Goal: Information Seeking & Learning: Learn about a topic

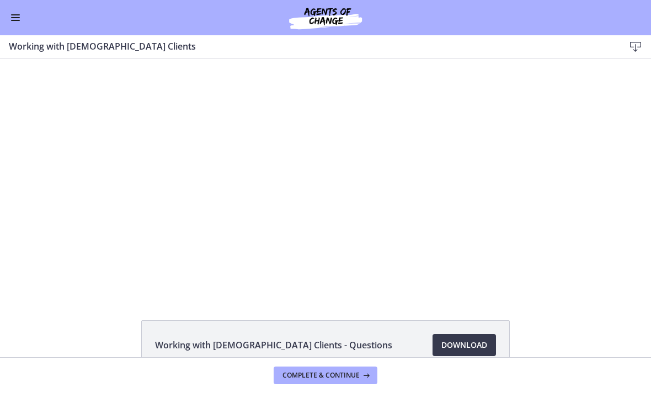
click at [348, 239] on div at bounding box center [325, 176] width 459 height 237
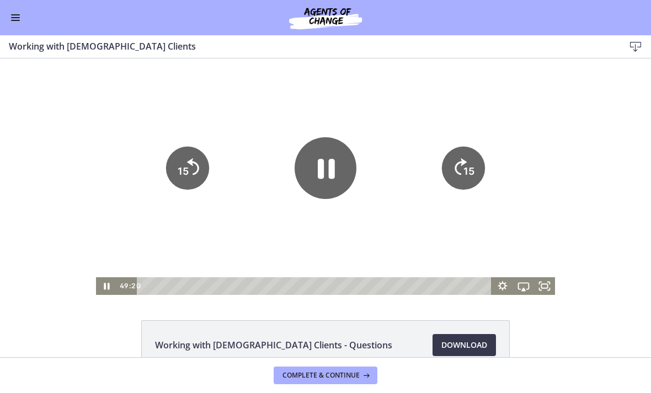
click at [451, 158] on icon "15" at bounding box center [462, 167] width 43 height 43
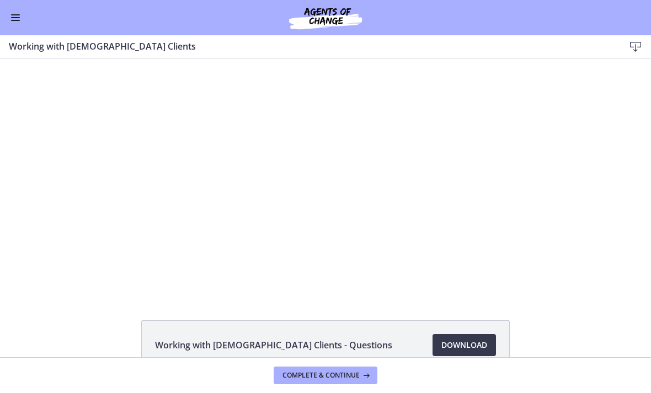
click at [395, 199] on div at bounding box center [325, 176] width 459 height 237
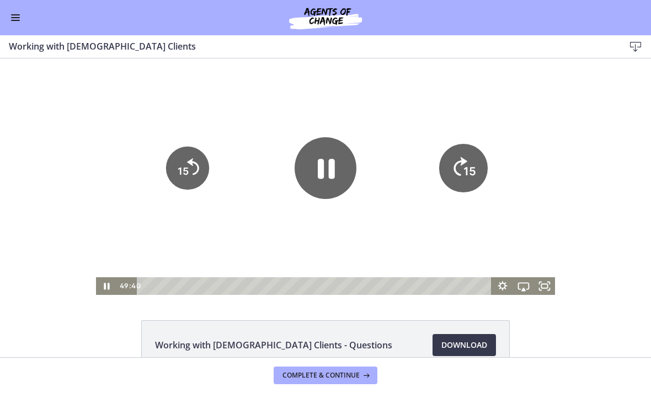
click at [462, 162] on icon "Skip ahead 15 seconds" at bounding box center [461, 166] width 14 height 19
click at [467, 167] on tspan "15" at bounding box center [469, 171] width 11 height 12
click at [456, 164] on icon "Skip ahead 15 seconds" at bounding box center [461, 166] width 12 height 17
click at [458, 170] on icon "15" at bounding box center [462, 167] width 43 height 43
click at [338, 175] on icon "Pause" at bounding box center [326, 168] width 62 height 62
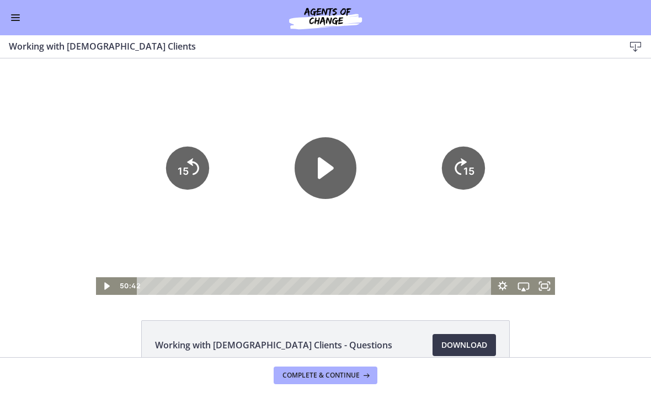
click at [374, 239] on div at bounding box center [325, 176] width 459 height 237
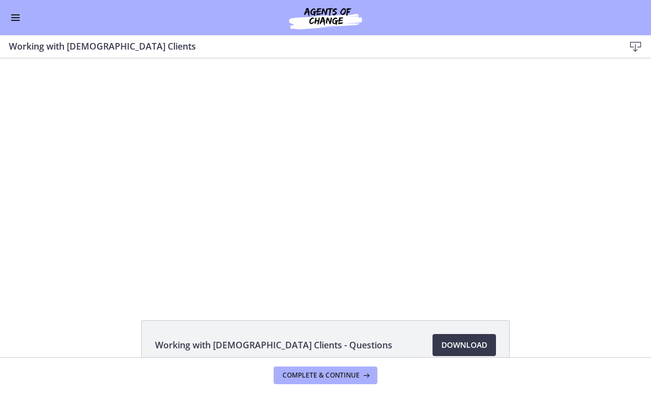
click at [317, 223] on div at bounding box center [325, 176] width 459 height 237
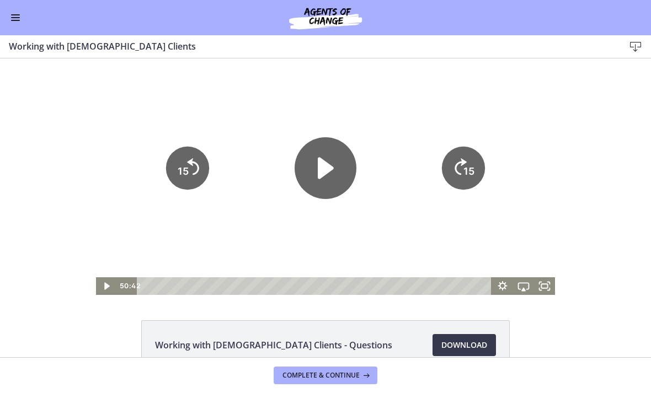
click at [321, 169] on icon "Play Video" at bounding box center [326, 168] width 16 height 22
click at [459, 166] on icon "15" at bounding box center [462, 167] width 43 height 43
click at [464, 153] on icon "15" at bounding box center [463, 167] width 49 height 49
click at [465, 164] on tspan "15" at bounding box center [470, 171] width 13 height 14
click at [465, 156] on icon "15" at bounding box center [462, 167] width 43 height 43
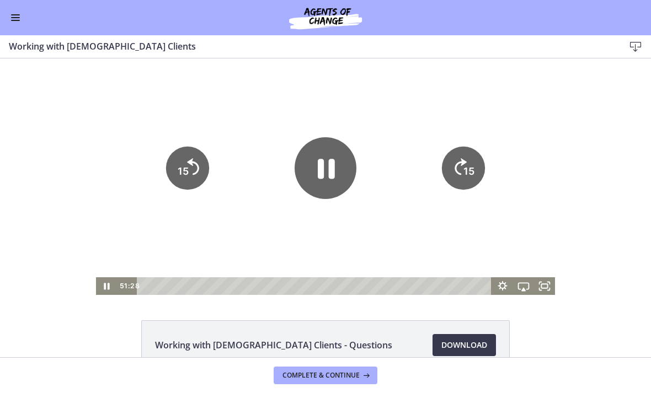
click at [462, 165] on icon "15" at bounding box center [462, 167] width 43 height 43
click at [462, 165] on icon "Skip ahead 15 seconds" at bounding box center [461, 166] width 12 height 17
click at [457, 165] on icon "15" at bounding box center [462, 167] width 43 height 43
click at [456, 161] on icon "15" at bounding box center [463, 167] width 49 height 49
click at [457, 195] on icon "15" at bounding box center [463, 206] width 22 height 22
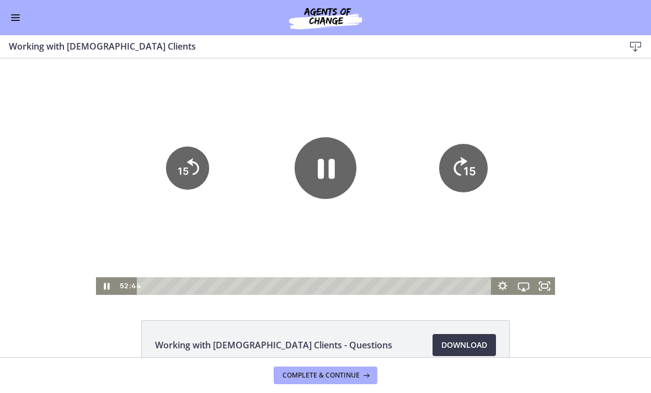
click at [467, 152] on icon "15" at bounding box center [463, 167] width 49 height 49
click at [464, 163] on icon "Skip ahead 15 seconds" at bounding box center [461, 166] width 14 height 19
click at [340, 172] on icon "Pause" at bounding box center [326, 168] width 62 height 62
click at [316, 231] on div at bounding box center [325, 176] width 459 height 237
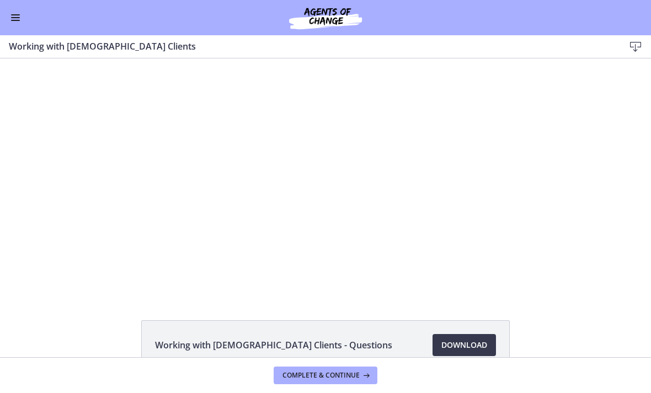
click at [380, 243] on div at bounding box center [325, 176] width 459 height 237
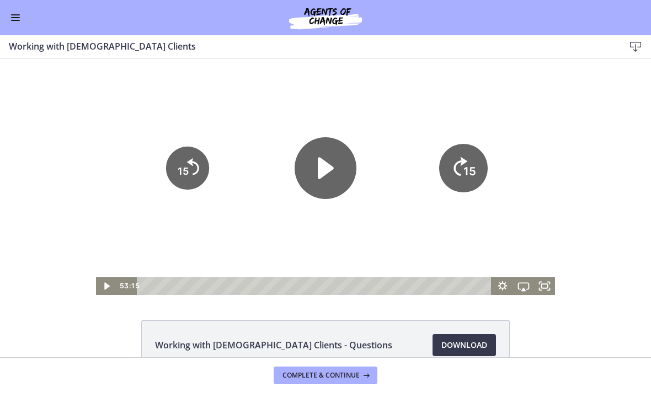
click at [458, 173] on icon "15" at bounding box center [463, 167] width 49 height 49
click at [457, 157] on icon "15" at bounding box center [463, 130] width 54 height 54
click at [462, 159] on icon "15" at bounding box center [462, 167] width 43 height 43
click at [461, 157] on icon "15" at bounding box center [463, 130] width 54 height 54
click at [467, 150] on icon "15" at bounding box center [463, 167] width 49 height 49
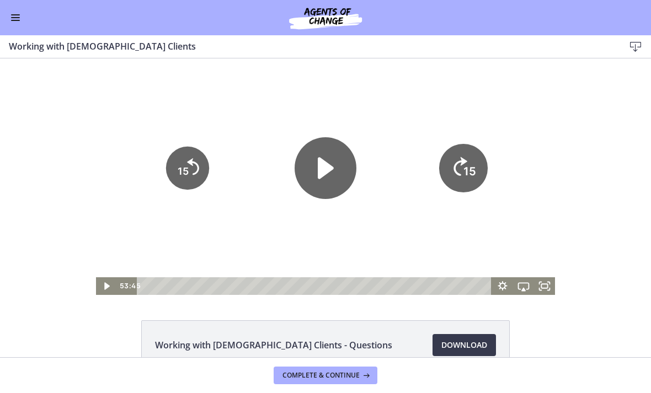
click at [467, 164] on tspan "15" at bounding box center [470, 171] width 13 height 14
click at [466, 151] on icon "15" at bounding box center [462, 167] width 43 height 43
click at [466, 139] on icon "Skip ahead 15 seconds" at bounding box center [459, 128] width 15 height 21
click at [468, 162] on icon "15" at bounding box center [463, 167] width 49 height 49
click at [467, 162] on icon "15" at bounding box center [462, 167] width 43 height 43
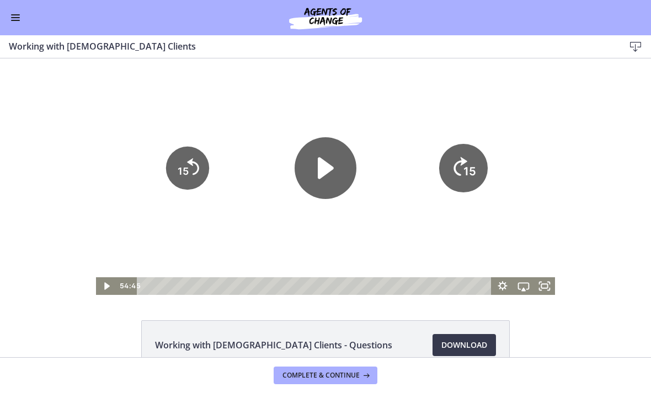
click at [467, 141] on tspan "15" at bounding box center [471, 133] width 14 height 15
click at [457, 160] on icon "15" at bounding box center [463, 167] width 49 height 49
click at [457, 159] on icon "15" at bounding box center [463, 167] width 49 height 49
click at [469, 159] on icon "15" at bounding box center [463, 167] width 49 height 49
click at [470, 152] on icon "15" at bounding box center [462, 167] width 43 height 43
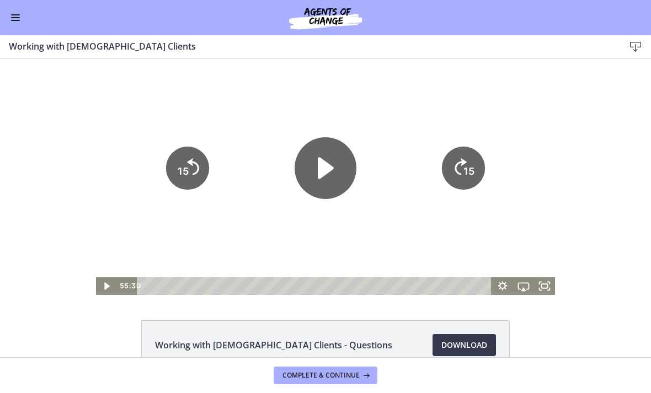
click at [464, 162] on icon "Skip ahead 15 seconds" at bounding box center [461, 166] width 12 height 17
click at [465, 175] on tspan "15" at bounding box center [469, 171] width 11 height 12
click at [473, 167] on tspan "15" at bounding box center [469, 171] width 11 height 12
click at [461, 168] on icon "15" at bounding box center [463, 167] width 49 height 49
click at [470, 176] on tspan "15" at bounding box center [469, 171] width 11 height 12
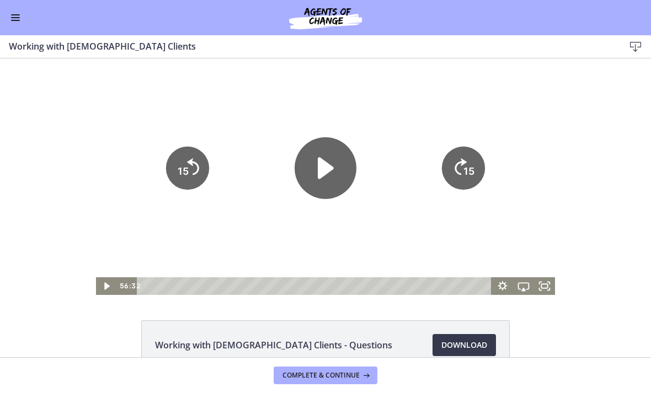
click at [477, 165] on icon "15" at bounding box center [462, 167] width 43 height 43
click at [472, 168] on tspan "15" at bounding box center [469, 171] width 11 height 12
click at [465, 171] on tspan "15" at bounding box center [469, 171] width 11 height 12
click at [466, 166] on tspan "15" at bounding box center [470, 171] width 13 height 14
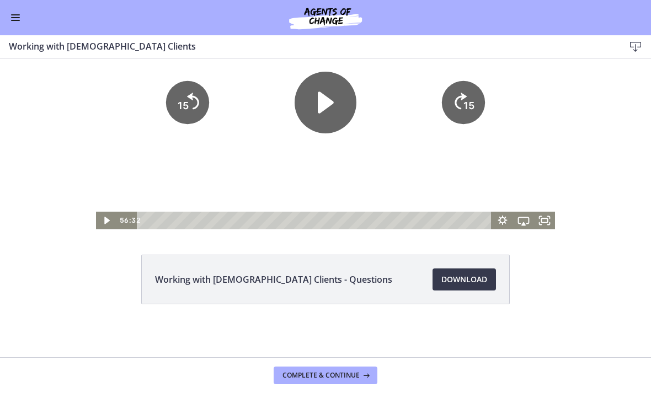
scroll to position [66, 0]
click at [336, 375] on span "Complete & continue" at bounding box center [321, 375] width 77 height 9
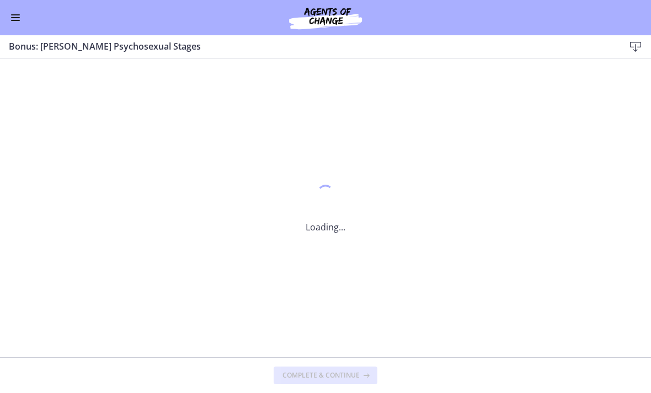
scroll to position [0, 0]
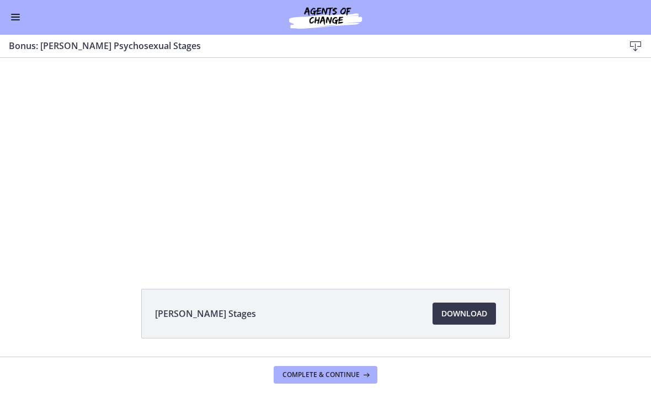
scroll to position [35, 0]
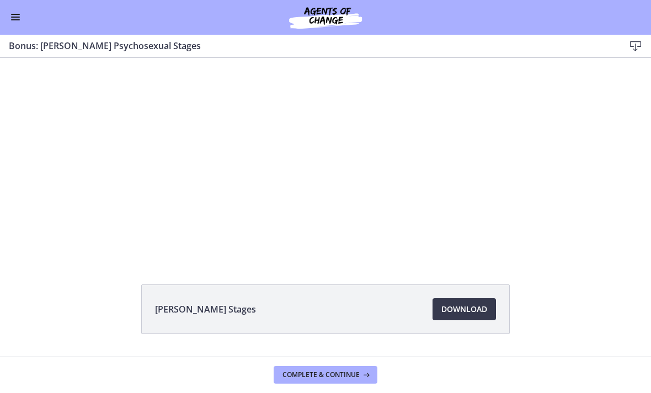
click at [406, 212] on div "Tap for sound @keyframes VOLUME_SMALL_WAVE_FLASH { 0% { opacity: 0; } 33% { opa…" at bounding box center [325, 132] width 421 height 219
click at [313, 191] on div at bounding box center [325, 141] width 421 height 237
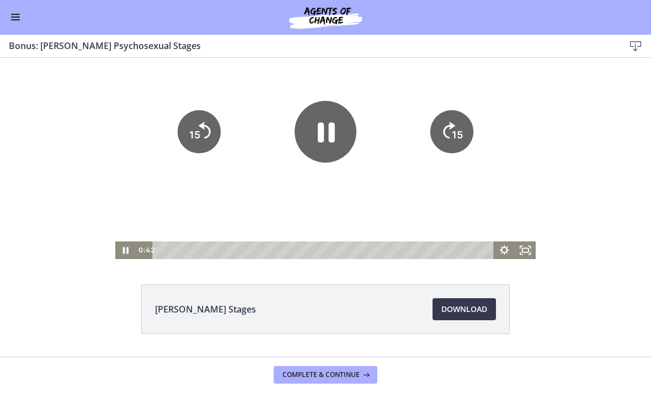
click at [325, 148] on icon "Pause" at bounding box center [326, 132] width 62 height 62
click at [432, 203] on div at bounding box center [325, 141] width 421 height 237
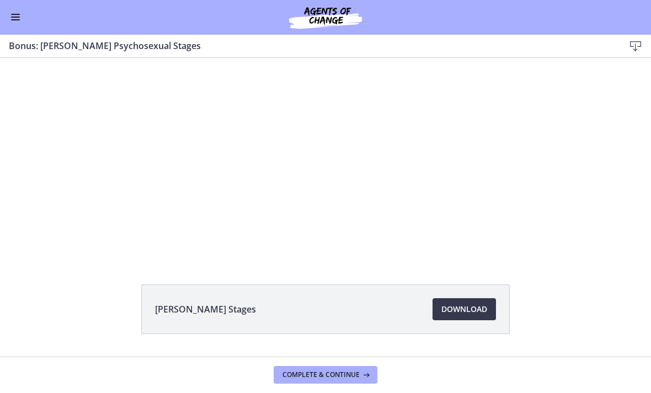
click at [467, 199] on div at bounding box center [325, 141] width 421 height 237
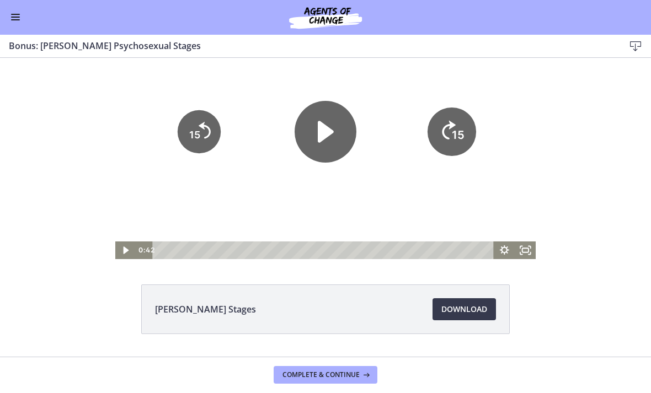
click at [467, 131] on icon "15" at bounding box center [452, 132] width 49 height 49
click at [459, 135] on tspan "15" at bounding box center [457, 135] width 11 height 12
click at [459, 135] on icon "15" at bounding box center [451, 131] width 43 height 43
click at [457, 135] on tspan "15" at bounding box center [457, 135] width 11 height 12
click at [452, 105] on text "15" at bounding box center [459, 97] width 14 height 15
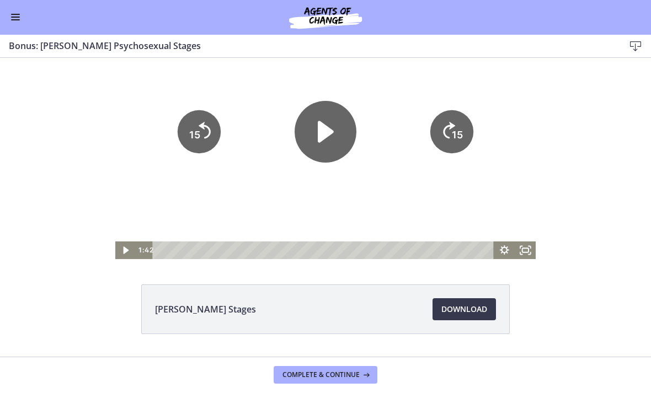
click at [452, 138] on text "15" at bounding box center [457, 135] width 11 height 12
click at [454, 132] on icon "15" at bounding box center [452, 132] width 49 height 49
click at [464, 128] on icon "15" at bounding box center [451, 131] width 43 height 43
click at [463, 105] on tspan "15" at bounding box center [459, 97] width 14 height 15
click at [445, 190] on div at bounding box center [325, 141] width 421 height 237
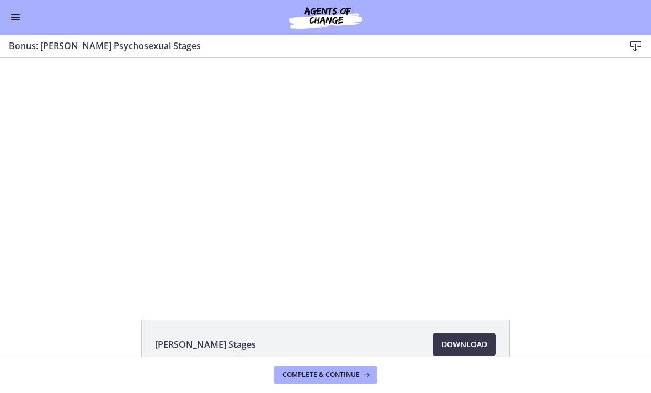
scroll to position [0, 0]
click at [353, 170] on div at bounding box center [325, 176] width 421 height 237
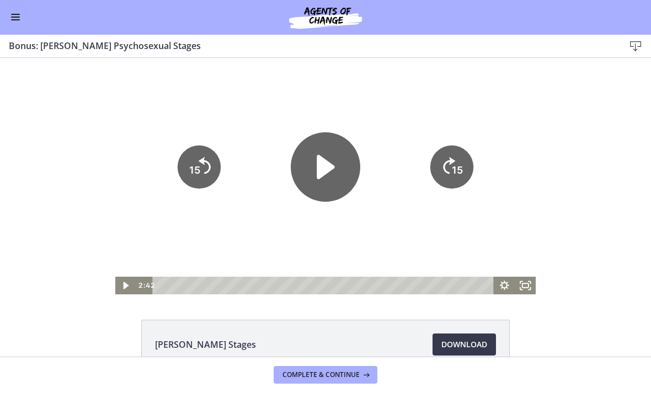
click at [333, 167] on icon "Play Video" at bounding box center [326, 167] width 18 height 24
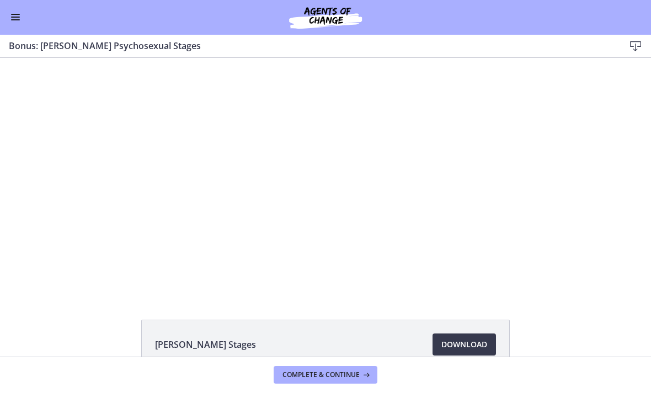
click at [408, 252] on div at bounding box center [325, 176] width 421 height 237
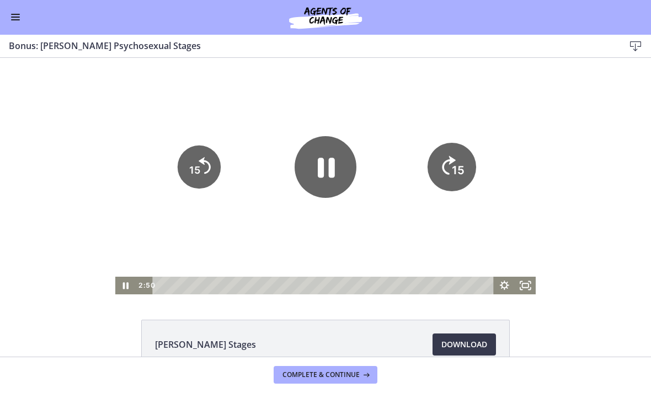
click at [455, 174] on tspan "15" at bounding box center [458, 171] width 13 height 14
click at [455, 167] on tspan "15" at bounding box center [457, 170] width 11 height 12
click at [455, 167] on icon "15" at bounding box center [451, 167] width 43 height 43
click at [455, 164] on icon "15" at bounding box center [452, 167] width 49 height 49
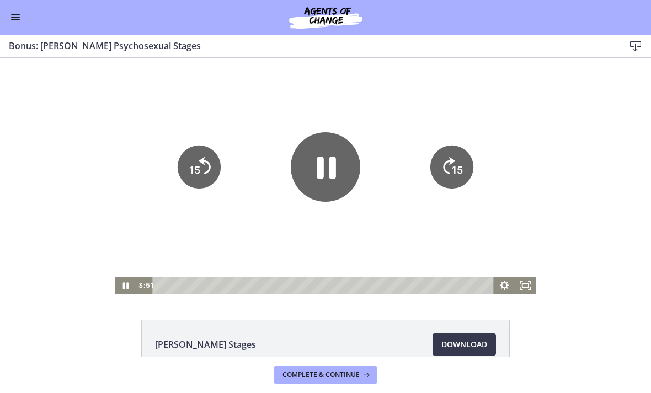
click at [333, 180] on icon "Pause" at bounding box center [326, 167] width 70 height 70
click at [403, 255] on div at bounding box center [325, 176] width 421 height 237
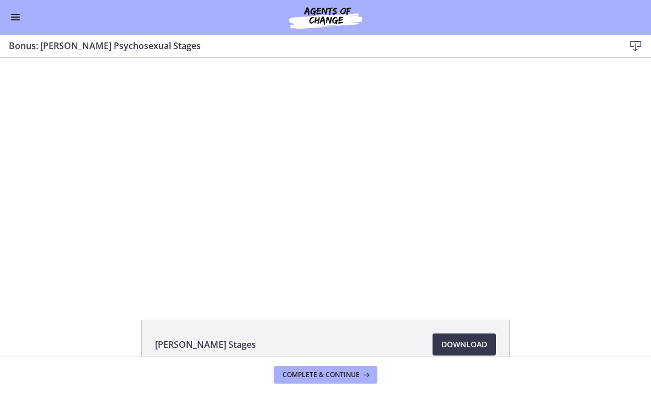
click at [396, 259] on div at bounding box center [325, 176] width 421 height 237
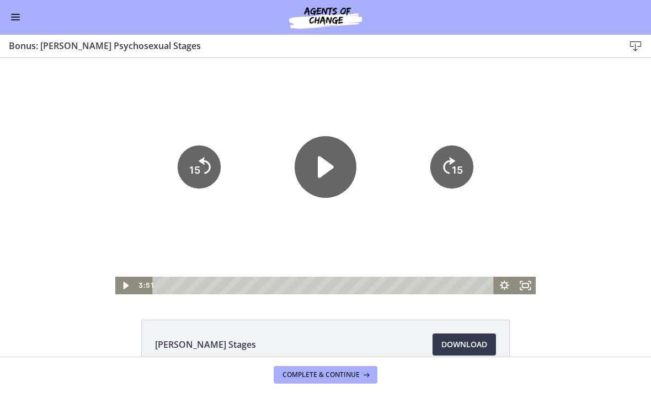
click at [462, 173] on tspan "15" at bounding box center [457, 170] width 11 height 12
click at [460, 175] on tspan "15" at bounding box center [457, 170] width 11 height 12
click at [407, 237] on div at bounding box center [325, 176] width 421 height 237
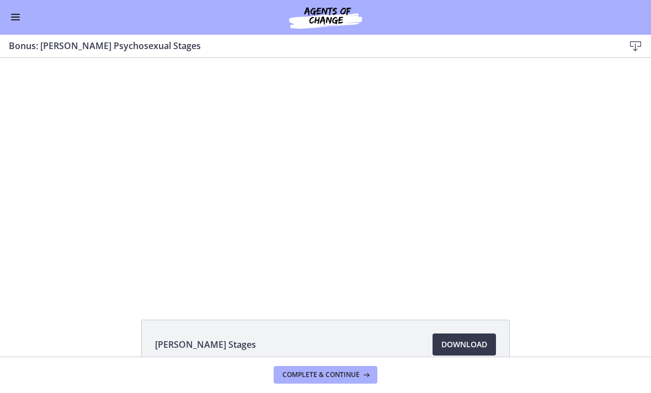
click at [430, 230] on div at bounding box center [325, 176] width 421 height 237
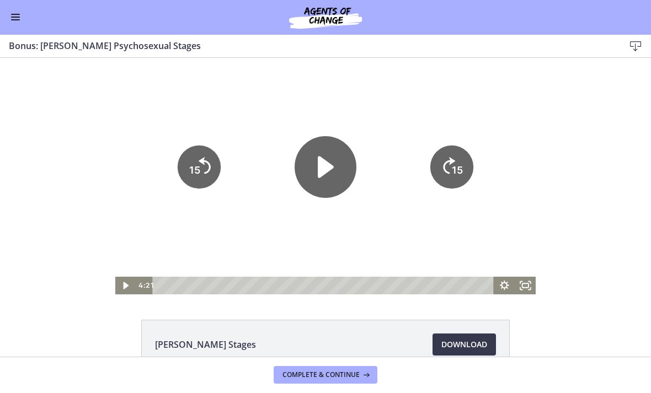
click at [463, 172] on tspan "15" at bounding box center [457, 170] width 11 height 12
click at [457, 167] on tspan "15" at bounding box center [457, 170] width 11 height 12
click at [454, 167] on tspan "15" at bounding box center [458, 171] width 13 height 14
click at [457, 168] on tspan "15" at bounding box center [458, 171] width 13 height 14
click at [459, 171] on tspan "15" at bounding box center [457, 170] width 11 height 12
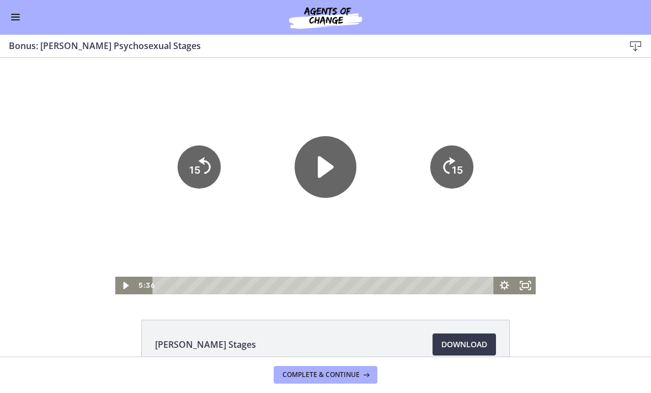
click at [423, 233] on div at bounding box center [325, 176] width 421 height 237
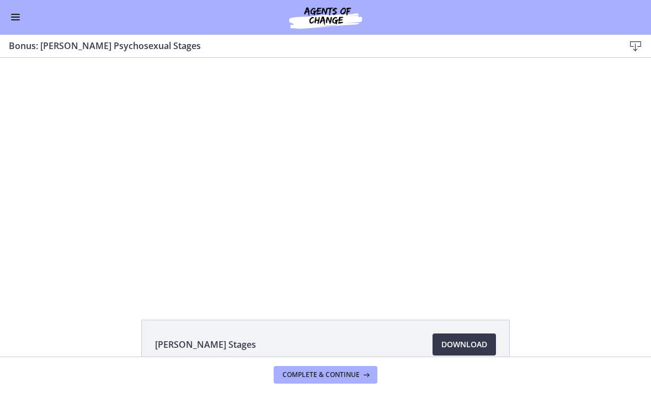
click at [422, 238] on div at bounding box center [325, 176] width 421 height 237
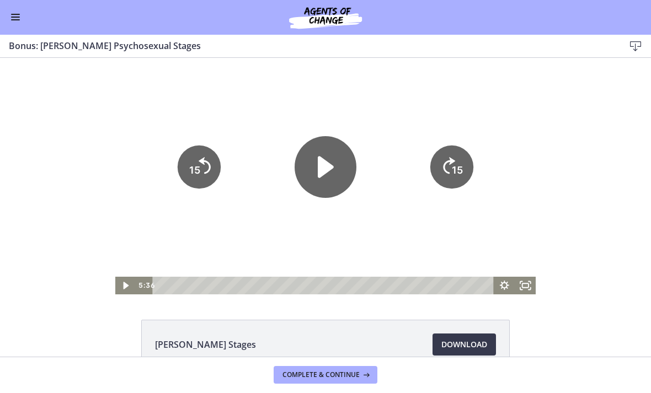
click at [466, 167] on icon "15" at bounding box center [451, 167] width 43 height 43
click at [467, 161] on icon "15" at bounding box center [451, 167] width 43 height 43
click at [466, 163] on icon "15" at bounding box center [451, 167] width 43 height 43
click at [452, 164] on icon "Skip ahead 15 seconds" at bounding box center [449, 166] width 12 height 17
click at [414, 254] on div at bounding box center [325, 176] width 421 height 237
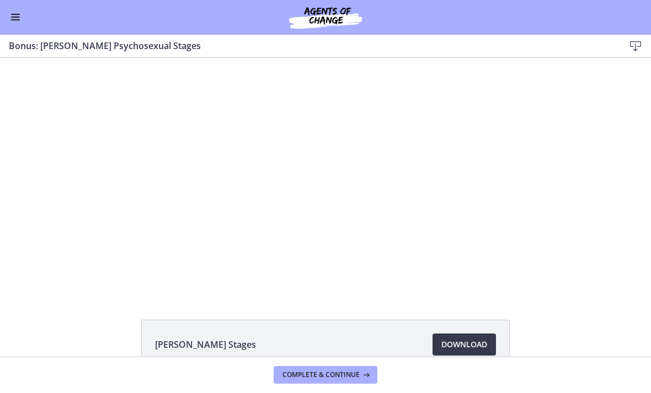
click at [412, 265] on div at bounding box center [325, 176] width 421 height 237
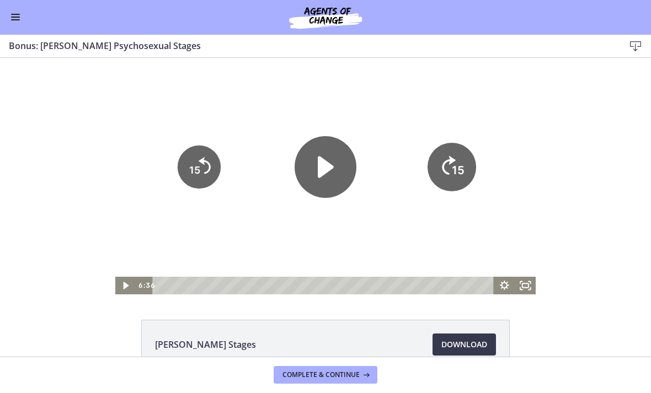
click at [465, 174] on icon "15" at bounding box center [452, 167] width 49 height 49
click at [466, 163] on icon "15" at bounding box center [451, 167] width 43 height 43
click at [456, 166] on tspan "15" at bounding box center [458, 171] width 13 height 14
click at [457, 168] on tspan "15" at bounding box center [457, 170] width 11 height 12
click at [432, 233] on div at bounding box center [325, 176] width 421 height 237
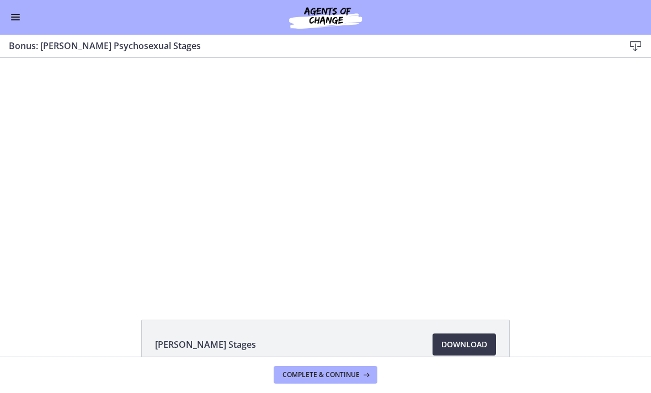
click at [368, 242] on div at bounding box center [325, 176] width 421 height 237
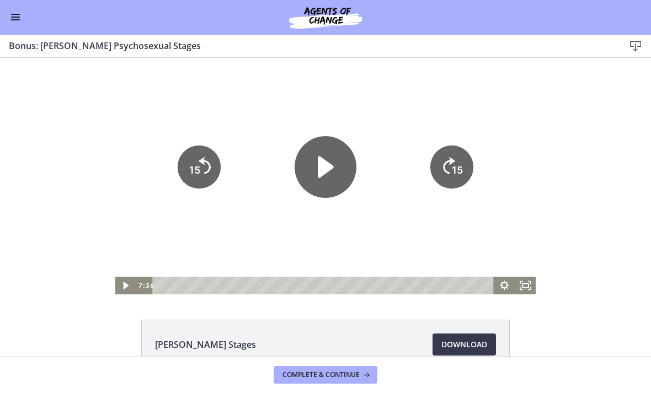
click at [332, 178] on icon "Play Video" at bounding box center [326, 167] width 62 height 62
click at [456, 157] on icon "15" at bounding box center [451, 167] width 43 height 43
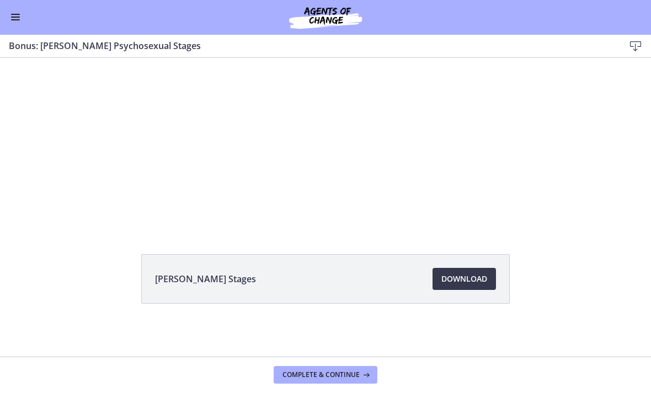
scroll to position [66, 0]
click at [20, 12] on button "Enable menu" at bounding box center [15, 17] width 13 height 13
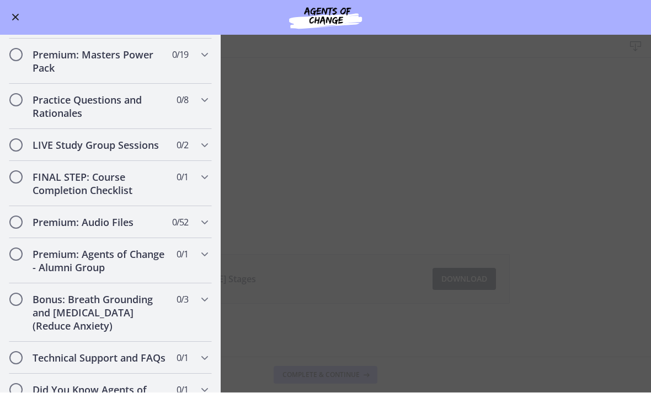
scroll to position [1008, 0]
click at [27, 10] on div "Go to Dashboard" at bounding box center [325, 17] width 651 height 35
click at [12, 22] on button "Enable menu" at bounding box center [15, 17] width 13 height 13
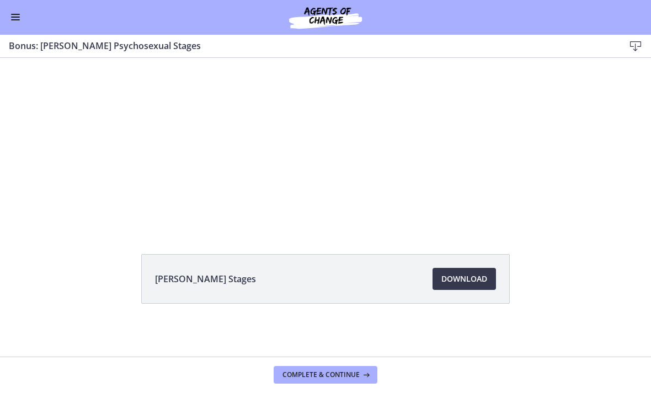
click at [489, 171] on div at bounding box center [325, 110] width 421 height 237
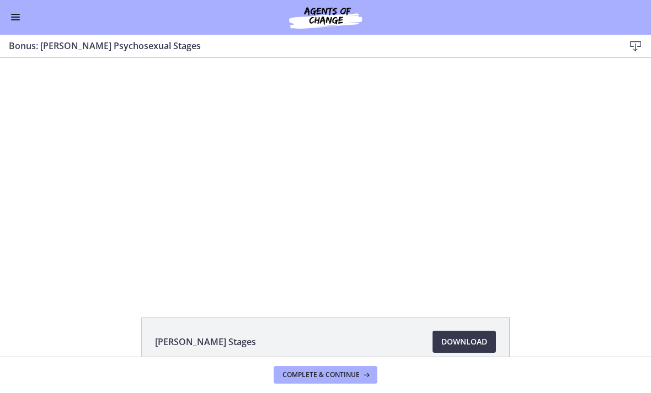
scroll to position [2, 0]
click at [341, 371] on span "Complete & continue" at bounding box center [321, 375] width 77 height 9
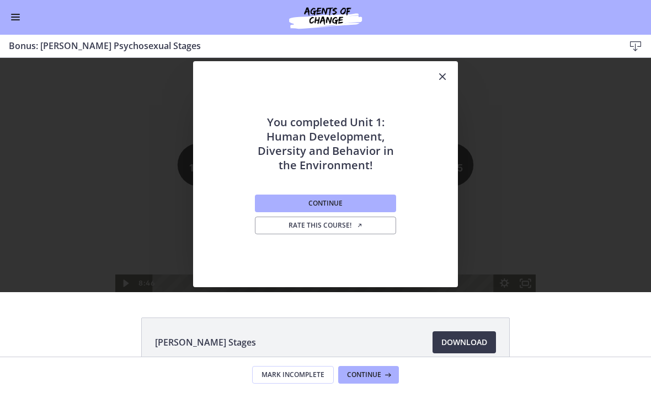
click at [383, 196] on button "Continue" at bounding box center [325, 204] width 141 height 18
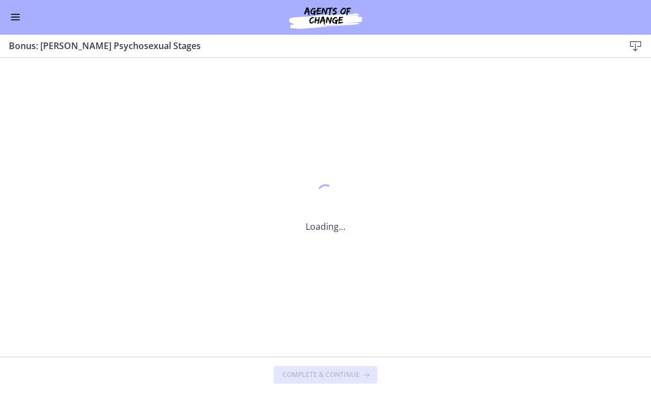
scroll to position [0, 0]
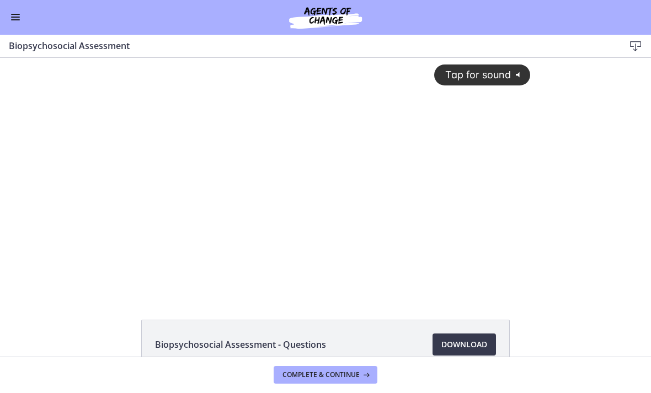
click at [318, 248] on div "Tap for sound @keyframes VOLUME_SMALL_WAVE_FLASH { 0% { opacity: 0; } 33% { opa…" at bounding box center [325, 167] width 423 height 219
click at [207, 219] on div at bounding box center [325, 176] width 423 height 237
click at [405, 246] on div at bounding box center [325, 176] width 423 height 237
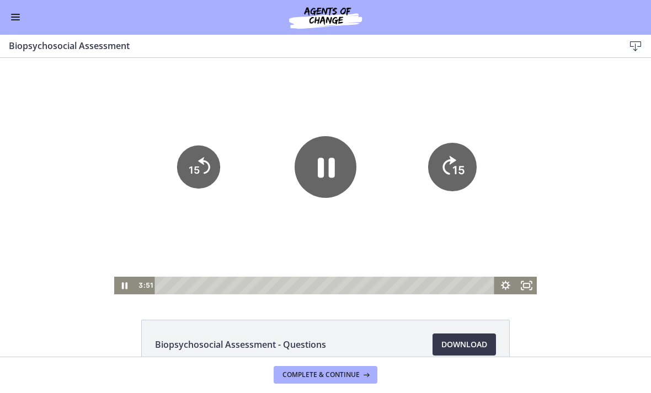
click at [446, 167] on icon "15" at bounding box center [452, 167] width 49 height 49
click at [446, 170] on icon "15" at bounding box center [452, 167] width 43 height 43
click at [440, 171] on icon "15" at bounding box center [452, 167] width 49 height 49
click at [440, 170] on icon "15" at bounding box center [452, 167] width 43 height 43
click at [442, 174] on icon "15" at bounding box center [452, 167] width 49 height 49
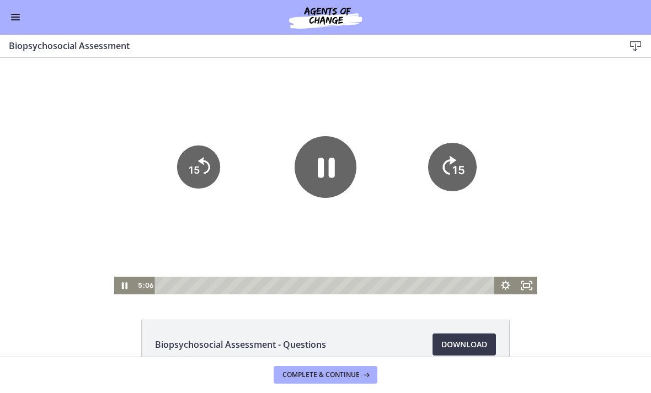
click at [441, 174] on icon "15" at bounding box center [452, 167] width 49 height 49
click at [449, 189] on icon "15" at bounding box center [452, 167] width 43 height 43
click at [435, 174] on icon "15" at bounding box center [452, 167] width 49 height 49
click at [445, 174] on icon "15" at bounding box center [452, 167] width 43 height 43
click at [434, 181] on icon "15" at bounding box center [452, 167] width 43 height 43
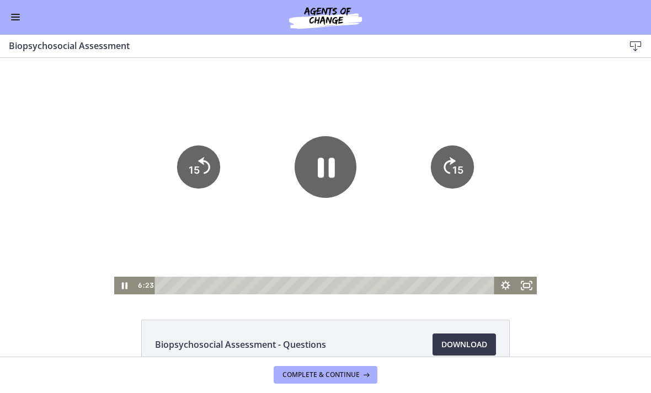
click at [439, 186] on icon "15" at bounding box center [452, 167] width 43 height 43
click at [443, 179] on icon "15" at bounding box center [452, 167] width 43 height 43
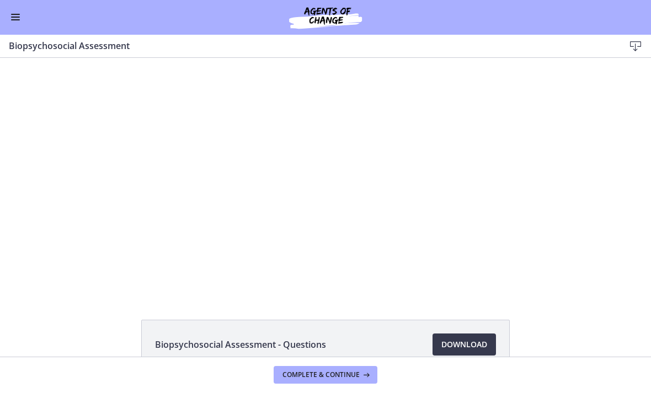
click at [324, 220] on div at bounding box center [325, 176] width 423 height 237
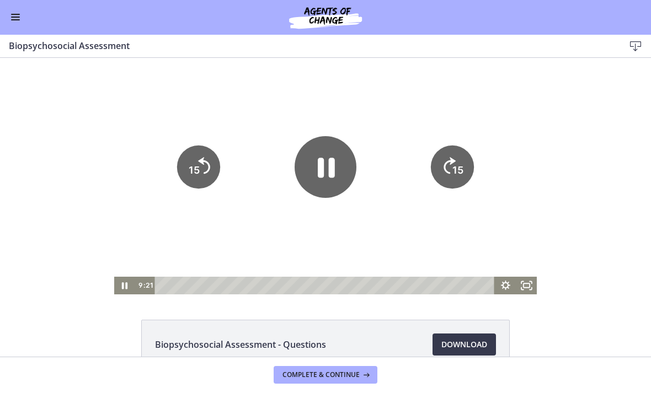
click at [323, 172] on icon "Pause" at bounding box center [326, 168] width 17 height 20
click at [326, 162] on icon "Play Video" at bounding box center [326, 168] width 16 height 22
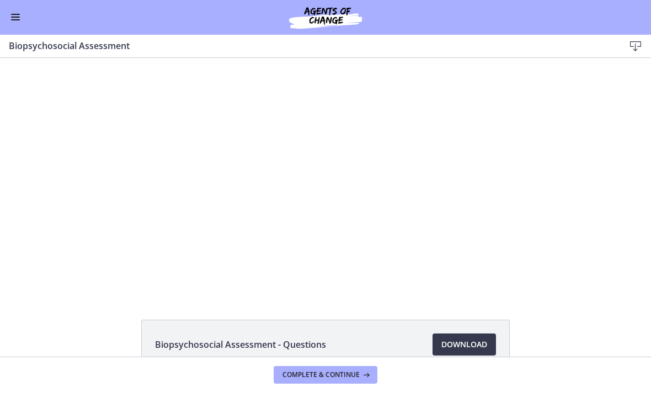
click at [449, 223] on div at bounding box center [325, 176] width 423 height 237
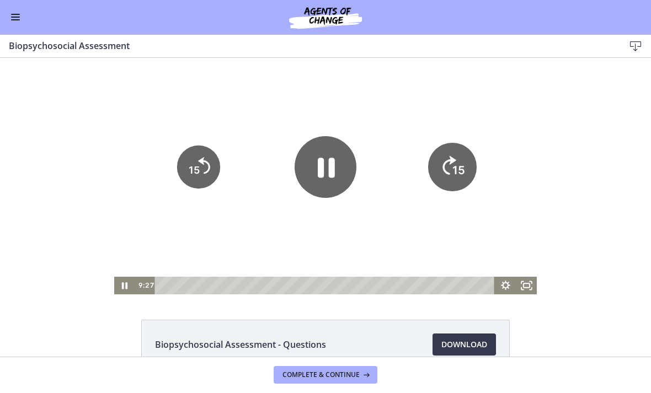
click at [455, 168] on tspan "15" at bounding box center [458, 171] width 13 height 14
click at [455, 166] on tspan "15" at bounding box center [457, 170] width 11 height 12
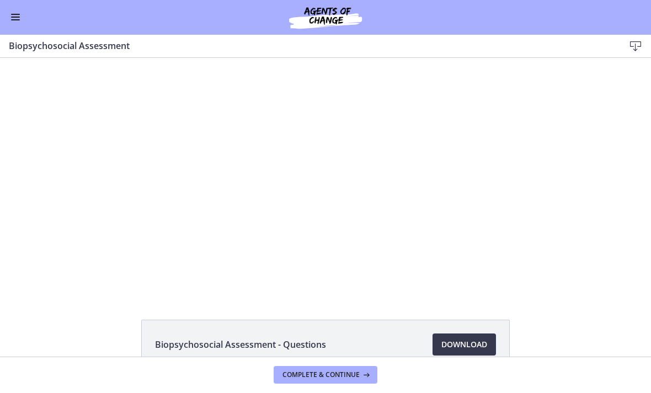
click at [454, 222] on div at bounding box center [325, 176] width 423 height 237
click at [352, 216] on div at bounding box center [325, 176] width 423 height 237
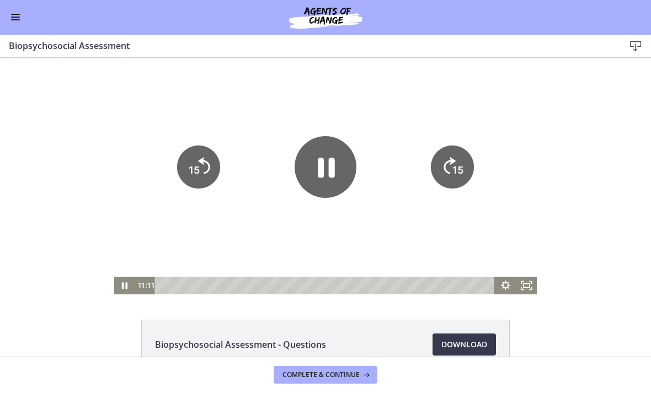
click at [454, 168] on tspan "15" at bounding box center [457, 170] width 11 height 12
click at [452, 175] on icon "15" at bounding box center [452, 167] width 49 height 49
click at [452, 175] on icon "15" at bounding box center [452, 167] width 43 height 43
click at [456, 164] on tspan "15" at bounding box center [458, 171] width 13 height 14
click at [453, 160] on icon "15" at bounding box center [452, 167] width 49 height 49
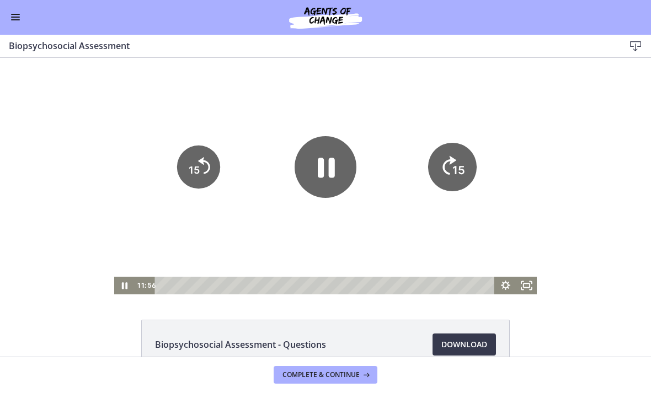
click at [453, 161] on icon "15" at bounding box center [452, 167] width 49 height 49
click at [445, 157] on button "15" at bounding box center [452, 130] width 54 height 54
click at [450, 166] on icon "15" at bounding box center [452, 167] width 43 height 43
click at [452, 138] on icon "Skip ahead 15 seconds" at bounding box center [448, 127] width 15 height 21
click at [452, 163] on icon "15" at bounding box center [452, 167] width 49 height 49
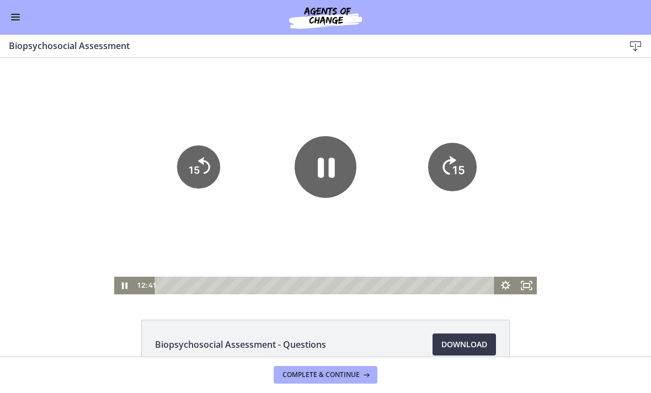
click at [452, 181] on icon "15" at bounding box center [452, 167] width 49 height 49
click at [451, 174] on icon "Skip ahead 15 seconds" at bounding box center [450, 166] width 12 height 17
click at [449, 194] on icon "15" at bounding box center [452, 205] width 22 height 22
click at [451, 174] on icon "15" at bounding box center [452, 167] width 49 height 49
click at [450, 174] on icon "15" at bounding box center [452, 167] width 49 height 49
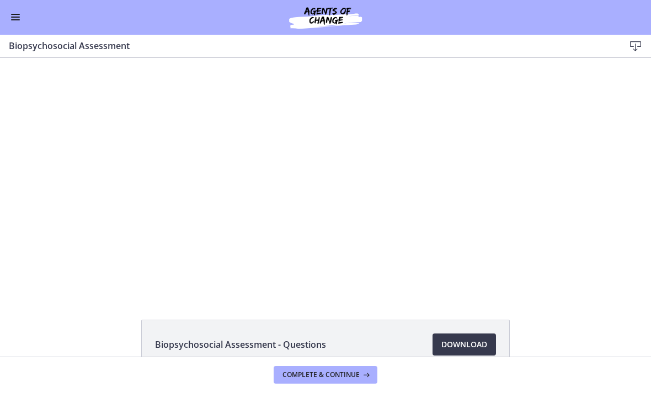
click at [430, 246] on div at bounding box center [325, 176] width 423 height 237
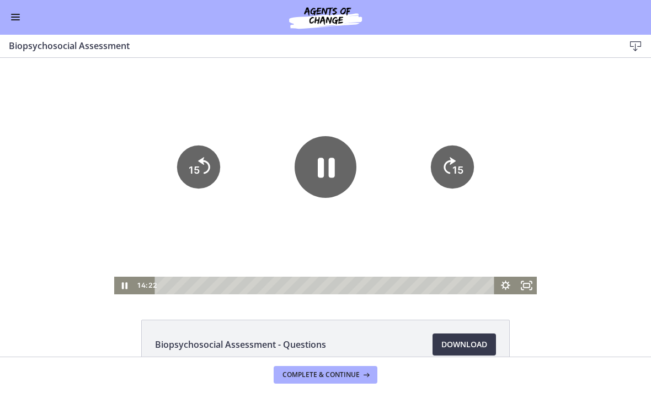
click at [460, 165] on tspan "15" at bounding box center [457, 170] width 11 height 12
click at [456, 168] on tspan "15" at bounding box center [457, 170] width 11 height 12
click at [459, 168] on tspan "15" at bounding box center [458, 171] width 13 height 14
click at [339, 175] on icon "Pause" at bounding box center [326, 167] width 62 height 62
click at [335, 173] on icon "Play Video" at bounding box center [326, 167] width 62 height 62
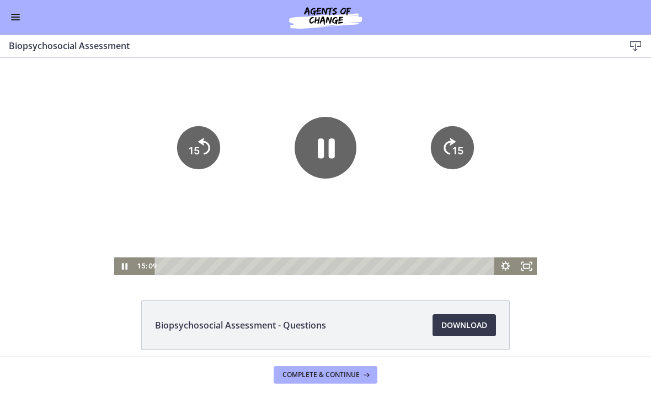
scroll to position [22, 0]
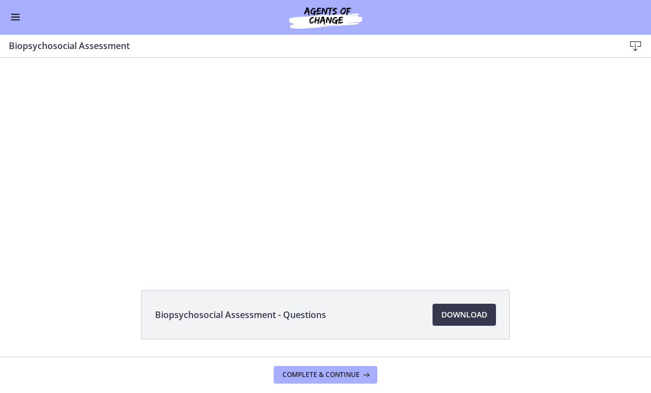
click at [566, 220] on div "Tap for sound @keyframes VOLUME_SMALL_WAVE_FLASH { 0% { opacity: 0; } 33% { opa…" at bounding box center [325, 146] width 651 height 237
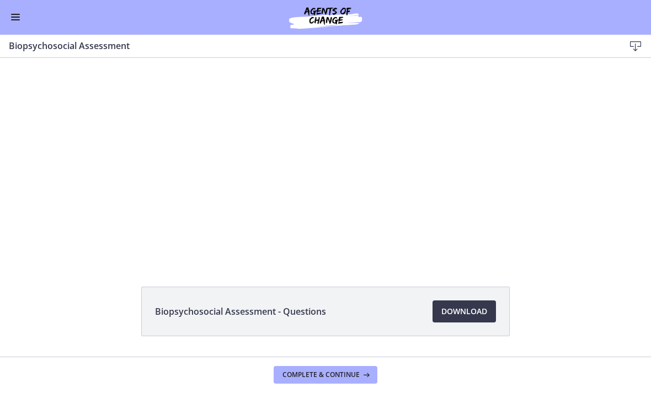
click at [509, 223] on div at bounding box center [325, 143] width 423 height 237
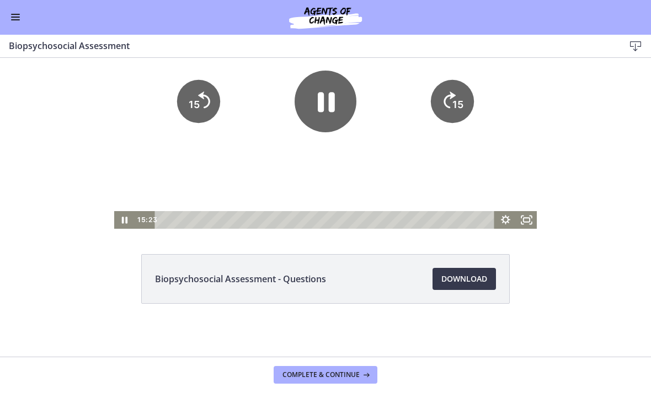
click at [582, 217] on div "Tap for sound @keyframes VOLUME_SMALL_WAVE_FLASH { 0% { opacity: 0; } 33% { opa…" at bounding box center [325, 110] width 651 height 237
click at [448, 98] on icon "15" at bounding box center [452, 101] width 43 height 43
click at [459, 108] on tspan "15" at bounding box center [457, 105] width 11 height 12
click at [459, 91] on icon "15" at bounding box center [452, 64] width 54 height 54
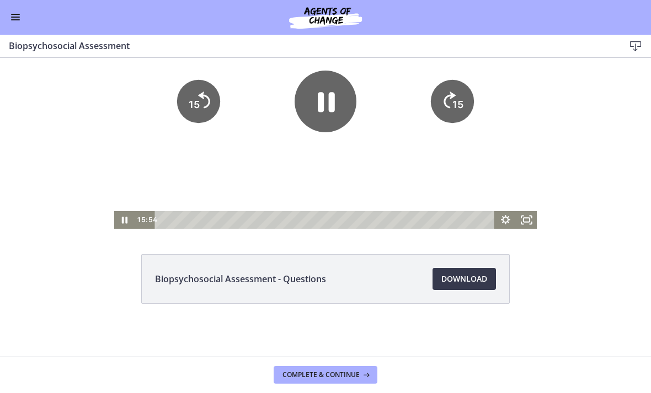
click at [455, 108] on icon "Skip ahead 15 seconds" at bounding box center [450, 100] width 12 height 17
click at [454, 108] on tspan "15" at bounding box center [457, 105] width 11 height 12
click at [463, 110] on tspan "15" at bounding box center [457, 105] width 11 height 12
click at [463, 91] on button "15" at bounding box center [452, 64] width 54 height 54
click at [457, 112] on text "15" at bounding box center [458, 105] width 13 height 14
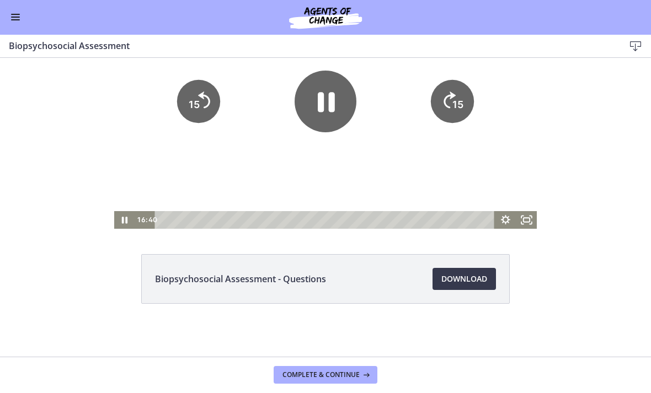
click at [456, 110] on tspan "15" at bounding box center [457, 105] width 11 height 12
click at [465, 112] on icon "15" at bounding box center [452, 101] width 43 height 43
click at [460, 108] on tspan "15" at bounding box center [458, 105] width 13 height 14
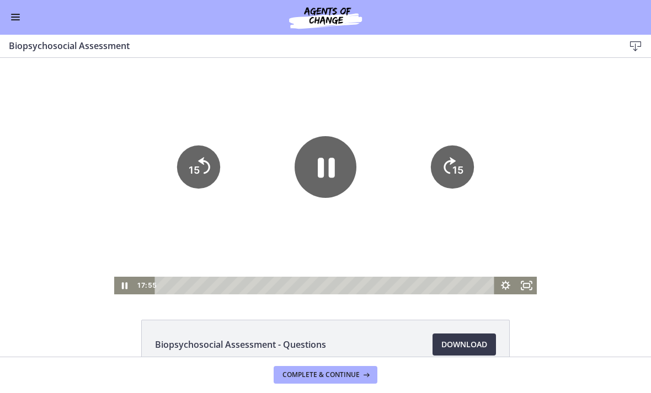
scroll to position [0, 0]
click at [332, 173] on icon "Pause" at bounding box center [326, 168] width 19 height 23
click at [602, 159] on div "Tap for sound @keyframes VOLUME_SMALL_WAVE_FLASH { 0% { opacity: 0; } 33% { opa…" at bounding box center [325, 176] width 651 height 237
click at [602, 227] on div "Tap for sound @keyframes VOLUME_SMALL_WAVE_FLASH { 0% { opacity: 0; } 33% { opa…" at bounding box center [325, 176] width 651 height 237
click at [380, 221] on div at bounding box center [325, 176] width 423 height 237
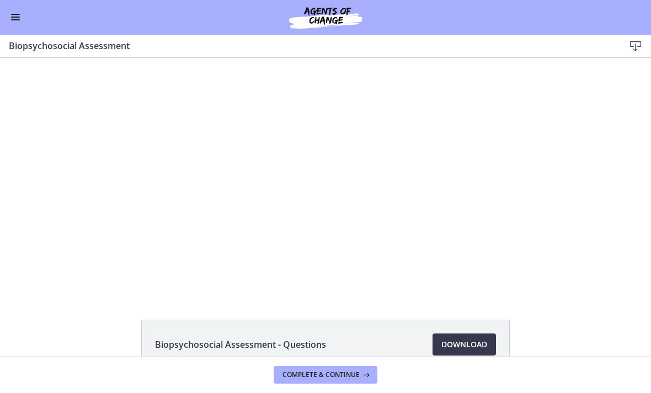
click at [322, 248] on div at bounding box center [325, 176] width 423 height 237
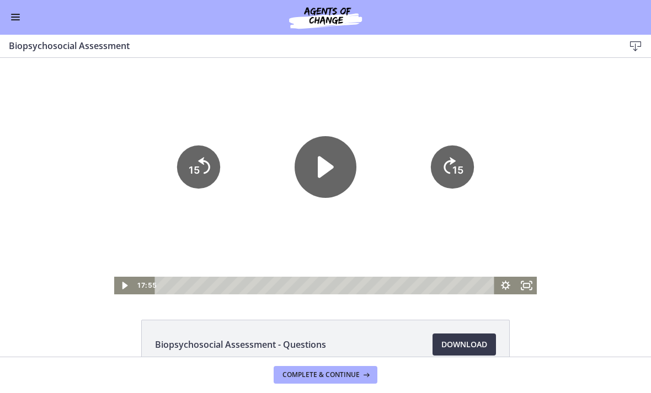
click at [339, 173] on icon "Play Video" at bounding box center [326, 167] width 62 height 62
click at [464, 164] on tspan "15" at bounding box center [458, 171] width 13 height 14
click at [457, 168] on tspan "15" at bounding box center [457, 170] width 11 height 12
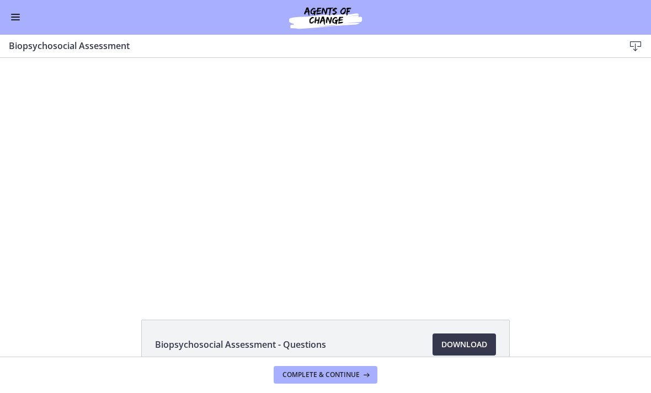
click at [470, 195] on div at bounding box center [325, 176] width 423 height 237
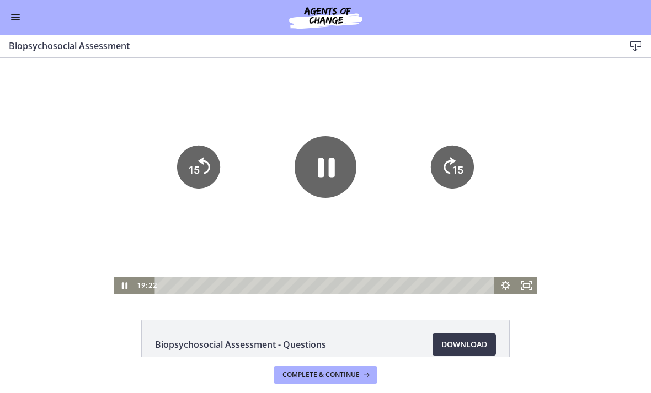
click at [461, 173] on tspan "15" at bounding box center [457, 170] width 11 height 12
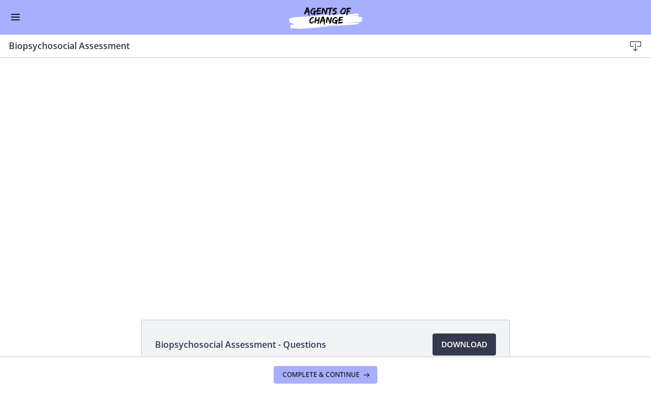
click at [482, 191] on div at bounding box center [325, 176] width 423 height 237
click at [467, 172] on div at bounding box center [325, 176] width 423 height 237
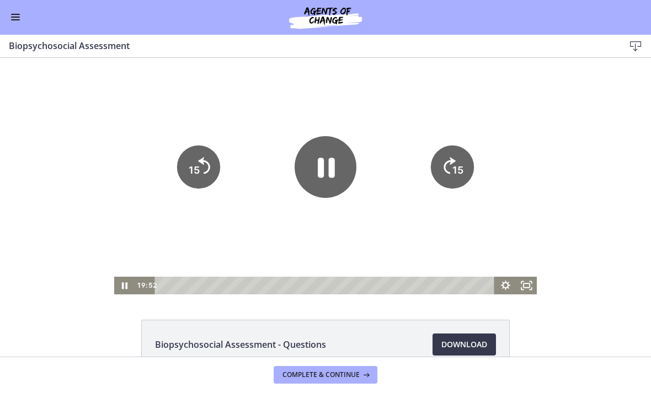
click at [459, 172] on tspan "15" at bounding box center [457, 170] width 11 height 12
click at [460, 167] on tspan "15" at bounding box center [457, 170] width 11 height 12
click at [328, 239] on div at bounding box center [325, 176] width 423 height 237
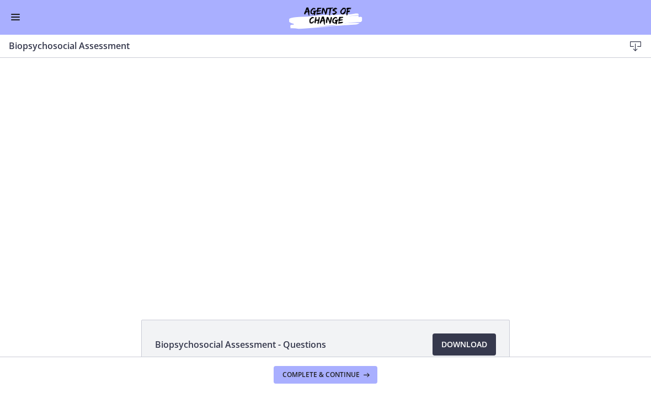
click at [407, 206] on div at bounding box center [325, 176] width 423 height 237
click at [457, 235] on div at bounding box center [325, 176] width 423 height 237
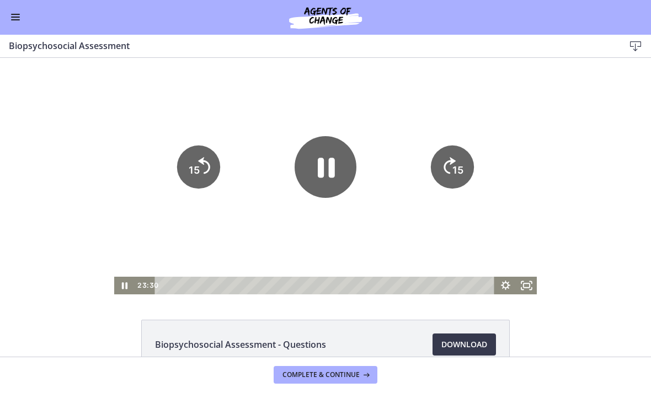
click at [457, 173] on tspan "15" at bounding box center [457, 170] width 11 height 12
click at [446, 241] on div at bounding box center [325, 176] width 423 height 237
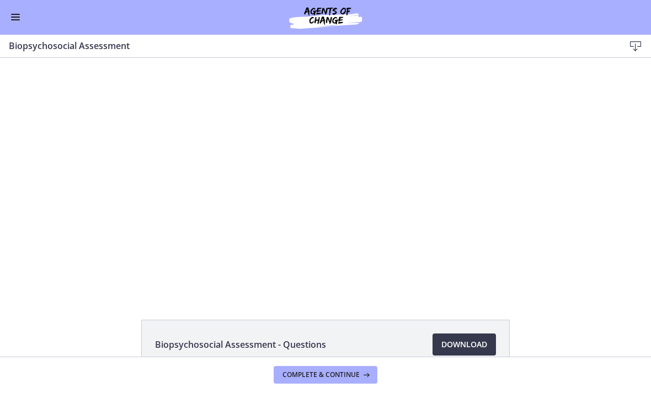
click at [320, 211] on div at bounding box center [325, 176] width 423 height 237
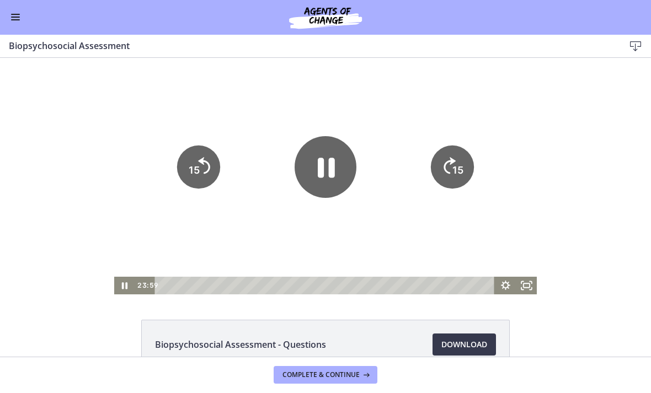
click at [338, 172] on icon "Pause" at bounding box center [326, 167] width 62 height 62
click at [344, 234] on div at bounding box center [325, 176] width 423 height 237
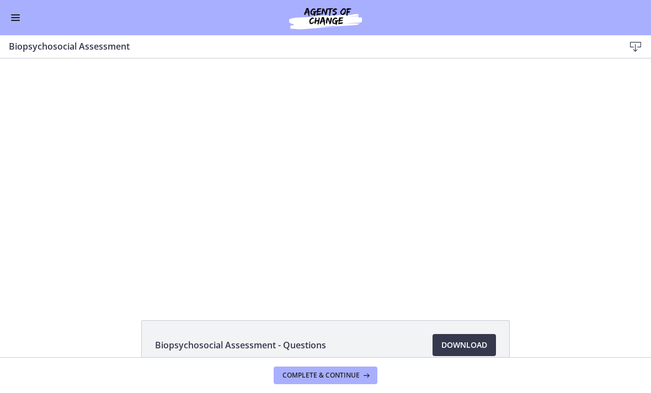
click at [318, 201] on div at bounding box center [325, 176] width 423 height 237
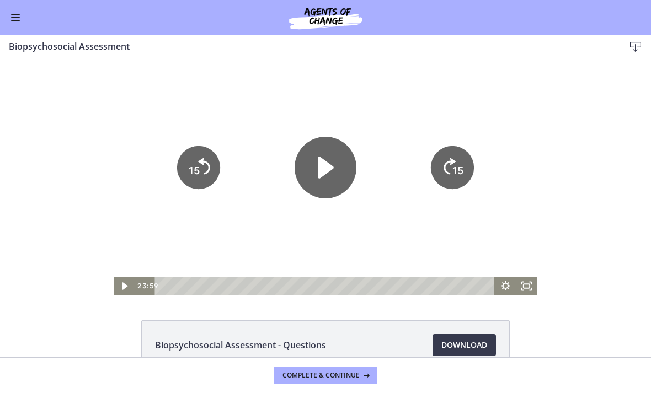
click at [318, 182] on icon "Play Video" at bounding box center [326, 168] width 62 height 62
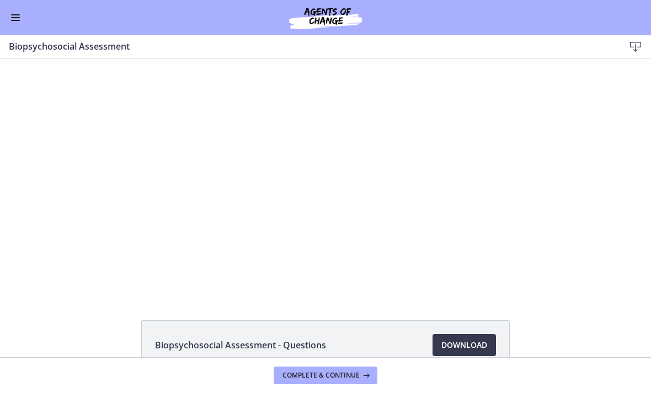
click at [446, 231] on div at bounding box center [325, 176] width 423 height 237
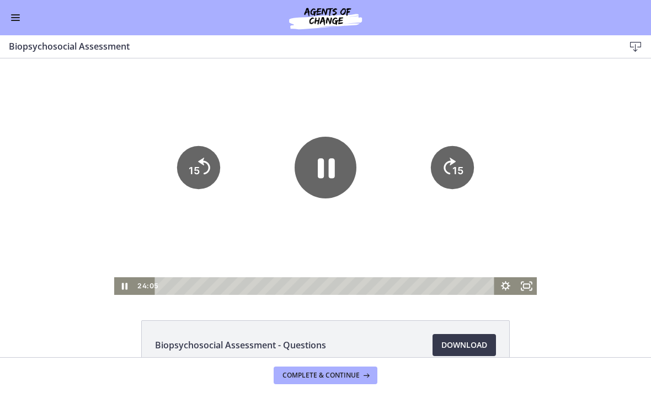
scroll to position [-1, 0]
click at [606, 195] on div "Tap for sound @keyframes VOLUME_SMALL_WAVE_FLASH { 0% { opacity: 0; } 33% { opa…" at bounding box center [325, 176] width 651 height 237
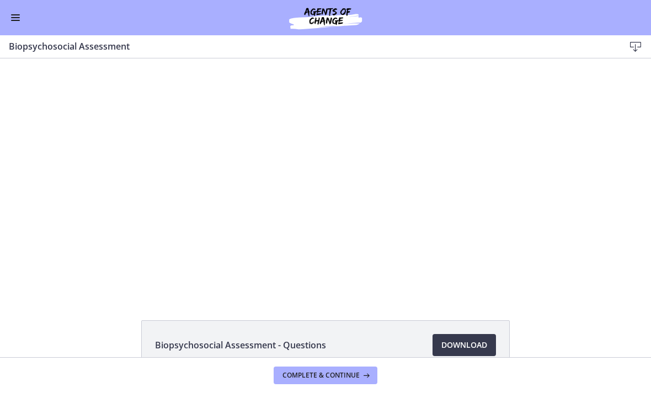
click at [483, 250] on div at bounding box center [325, 176] width 423 height 237
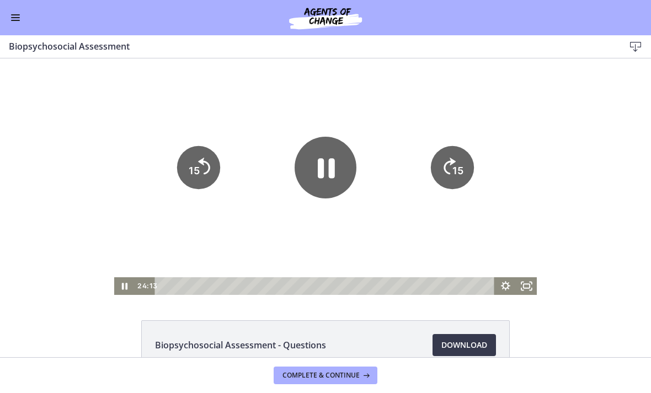
click at [466, 173] on icon "15" at bounding box center [452, 167] width 43 height 43
click at [460, 166] on tspan "15" at bounding box center [458, 171] width 13 height 14
click at [457, 182] on icon "15" at bounding box center [452, 167] width 43 height 43
click at [465, 179] on icon "15" at bounding box center [452, 167] width 43 height 43
click at [474, 171] on icon "15" at bounding box center [452, 167] width 49 height 49
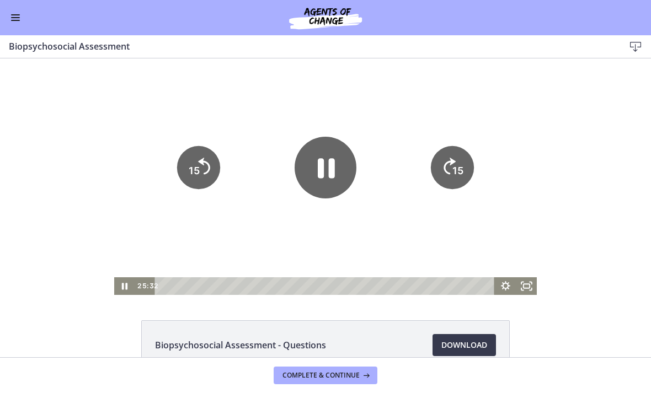
click at [468, 174] on icon "15" at bounding box center [452, 167] width 43 height 43
click at [467, 175] on icon "15" at bounding box center [452, 167] width 43 height 43
click at [467, 182] on icon "15" at bounding box center [452, 167] width 43 height 43
click at [461, 180] on icon "15" at bounding box center [452, 167] width 43 height 43
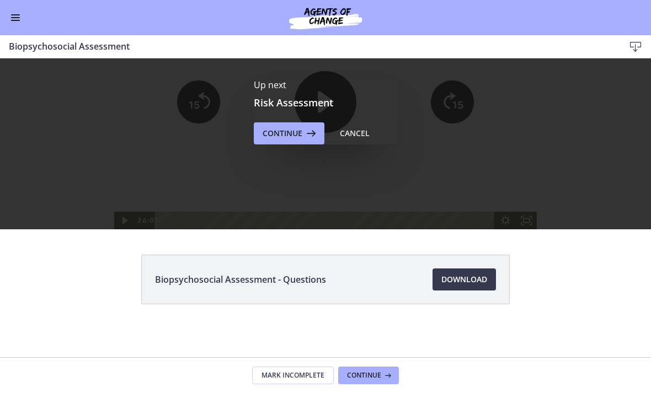
click at [608, 171] on div "Up next Risk Assessment Continue Cancel" at bounding box center [325, 111] width 651 height 237
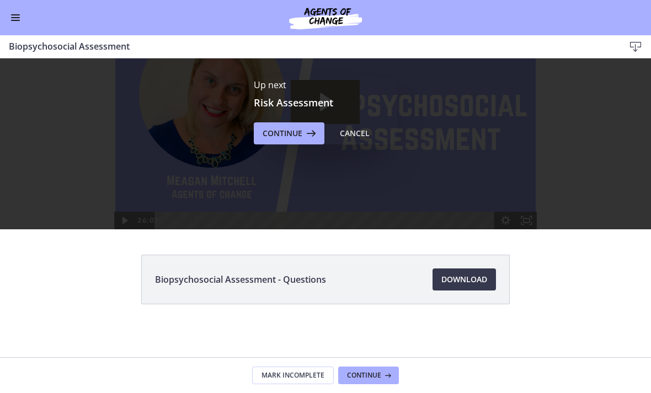
click at [300, 134] on span "Continue" at bounding box center [283, 133] width 40 height 13
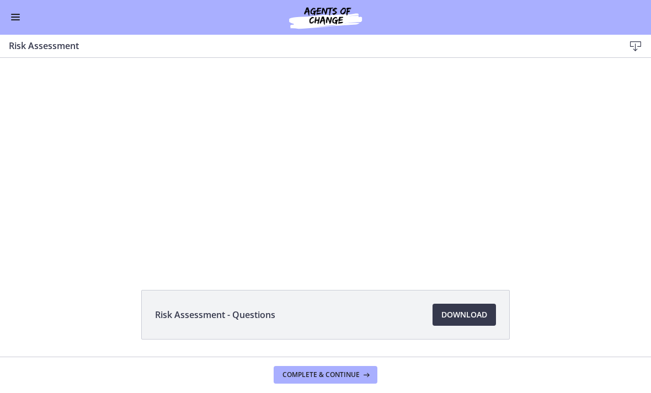
scroll to position [31, 0]
click at [347, 180] on div "Tap for sound @keyframes VOLUME_SMALL_WAVE_FLASH { 0% { opacity: 0; } 33% { opa…" at bounding box center [325, 135] width 471 height 219
click at [386, 210] on div at bounding box center [325, 144] width 471 height 237
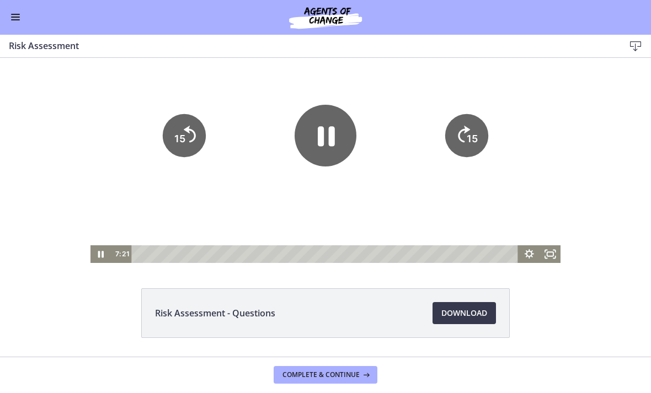
click at [467, 139] on text "15" at bounding box center [472, 139] width 11 height 12
click at [465, 142] on icon "Skip ahead 15 seconds" at bounding box center [464, 134] width 12 height 17
click at [465, 137] on icon "15" at bounding box center [466, 135] width 43 height 43
click at [465, 129] on icon "15" at bounding box center [466, 135] width 43 height 43
click at [466, 126] on icon "15" at bounding box center [467, 135] width 49 height 49
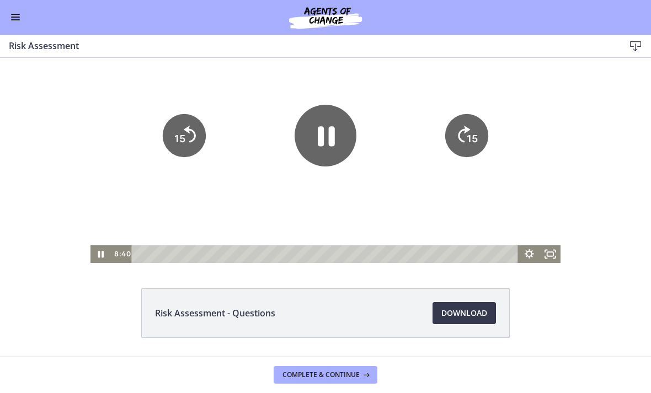
click at [427, 192] on div at bounding box center [325, 144] width 471 height 237
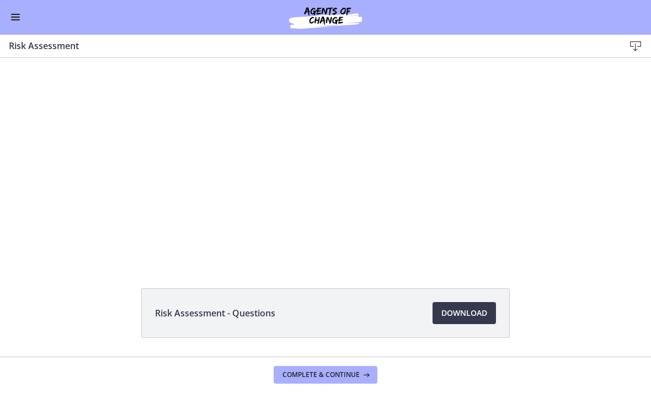
click at [377, 227] on div at bounding box center [325, 144] width 471 height 237
click at [284, 169] on div at bounding box center [325, 144] width 471 height 237
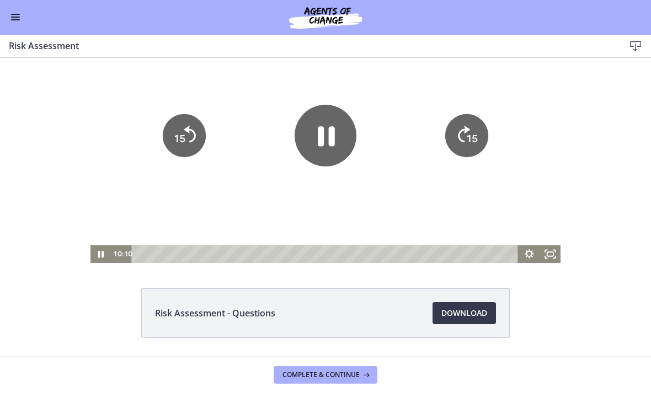
click at [335, 138] on icon "Pause" at bounding box center [326, 136] width 62 height 62
click at [323, 146] on icon "Play Video" at bounding box center [326, 136] width 70 height 70
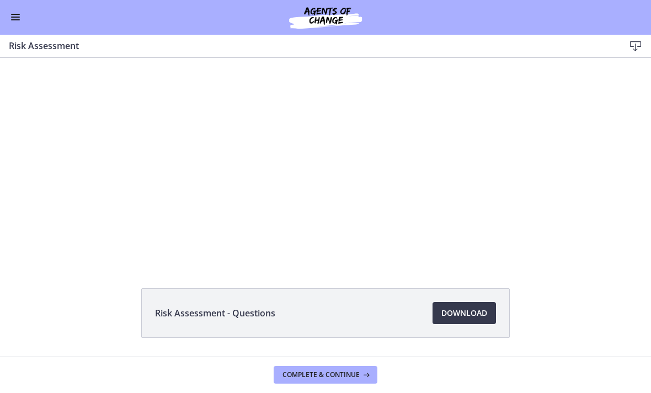
click at [401, 203] on div at bounding box center [325, 144] width 471 height 237
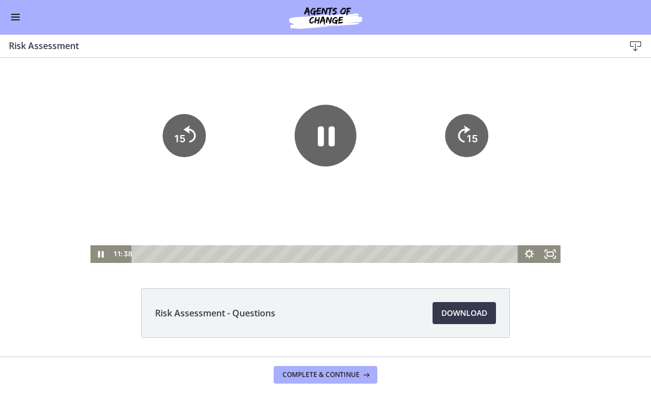
click at [465, 135] on icon "15" at bounding box center [466, 135] width 43 height 43
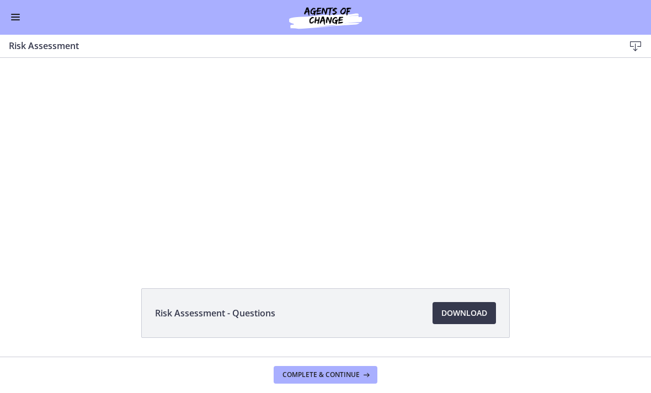
click at [313, 156] on div at bounding box center [325, 144] width 471 height 237
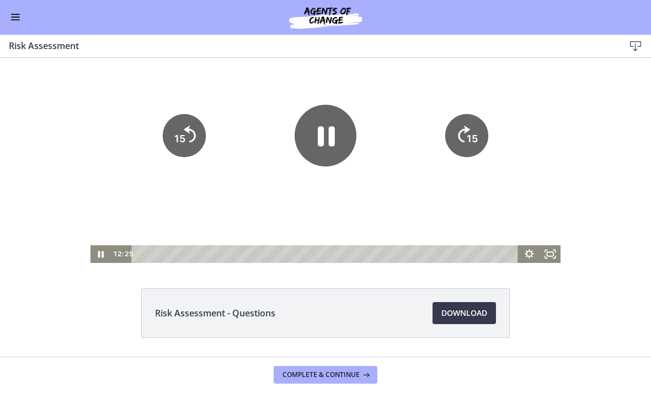
click at [320, 139] on icon "Pause" at bounding box center [326, 137] width 17 height 20
click at [472, 135] on tspan "15" at bounding box center [472, 139] width 11 height 12
click at [478, 141] on tspan "15" at bounding box center [472, 139] width 11 height 12
click at [478, 141] on icon "15" at bounding box center [466, 135] width 43 height 43
click at [471, 139] on icon "15" at bounding box center [467, 135] width 49 height 49
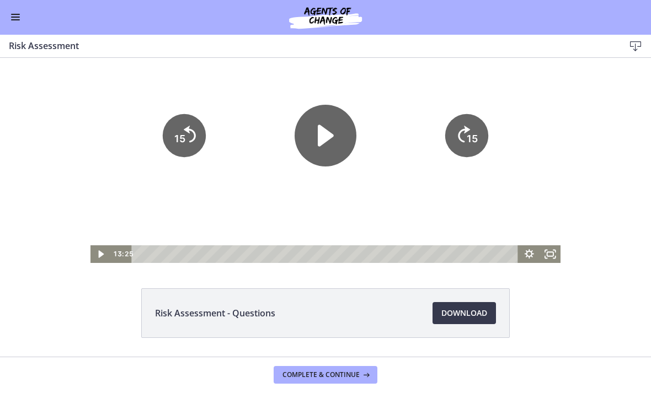
click at [471, 139] on text "15" at bounding box center [472, 139] width 11 height 12
click at [472, 138] on icon "15" at bounding box center [467, 135] width 49 height 49
click at [472, 137] on icon "15" at bounding box center [467, 135] width 49 height 49
click at [475, 139] on tspan "15" at bounding box center [473, 139] width 13 height 14
click at [472, 140] on tspan "15" at bounding box center [472, 139] width 11 height 12
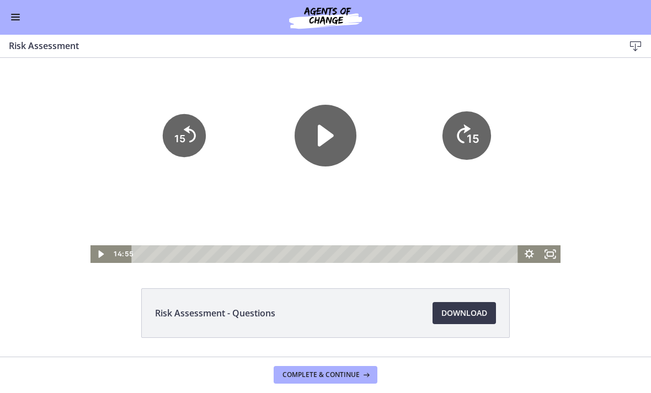
click at [473, 134] on tspan "15" at bounding box center [473, 139] width 13 height 14
click at [404, 184] on div at bounding box center [325, 144] width 471 height 237
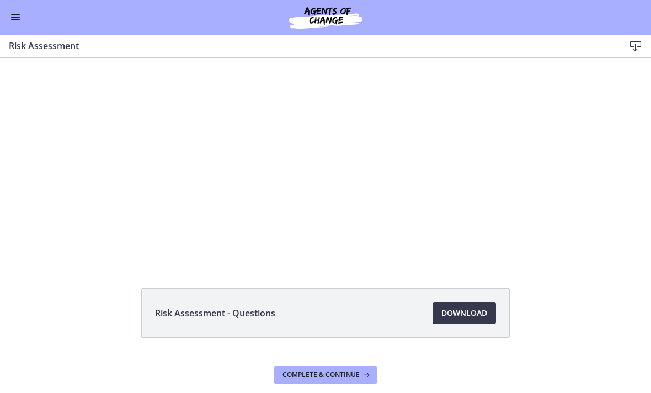
click at [445, 196] on div at bounding box center [325, 144] width 471 height 237
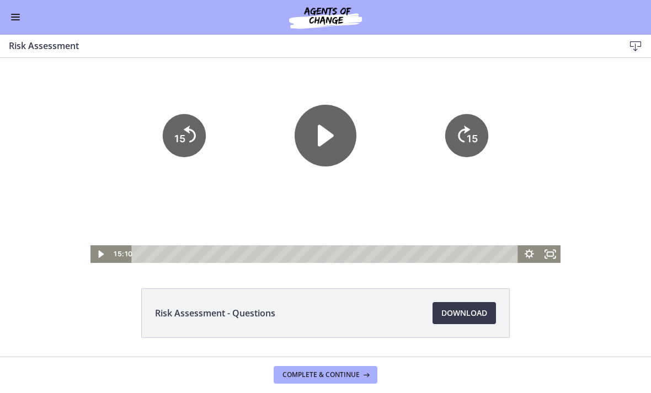
click at [479, 139] on icon "15" at bounding box center [466, 135] width 43 height 43
click at [477, 163] on icon "15" at bounding box center [467, 174] width 22 height 22
click at [474, 139] on icon "15" at bounding box center [466, 135] width 43 height 43
click at [473, 138] on icon "15" at bounding box center [467, 135] width 49 height 49
click at [472, 139] on icon "15" at bounding box center [467, 135] width 49 height 49
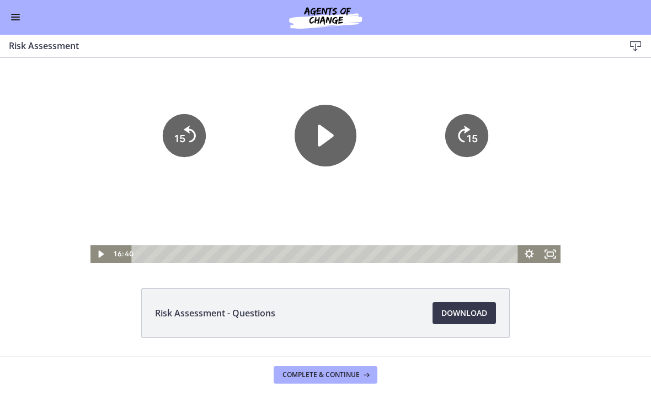
click at [473, 140] on icon "15" at bounding box center [466, 135] width 43 height 43
click at [473, 139] on icon "15" at bounding box center [466, 135] width 43 height 43
click at [482, 142] on icon "15" at bounding box center [466, 135] width 43 height 43
click at [484, 143] on icon "15" at bounding box center [467, 135] width 49 height 49
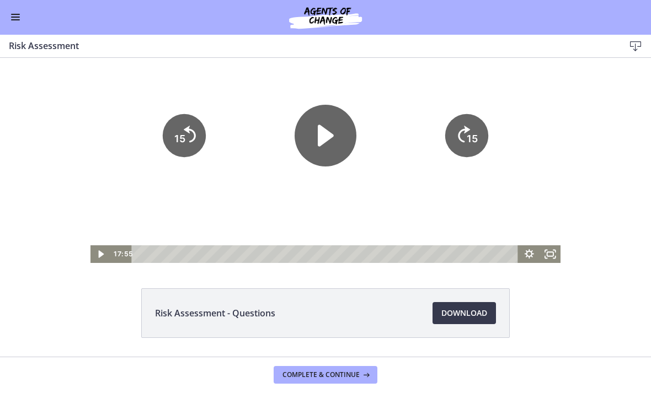
click at [468, 145] on tspan "15" at bounding box center [472, 139] width 11 height 12
click at [470, 151] on icon "15" at bounding box center [466, 135] width 43 height 43
click at [469, 145] on tspan "15" at bounding box center [472, 139] width 11 height 12
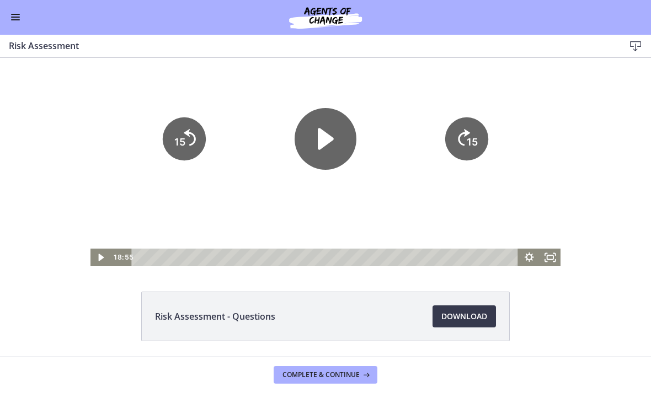
click at [461, 193] on div at bounding box center [325, 148] width 471 height 237
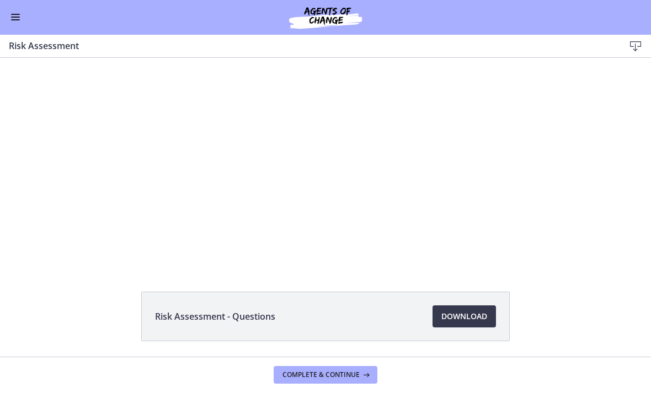
click at [446, 182] on div at bounding box center [325, 148] width 471 height 237
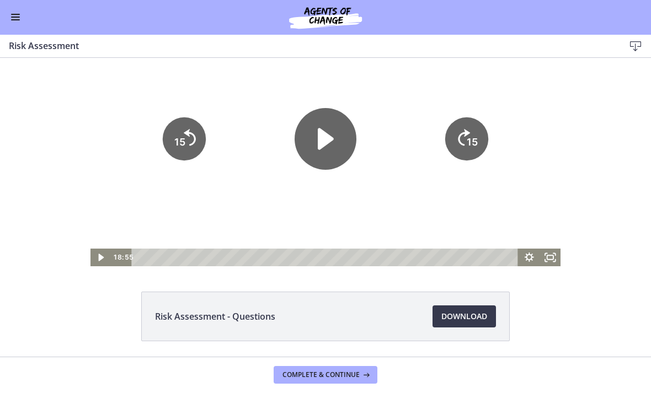
click at [326, 146] on icon "Play Video" at bounding box center [326, 140] width 16 height 22
click at [480, 139] on icon "15" at bounding box center [466, 139] width 43 height 43
click at [470, 137] on tspan "15" at bounding box center [472, 142] width 11 height 12
click at [472, 136] on text "15" at bounding box center [472, 142] width 11 height 12
click at [482, 135] on icon "15" at bounding box center [466, 139] width 43 height 43
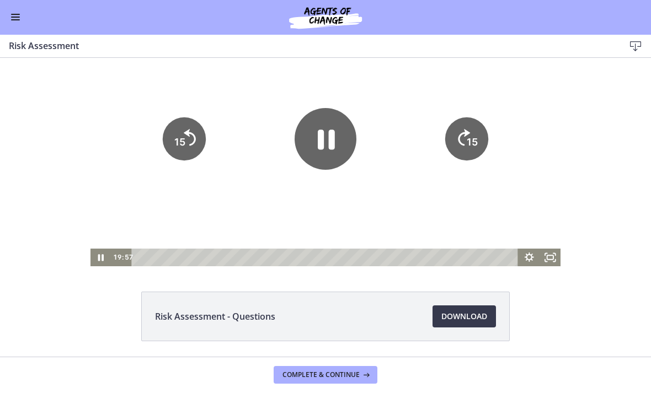
click at [482, 134] on icon "15" at bounding box center [466, 139] width 43 height 43
click at [483, 140] on icon "15" at bounding box center [466, 139] width 43 height 43
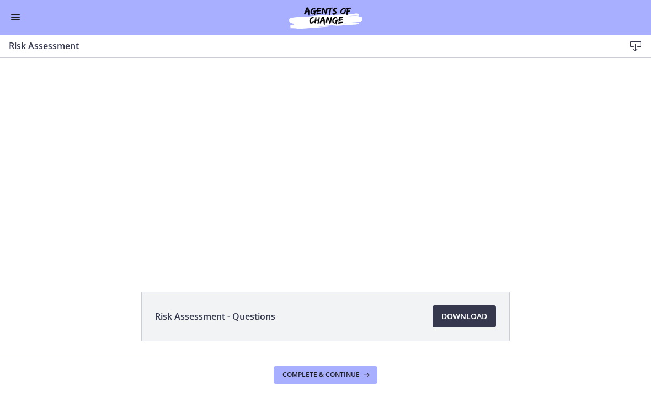
click at [443, 191] on div at bounding box center [325, 148] width 471 height 237
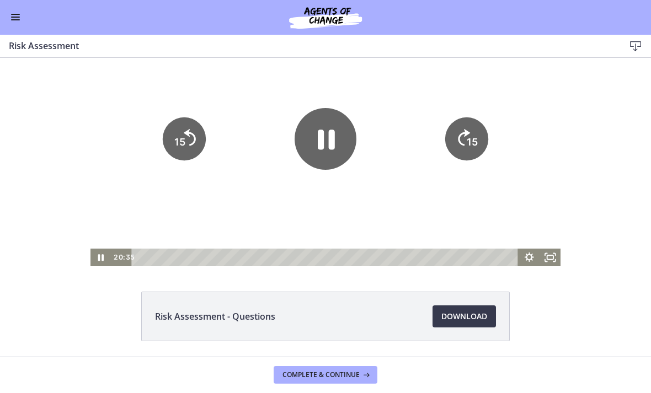
click at [460, 143] on icon "Skip ahead 15 seconds" at bounding box center [464, 138] width 12 height 17
click at [469, 143] on tspan "15" at bounding box center [472, 142] width 11 height 12
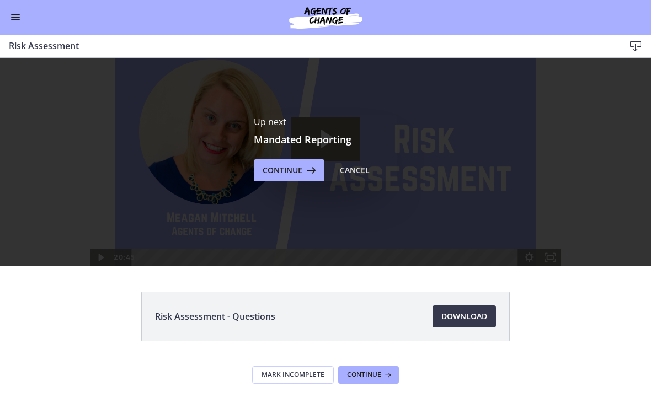
scroll to position [0, 0]
click at [311, 167] on icon at bounding box center [309, 170] width 15 height 13
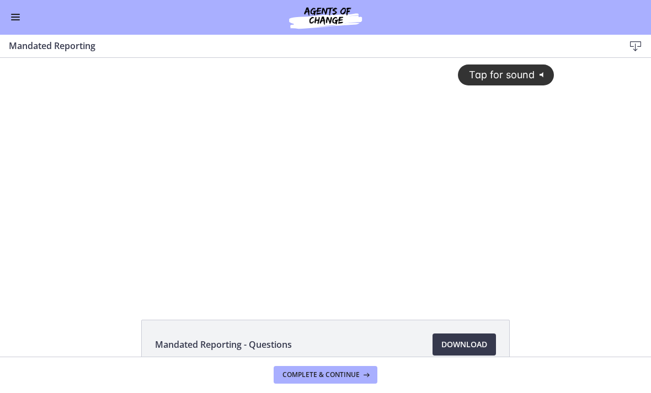
click at [326, 249] on div "Tap for sound @keyframes VOLUME_SMALL_WAVE_FLASH { 0% { opacity: 0; } 33% { opa…" at bounding box center [325, 167] width 471 height 219
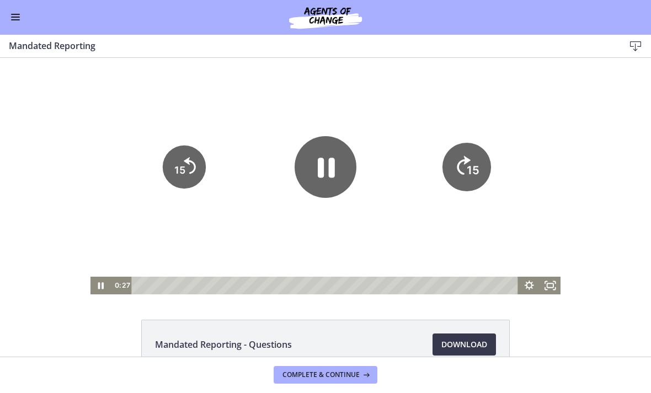
click at [460, 161] on icon "15" at bounding box center [467, 167] width 49 height 49
click at [461, 162] on icon "Skip ahead 15 seconds" at bounding box center [464, 165] width 14 height 19
click at [465, 161] on icon "Skip ahead 15 seconds" at bounding box center [464, 166] width 12 height 17
click at [464, 161] on icon "15" at bounding box center [467, 167] width 49 height 49
click at [458, 169] on icon "Skip ahead 15 seconds" at bounding box center [464, 165] width 14 height 19
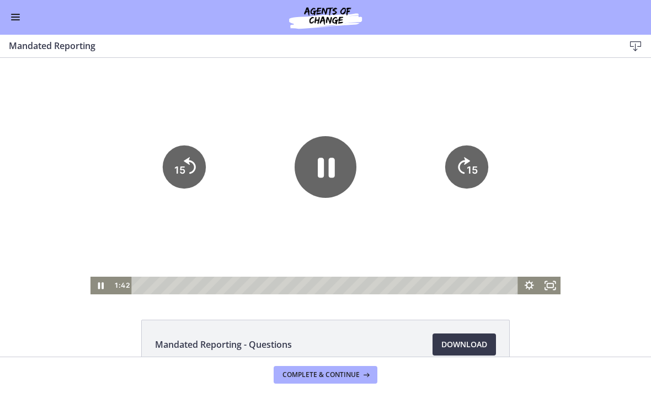
click at [462, 157] on icon "15" at bounding box center [467, 130] width 54 height 54
click at [462, 166] on icon "Skip ahead 15 seconds" at bounding box center [464, 166] width 12 height 17
click at [458, 163] on icon "15" at bounding box center [466, 167] width 43 height 43
click at [457, 163] on icon "15" at bounding box center [466, 167] width 43 height 43
click at [461, 164] on icon "15" at bounding box center [466, 167] width 43 height 43
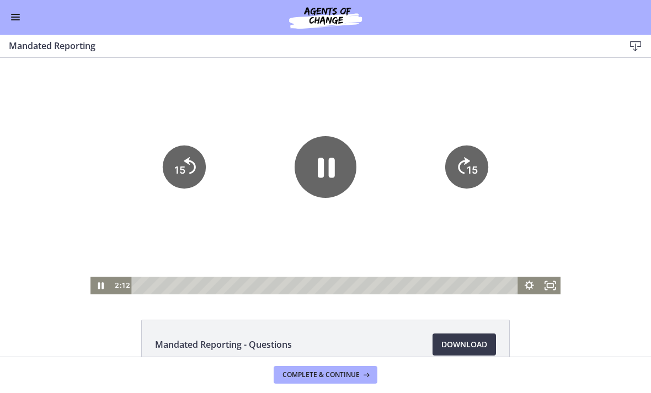
click at [460, 164] on icon "Skip ahead 15 seconds" at bounding box center [464, 166] width 12 height 17
click at [459, 164] on icon "15" at bounding box center [466, 167] width 43 height 43
click at [471, 157] on icon "15" at bounding box center [467, 130] width 54 height 54
click at [471, 159] on icon "15" at bounding box center [466, 167] width 43 height 43
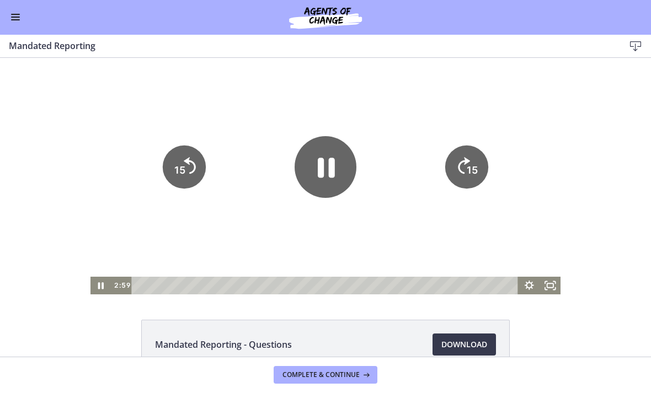
click at [467, 168] on tspan "15" at bounding box center [472, 170] width 11 height 12
click at [467, 165] on text "15" at bounding box center [472, 170] width 11 height 12
click at [466, 157] on icon "15" at bounding box center [467, 130] width 54 height 54
click at [464, 166] on icon "15" at bounding box center [467, 167] width 49 height 49
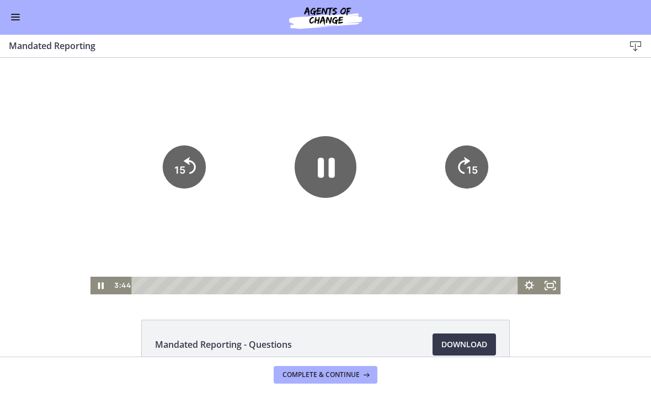
click at [464, 166] on icon "15" at bounding box center [466, 167] width 43 height 43
click at [465, 167] on icon "15" at bounding box center [466, 167] width 43 height 43
click at [464, 157] on icon "15" at bounding box center [467, 130] width 54 height 54
click at [459, 178] on icon "15" at bounding box center [466, 167] width 43 height 43
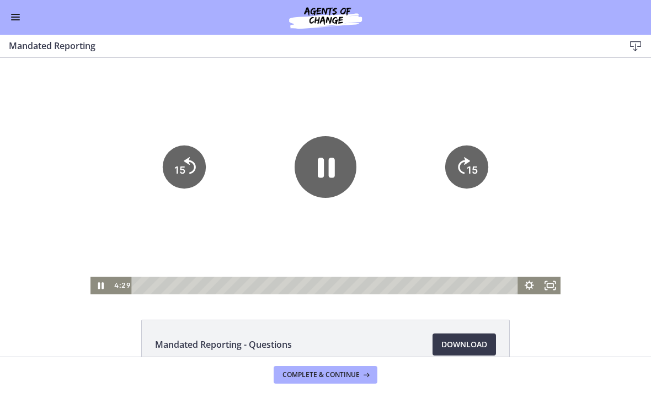
click at [458, 178] on icon "15" at bounding box center [466, 167] width 43 height 43
click at [461, 178] on icon "15" at bounding box center [466, 167] width 43 height 43
click at [466, 176] on icon "15" at bounding box center [467, 167] width 49 height 49
click at [463, 173] on icon "Skip ahead 15 seconds" at bounding box center [464, 166] width 12 height 17
click at [456, 174] on icon "15" at bounding box center [466, 167] width 43 height 43
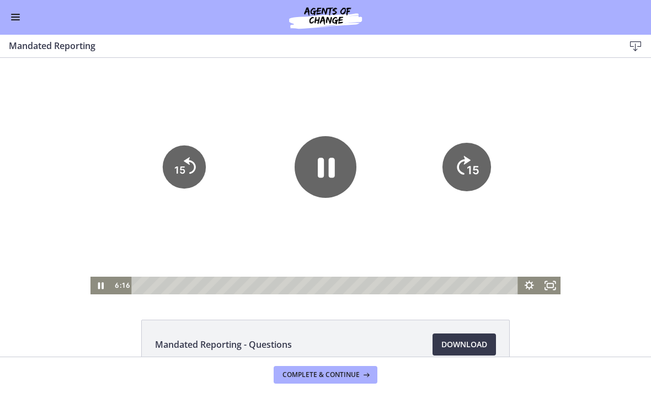
click at [467, 164] on icon "15" at bounding box center [467, 167] width 49 height 49
click at [467, 164] on text "15" at bounding box center [473, 171] width 13 height 14
click at [466, 164] on icon "15" at bounding box center [466, 167] width 43 height 43
click at [466, 157] on icon "15" at bounding box center [467, 130] width 54 height 54
click at [460, 169] on icon "15" at bounding box center [467, 167] width 49 height 49
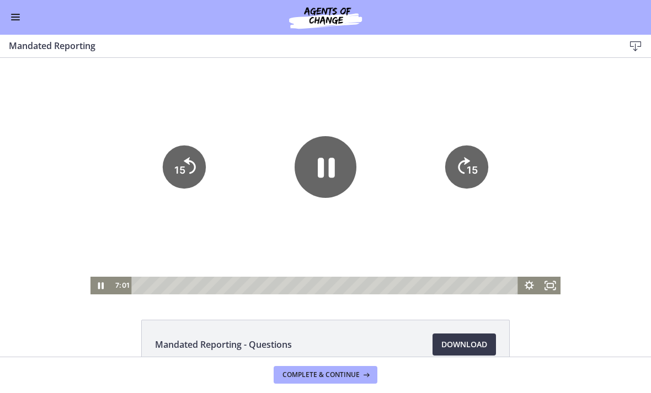
click at [460, 168] on icon "15" at bounding box center [466, 167] width 43 height 43
click at [459, 194] on icon "15" at bounding box center [467, 205] width 22 height 22
click at [460, 177] on icon "15" at bounding box center [467, 167] width 49 height 49
click at [462, 175] on icon "15" at bounding box center [467, 167] width 49 height 49
click at [464, 189] on icon "15" at bounding box center [466, 167] width 43 height 43
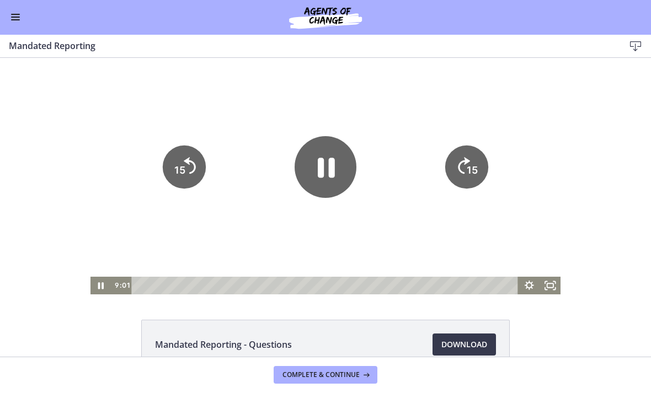
click at [464, 174] on icon "Skip ahead 15 seconds" at bounding box center [464, 166] width 12 height 17
click at [464, 181] on icon "15" at bounding box center [467, 167] width 49 height 49
click at [461, 180] on icon "15" at bounding box center [467, 167] width 49 height 49
click at [460, 174] on icon "Skip ahead 15 seconds" at bounding box center [464, 166] width 12 height 17
click at [464, 182] on icon "15" at bounding box center [466, 167] width 43 height 43
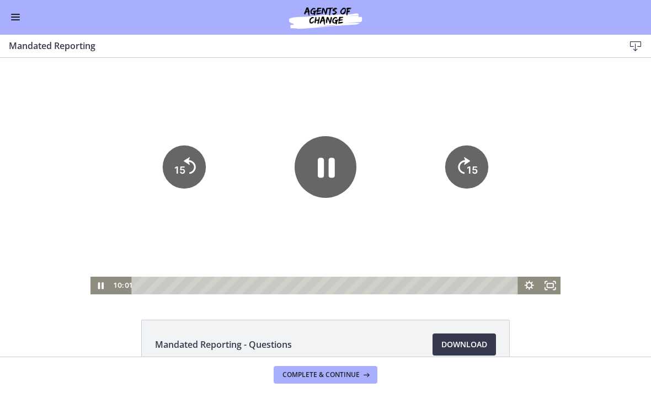
click at [464, 182] on icon "15" at bounding box center [466, 167] width 43 height 43
click at [467, 167] on tspan "15" at bounding box center [473, 171] width 13 height 14
click at [467, 141] on text "15" at bounding box center [474, 133] width 14 height 15
click at [467, 157] on icon "15" at bounding box center [467, 130] width 54 height 54
click at [467, 162] on icon "15" at bounding box center [467, 167] width 49 height 49
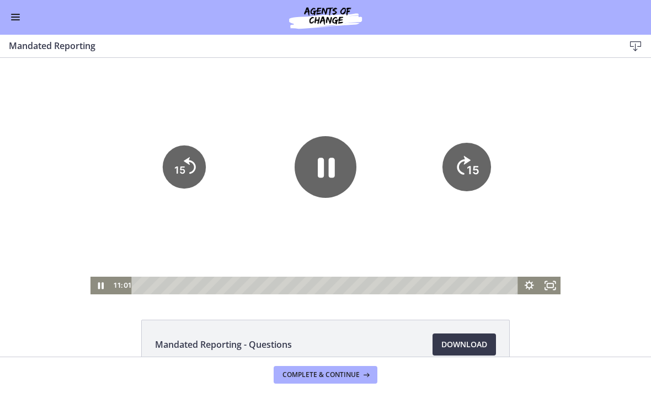
click at [467, 141] on text "15" at bounding box center [474, 133] width 14 height 15
click at [468, 158] on icon "15" at bounding box center [467, 167] width 49 height 49
click at [460, 161] on icon "15" at bounding box center [466, 167] width 43 height 43
click at [460, 160] on icon "15" at bounding box center [466, 167] width 43 height 43
click at [464, 157] on icon "15" at bounding box center [466, 167] width 43 height 43
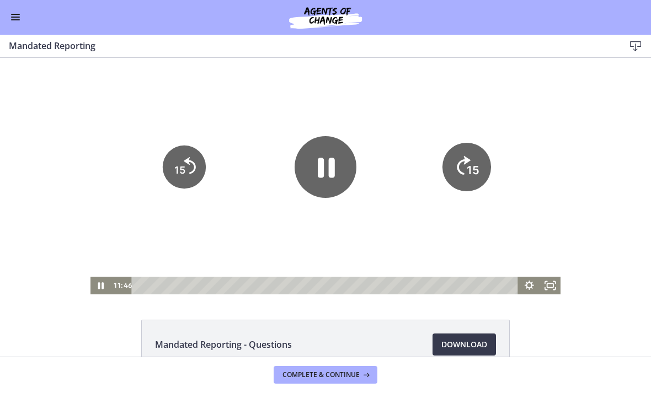
click at [464, 156] on icon "15" at bounding box center [467, 130] width 54 height 54
click at [462, 159] on icon "15" at bounding box center [467, 167] width 49 height 49
click at [462, 157] on icon "15" at bounding box center [467, 130] width 54 height 54
click at [456, 160] on icon "15" at bounding box center [467, 167] width 49 height 49
click at [456, 159] on icon "15" at bounding box center [467, 167] width 49 height 49
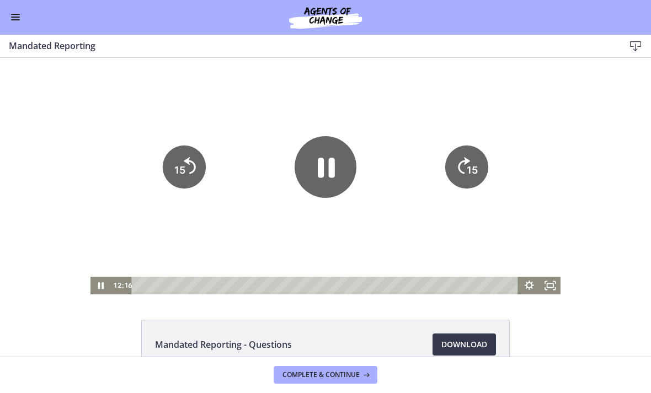
click at [455, 161] on icon "15" at bounding box center [466, 167] width 43 height 43
click at [454, 161] on icon "15" at bounding box center [466, 167] width 43 height 43
click at [453, 159] on icon "15" at bounding box center [466, 167] width 43 height 43
click at [452, 157] on icon "15" at bounding box center [467, 130] width 54 height 54
click at [455, 157] on icon "15" at bounding box center [467, 130] width 54 height 54
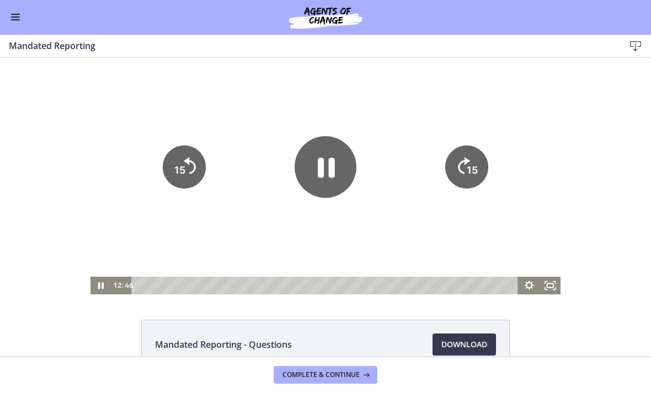
click at [454, 157] on icon "15" at bounding box center [466, 167] width 43 height 43
click at [456, 156] on icon "15" at bounding box center [467, 130] width 54 height 54
click at [456, 156] on icon "15" at bounding box center [467, 167] width 49 height 49
click at [464, 171] on icon "15" at bounding box center [466, 167] width 43 height 43
click at [387, 225] on div at bounding box center [325, 176] width 471 height 237
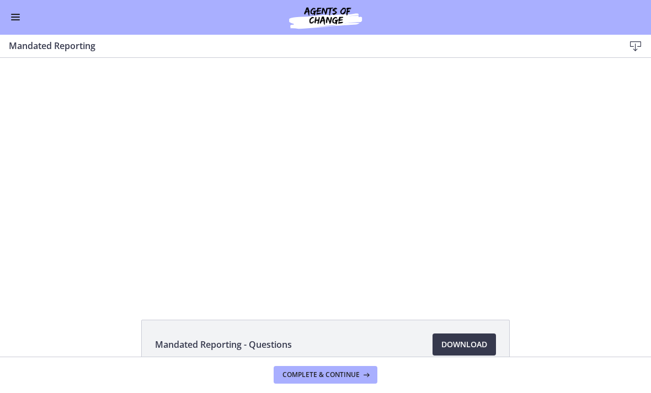
click at [408, 211] on div at bounding box center [325, 176] width 471 height 237
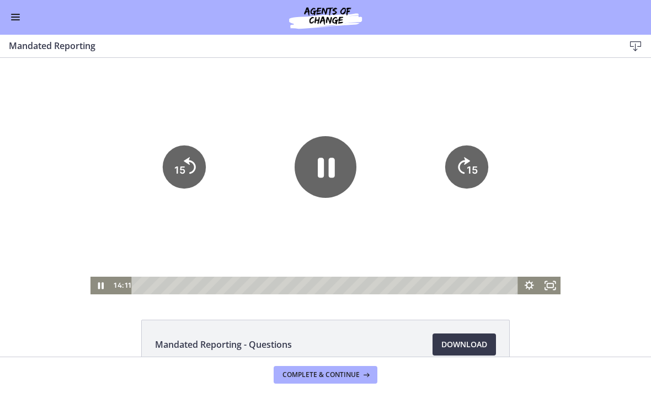
click at [464, 158] on icon "15" at bounding box center [466, 167] width 43 height 43
click at [467, 166] on text "15" at bounding box center [472, 170] width 11 height 12
click at [466, 166] on icon "15" at bounding box center [466, 167] width 43 height 43
click at [461, 172] on icon "15" at bounding box center [466, 167] width 43 height 43
click at [461, 157] on icon "15" at bounding box center [467, 130] width 54 height 54
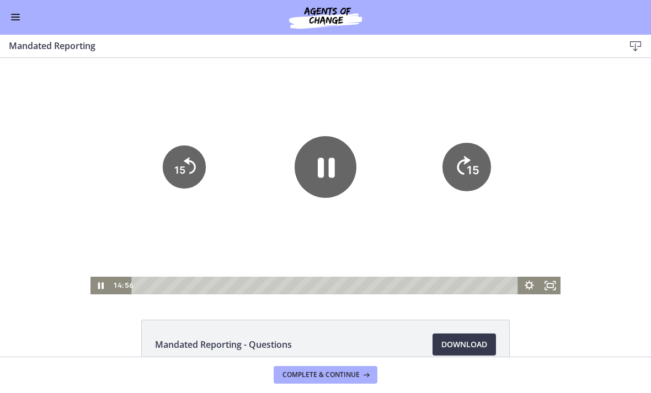
click at [464, 167] on icon "15" at bounding box center [467, 167] width 49 height 49
click at [464, 138] on icon "Skip ahead 15 seconds" at bounding box center [463, 127] width 15 height 21
click at [459, 183] on icon "15" at bounding box center [466, 167] width 43 height 43
click at [459, 157] on button "15" at bounding box center [467, 130] width 54 height 54
click at [463, 174] on icon "15" at bounding box center [466, 167] width 43 height 43
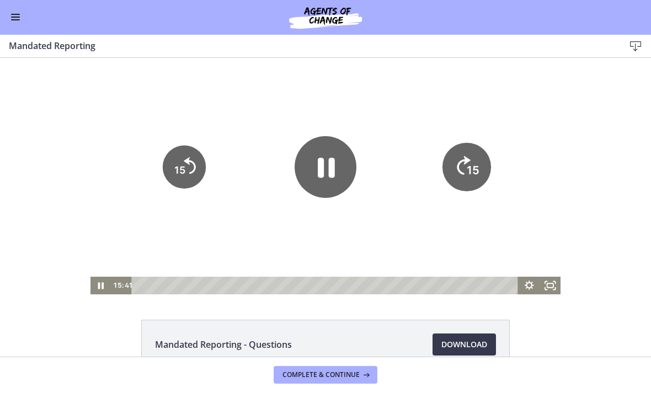
click at [463, 157] on icon "15" at bounding box center [467, 130] width 54 height 54
click at [467, 167] on icon "15" at bounding box center [467, 167] width 49 height 49
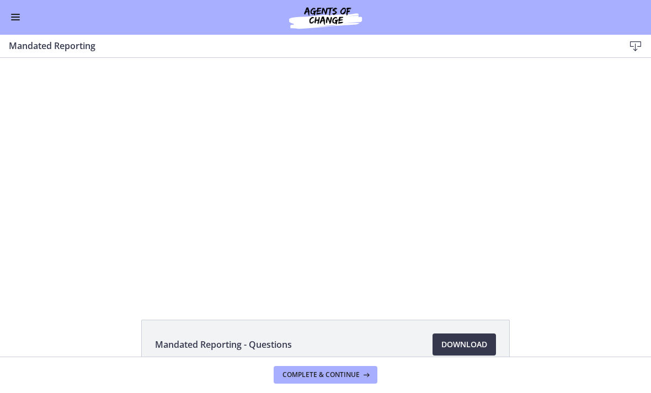
click at [434, 180] on div at bounding box center [325, 176] width 471 height 237
click at [422, 188] on div at bounding box center [325, 176] width 471 height 237
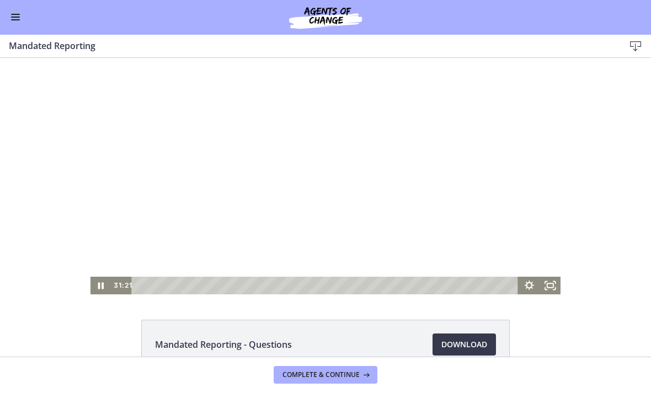
click at [438, 226] on div at bounding box center [325, 176] width 471 height 237
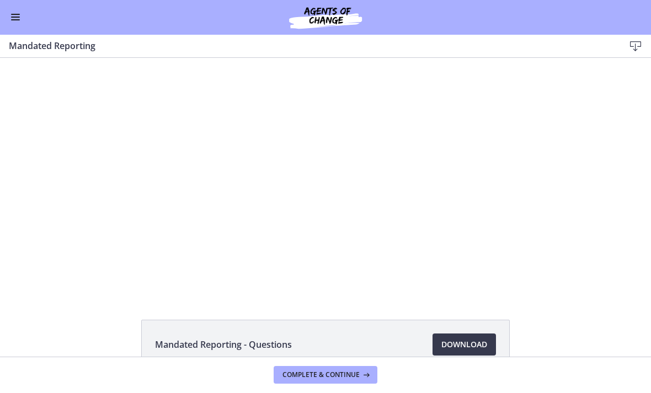
click at [314, 194] on div at bounding box center [325, 176] width 471 height 237
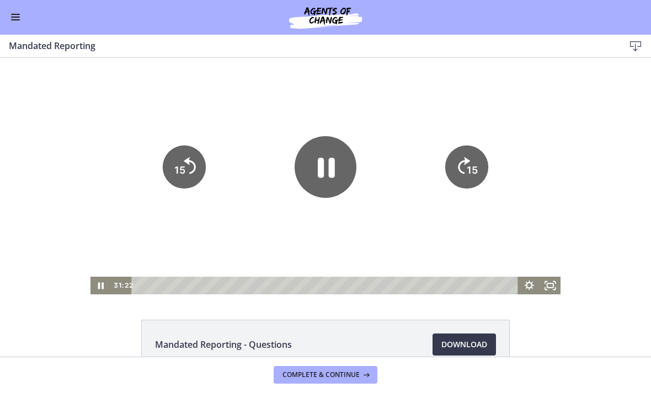
click at [329, 163] on icon "Pause" at bounding box center [326, 168] width 17 height 20
click at [317, 246] on div at bounding box center [325, 176] width 471 height 237
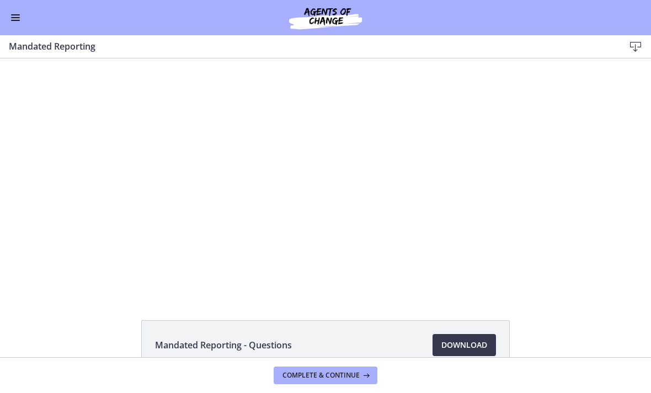
click at [471, 198] on div at bounding box center [325, 176] width 471 height 237
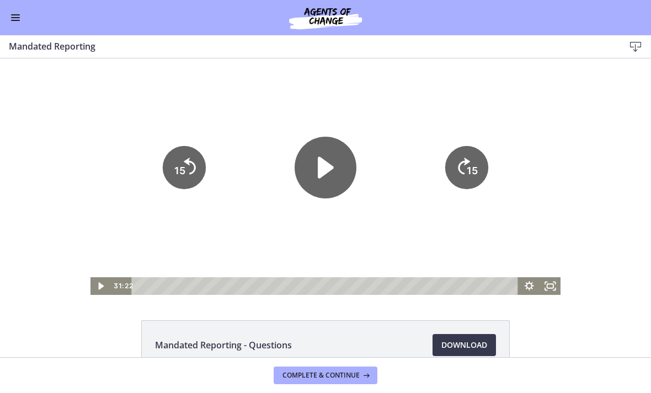
click at [468, 168] on tspan "15" at bounding box center [472, 171] width 11 height 12
click at [467, 168] on icon "15" at bounding box center [466, 167] width 43 height 43
click at [466, 172] on icon "Skip ahead 15 seconds" at bounding box center [464, 166] width 14 height 19
click at [469, 172] on tspan "15" at bounding box center [472, 171] width 11 height 12
click at [464, 169] on icon "15" at bounding box center [466, 167] width 43 height 43
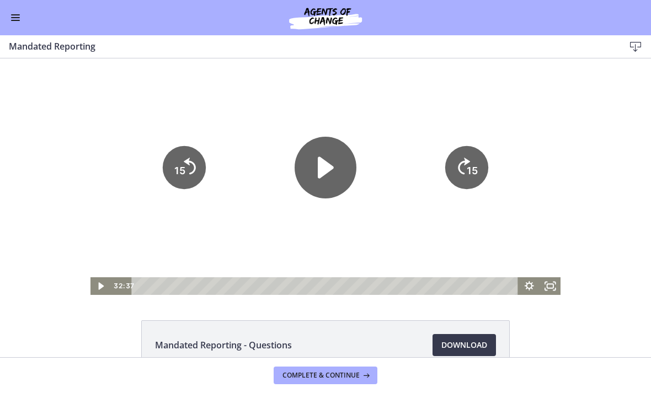
click at [465, 159] on icon "Skip ahead 15 seconds" at bounding box center [464, 166] width 12 height 17
click at [462, 167] on icon "15" at bounding box center [466, 167] width 43 height 43
click at [463, 170] on icon "15" at bounding box center [466, 167] width 43 height 43
click at [331, 173] on icon "Play Video" at bounding box center [326, 168] width 70 height 70
click at [468, 173] on tspan "15" at bounding box center [472, 171] width 11 height 12
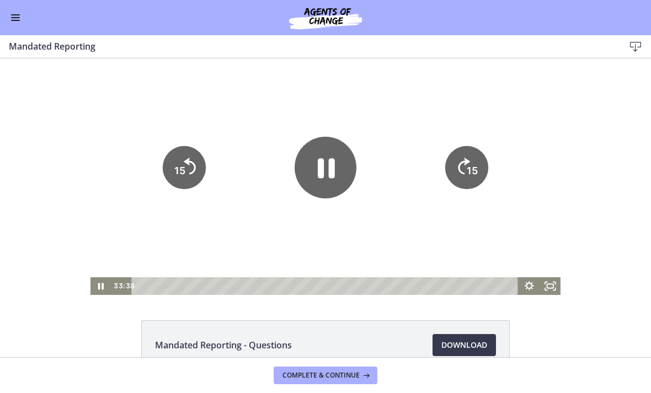
click at [473, 172] on tspan "15" at bounding box center [472, 171] width 11 height 12
click at [469, 163] on icon "15" at bounding box center [467, 167] width 49 height 49
click at [482, 153] on icon "15" at bounding box center [466, 167] width 43 height 43
click at [465, 164] on icon "Skip ahead 15 seconds" at bounding box center [464, 166] width 14 height 19
click at [466, 168] on icon "15" at bounding box center [466, 167] width 43 height 43
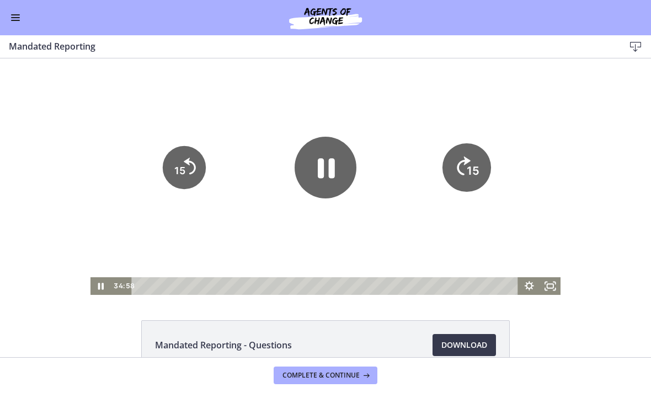
click at [472, 177] on tspan "15" at bounding box center [473, 171] width 13 height 14
click at [466, 167] on icon "15" at bounding box center [467, 167] width 49 height 49
click at [476, 170] on tspan "15" at bounding box center [472, 171] width 11 height 12
click at [345, 217] on div at bounding box center [325, 176] width 471 height 237
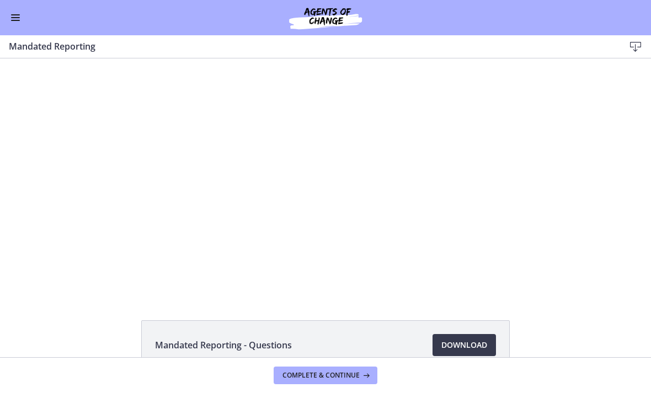
click at [348, 179] on div at bounding box center [325, 176] width 471 height 237
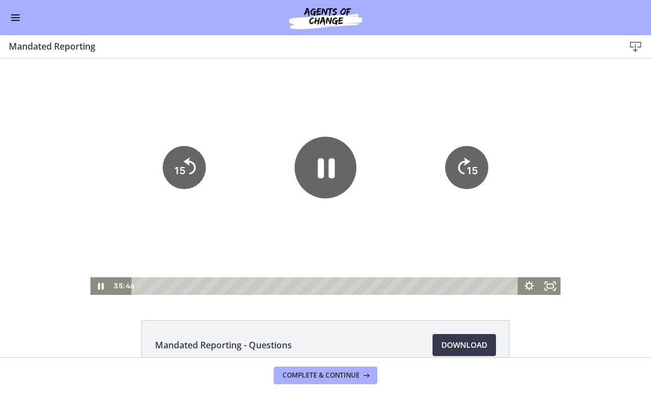
click at [344, 174] on icon "Pause" at bounding box center [326, 168] width 62 height 62
click at [631, 232] on div "Tap for sound @keyframes VOLUME_SMALL_WAVE_FLASH { 0% { opacity: 0; } 33% { opa…" at bounding box center [325, 176] width 651 height 237
click at [457, 162] on icon "15" at bounding box center [466, 167] width 43 height 43
click at [465, 172] on icon "15" at bounding box center [466, 167] width 43 height 43
click at [465, 173] on icon "15" at bounding box center [467, 167] width 49 height 49
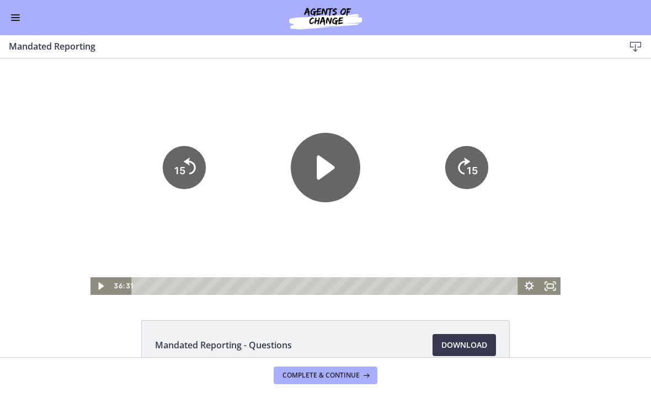
click at [324, 182] on icon "Play Video" at bounding box center [326, 168] width 70 height 70
click at [467, 171] on text "15" at bounding box center [472, 171] width 11 height 12
click at [471, 169] on tspan "15" at bounding box center [472, 171] width 11 height 12
click at [452, 185] on icon "15" at bounding box center [466, 167] width 43 height 43
click at [464, 170] on icon "15" at bounding box center [466, 167] width 43 height 43
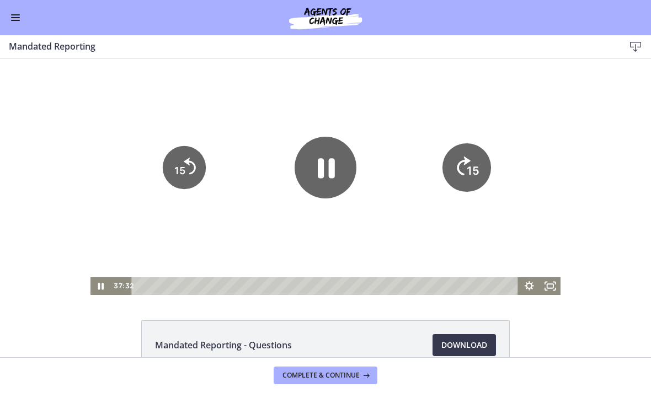
click at [465, 173] on icon "15" at bounding box center [467, 167] width 49 height 49
click at [462, 168] on icon "15" at bounding box center [466, 167] width 43 height 43
click at [467, 163] on icon "Skip ahead 15 seconds" at bounding box center [464, 166] width 14 height 19
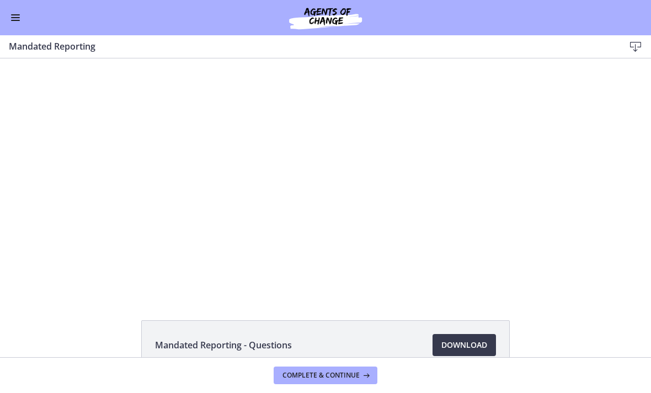
click at [410, 207] on div at bounding box center [325, 176] width 471 height 237
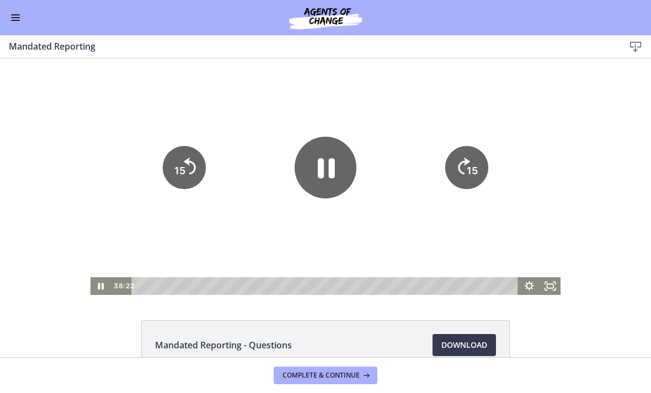
click at [463, 163] on icon "Skip ahead 15 seconds" at bounding box center [464, 166] width 12 height 17
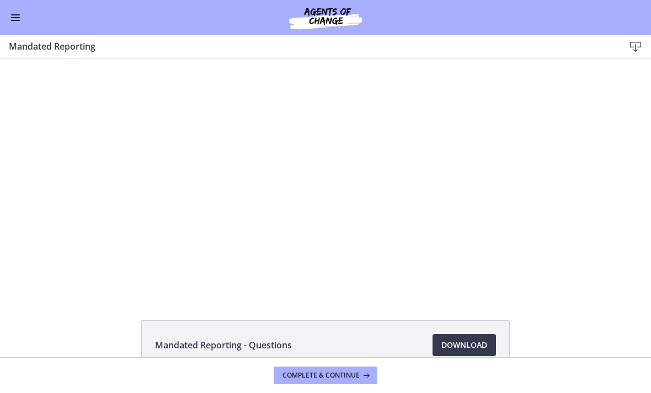
click at [402, 222] on div at bounding box center [325, 176] width 471 height 237
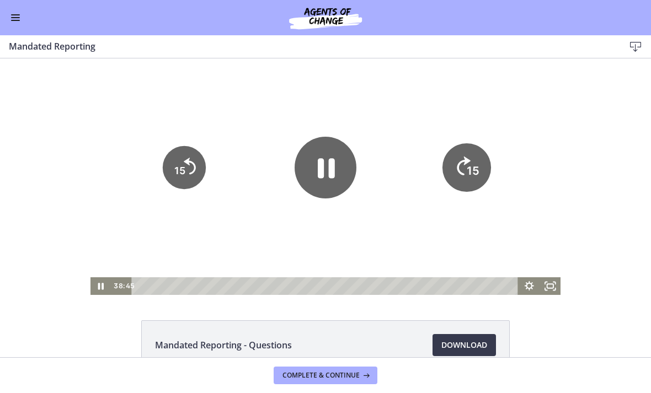
click at [461, 169] on icon "15" at bounding box center [467, 167] width 49 height 49
click at [463, 161] on icon "15" at bounding box center [466, 167] width 43 height 43
click at [456, 181] on icon "15" at bounding box center [466, 167] width 43 height 43
click at [462, 173] on icon "Skip ahead 15 seconds" at bounding box center [464, 166] width 12 height 17
click at [467, 169] on text "15" at bounding box center [472, 171] width 11 height 12
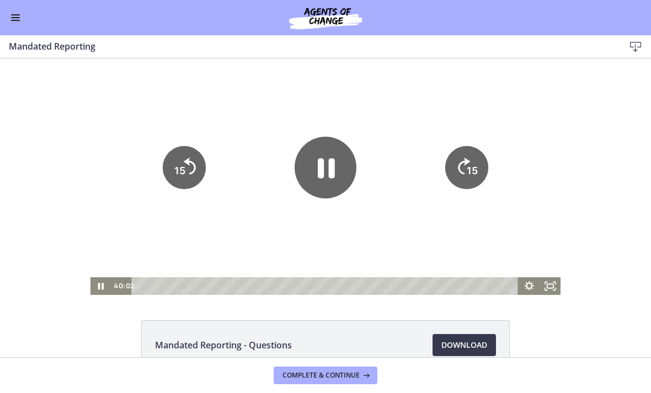
click at [467, 168] on tspan "15" at bounding box center [472, 171] width 11 height 12
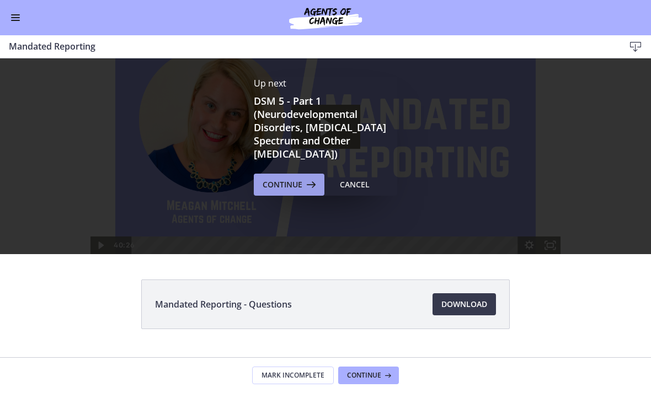
click at [308, 191] on button "Continue" at bounding box center [289, 185] width 71 height 22
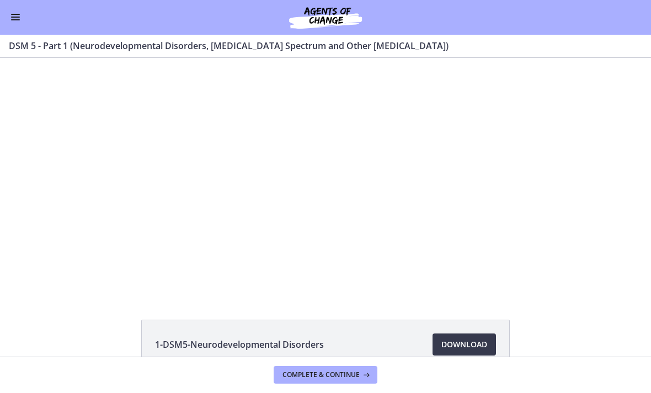
click at [647, 30] on div "Go to Dashboard" at bounding box center [325, 17] width 651 height 35
click at [363, 164] on div at bounding box center [325, 176] width 421 height 237
click at [353, 230] on div at bounding box center [325, 176] width 421 height 237
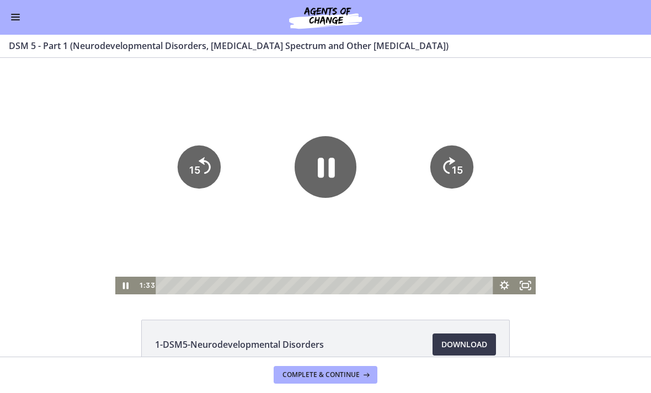
click at [445, 161] on icon "15" at bounding box center [451, 167] width 43 height 43
click at [457, 166] on tspan "15" at bounding box center [457, 170] width 11 height 12
click at [355, 224] on div at bounding box center [325, 176] width 421 height 237
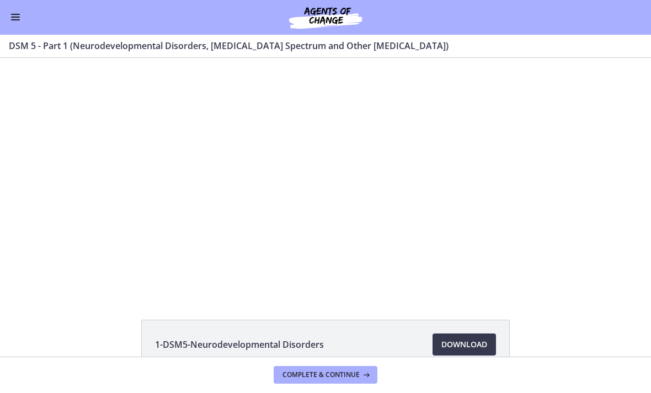
click at [435, 153] on div at bounding box center [325, 176] width 421 height 237
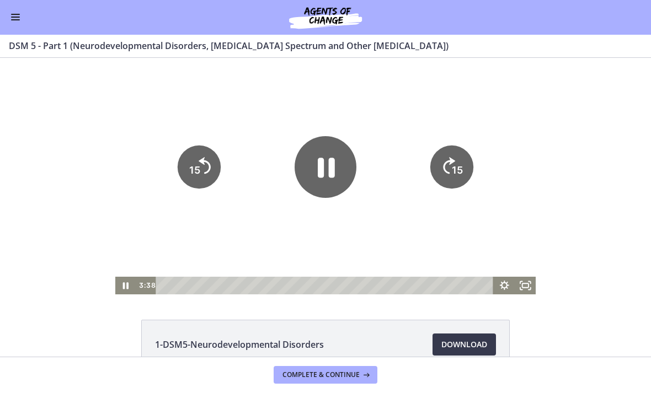
click at [463, 167] on tspan "15" at bounding box center [457, 170] width 11 height 12
click at [463, 167] on icon "15" at bounding box center [452, 167] width 49 height 49
click at [459, 166] on icon "15" at bounding box center [451, 167] width 43 height 43
click at [462, 157] on icon "15" at bounding box center [452, 130] width 54 height 54
click at [462, 168] on icon "15" at bounding box center [451, 167] width 43 height 43
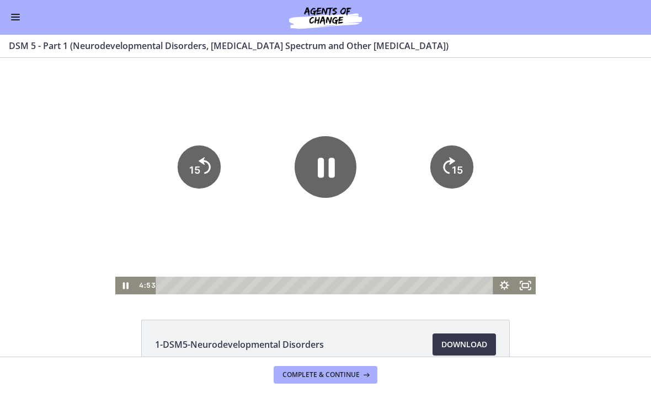
click at [465, 170] on icon "15" at bounding box center [451, 167] width 43 height 43
click at [464, 172] on icon "15" at bounding box center [451, 167] width 43 height 43
click at [463, 171] on icon "15" at bounding box center [451, 167] width 43 height 43
click at [467, 175] on icon "15" at bounding box center [451, 167] width 43 height 43
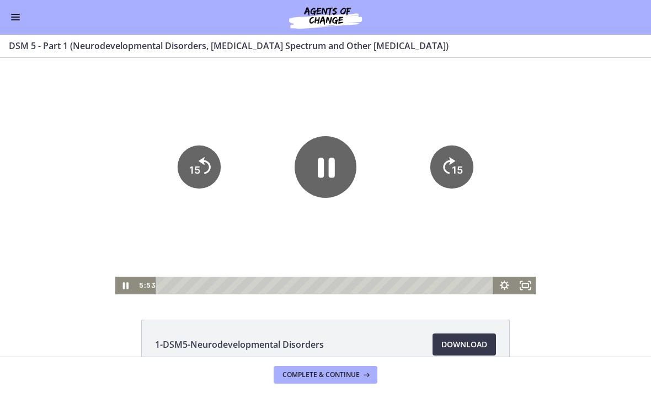
click at [468, 175] on icon "15" at bounding box center [451, 167] width 43 height 43
click at [470, 157] on icon "15" at bounding box center [452, 130] width 54 height 54
click at [460, 176] on tspan "15" at bounding box center [457, 170] width 11 height 12
click at [460, 194] on icon "15" at bounding box center [452, 205] width 22 height 22
click at [462, 164] on icon "15" at bounding box center [451, 167] width 43 height 43
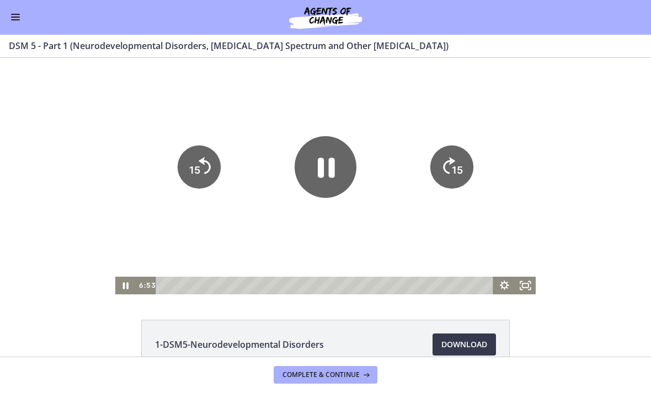
click at [462, 164] on icon "15" at bounding box center [451, 167] width 43 height 43
click at [460, 168] on icon "15" at bounding box center [452, 167] width 49 height 49
click at [461, 141] on tspan "15" at bounding box center [459, 133] width 14 height 15
click at [461, 166] on icon "15" at bounding box center [452, 167] width 49 height 49
click at [464, 164] on tspan "15" at bounding box center [458, 171] width 13 height 14
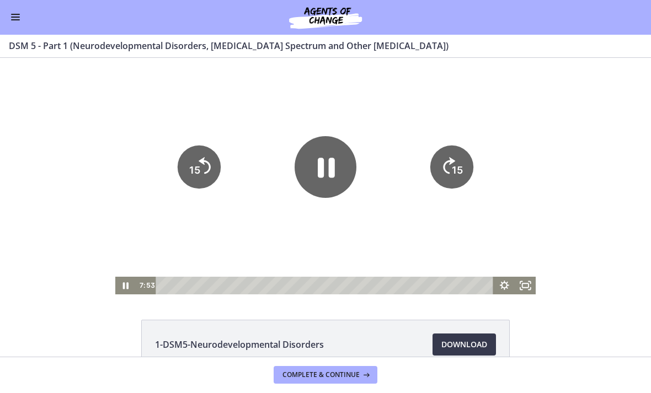
click at [470, 161] on icon "15" at bounding box center [451, 167] width 43 height 43
click at [470, 157] on icon "15" at bounding box center [452, 130] width 54 height 54
click at [456, 164] on icon "15" at bounding box center [451, 167] width 43 height 43
click at [456, 157] on icon "15" at bounding box center [452, 130] width 54 height 54
click at [456, 158] on icon "15" at bounding box center [451, 167] width 43 height 43
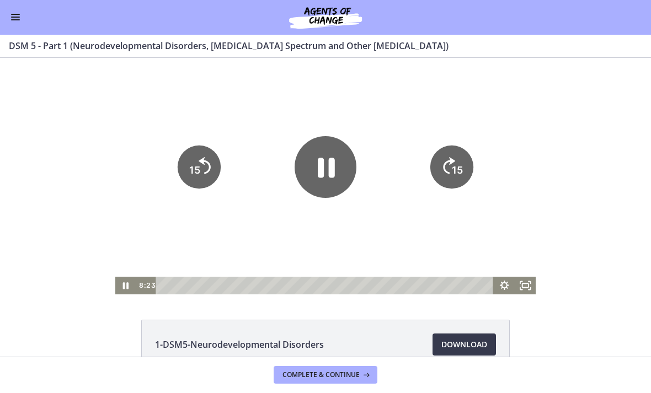
click at [455, 164] on tspan "15" at bounding box center [457, 170] width 11 height 12
click at [460, 163] on icon "15" at bounding box center [452, 167] width 49 height 49
click at [331, 169] on icon "Pause" at bounding box center [326, 168] width 17 height 20
click at [451, 152] on icon "15" at bounding box center [452, 167] width 49 height 49
click at [457, 163] on icon "15" at bounding box center [451, 167] width 43 height 43
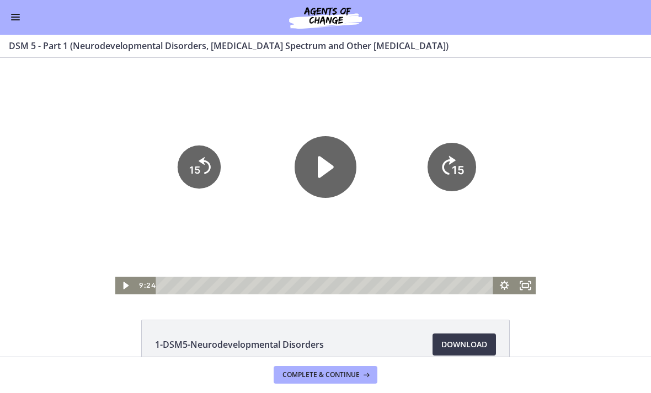
click at [454, 164] on text "15" at bounding box center [458, 171] width 13 height 14
click at [457, 157] on icon "15" at bounding box center [451, 167] width 43 height 43
click at [456, 164] on tspan "15" at bounding box center [457, 170] width 11 height 12
click at [459, 163] on icon "15" at bounding box center [451, 167] width 43 height 43
click at [458, 163] on icon "15" at bounding box center [451, 167] width 43 height 43
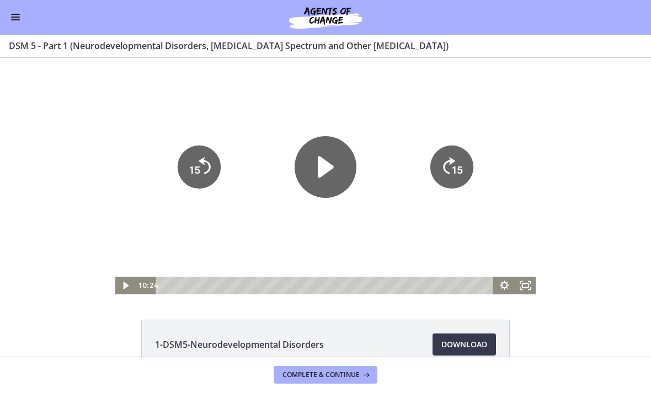
click at [454, 164] on icon "Skip ahead 15 seconds" at bounding box center [449, 166] width 12 height 17
click at [454, 157] on icon "15" at bounding box center [452, 130] width 54 height 54
click at [459, 150] on icon "15" at bounding box center [452, 130] width 54 height 54
click at [459, 149] on icon "15" at bounding box center [451, 167] width 43 height 43
click at [459, 168] on icon "15" at bounding box center [451, 167] width 43 height 43
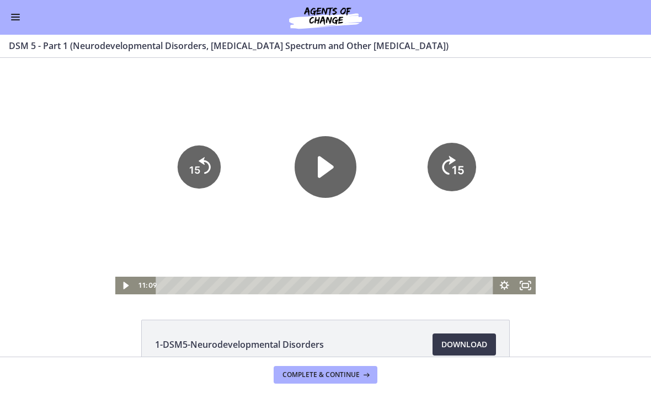
click at [459, 141] on tspan "15" at bounding box center [459, 133] width 14 height 15
click at [431, 207] on div at bounding box center [325, 176] width 421 height 237
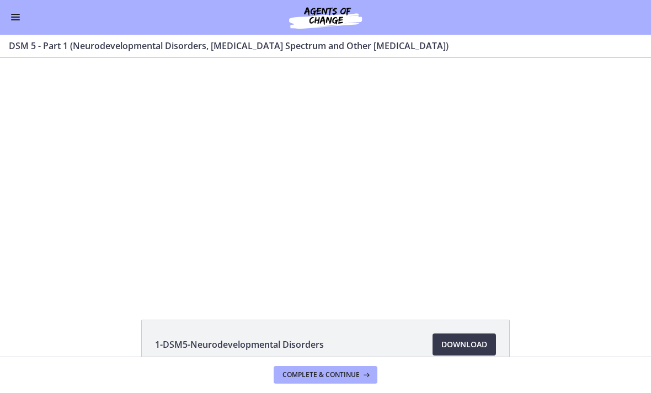
click at [343, 220] on div at bounding box center [325, 176] width 421 height 237
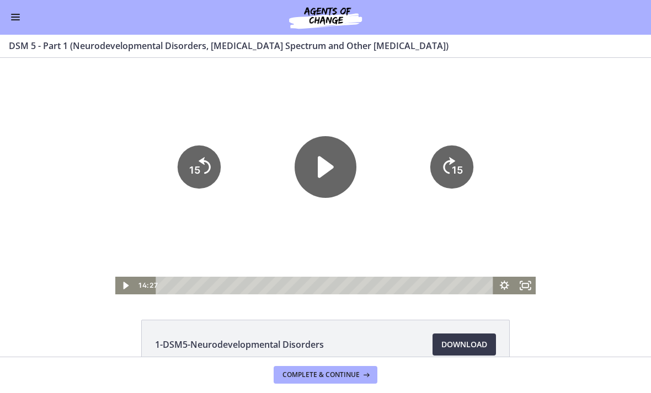
click at [315, 162] on icon "Play Video" at bounding box center [326, 167] width 62 height 62
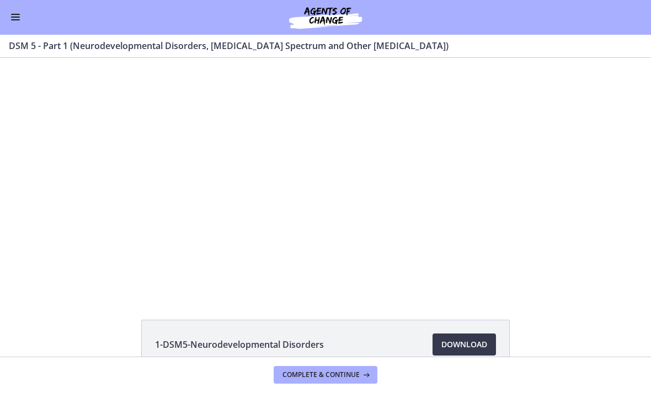
click at [319, 218] on div at bounding box center [325, 176] width 421 height 237
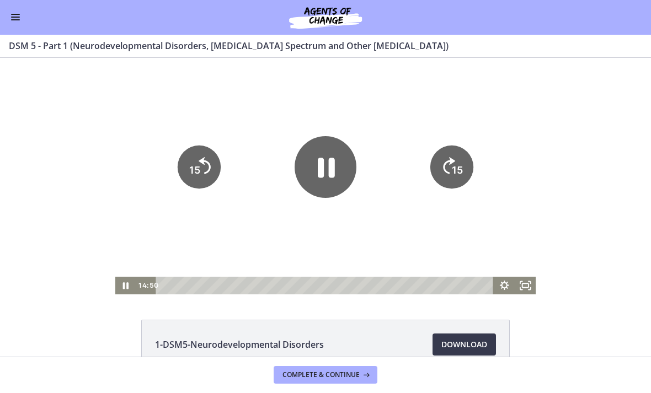
click at [334, 161] on icon "Pause" at bounding box center [326, 168] width 17 height 20
click at [352, 174] on icon "Play Video" at bounding box center [326, 167] width 62 height 62
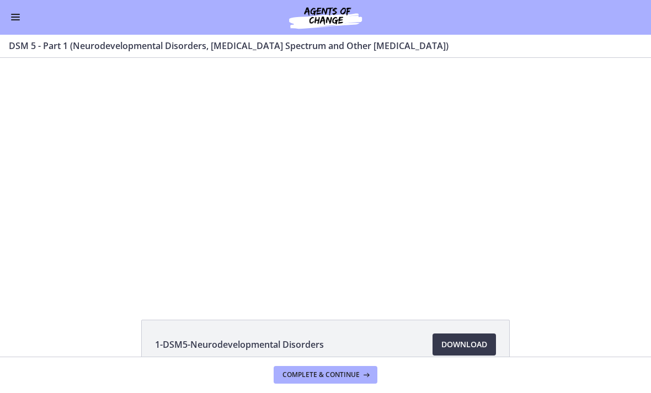
click at [464, 226] on div at bounding box center [325, 176] width 421 height 237
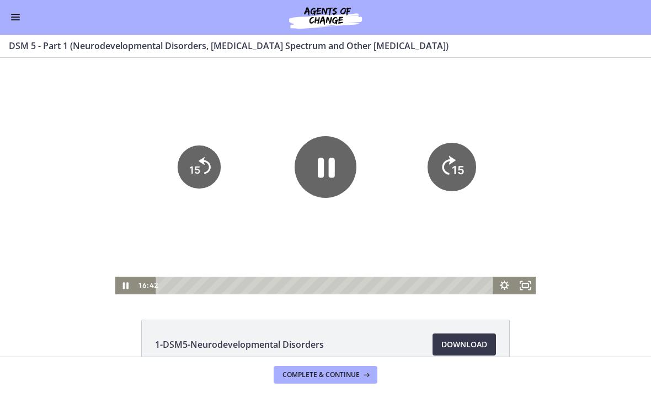
click at [457, 167] on tspan "15" at bounding box center [458, 171] width 13 height 14
click at [458, 163] on icon "15" at bounding box center [451, 167] width 43 height 43
click at [454, 163] on icon "15" at bounding box center [452, 167] width 49 height 49
click at [460, 161] on icon "15" at bounding box center [452, 167] width 49 height 49
click at [456, 163] on icon "15" at bounding box center [452, 167] width 49 height 49
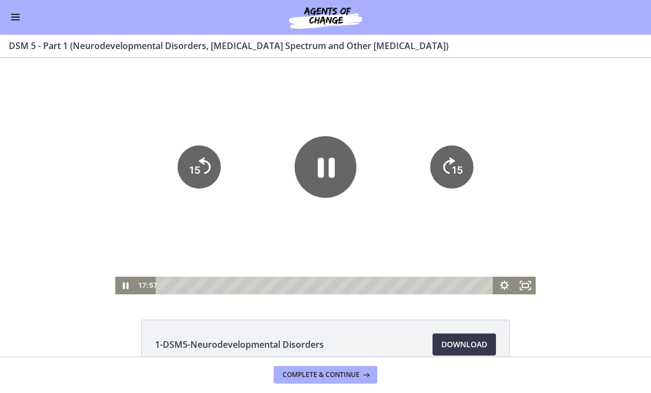
click at [455, 163] on icon "15" at bounding box center [451, 167] width 43 height 43
click at [455, 161] on icon "15" at bounding box center [451, 167] width 43 height 43
click at [457, 169] on tspan "15" at bounding box center [457, 170] width 11 height 12
click at [462, 166] on tspan "15" at bounding box center [457, 170] width 11 height 12
click at [396, 232] on div at bounding box center [325, 176] width 421 height 237
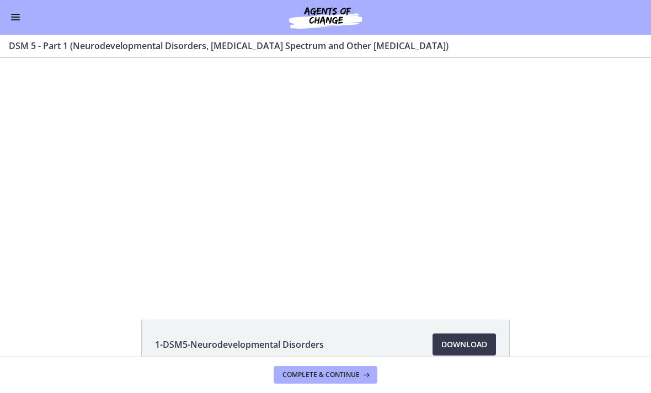
click at [388, 203] on div at bounding box center [325, 176] width 421 height 237
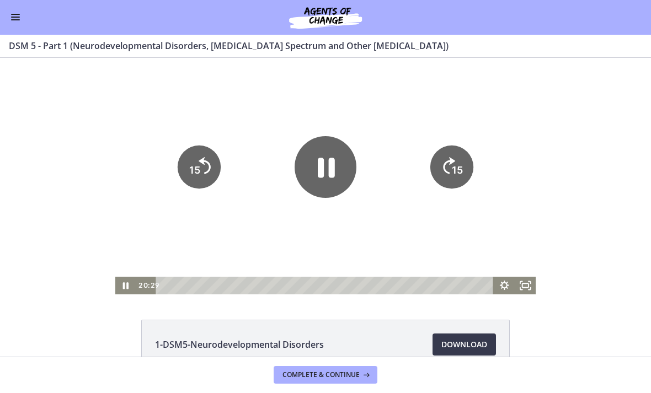
click at [457, 174] on tspan "15" at bounding box center [457, 170] width 11 height 12
click at [456, 157] on icon "15" at bounding box center [451, 167] width 43 height 43
click at [455, 164] on tspan "15" at bounding box center [458, 171] width 13 height 14
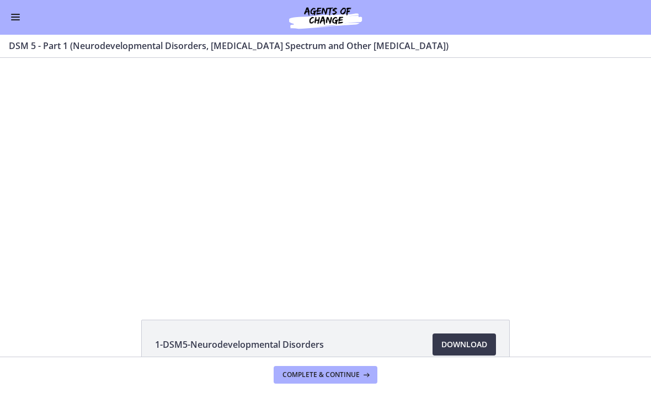
click at [366, 155] on div at bounding box center [325, 176] width 421 height 237
click at [342, 201] on div at bounding box center [325, 176] width 421 height 237
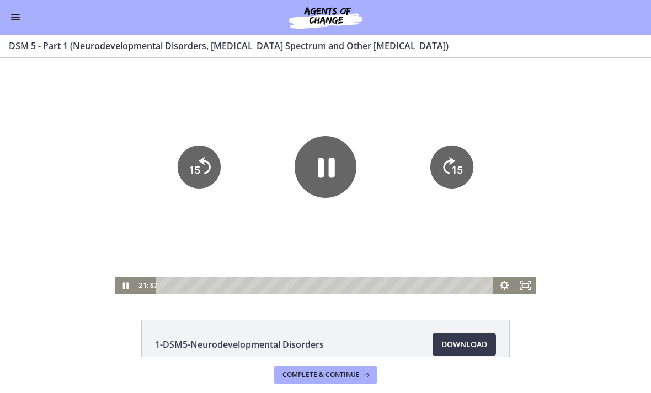
click at [324, 172] on icon "Pause" at bounding box center [326, 168] width 17 height 20
click at [321, 171] on icon "Play Video" at bounding box center [326, 168] width 16 height 22
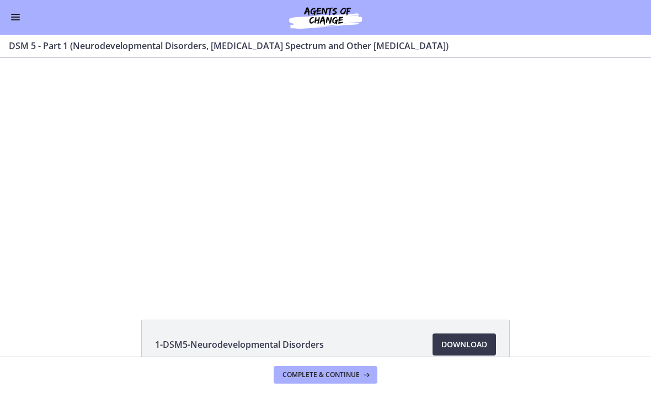
click at [300, 210] on div at bounding box center [325, 176] width 421 height 237
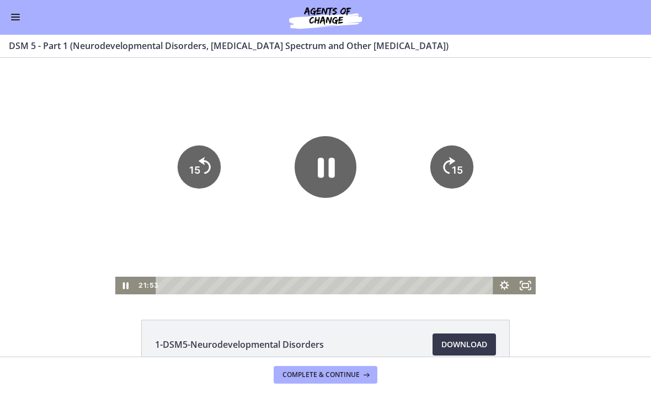
click at [333, 164] on icon "Pause" at bounding box center [326, 168] width 17 height 20
click at [458, 171] on tspan "15" at bounding box center [457, 170] width 11 height 12
click at [463, 162] on icon "15" at bounding box center [451, 167] width 43 height 43
click at [461, 174] on tspan "15" at bounding box center [457, 170] width 11 height 12
click at [455, 168] on tspan "15" at bounding box center [457, 170] width 11 height 12
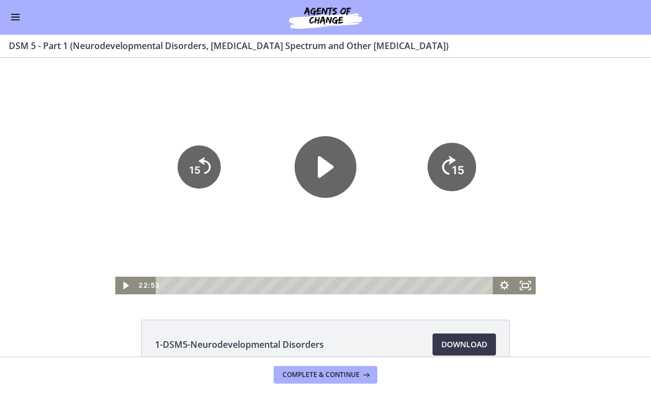
click at [460, 182] on icon "15" at bounding box center [452, 167] width 49 height 49
click at [455, 172] on tspan "15" at bounding box center [457, 170] width 11 height 12
click at [455, 168] on tspan "15" at bounding box center [457, 170] width 11 height 12
click at [457, 168] on tspan "15" at bounding box center [457, 170] width 11 height 12
click at [459, 166] on tspan "15" at bounding box center [458, 171] width 13 height 14
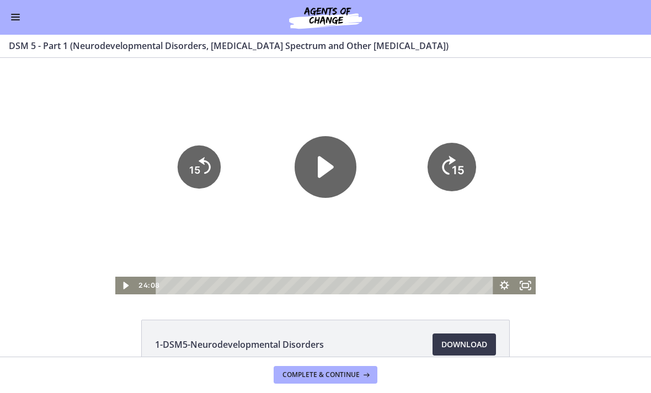
click at [459, 175] on tspan "15" at bounding box center [458, 171] width 13 height 14
click at [462, 161] on icon "15" at bounding box center [451, 167] width 43 height 43
click at [468, 166] on icon "15" at bounding box center [452, 167] width 49 height 49
click at [460, 175] on tspan "15" at bounding box center [457, 170] width 11 height 12
click at [456, 173] on tspan "15" at bounding box center [457, 170] width 11 height 12
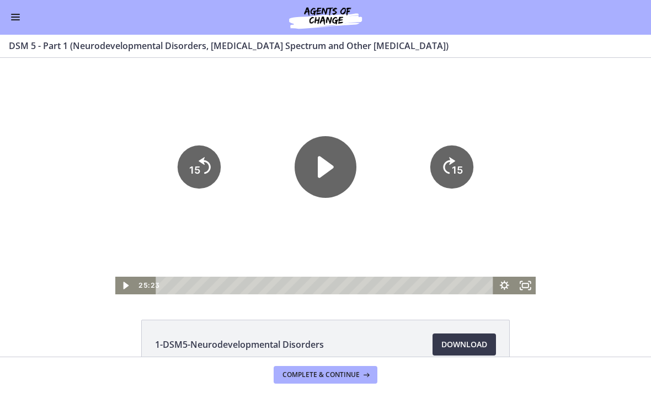
click at [459, 168] on tspan "15" at bounding box center [457, 170] width 11 height 12
click at [452, 172] on text "15" at bounding box center [457, 170] width 11 height 12
click at [448, 171] on icon "15" at bounding box center [451, 167] width 43 height 43
click at [441, 166] on icon "15" at bounding box center [451, 167] width 43 height 43
click at [443, 176] on icon "15" at bounding box center [451, 167] width 43 height 43
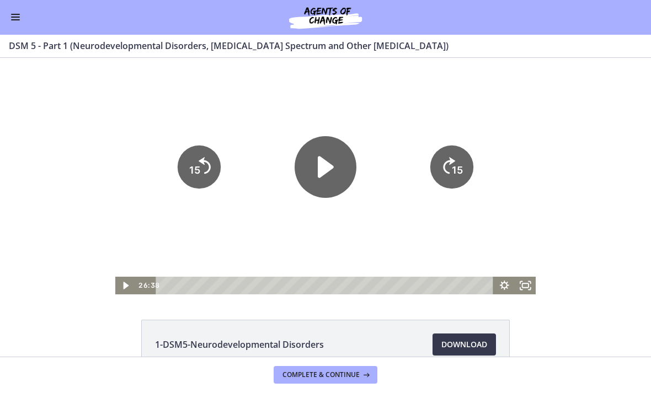
click at [439, 175] on icon "15" at bounding box center [451, 167] width 43 height 43
click at [443, 172] on icon "15" at bounding box center [451, 167] width 43 height 43
click at [438, 166] on icon "15" at bounding box center [451, 167] width 43 height 43
click at [447, 177] on icon "15" at bounding box center [451, 167] width 43 height 43
click at [449, 182] on icon "15" at bounding box center [452, 167] width 49 height 49
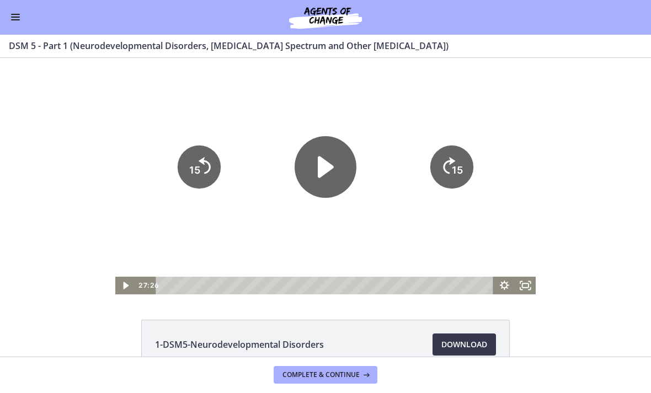
click at [443, 172] on icon "15" at bounding box center [451, 167] width 43 height 43
click at [446, 174] on icon "Skip ahead 15 seconds" at bounding box center [449, 166] width 12 height 17
click at [446, 173] on icon "Skip ahead 15 seconds" at bounding box center [449, 166] width 12 height 17
click at [449, 179] on icon "15" at bounding box center [451, 167] width 43 height 43
click at [450, 169] on icon "15" at bounding box center [451, 167] width 43 height 43
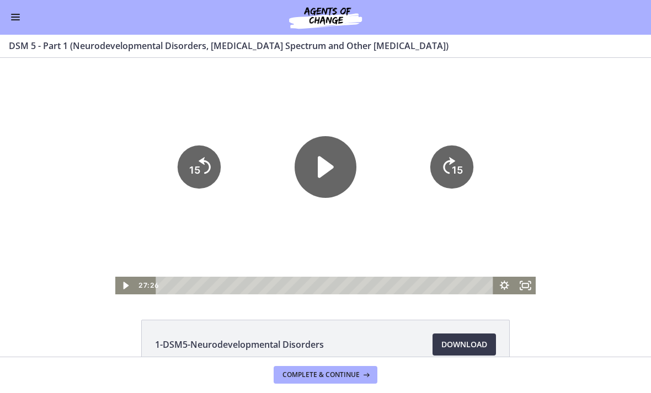
click at [454, 180] on icon "15" at bounding box center [451, 167] width 43 height 43
click at [455, 183] on icon "15" at bounding box center [451, 167] width 43 height 43
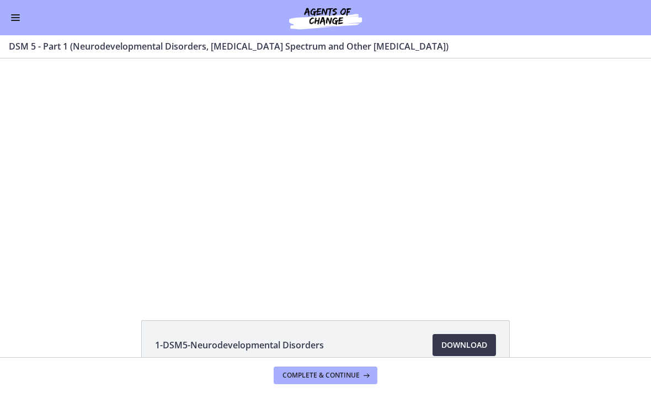
scroll to position [1, 0]
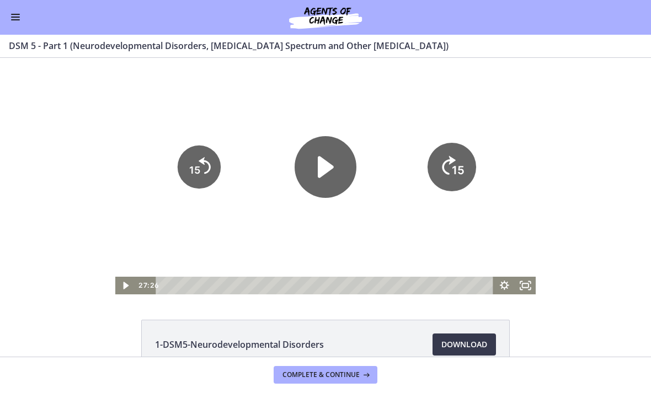
click at [457, 178] on tspan "15" at bounding box center [458, 171] width 13 height 14
click at [455, 180] on icon "15" at bounding box center [452, 167] width 49 height 49
click at [448, 174] on icon "Skip ahead 15 seconds" at bounding box center [449, 166] width 12 height 17
click at [446, 165] on icon "Skip ahead 15 seconds" at bounding box center [449, 166] width 12 height 17
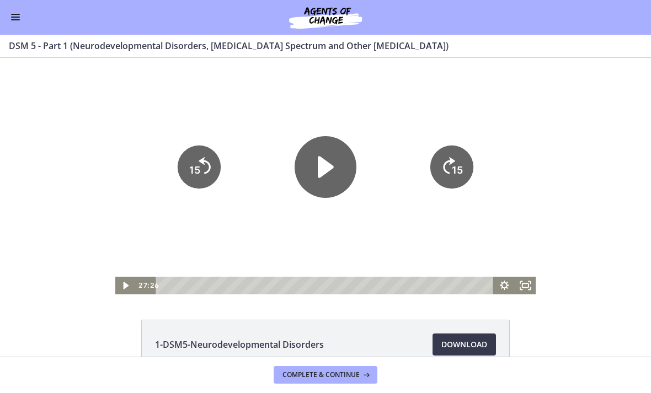
click at [306, 372] on span "Complete & continue" at bounding box center [321, 375] width 77 height 9
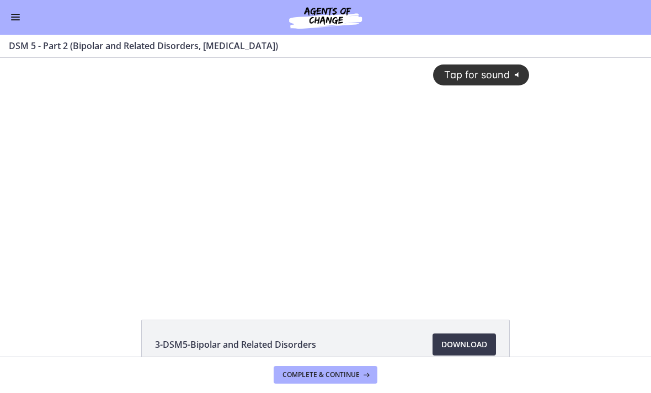
click at [323, 203] on div "Tap for sound @keyframes VOLUME_SMALL_WAVE_FLASH { 0% { opacity: 0; } 33% { opa…" at bounding box center [325, 167] width 421 height 219
click at [440, 213] on div at bounding box center [325, 176] width 421 height 237
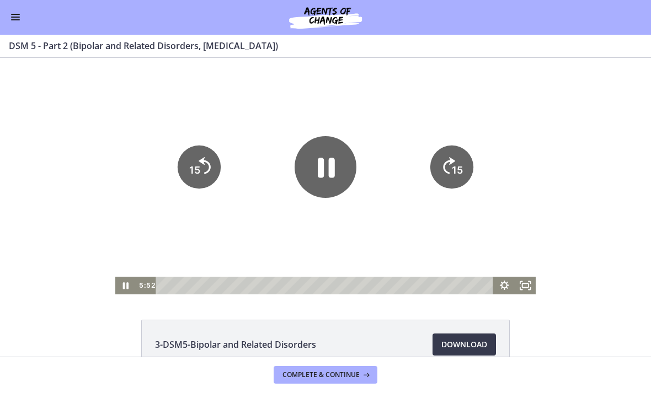
click at [451, 223] on div at bounding box center [325, 176] width 421 height 237
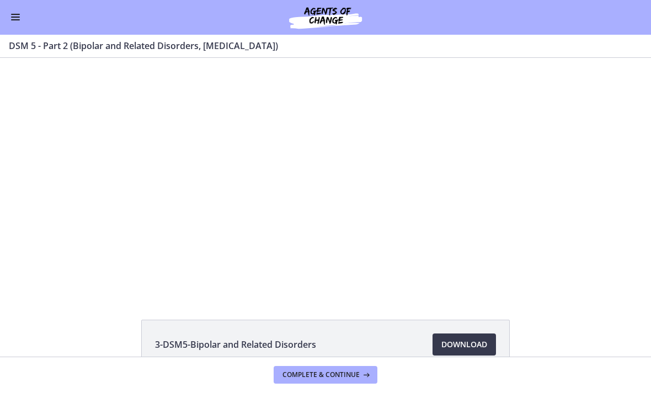
click at [463, 201] on div at bounding box center [325, 176] width 421 height 237
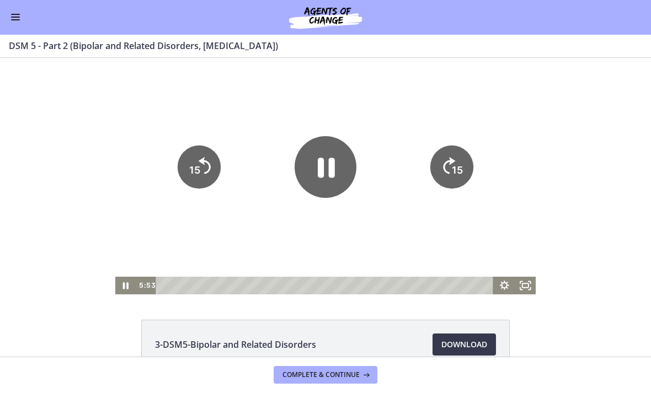
click at [460, 174] on tspan "15" at bounding box center [457, 170] width 11 height 12
click at [472, 166] on icon "15" at bounding box center [451, 167] width 43 height 43
click at [457, 164] on icon "15" at bounding box center [451, 167] width 43 height 43
click at [456, 166] on tspan "15" at bounding box center [457, 170] width 11 height 12
click at [455, 162] on icon "15" at bounding box center [451, 167] width 43 height 43
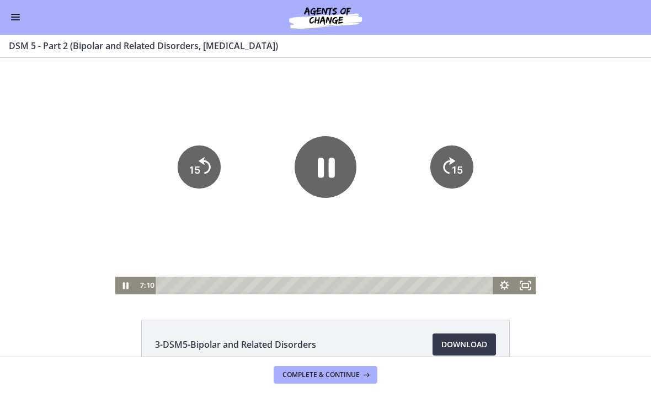
click at [457, 163] on icon "15" at bounding box center [451, 167] width 43 height 43
click at [457, 163] on icon "15" at bounding box center [452, 167] width 49 height 49
click at [455, 167] on icon "15" at bounding box center [452, 167] width 49 height 49
click at [455, 167] on div at bounding box center [325, 176] width 421 height 237
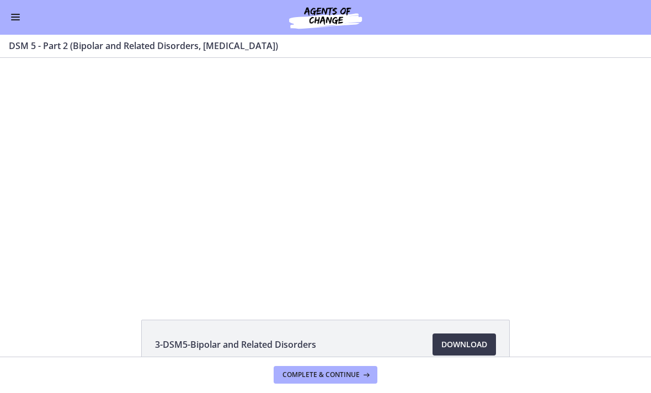
click at [458, 167] on div at bounding box center [325, 176] width 421 height 237
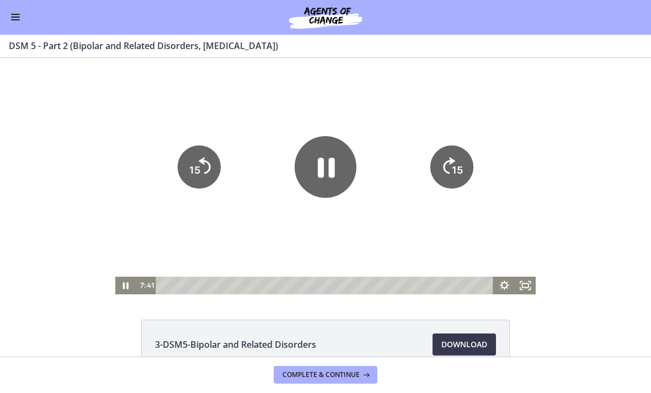
click at [335, 166] on icon "Pause" at bounding box center [326, 168] width 17 height 20
click at [348, 142] on icon "Play Video" at bounding box center [326, 167] width 62 height 62
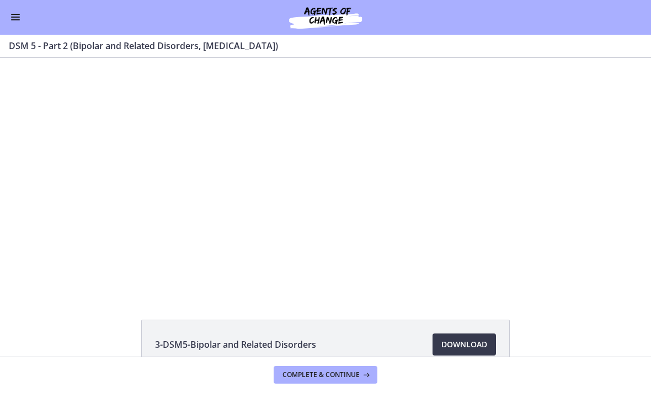
click at [430, 207] on div at bounding box center [325, 176] width 421 height 237
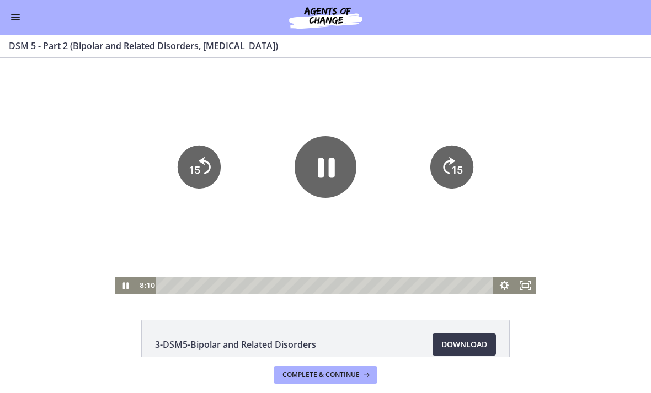
click at [460, 179] on icon "15" at bounding box center [451, 167] width 43 height 43
click at [459, 172] on tspan "15" at bounding box center [457, 170] width 11 height 12
click at [456, 165] on text "15" at bounding box center [457, 170] width 11 height 12
click at [463, 162] on icon "15" at bounding box center [451, 167] width 43 height 43
click at [462, 157] on icon "15" at bounding box center [452, 130] width 54 height 54
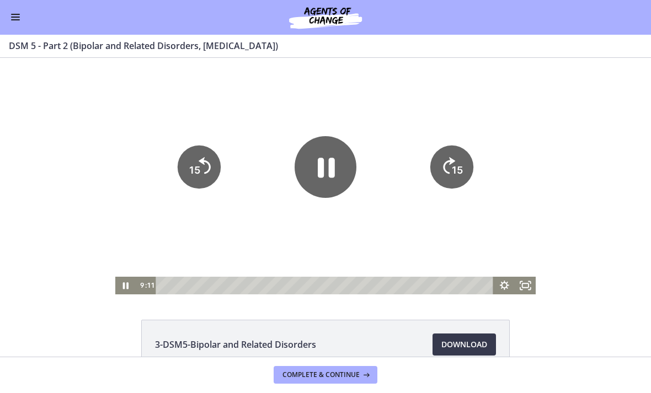
click at [460, 168] on tspan "15" at bounding box center [457, 170] width 11 height 12
click at [460, 168] on icon "15" at bounding box center [451, 167] width 43 height 43
click at [456, 175] on icon "15" at bounding box center [452, 167] width 49 height 49
click at [459, 194] on icon "15" at bounding box center [452, 205] width 22 height 22
click at [459, 171] on icon "15" at bounding box center [452, 167] width 49 height 49
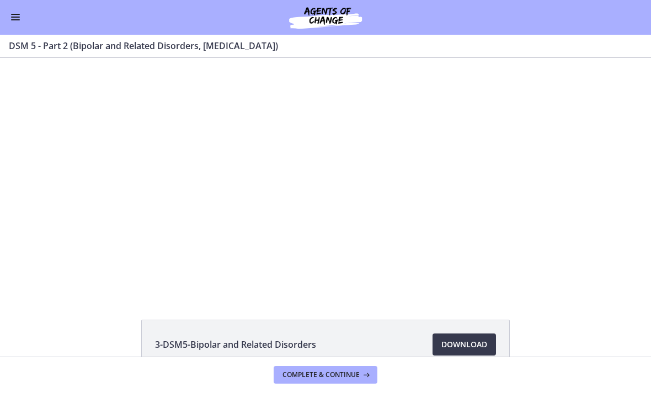
click at [276, 189] on div at bounding box center [325, 176] width 421 height 237
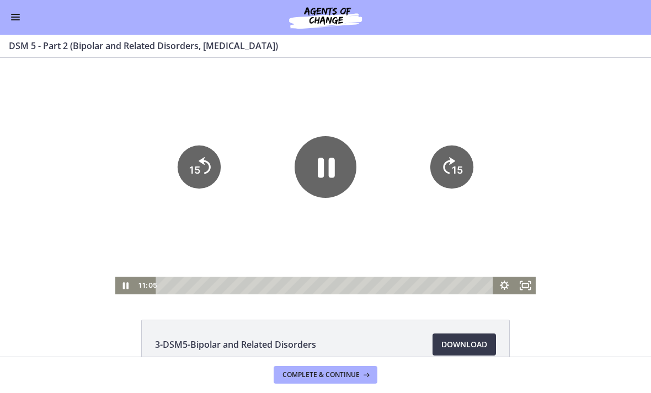
click at [337, 164] on icon "Pause" at bounding box center [326, 167] width 62 height 62
click at [312, 169] on icon "Play Video" at bounding box center [326, 167] width 70 height 70
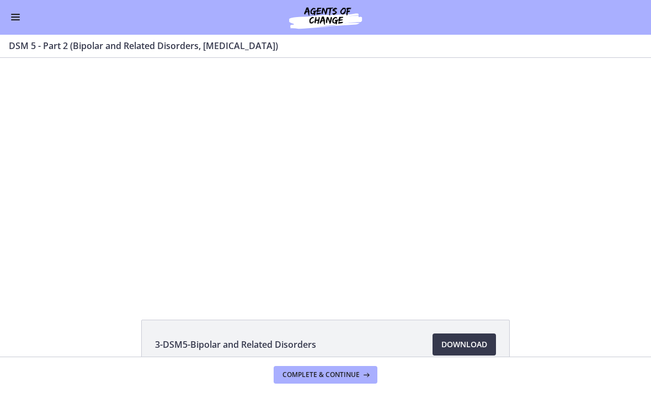
click at [350, 223] on div at bounding box center [325, 176] width 421 height 237
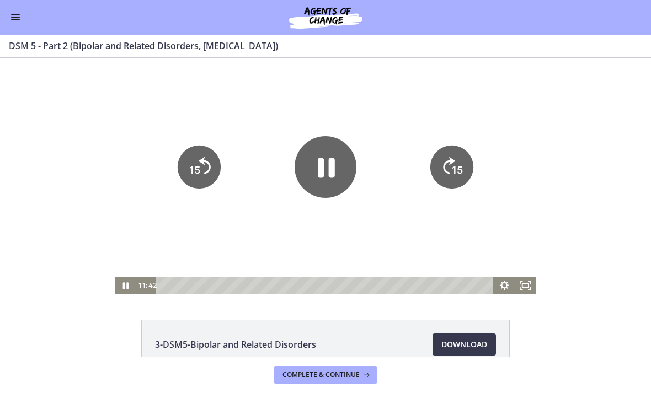
click at [451, 177] on icon "15" at bounding box center [451, 167] width 43 height 43
click at [463, 168] on tspan "15" at bounding box center [457, 170] width 11 height 12
click at [464, 164] on icon "15" at bounding box center [452, 167] width 49 height 49
click at [425, 223] on div at bounding box center [325, 176] width 421 height 237
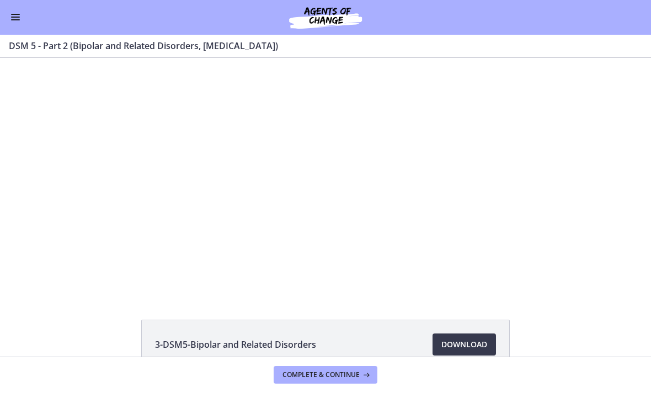
click at [291, 185] on div at bounding box center [325, 176] width 421 height 237
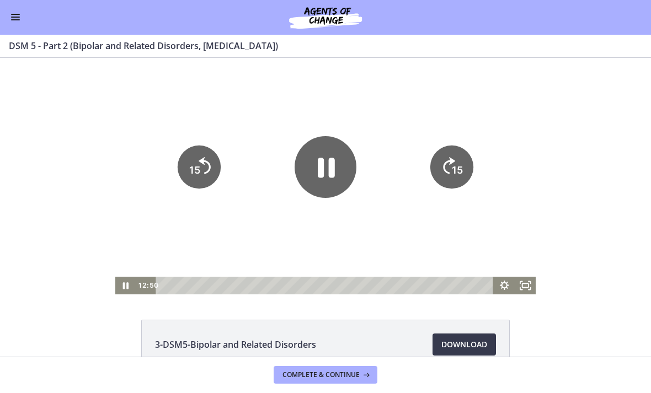
click at [323, 166] on icon "Pause" at bounding box center [326, 168] width 17 height 20
click at [313, 164] on icon "Play Video" at bounding box center [326, 167] width 62 height 62
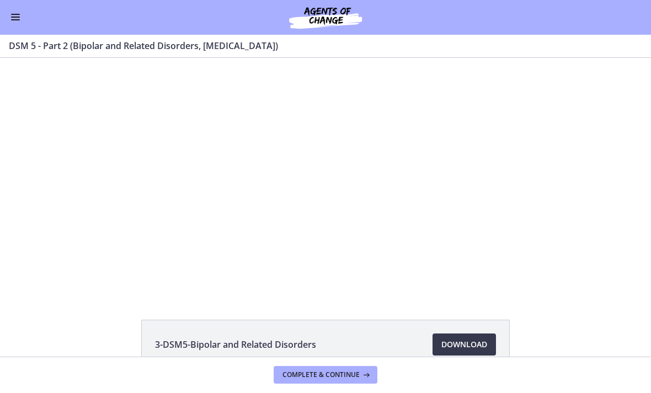
click at [448, 196] on div at bounding box center [325, 176] width 421 height 237
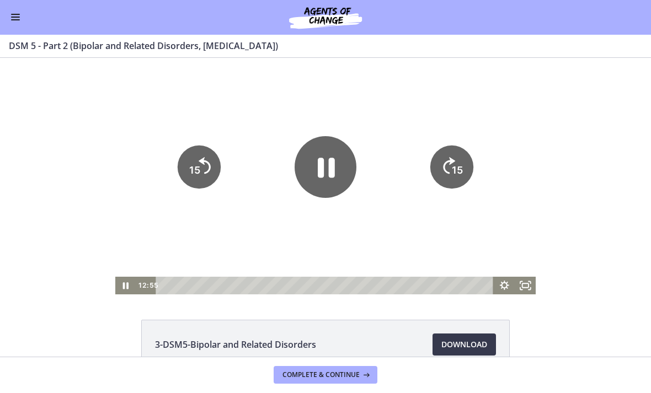
click at [464, 171] on icon "15" at bounding box center [451, 167] width 43 height 43
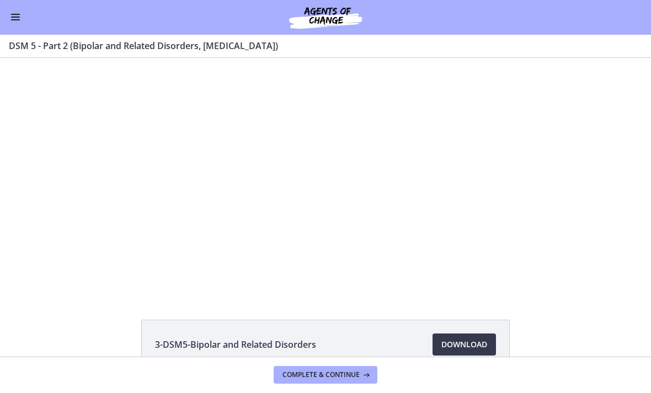
click at [314, 159] on div at bounding box center [325, 176] width 421 height 237
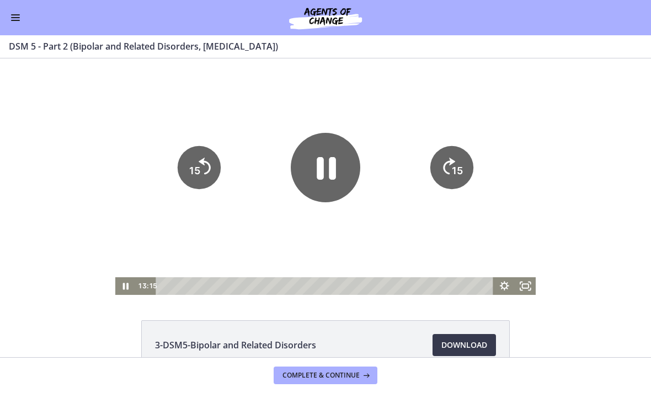
click at [337, 171] on icon "Pause" at bounding box center [326, 168] width 70 height 70
click at [343, 160] on icon "Play Video" at bounding box center [326, 168] width 62 height 62
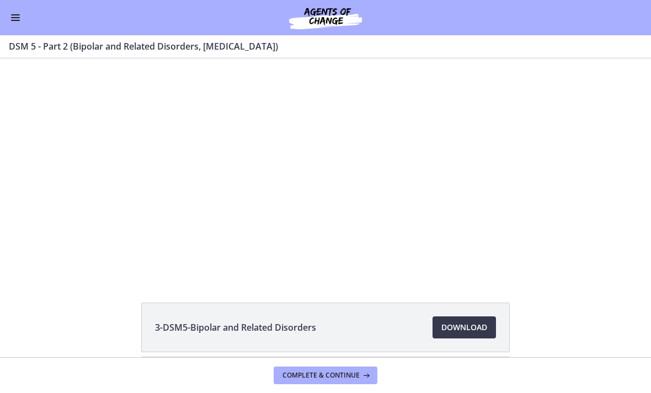
scroll to position [12, 0]
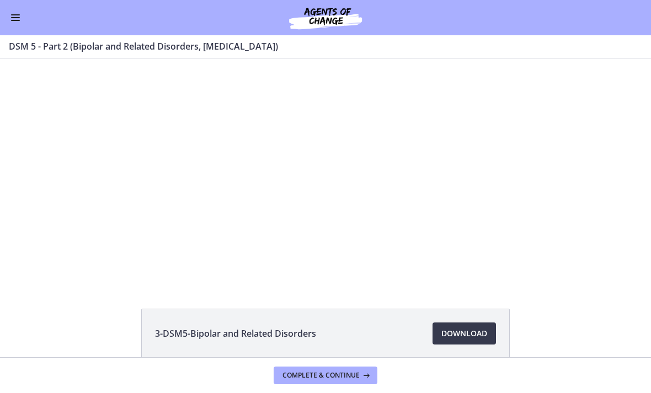
click at [390, 208] on div at bounding box center [325, 165] width 421 height 237
click at [470, 211] on div at bounding box center [325, 165] width 421 height 237
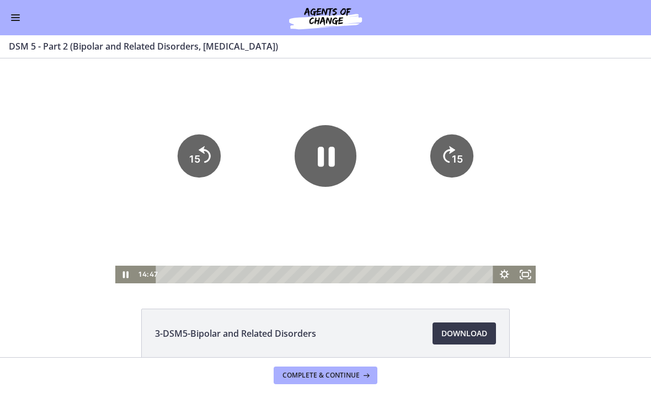
click at [458, 163] on tspan "15" at bounding box center [457, 159] width 11 height 12
click at [444, 158] on icon "Skip ahead 15 seconds" at bounding box center [449, 155] width 12 height 17
click at [445, 161] on icon "Skip ahead 15 seconds" at bounding box center [449, 154] width 14 height 19
click at [452, 151] on icon "Skip ahead 15 seconds" at bounding box center [449, 155] width 12 height 17
click at [450, 149] on icon "15" at bounding box center [452, 156] width 49 height 49
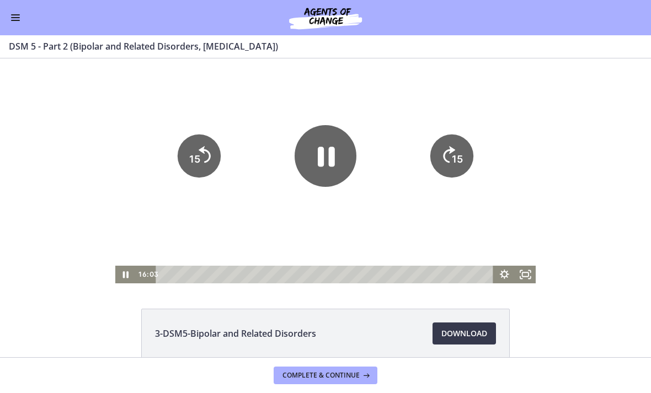
click at [447, 161] on icon "15" at bounding box center [451, 156] width 43 height 43
click at [452, 130] on text "15" at bounding box center [459, 122] width 14 height 15
click at [452, 153] on icon "15" at bounding box center [452, 156] width 49 height 49
click at [396, 228] on div at bounding box center [325, 165] width 421 height 237
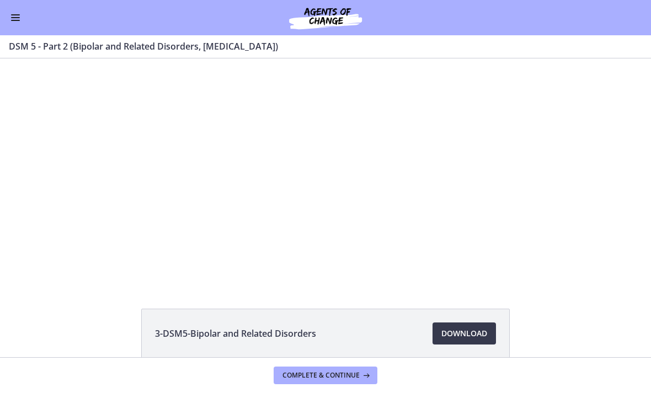
click at [381, 199] on div at bounding box center [325, 165] width 421 height 237
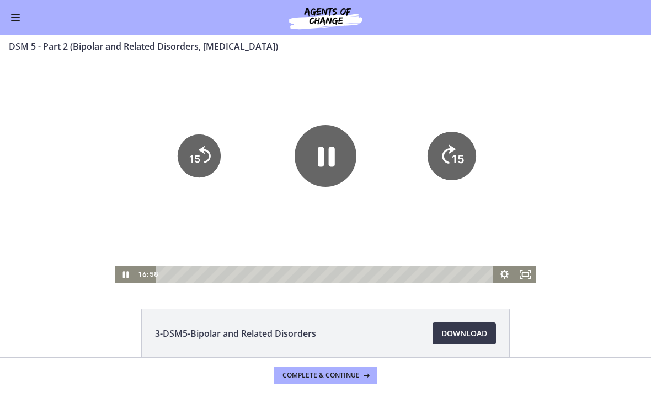
click at [460, 150] on icon "15" at bounding box center [452, 156] width 49 height 49
click at [457, 151] on icon "15" at bounding box center [451, 156] width 43 height 43
click at [459, 151] on icon "15" at bounding box center [452, 156] width 49 height 49
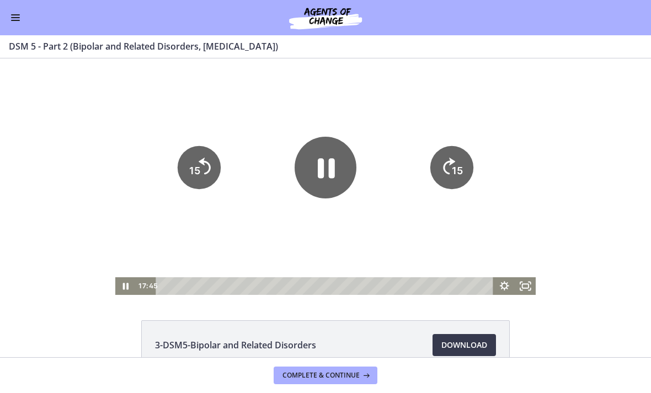
scroll to position [0, 0]
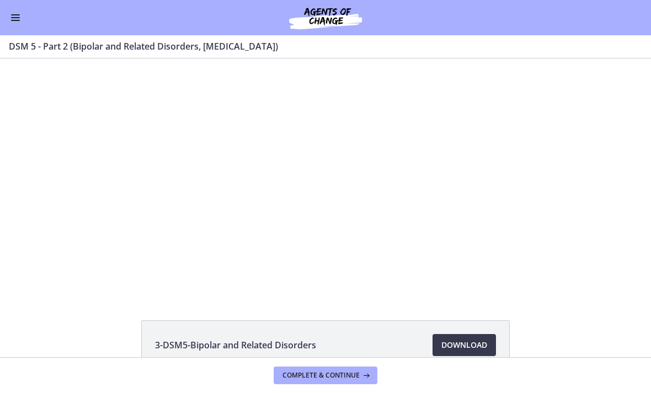
click at [458, 173] on div at bounding box center [325, 176] width 421 height 237
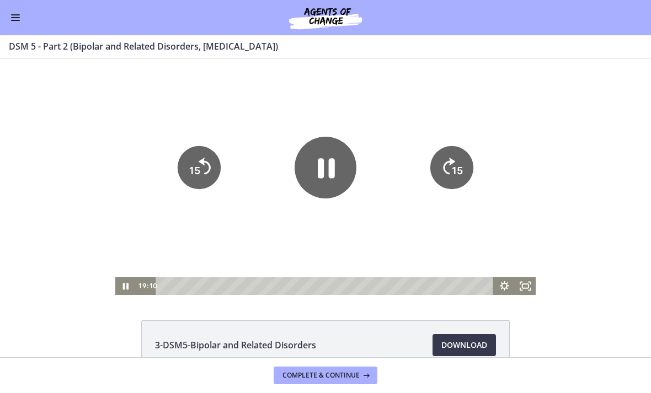
click at [450, 178] on icon "15" at bounding box center [451, 167] width 43 height 43
click at [456, 168] on tspan "15" at bounding box center [458, 171] width 13 height 14
click at [460, 162] on icon "15" at bounding box center [451, 167] width 43 height 43
click at [457, 173] on tspan "15" at bounding box center [457, 171] width 11 height 12
click at [457, 173] on icon "15" at bounding box center [451, 167] width 43 height 43
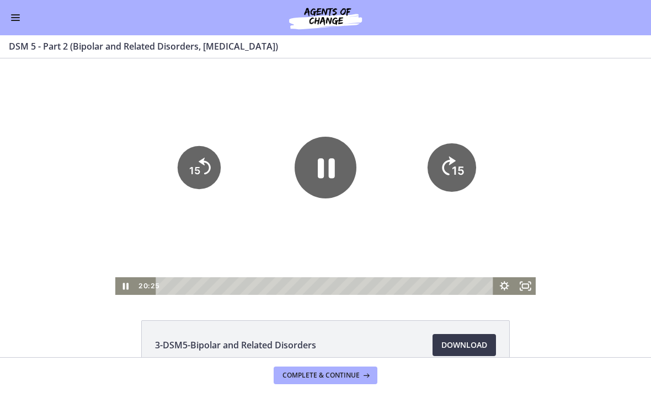
click at [457, 177] on icon "15" at bounding box center [452, 167] width 49 height 49
click at [461, 167] on icon "15" at bounding box center [451, 167] width 43 height 43
click at [460, 167] on icon "15" at bounding box center [452, 167] width 49 height 49
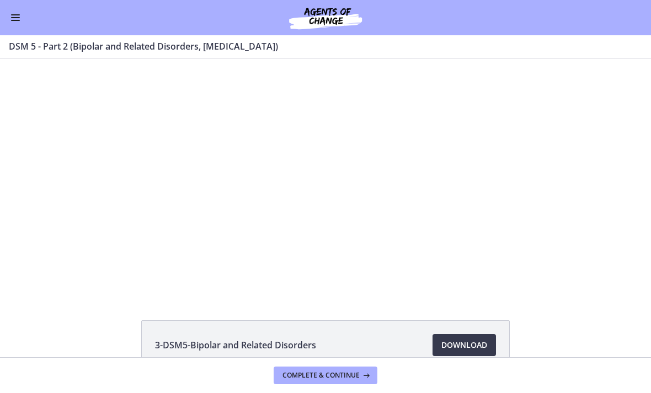
click at [20, 19] on button "Enable menu" at bounding box center [15, 17] width 13 height 13
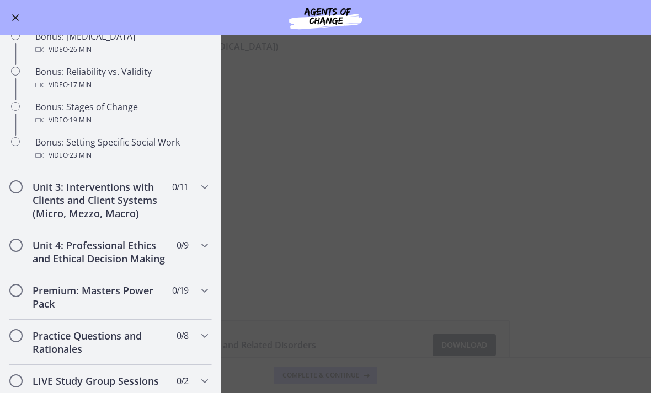
scroll to position [886, 0]
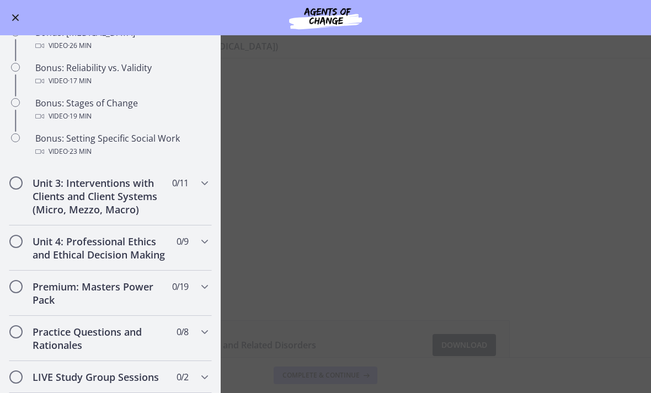
click at [19, 12] on button "Enable menu" at bounding box center [15, 17] width 13 height 13
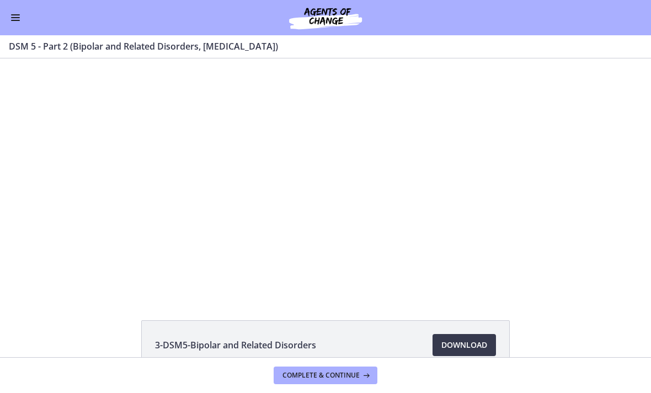
click at [476, 190] on div at bounding box center [325, 176] width 421 height 237
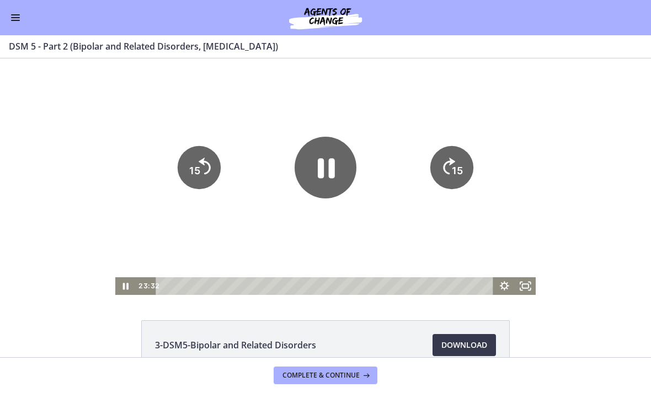
click at [468, 173] on icon "15" at bounding box center [451, 167] width 43 height 43
click at [466, 168] on icon "15" at bounding box center [451, 167] width 43 height 43
click at [459, 169] on tspan "15" at bounding box center [458, 171] width 13 height 14
click at [456, 169] on tspan "15" at bounding box center [457, 171] width 11 height 12
click at [459, 169] on tspan "15" at bounding box center [457, 171] width 11 height 12
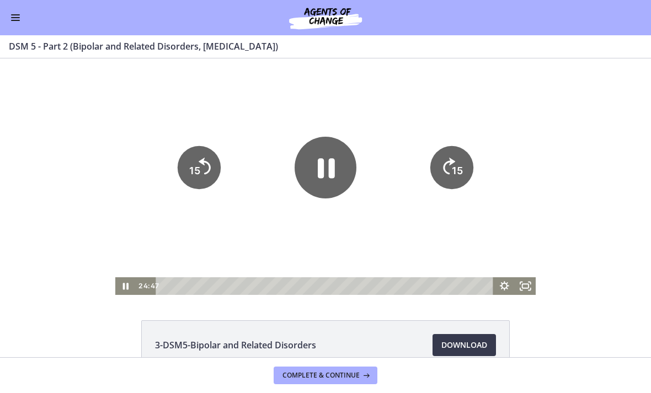
click at [456, 167] on tspan "15" at bounding box center [457, 171] width 11 height 12
click at [460, 167] on tspan "15" at bounding box center [457, 171] width 11 height 12
click at [460, 173] on tspan "15" at bounding box center [457, 171] width 11 height 12
click at [457, 171] on tspan "15" at bounding box center [457, 171] width 11 height 12
click at [463, 166] on icon "15" at bounding box center [451, 167] width 43 height 43
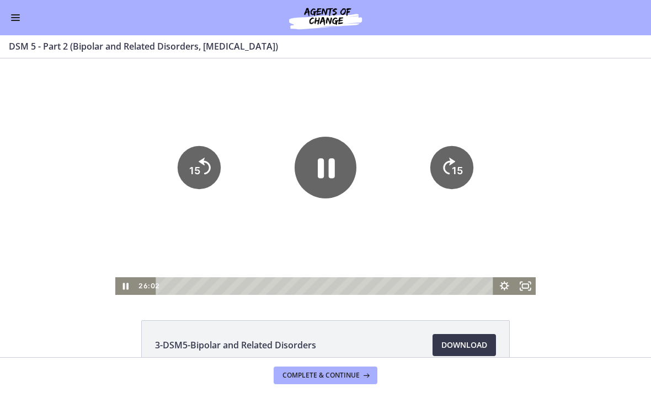
click at [460, 169] on tspan "15" at bounding box center [457, 171] width 11 height 12
click at [458, 171] on tspan "15" at bounding box center [457, 171] width 11 height 12
click at [457, 172] on tspan "15" at bounding box center [457, 171] width 11 height 12
click at [456, 172] on tspan "15" at bounding box center [458, 171] width 13 height 14
click at [459, 173] on tspan "15" at bounding box center [458, 171] width 13 height 14
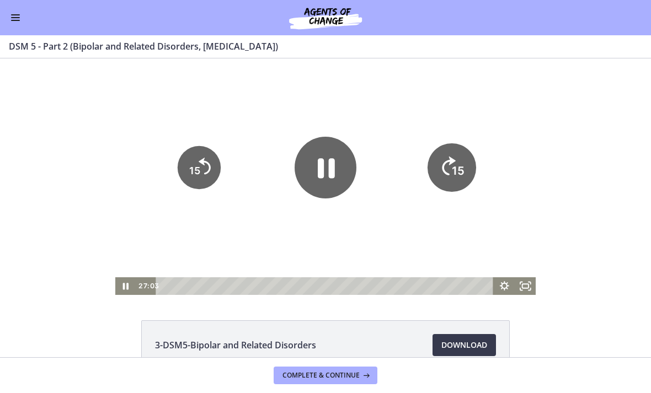
click at [467, 171] on icon "15" at bounding box center [452, 167] width 49 height 49
click at [471, 172] on icon "15" at bounding box center [452, 167] width 49 height 49
click at [465, 163] on icon "15" at bounding box center [451, 167] width 43 height 43
click at [457, 168] on tspan "15" at bounding box center [457, 171] width 11 height 12
click at [460, 168] on tspan "15" at bounding box center [457, 171] width 11 height 12
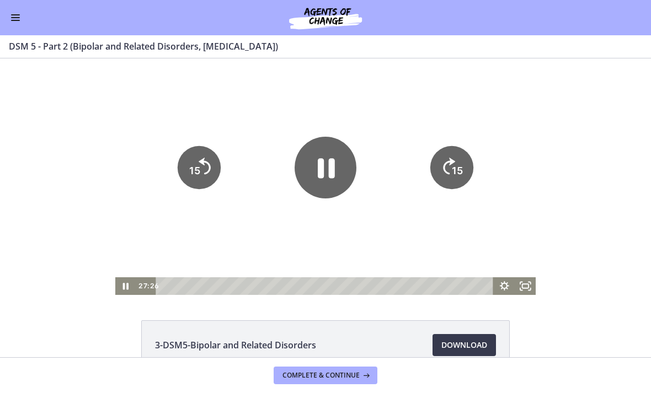
click at [465, 167] on icon "15" at bounding box center [451, 167] width 43 height 43
click at [469, 166] on icon "15" at bounding box center [451, 167] width 43 height 43
click at [457, 175] on tspan "15" at bounding box center [457, 171] width 11 height 12
click at [457, 174] on icon "15" at bounding box center [451, 167] width 43 height 43
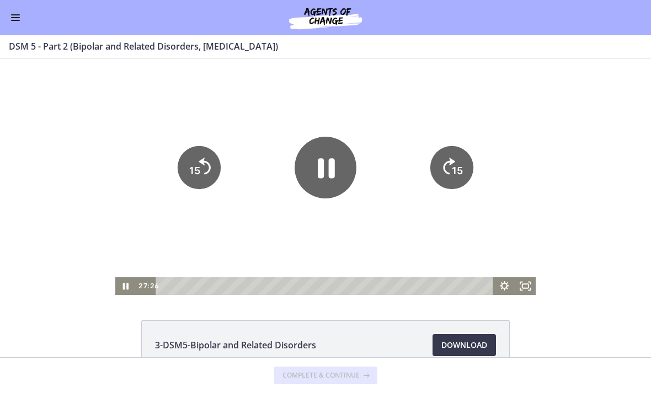
click at [458, 173] on icon "15" at bounding box center [451, 167] width 43 height 43
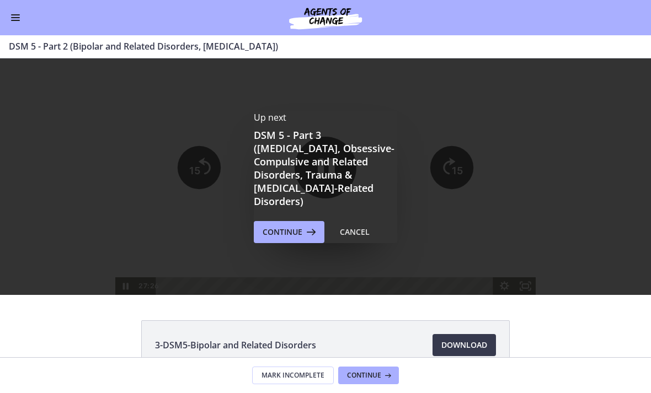
click at [457, 173] on div "Up next DSM 5 - Part 3 (Anxiety Disorders, Obsessive-Compulsive and Related Dis…" at bounding box center [325, 176] width 651 height 237
click at [461, 177] on div "Up next DSM 5 - Part 3 (Anxiety Disorders, Obsessive-Compulsive and Related Dis…" at bounding box center [325, 176] width 651 height 237
click at [299, 226] on span "Continue" at bounding box center [283, 232] width 40 height 13
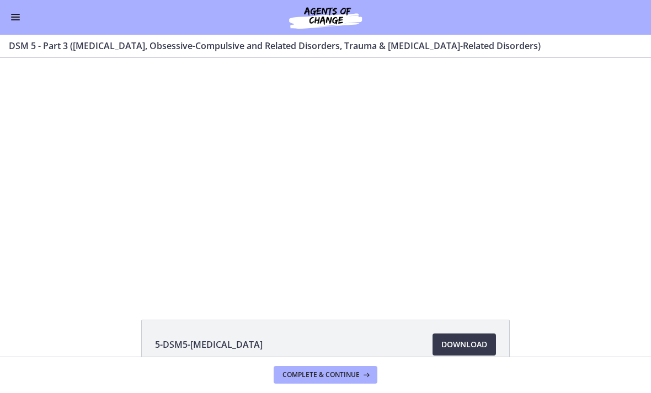
click at [613, 54] on div "DSM 5 - Part 3 (Anxiety Disorders, Obsessive-Compulsive and Related Disorders, …" at bounding box center [325, 46] width 651 height 23
click at [452, 159] on div at bounding box center [325, 176] width 421 height 237
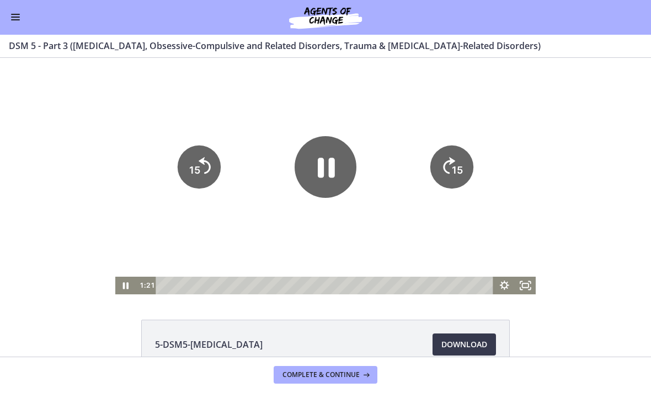
click at [448, 212] on div at bounding box center [325, 176] width 421 height 237
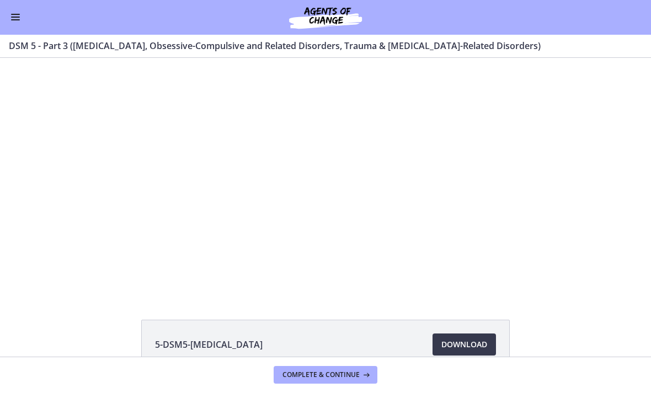
click at [458, 180] on div at bounding box center [325, 176] width 421 height 237
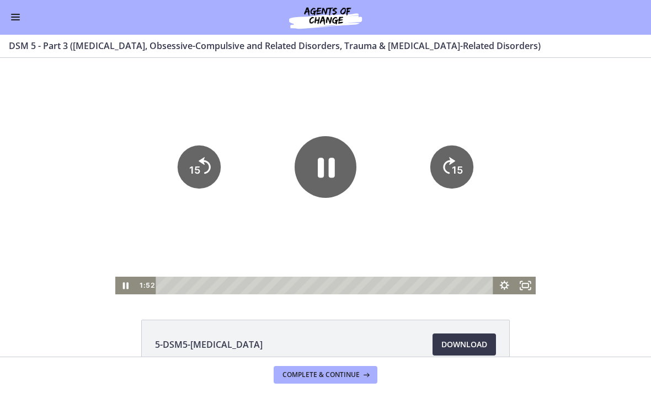
click at [464, 161] on icon "15" at bounding box center [451, 167] width 43 height 43
click at [462, 165] on tspan "15" at bounding box center [457, 170] width 11 height 12
click at [461, 168] on tspan "15" at bounding box center [458, 171] width 13 height 14
click at [459, 171] on tspan "15" at bounding box center [457, 170] width 11 height 12
click at [472, 171] on icon "15" at bounding box center [451, 167] width 43 height 43
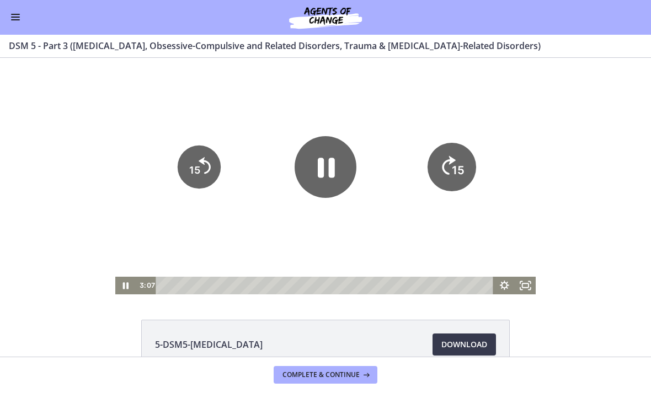
click at [472, 171] on div at bounding box center [325, 176] width 421 height 237
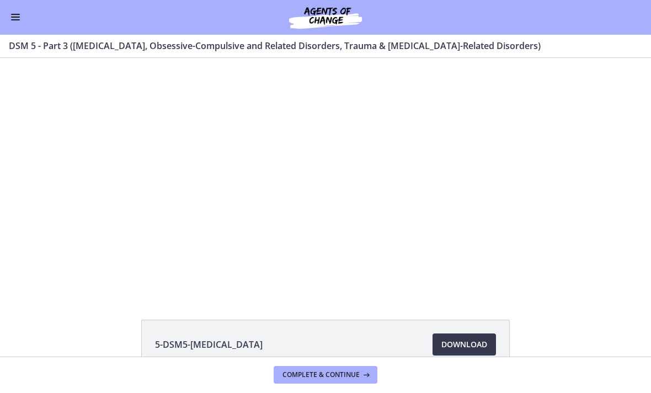
click at [464, 171] on div at bounding box center [325, 176] width 421 height 237
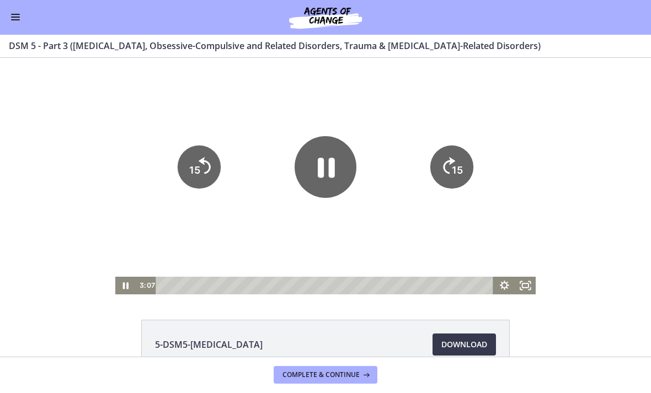
click at [465, 176] on icon "15" at bounding box center [451, 167] width 43 height 43
click at [464, 176] on icon "15" at bounding box center [451, 167] width 43 height 43
click at [468, 170] on icon "15" at bounding box center [452, 167] width 49 height 49
click at [459, 174] on tspan "15" at bounding box center [457, 170] width 11 height 12
click at [460, 169] on tspan "15" at bounding box center [457, 170] width 11 height 12
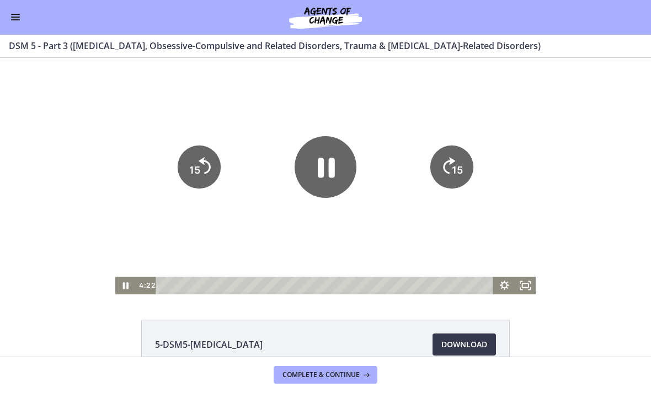
click at [457, 174] on tspan "15" at bounding box center [457, 170] width 11 height 12
click at [312, 175] on icon "Pause" at bounding box center [326, 167] width 70 height 70
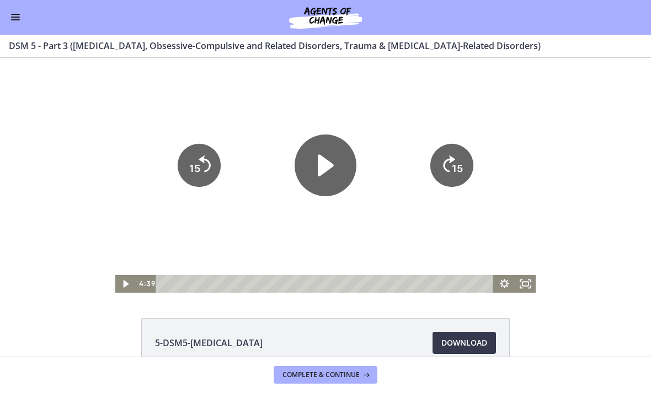
click at [332, 158] on icon "Play Video" at bounding box center [326, 166] width 62 height 62
click at [462, 176] on tspan "15" at bounding box center [458, 169] width 13 height 14
click at [459, 170] on tspan "15" at bounding box center [457, 169] width 11 height 12
click at [461, 169] on tspan "15" at bounding box center [457, 169] width 11 height 12
click at [460, 168] on tspan "15" at bounding box center [457, 169] width 11 height 12
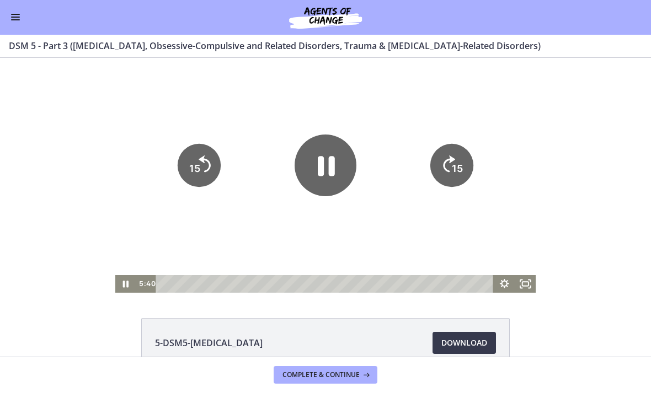
click at [462, 178] on icon "15" at bounding box center [451, 165] width 43 height 43
click at [462, 176] on tspan "15" at bounding box center [458, 169] width 13 height 14
click at [468, 172] on icon "15" at bounding box center [452, 165] width 49 height 49
click at [333, 175] on icon "Pause" at bounding box center [326, 167] width 17 height 20
click at [456, 174] on tspan "15" at bounding box center [457, 169] width 11 height 12
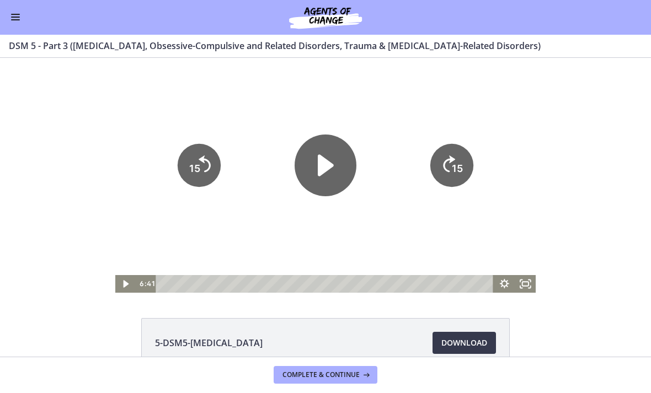
click at [459, 163] on icon "15" at bounding box center [451, 165] width 43 height 43
click at [458, 163] on icon "15" at bounding box center [452, 165] width 49 height 49
click at [463, 168] on tspan "15" at bounding box center [457, 169] width 11 height 12
click at [465, 173] on icon "15" at bounding box center [452, 165] width 49 height 49
click at [464, 157] on icon "15" at bounding box center [451, 165] width 43 height 43
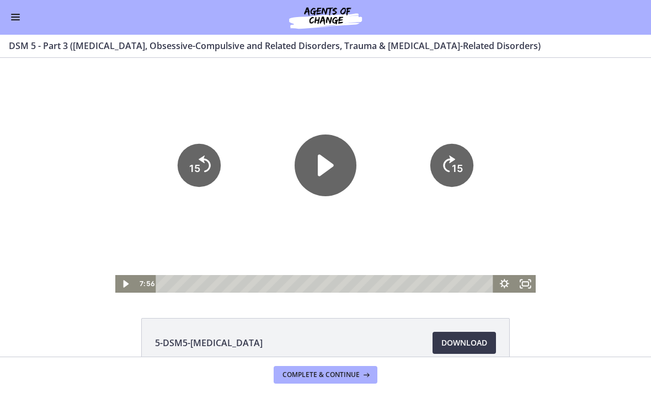
click at [470, 157] on icon "15" at bounding box center [451, 165] width 43 height 43
click at [464, 159] on icon "15" at bounding box center [451, 165] width 43 height 43
click at [412, 229] on div at bounding box center [325, 174] width 421 height 237
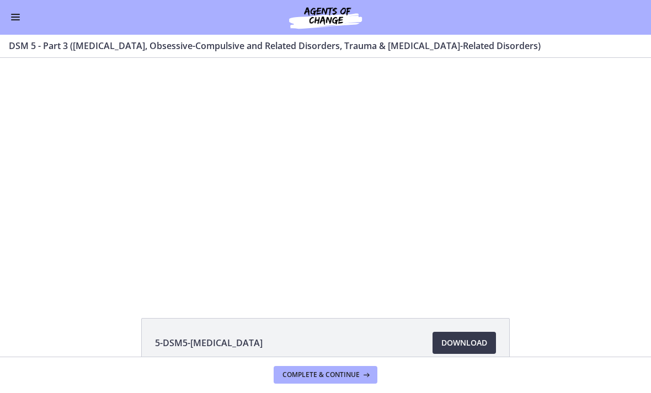
click at [321, 198] on div at bounding box center [325, 174] width 421 height 237
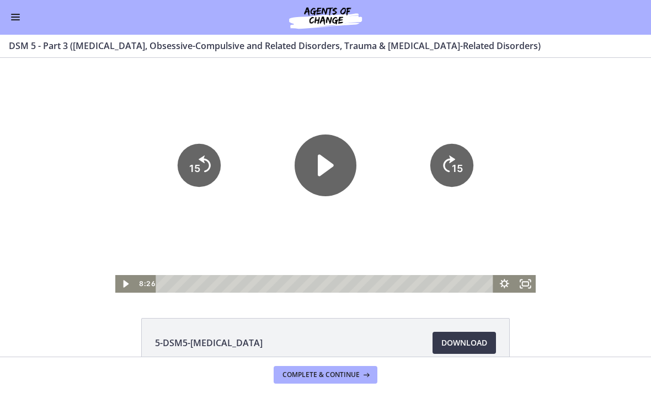
click at [329, 170] on icon "Play Video" at bounding box center [326, 166] width 16 height 22
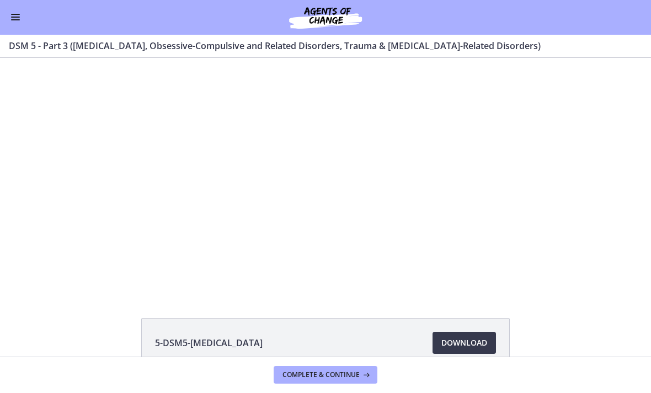
click at [327, 211] on div at bounding box center [325, 174] width 421 height 237
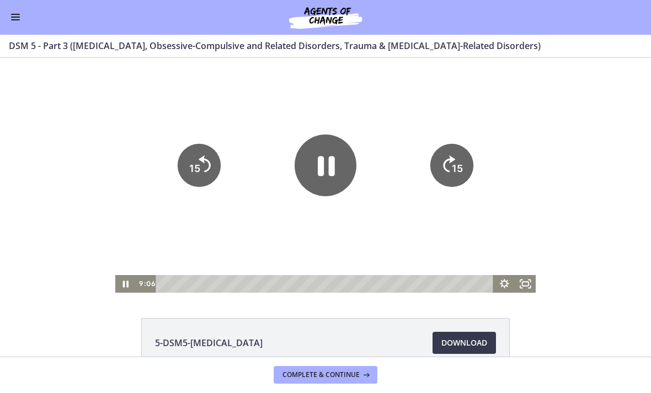
click at [316, 166] on icon "Pause" at bounding box center [326, 166] width 62 height 62
click at [316, 160] on icon "Play Video" at bounding box center [326, 166] width 62 height 62
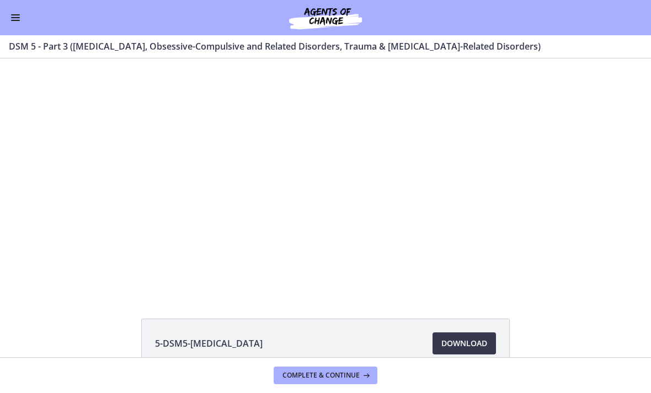
click at [446, 204] on div at bounding box center [325, 175] width 421 height 237
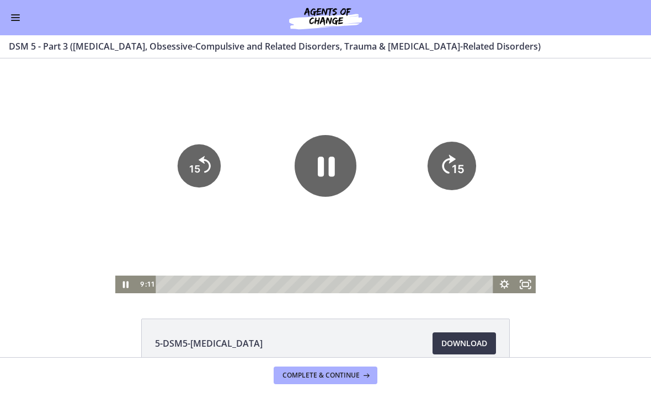
click at [458, 174] on tspan "15" at bounding box center [458, 170] width 13 height 14
click at [460, 168] on tspan "15" at bounding box center [458, 170] width 13 height 14
click at [457, 166] on tspan "15" at bounding box center [457, 169] width 11 height 12
click at [460, 167] on tspan "15" at bounding box center [457, 169] width 11 height 12
click at [458, 170] on tspan "15" at bounding box center [457, 169] width 11 height 12
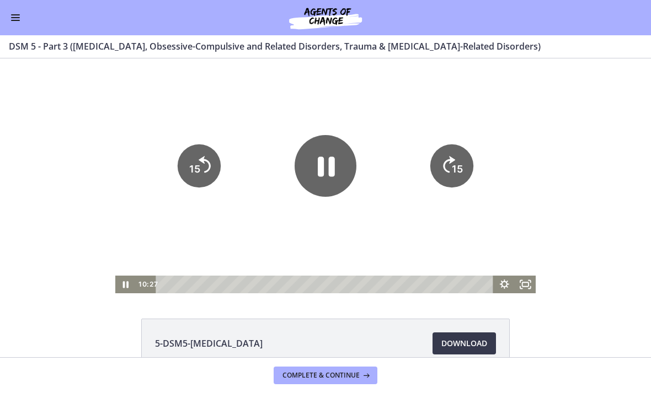
click at [458, 175] on tspan "15" at bounding box center [457, 169] width 11 height 12
click at [455, 174] on tspan "15" at bounding box center [457, 169] width 11 height 12
click at [463, 172] on icon "15" at bounding box center [451, 166] width 43 height 43
click at [462, 172] on icon "15" at bounding box center [451, 166] width 43 height 43
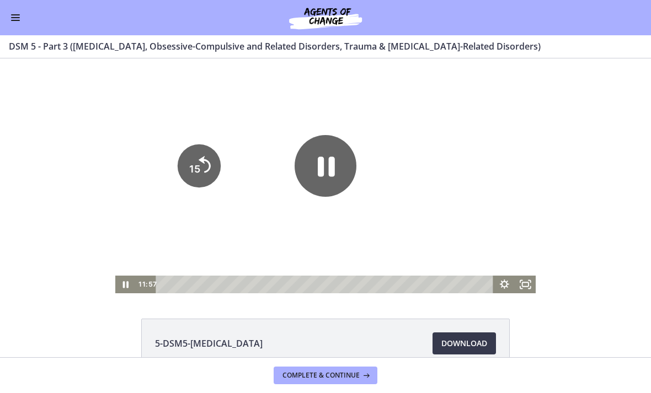
click at [461, 193] on icon "15" at bounding box center [452, 204] width 22 height 22
click at [462, 171] on icon "15" at bounding box center [451, 166] width 43 height 43
click at [462, 171] on icon "15" at bounding box center [452, 166] width 49 height 49
click at [467, 168] on icon "15" at bounding box center [452, 166] width 49 height 49
click at [402, 231] on div at bounding box center [325, 175] width 421 height 237
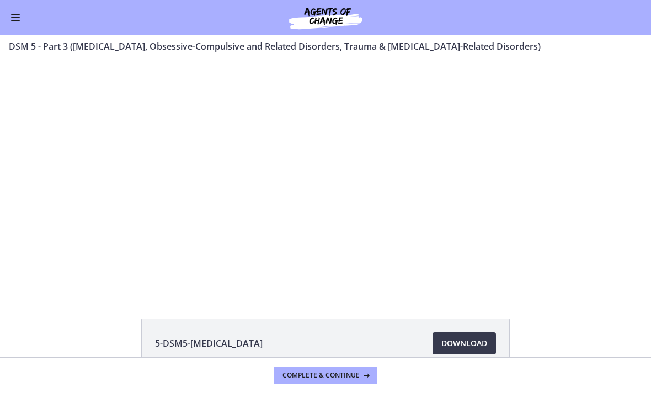
click at [439, 216] on div at bounding box center [325, 175] width 421 height 237
click at [334, 204] on div at bounding box center [325, 175] width 421 height 237
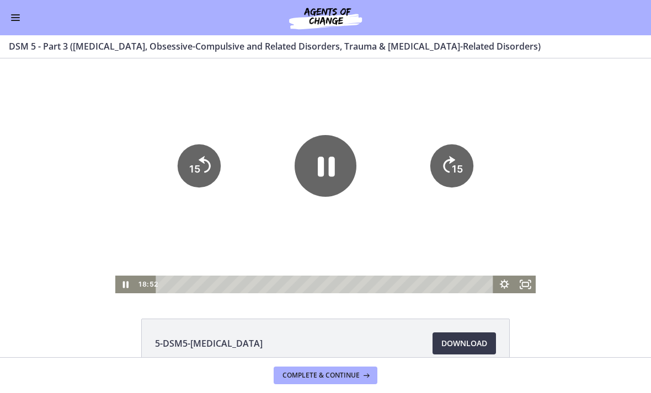
click at [332, 169] on icon "Pause" at bounding box center [326, 167] width 17 height 20
click at [312, 156] on icon "Play Video" at bounding box center [326, 166] width 62 height 62
click at [443, 181] on icon "15" at bounding box center [451, 166] width 43 height 43
click at [452, 175] on tspan "15" at bounding box center [457, 169] width 11 height 12
click at [452, 172] on tspan "15" at bounding box center [457, 169] width 11 height 12
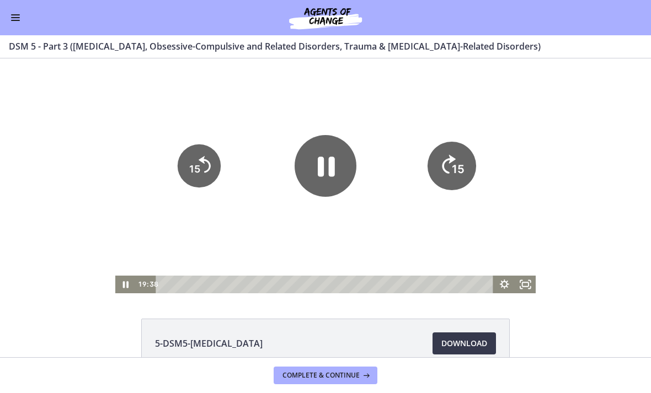
click at [448, 166] on icon "15" at bounding box center [452, 166] width 49 height 49
click at [448, 166] on icon "15" at bounding box center [451, 166] width 43 height 43
click at [454, 156] on icon "15" at bounding box center [452, 129] width 54 height 54
click at [451, 166] on icon "15" at bounding box center [451, 166] width 43 height 43
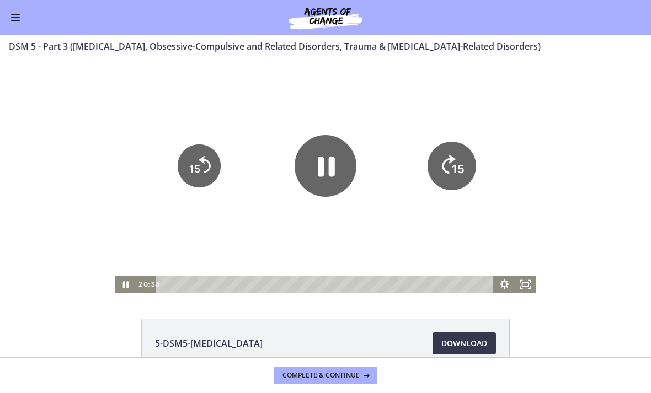
click at [450, 156] on icon "15" at bounding box center [452, 129] width 54 height 54
click at [449, 158] on icon "15" at bounding box center [452, 166] width 49 height 49
click at [451, 156] on icon "15" at bounding box center [452, 129] width 54 height 54
click at [451, 164] on icon "15" at bounding box center [451, 166] width 43 height 43
click at [454, 140] on tspan "15" at bounding box center [459, 132] width 14 height 15
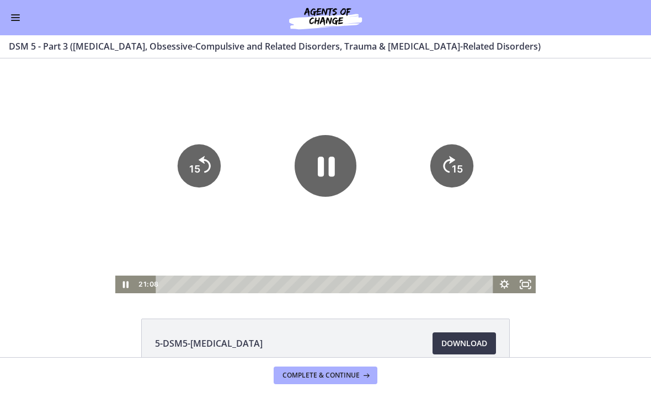
click at [454, 159] on icon "15" at bounding box center [451, 166] width 43 height 43
click at [445, 176] on icon "15" at bounding box center [451, 166] width 43 height 43
click at [445, 173] on icon "Skip ahead 15 seconds" at bounding box center [449, 165] width 12 height 17
click at [448, 169] on icon "15" at bounding box center [452, 166] width 49 height 49
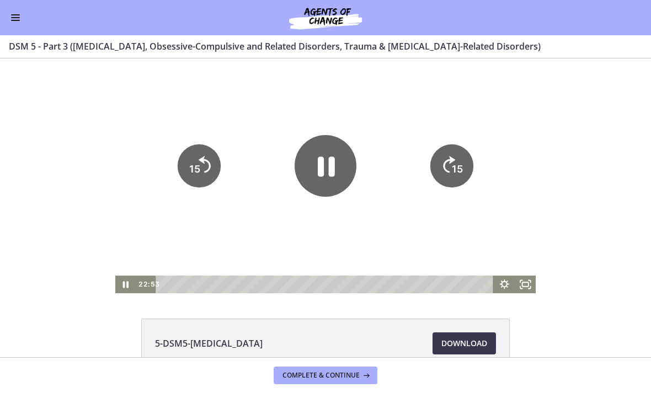
click at [448, 174] on icon "15" at bounding box center [451, 166] width 43 height 43
click at [446, 156] on icon "15" at bounding box center [452, 129] width 54 height 54
click at [446, 161] on icon "15" at bounding box center [452, 166] width 49 height 49
click at [445, 158] on icon "Skip ahead 15 seconds" at bounding box center [449, 164] width 14 height 19
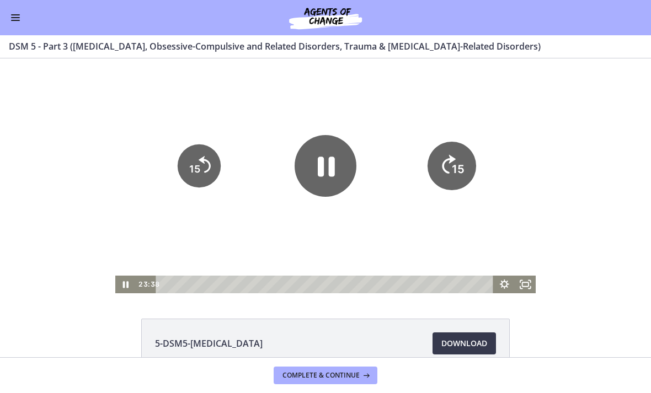
click at [445, 158] on icon "15" at bounding box center [452, 166] width 49 height 49
click at [449, 174] on icon "15" at bounding box center [452, 166] width 49 height 49
click at [449, 174] on icon "15" at bounding box center [451, 166] width 43 height 43
click at [448, 157] on icon "15" at bounding box center [451, 166] width 43 height 43
click at [449, 137] on icon "Skip ahead 15 seconds" at bounding box center [448, 126] width 15 height 21
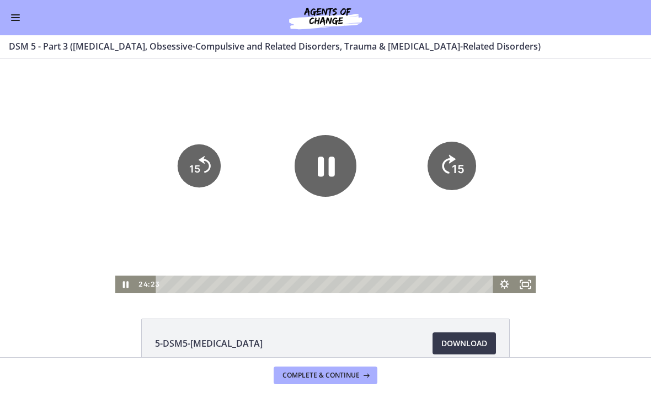
scroll to position [3, 0]
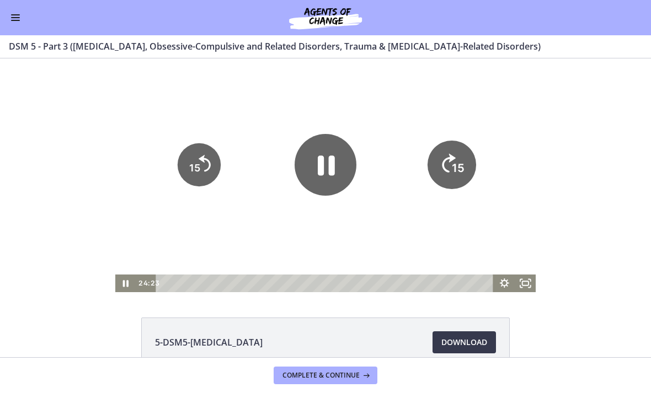
click at [451, 170] on icon "15" at bounding box center [452, 165] width 49 height 49
click at [451, 169] on icon "15" at bounding box center [451, 164] width 43 height 43
click at [443, 169] on icon "15" at bounding box center [452, 165] width 49 height 49
click at [443, 168] on icon "15" at bounding box center [452, 165] width 49 height 49
click at [445, 160] on icon "15" at bounding box center [451, 164] width 43 height 43
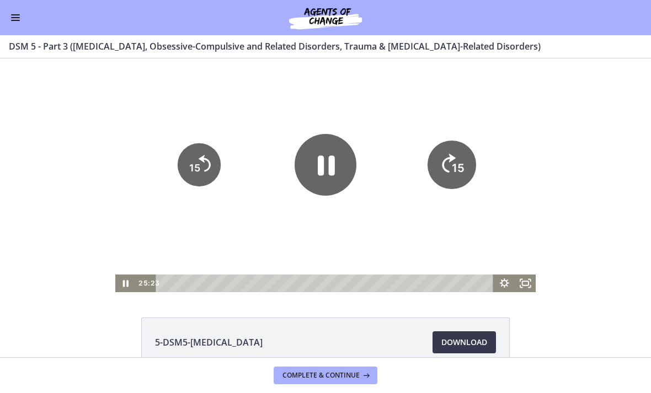
click at [445, 159] on icon "15" at bounding box center [452, 165] width 49 height 49
click at [441, 155] on icon "15" at bounding box center [452, 127] width 54 height 54
click at [441, 147] on icon "15" at bounding box center [452, 127] width 54 height 54
click at [441, 147] on icon "15" at bounding box center [451, 164] width 43 height 43
click at [441, 155] on icon "15" at bounding box center [452, 127] width 54 height 54
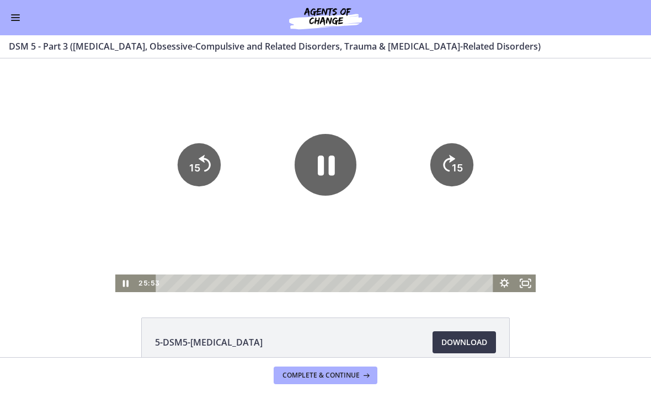
click at [441, 157] on icon "15" at bounding box center [451, 164] width 43 height 43
click at [446, 155] on icon "15" at bounding box center [452, 127] width 54 height 54
click at [446, 159] on icon "15" at bounding box center [451, 164] width 43 height 43
click at [439, 155] on icon "15" at bounding box center [452, 165] width 49 height 49
click at [440, 173] on icon "15" at bounding box center [451, 164] width 43 height 43
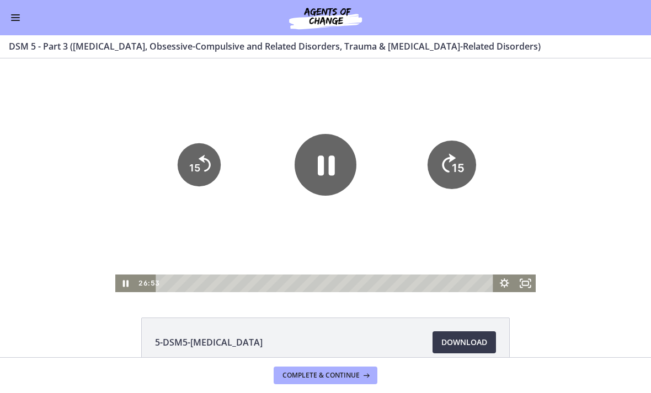
click at [440, 173] on icon "15" at bounding box center [452, 165] width 49 height 49
click at [439, 166] on icon "15" at bounding box center [452, 165] width 49 height 49
click at [439, 166] on icon "15" at bounding box center [451, 164] width 43 height 43
click at [441, 148] on icon "15" at bounding box center [451, 164] width 43 height 43
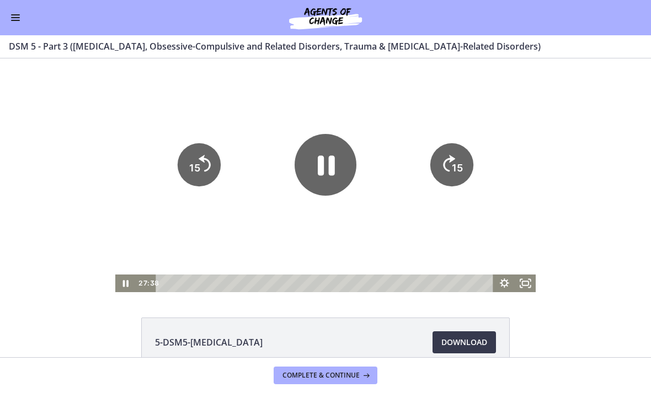
click at [441, 155] on icon "15" at bounding box center [452, 127] width 54 height 54
click at [440, 171] on icon "15" at bounding box center [452, 165] width 49 height 49
click at [436, 157] on icon "15" at bounding box center [452, 165] width 49 height 49
click at [436, 156] on icon "15" at bounding box center [452, 165] width 49 height 49
click at [439, 150] on icon "15" at bounding box center [452, 165] width 49 height 49
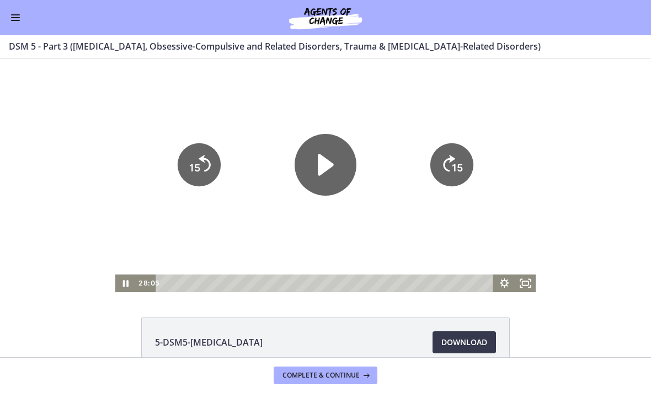
click at [439, 150] on icon "15" at bounding box center [451, 164] width 43 height 43
click at [446, 169] on icon "15" at bounding box center [451, 164] width 43 height 43
click at [445, 169] on icon "Skip ahead 15 seconds" at bounding box center [449, 164] width 12 height 17
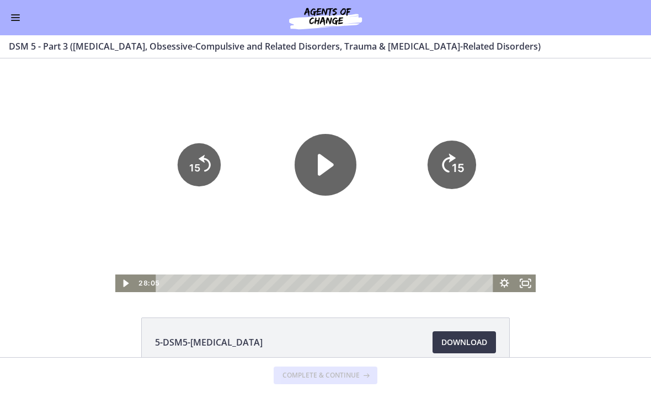
click at [444, 168] on icon "Skip ahead 15 seconds" at bounding box center [449, 163] width 14 height 19
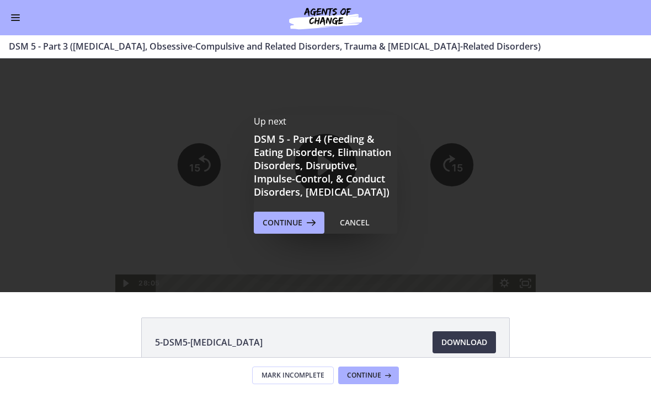
click at [445, 163] on div "Up next DSM 5 - Part 4 (Feeding & Eating Disorders, Elimination Disorders, Disr…" at bounding box center [325, 174] width 651 height 237
click at [276, 230] on span "Continue" at bounding box center [283, 222] width 40 height 13
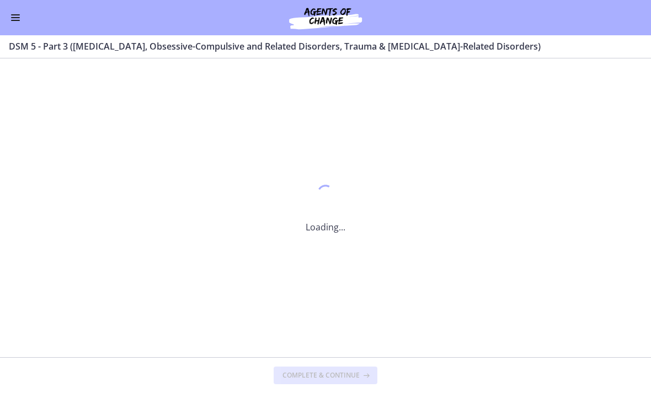
scroll to position [0, 0]
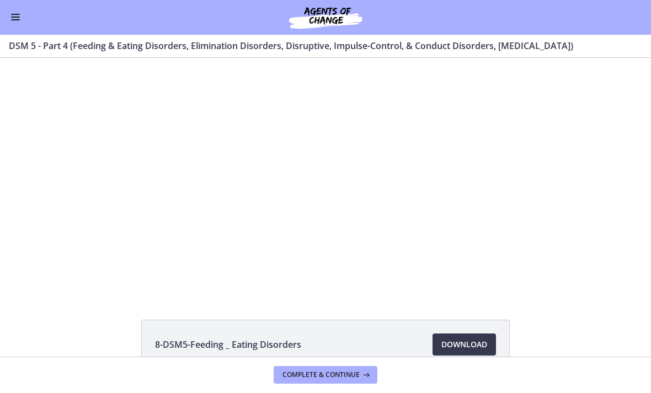
click at [231, 225] on div at bounding box center [325, 176] width 421 height 237
click at [302, 185] on div at bounding box center [325, 176] width 421 height 237
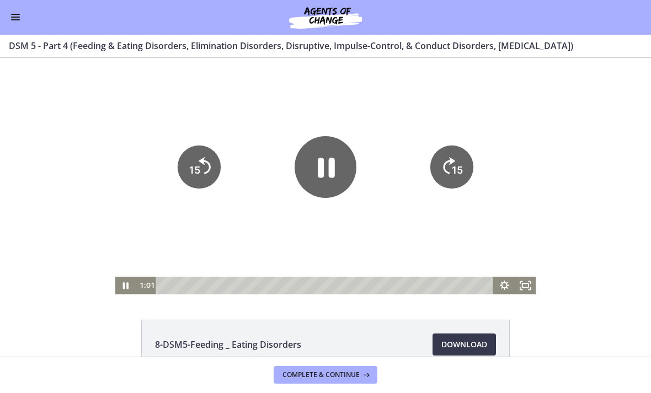
click at [347, 174] on icon "Pause" at bounding box center [326, 167] width 62 height 62
click at [452, 167] on tspan "15" at bounding box center [458, 171] width 13 height 14
click at [331, 174] on icon "Play Video" at bounding box center [326, 167] width 62 height 62
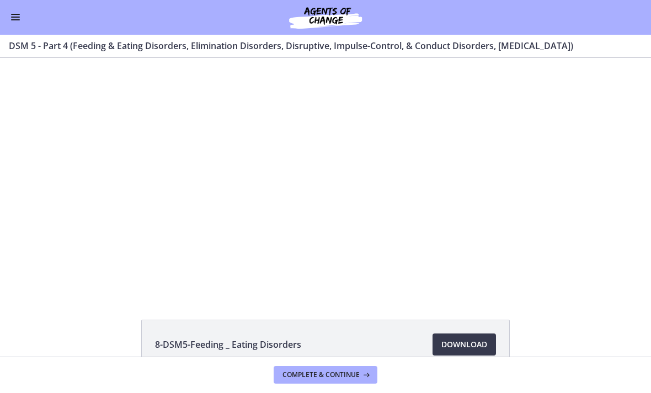
click at [478, 203] on div at bounding box center [325, 176] width 421 height 237
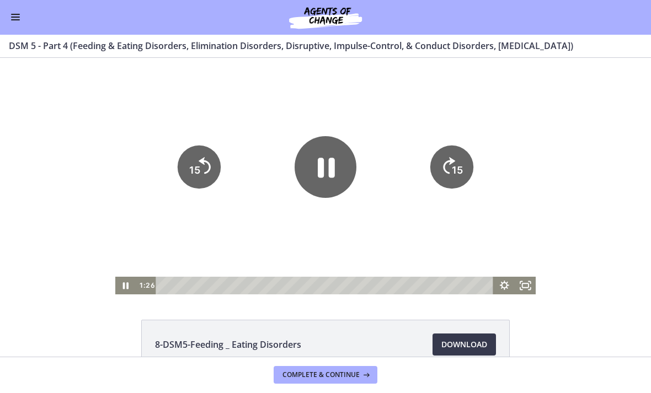
click at [465, 168] on icon "15" at bounding box center [451, 167] width 43 height 43
click at [458, 166] on tspan "15" at bounding box center [457, 170] width 11 height 12
click at [457, 166] on icon "15" at bounding box center [451, 167] width 43 height 43
click at [462, 194] on icon "15" at bounding box center [452, 205] width 22 height 22
click at [465, 171] on icon "15" at bounding box center [452, 167] width 49 height 49
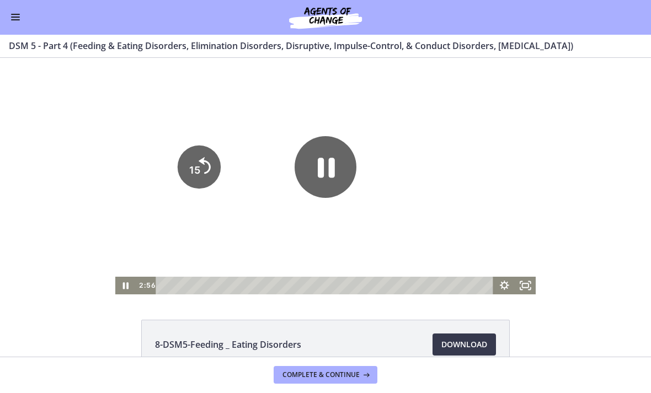
click at [462, 194] on icon "15" at bounding box center [452, 205] width 22 height 22
click at [467, 170] on icon "15" at bounding box center [451, 167] width 43 height 43
click at [467, 170] on icon "15" at bounding box center [452, 167] width 49 height 49
click at [464, 172] on icon "15" at bounding box center [451, 167] width 43 height 43
click at [469, 173] on icon "15" at bounding box center [451, 167] width 43 height 43
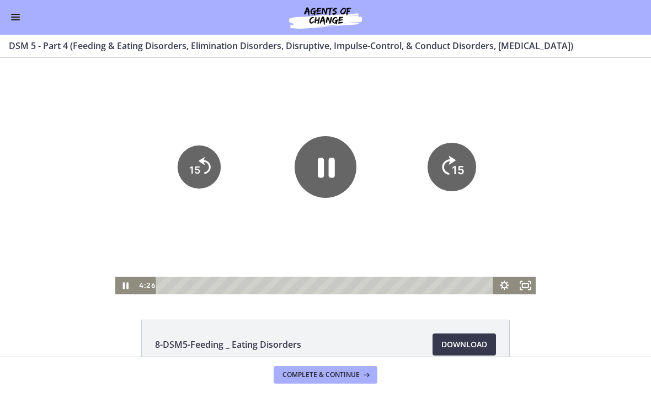
click at [468, 173] on icon "15" at bounding box center [452, 167] width 49 height 49
click at [459, 194] on icon "15" at bounding box center [452, 205] width 22 height 22
click at [459, 172] on icon "15" at bounding box center [451, 167] width 43 height 43
click at [458, 157] on icon "15" at bounding box center [452, 130] width 54 height 54
click at [466, 172] on icon "15" at bounding box center [452, 167] width 49 height 49
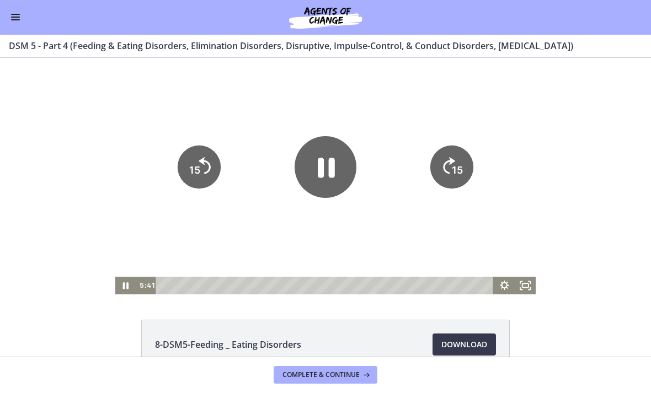
click at [466, 172] on icon "15" at bounding box center [451, 167] width 43 height 43
click at [468, 175] on icon "15" at bounding box center [451, 167] width 43 height 43
click at [467, 174] on icon "15" at bounding box center [452, 167] width 49 height 49
click at [469, 174] on icon "15" at bounding box center [452, 167] width 49 height 49
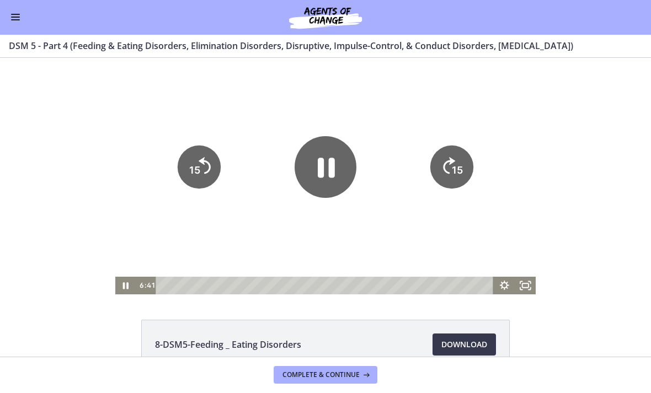
click at [471, 170] on icon "15" at bounding box center [451, 167] width 43 height 43
click at [476, 175] on div at bounding box center [325, 176] width 421 height 237
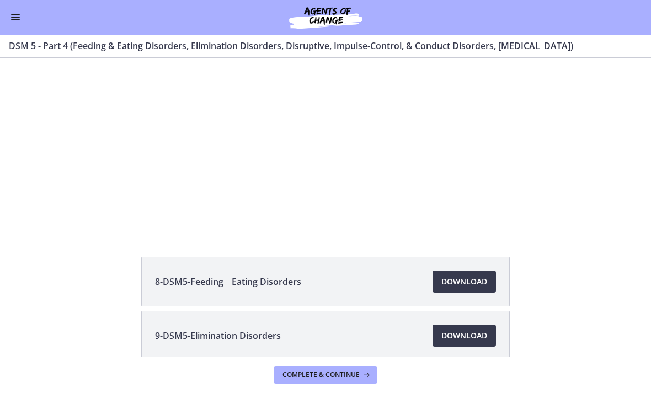
scroll to position [67, 0]
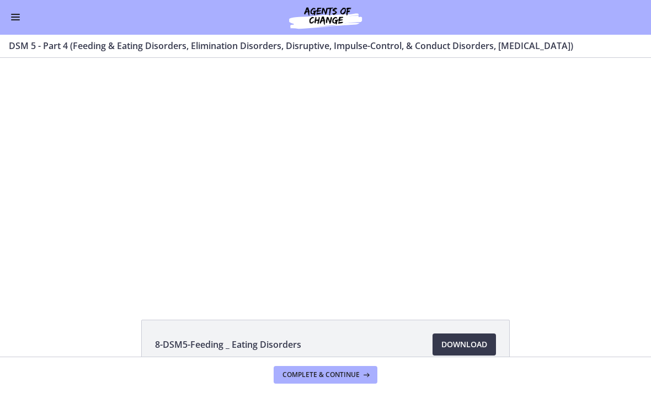
click at [518, 157] on div at bounding box center [325, 176] width 421 height 237
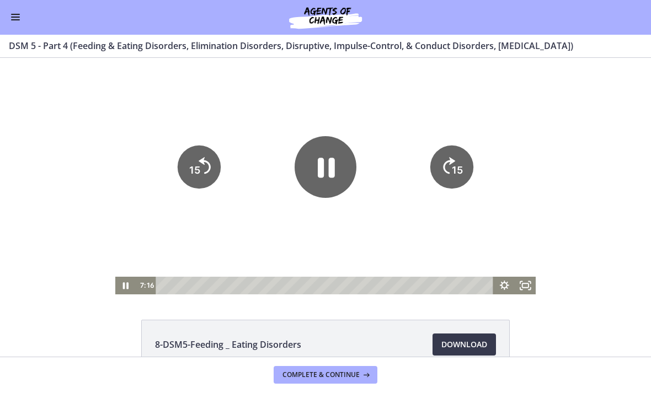
scroll to position [0, 0]
click at [434, 189] on button "15" at bounding box center [451, 167] width 43 height 43
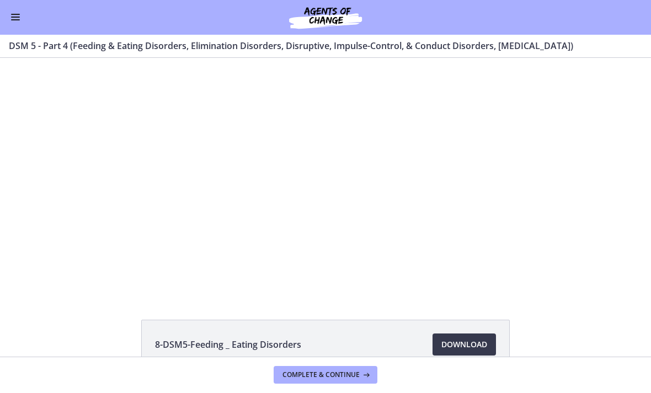
click at [432, 210] on div at bounding box center [325, 176] width 421 height 237
click at [477, 195] on div at bounding box center [325, 176] width 421 height 237
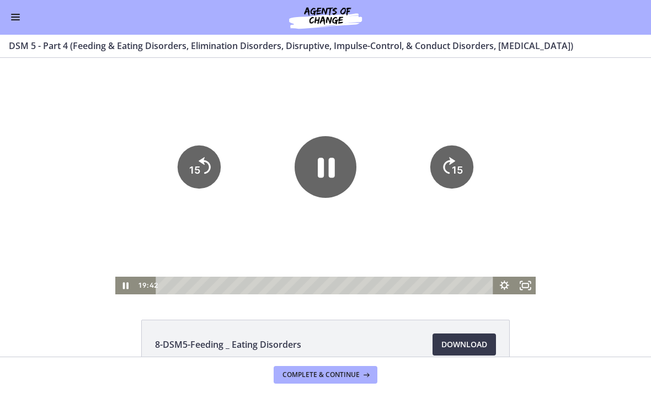
click at [465, 182] on icon "15" at bounding box center [451, 167] width 43 height 43
click at [465, 182] on icon "15" at bounding box center [452, 167] width 49 height 49
click at [456, 141] on tspan "15" at bounding box center [459, 133] width 14 height 15
click at [454, 171] on tspan "15" at bounding box center [458, 171] width 13 height 14
click at [462, 157] on icon "15" at bounding box center [452, 130] width 54 height 54
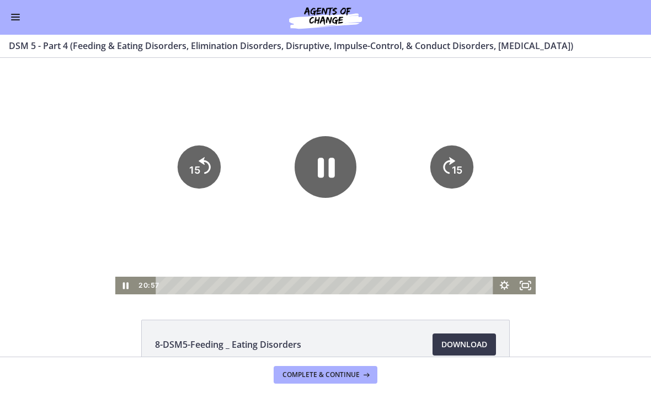
click at [461, 168] on text "15" at bounding box center [457, 170] width 11 height 12
click at [461, 167] on icon "15" at bounding box center [452, 167] width 49 height 49
click at [462, 173] on icon "15" at bounding box center [451, 167] width 43 height 43
click at [465, 172] on icon "15" at bounding box center [451, 167] width 43 height 43
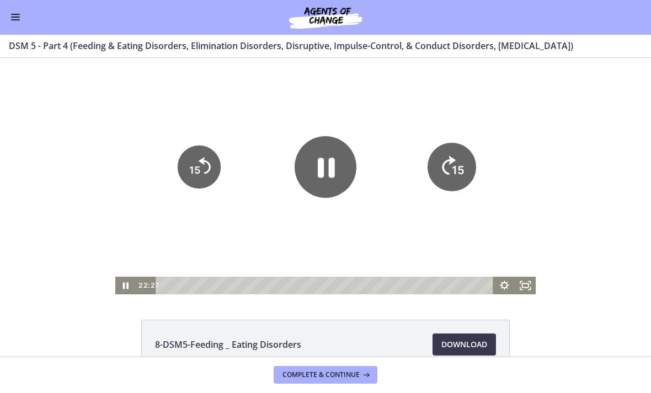
click at [465, 171] on icon "15" at bounding box center [452, 167] width 49 height 49
click at [460, 174] on tspan "15" at bounding box center [457, 170] width 11 height 12
click at [456, 176] on tspan "15" at bounding box center [458, 171] width 13 height 14
click at [457, 175] on tspan "15" at bounding box center [458, 171] width 13 height 14
click at [460, 173] on icon "15" at bounding box center [451, 167] width 43 height 43
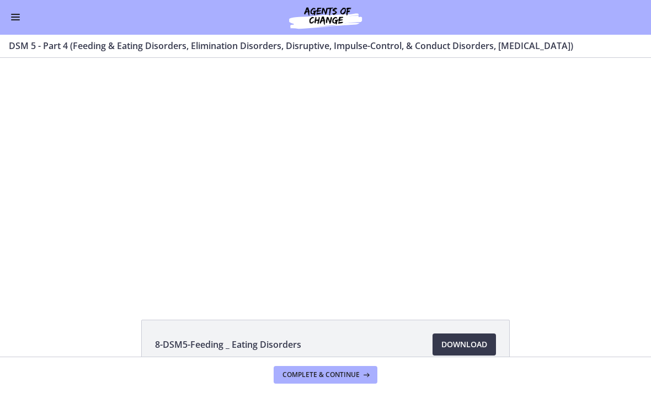
click at [478, 248] on div at bounding box center [325, 176] width 421 height 237
click at [333, 209] on div at bounding box center [325, 176] width 421 height 237
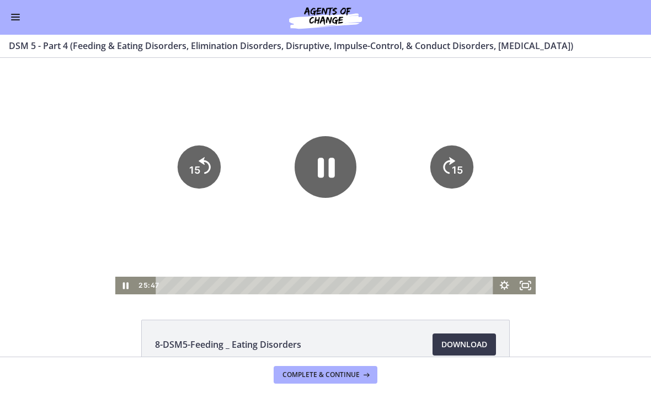
click at [329, 173] on icon "Pause" at bounding box center [326, 168] width 17 height 20
click at [247, 215] on div at bounding box center [325, 176] width 421 height 237
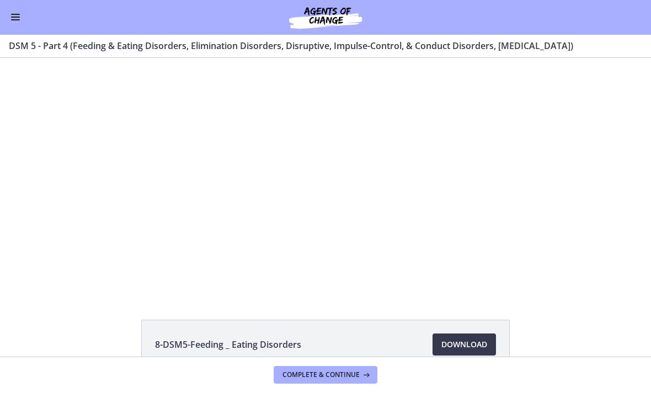
click at [380, 196] on div at bounding box center [325, 176] width 421 height 237
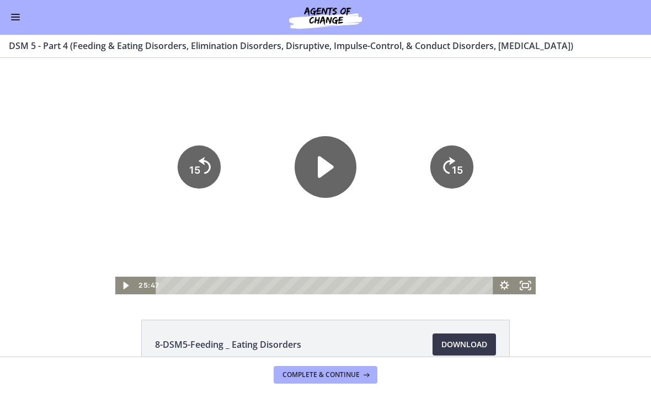
click at [324, 140] on icon "Play Video" at bounding box center [326, 167] width 62 height 62
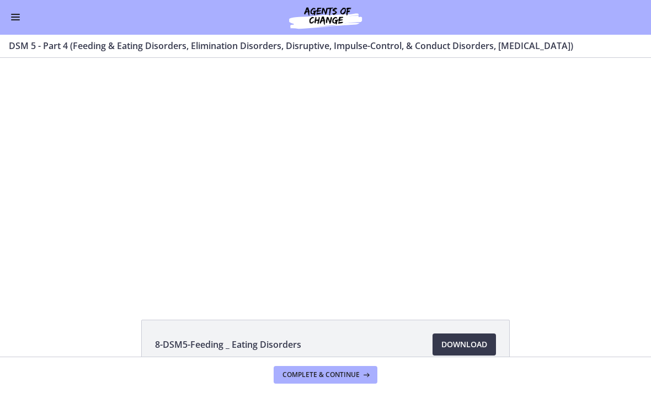
click at [470, 182] on div at bounding box center [325, 176] width 421 height 237
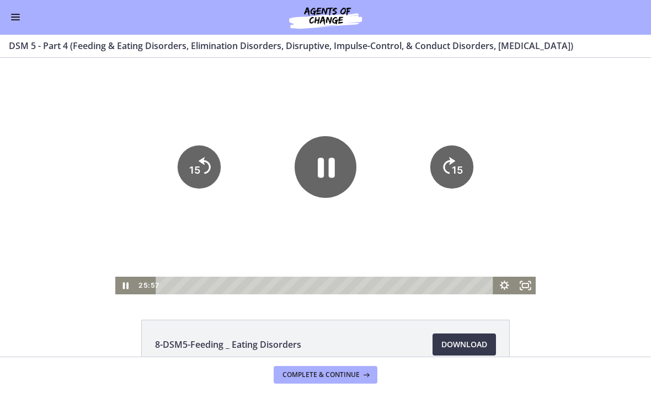
click at [454, 160] on icon "15" at bounding box center [451, 167] width 43 height 43
click at [458, 154] on icon "15" at bounding box center [452, 167] width 49 height 49
click at [457, 159] on icon "15" at bounding box center [451, 167] width 43 height 43
click at [456, 164] on icon "15" at bounding box center [451, 167] width 43 height 43
click at [455, 172] on tspan "15" at bounding box center [457, 170] width 11 height 12
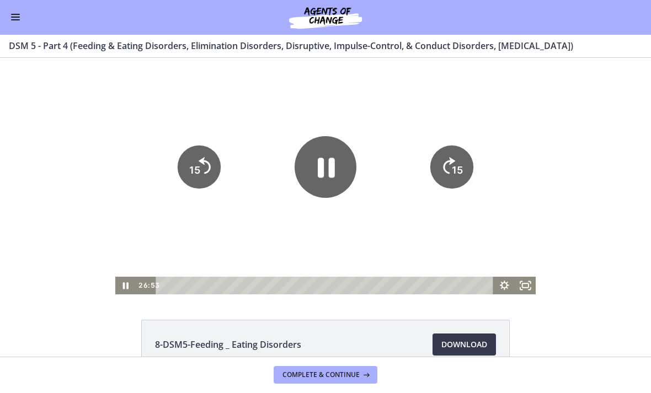
click at [460, 170] on tspan "15" at bounding box center [457, 170] width 11 height 12
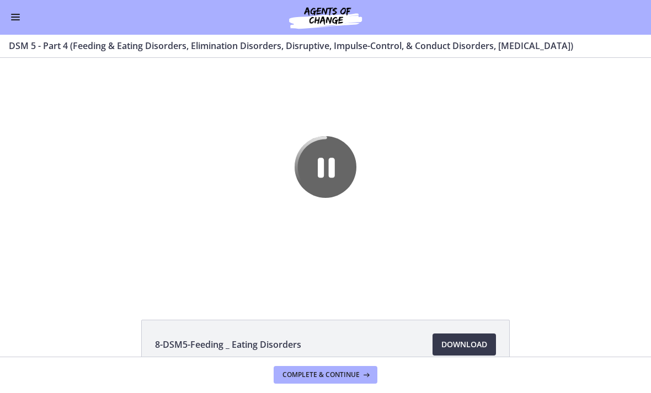
click at [478, 182] on div at bounding box center [325, 176] width 421 height 237
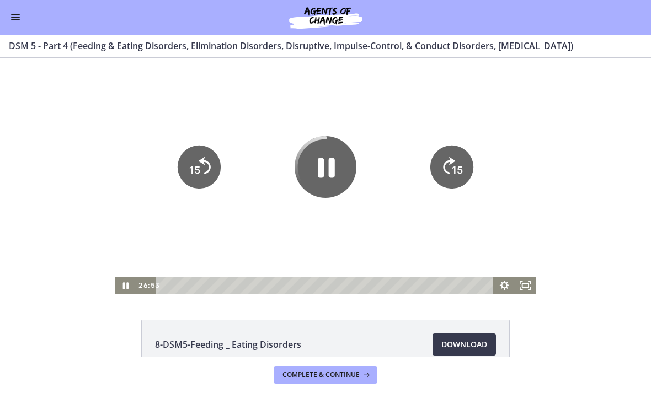
click at [461, 169] on tspan "15" at bounding box center [457, 170] width 11 height 12
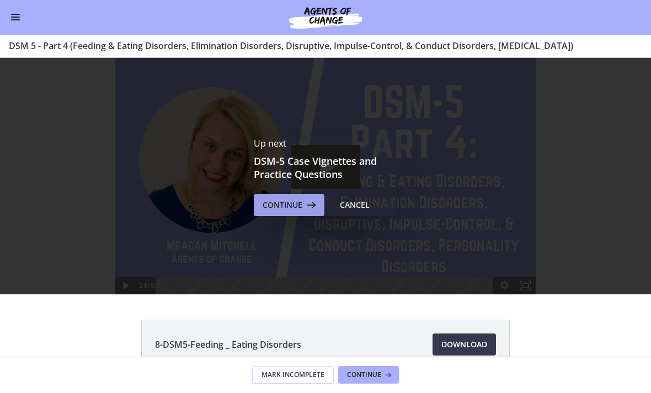
click at [307, 205] on icon at bounding box center [309, 205] width 15 height 13
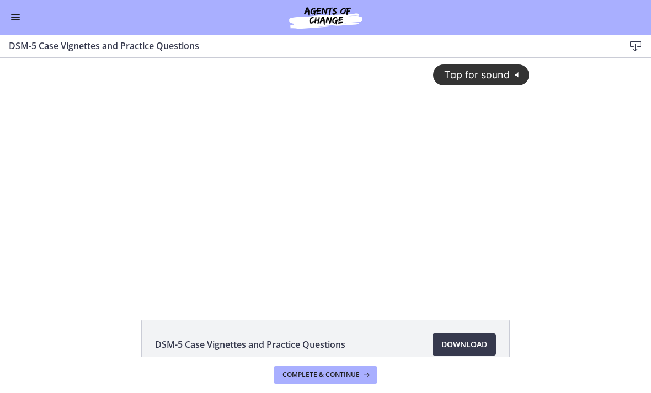
click at [299, 214] on div "Tap for sound @keyframes VOLUME_SMALL_WAVE_FLASH { 0% { opacity: 0; } 33% { opa…" at bounding box center [325, 167] width 421 height 219
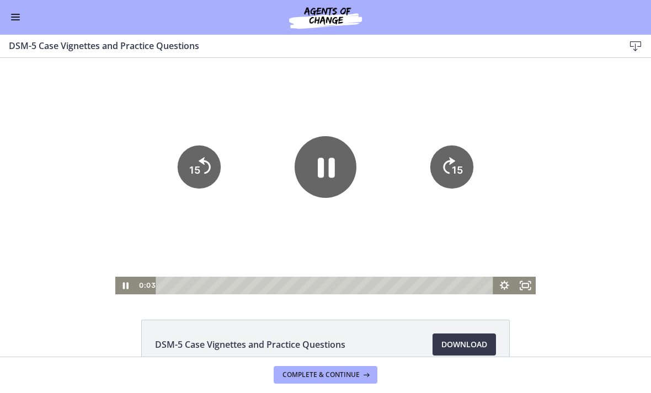
click at [342, 216] on div at bounding box center [325, 176] width 421 height 237
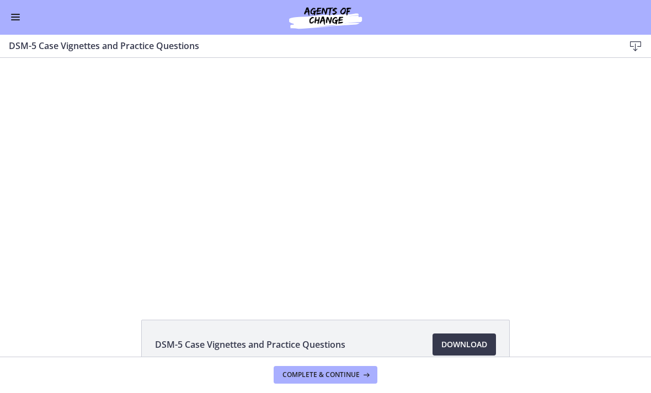
click at [359, 221] on div at bounding box center [325, 176] width 421 height 237
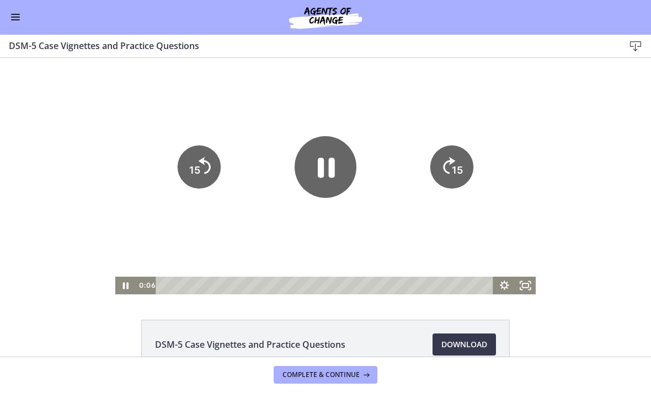
click at [336, 176] on icon "Pause" at bounding box center [326, 167] width 62 height 62
click at [393, 228] on div at bounding box center [325, 176] width 421 height 237
click at [332, 179] on icon "Play Video" at bounding box center [326, 167] width 62 height 62
click at [463, 166] on tspan "15" at bounding box center [457, 170] width 11 height 12
click at [463, 157] on icon "15" at bounding box center [452, 130] width 54 height 54
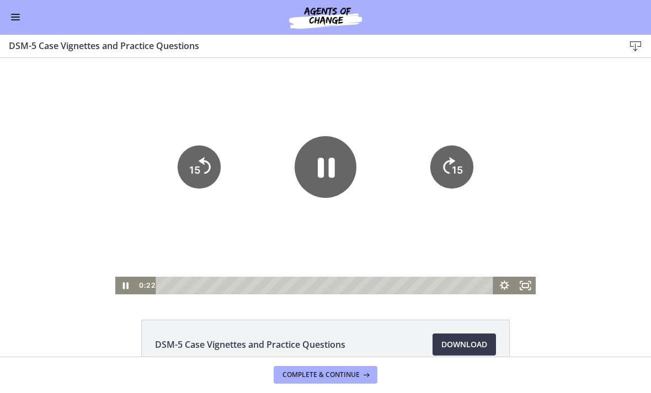
click at [453, 167] on tspan "15" at bounding box center [457, 170] width 11 height 12
click at [452, 141] on text "15" at bounding box center [459, 133] width 14 height 15
click at [451, 157] on button "15" at bounding box center [452, 130] width 54 height 54
click at [452, 164] on icon "15" at bounding box center [451, 167] width 43 height 43
click at [449, 166] on icon "15" at bounding box center [451, 167] width 43 height 43
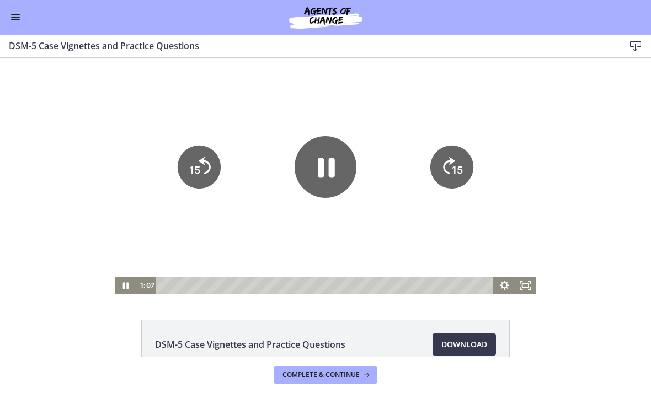
click at [449, 166] on icon "15" at bounding box center [451, 167] width 43 height 43
click at [446, 194] on icon "15" at bounding box center [452, 205] width 22 height 22
click at [447, 177] on icon "15" at bounding box center [451, 167] width 43 height 43
click at [448, 178] on icon "15" at bounding box center [451, 167] width 43 height 43
click at [447, 178] on icon "15" at bounding box center [452, 167] width 49 height 49
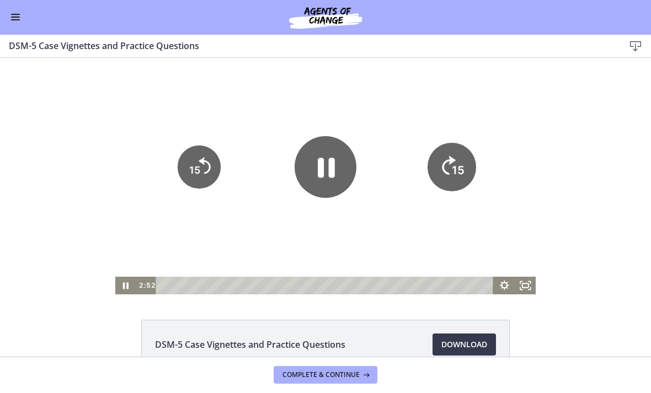
click at [458, 174] on icon "15" at bounding box center [452, 167] width 49 height 49
click at [457, 174] on icon "15" at bounding box center [452, 167] width 49 height 49
click at [446, 187] on icon "15" at bounding box center [451, 167] width 43 height 43
click at [441, 194] on icon "15" at bounding box center [452, 205] width 22 height 22
click at [438, 185] on icon "15" at bounding box center [452, 167] width 49 height 49
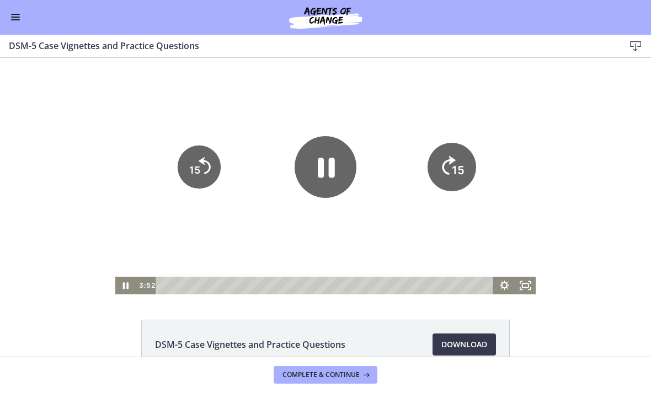
click at [433, 185] on icon "15" at bounding box center [452, 167] width 49 height 49
click at [433, 185] on div at bounding box center [325, 176] width 421 height 237
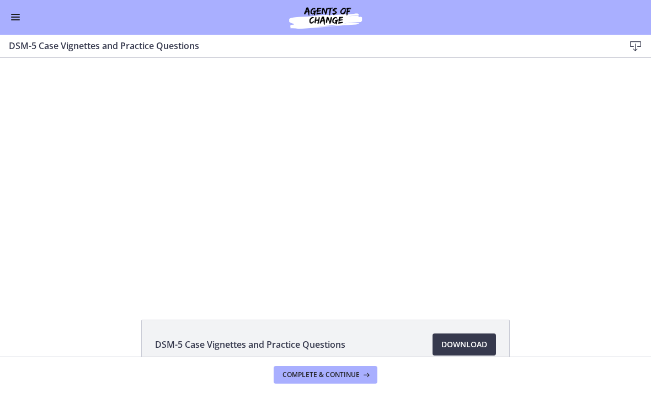
click at [434, 185] on div at bounding box center [325, 176] width 421 height 237
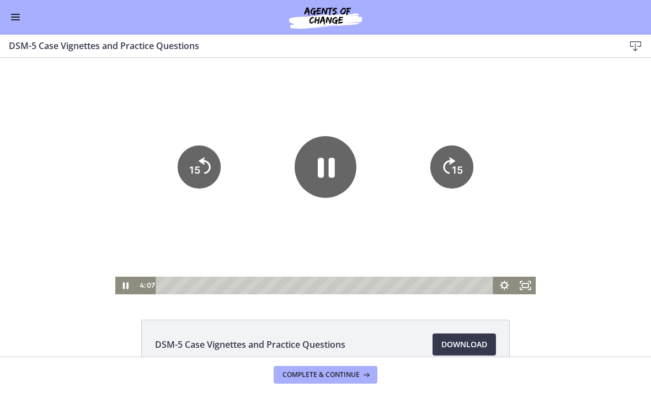
click at [434, 188] on icon "15" at bounding box center [451, 167] width 43 height 43
click at [431, 187] on icon "15" at bounding box center [451, 167] width 43 height 43
click at [440, 175] on icon "15" at bounding box center [451, 167] width 43 height 43
click at [440, 174] on icon "15" at bounding box center [452, 167] width 49 height 49
click at [436, 175] on icon "15" at bounding box center [452, 167] width 49 height 49
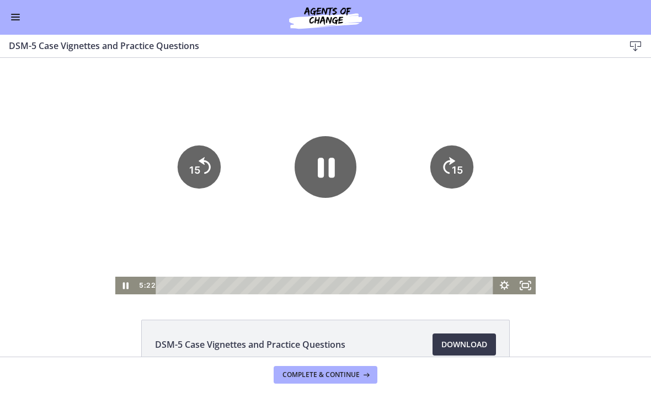
click at [436, 175] on icon "15" at bounding box center [451, 167] width 43 height 43
click at [444, 177] on icon "15" at bounding box center [451, 167] width 43 height 43
click at [443, 177] on icon "15" at bounding box center [452, 167] width 49 height 49
click at [442, 177] on icon "15" at bounding box center [452, 167] width 49 height 49
click at [456, 166] on tspan "15" at bounding box center [457, 170] width 11 height 12
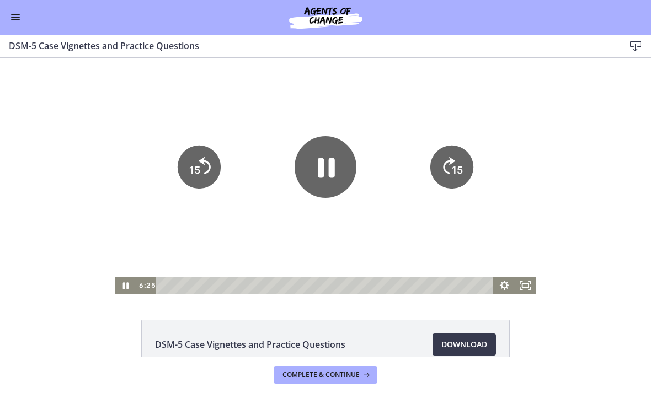
click at [381, 238] on div at bounding box center [325, 176] width 421 height 237
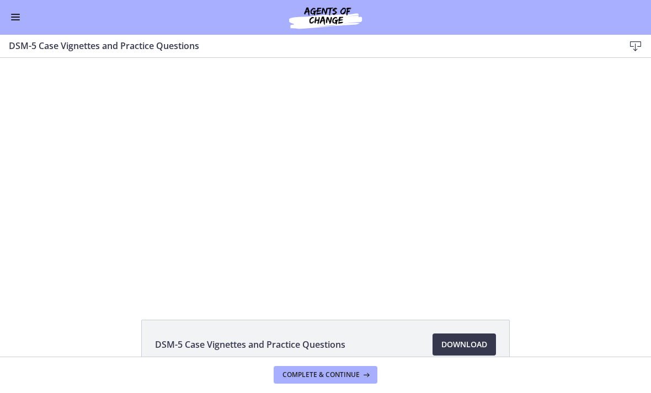
click at [302, 206] on div at bounding box center [325, 176] width 421 height 237
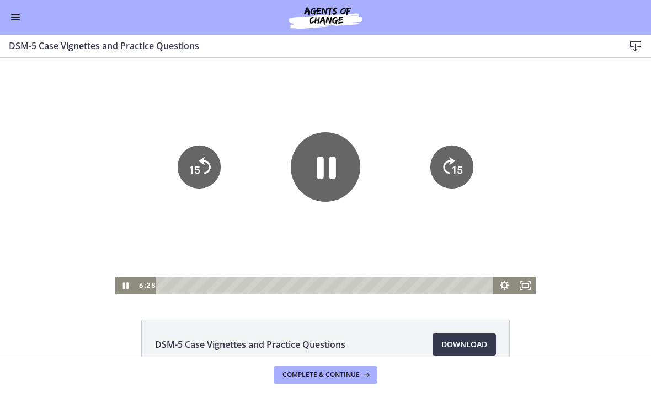
click at [324, 173] on icon "Pause" at bounding box center [326, 168] width 19 height 23
click at [317, 225] on div at bounding box center [325, 176] width 421 height 237
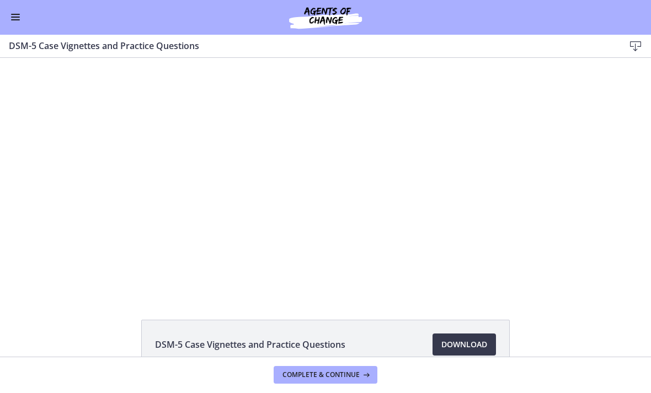
click at [386, 227] on div at bounding box center [325, 176] width 421 height 237
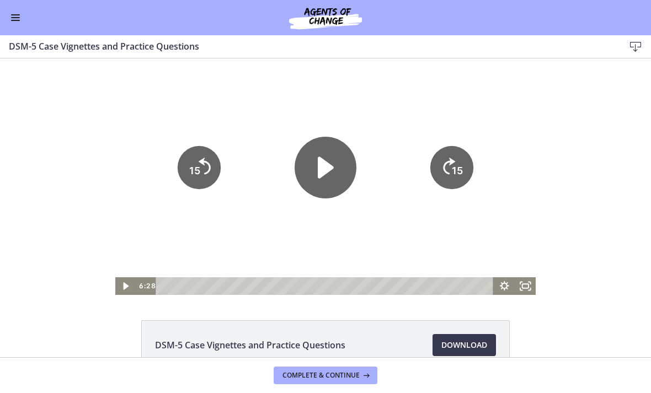
click at [198, 166] on tspan "15" at bounding box center [194, 171] width 11 height 12
click at [207, 157] on icon "15" at bounding box center [199, 167] width 43 height 43
click at [207, 139] on icon "Skip back 15 seconds" at bounding box center [206, 128] width 15 height 21
click at [200, 166] on tspan "15" at bounding box center [194, 171] width 11 height 12
click at [200, 141] on tspan "15" at bounding box center [194, 133] width 14 height 15
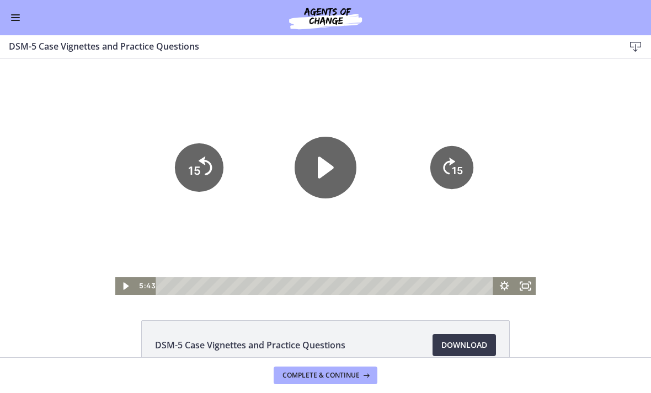
click at [201, 157] on icon "15" at bounding box center [199, 130] width 54 height 54
click at [201, 162] on icon "15" at bounding box center [199, 167] width 49 height 49
click at [200, 167] on icon "15" at bounding box center [199, 167] width 43 height 43
click at [196, 171] on tspan "15" at bounding box center [194, 171] width 11 height 12
click at [205, 156] on icon "15" at bounding box center [199, 167] width 49 height 49
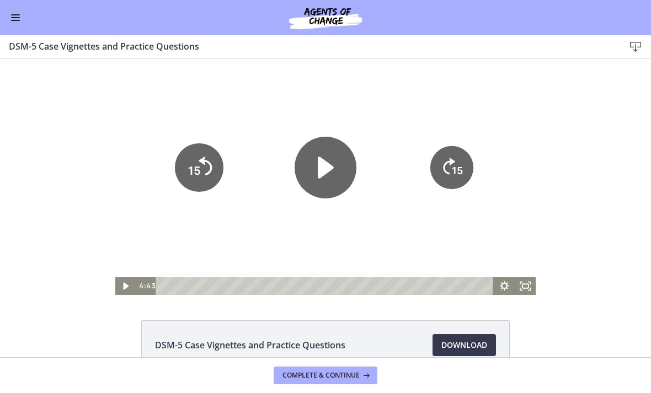
click at [200, 164] on text "15" at bounding box center [194, 171] width 13 height 14
click at [203, 171] on icon "15" at bounding box center [199, 167] width 43 height 43
click at [209, 164] on icon "Skip back 15 seconds" at bounding box center [205, 166] width 12 height 17
click at [203, 159] on icon "Skip back 15 seconds" at bounding box center [205, 166] width 12 height 17
click at [337, 175] on icon "Play Video" at bounding box center [326, 168] width 62 height 62
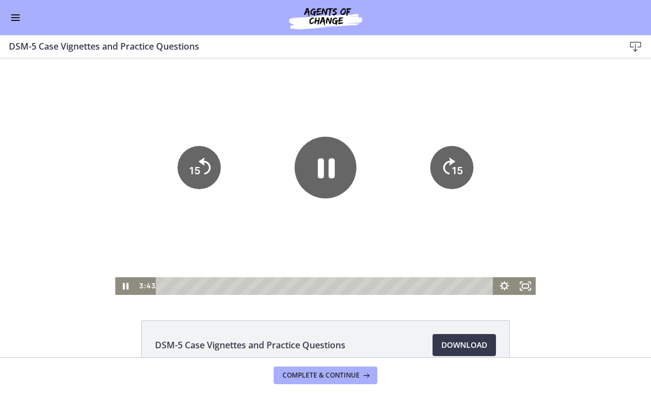
click at [468, 151] on icon "15" at bounding box center [451, 167] width 43 height 43
click at [446, 164] on icon "Skip ahead 15 seconds" at bounding box center [449, 166] width 12 height 17
click at [332, 211] on div at bounding box center [325, 176] width 421 height 237
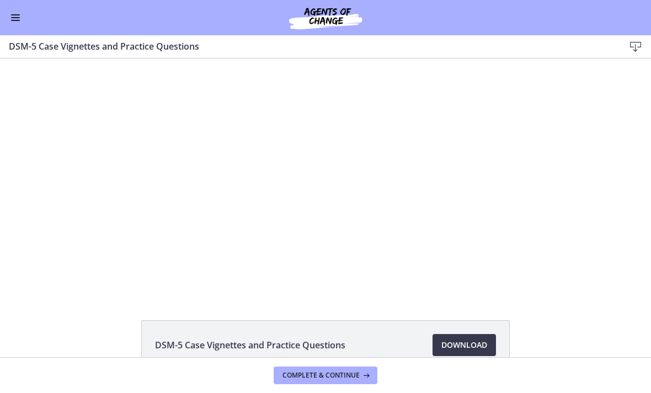
click at [326, 179] on div at bounding box center [325, 176] width 421 height 237
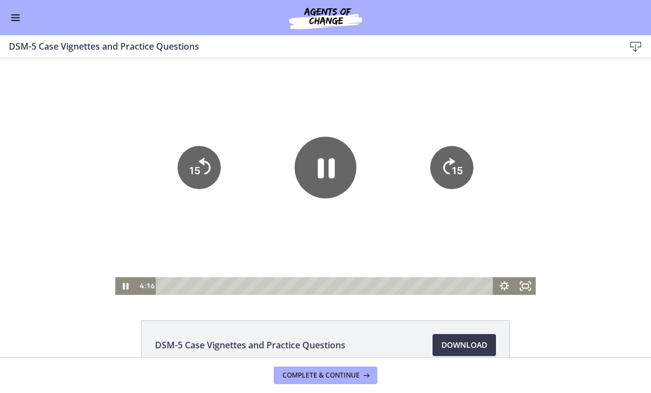
click at [325, 180] on icon "Pause" at bounding box center [326, 168] width 62 height 62
click at [382, 244] on div at bounding box center [325, 176] width 421 height 237
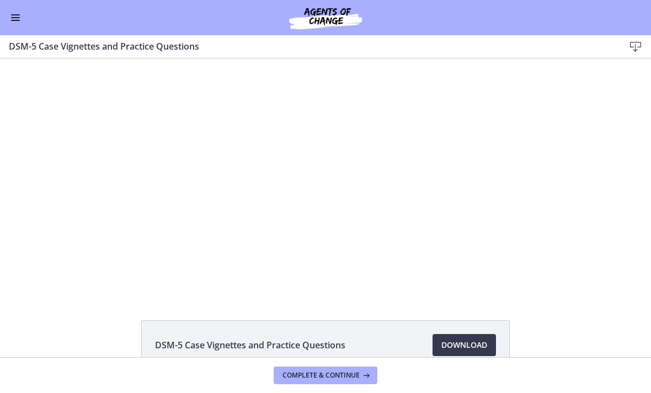
click at [315, 227] on div at bounding box center [325, 176] width 421 height 237
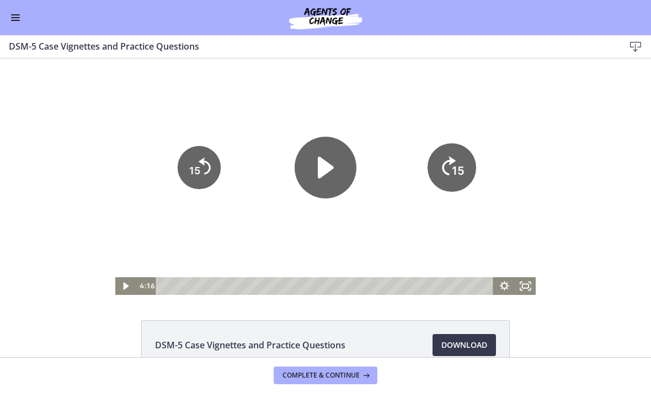
click at [443, 163] on icon "15" at bounding box center [452, 167] width 49 height 49
click at [436, 155] on icon "15" at bounding box center [451, 167] width 43 height 43
click at [435, 155] on icon "15" at bounding box center [452, 130] width 54 height 54
click at [435, 161] on icon "15" at bounding box center [451, 167] width 43 height 43
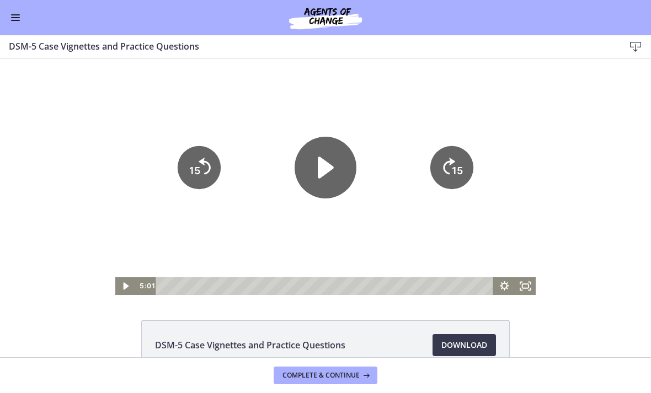
click at [435, 161] on icon "15" at bounding box center [451, 167] width 43 height 43
click at [323, 185] on icon "Play Video" at bounding box center [326, 168] width 62 height 62
click at [444, 167] on icon "Skip ahead 15 seconds" at bounding box center [449, 166] width 12 height 17
click at [444, 167] on icon "15" at bounding box center [451, 167] width 43 height 43
click at [441, 167] on icon "15" at bounding box center [452, 167] width 49 height 49
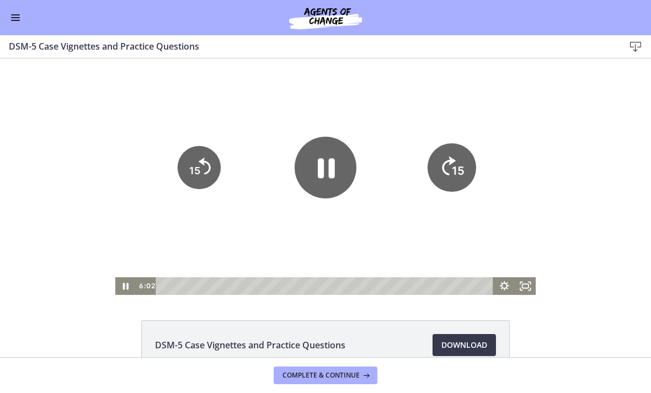
click at [441, 167] on icon "15" at bounding box center [452, 167] width 49 height 49
click at [440, 167] on icon "15" at bounding box center [451, 167] width 43 height 43
click at [441, 175] on icon "15" at bounding box center [451, 167] width 43 height 43
click at [444, 158] on icon "15" at bounding box center [452, 167] width 49 height 49
click at [443, 157] on icon "15" at bounding box center [452, 167] width 49 height 49
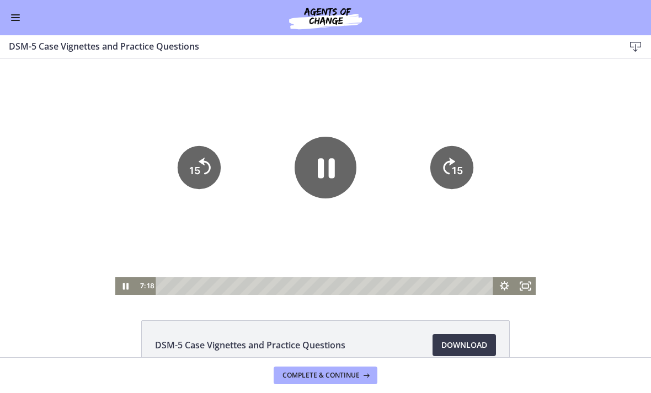
click at [437, 158] on icon "15" at bounding box center [451, 167] width 43 height 43
click at [436, 157] on icon "15" at bounding box center [452, 130] width 54 height 54
click at [327, 178] on icon "Pause" at bounding box center [326, 168] width 70 height 70
click at [343, 228] on div at bounding box center [325, 176] width 421 height 237
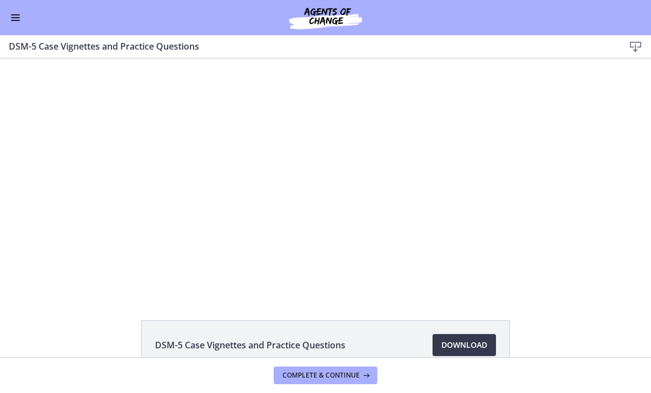
click at [345, 218] on div at bounding box center [325, 176] width 421 height 237
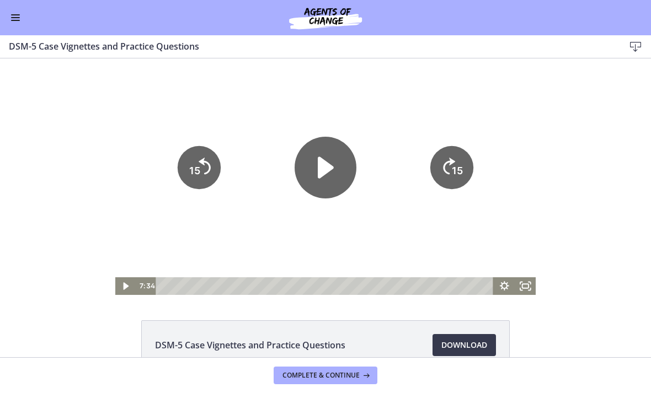
click at [329, 169] on icon "Play Video" at bounding box center [326, 168] width 16 height 22
click at [456, 159] on icon "15" at bounding box center [452, 167] width 49 height 49
click at [455, 159] on icon "15" at bounding box center [451, 167] width 43 height 43
click at [441, 170] on icon "15" at bounding box center [452, 167] width 49 height 49
click at [440, 169] on icon "15" at bounding box center [452, 167] width 49 height 49
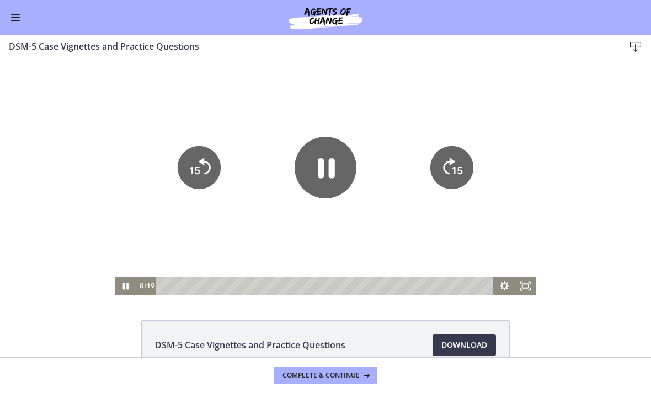
click at [435, 168] on icon "15" at bounding box center [451, 167] width 43 height 43
click at [434, 168] on icon "15" at bounding box center [451, 167] width 43 height 43
click at [434, 168] on icon "15" at bounding box center [452, 167] width 49 height 49
click at [435, 166] on icon "15" at bounding box center [451, 167] width 43 height 43
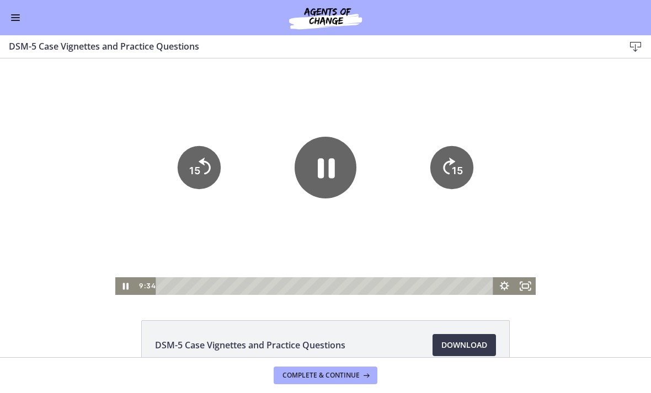
click at [431, 157] on icon "15" at bounding box center [452, 130] width 54 height 54
click at [431, 166] on div at bounding box center [325, 176] width 421 height 237
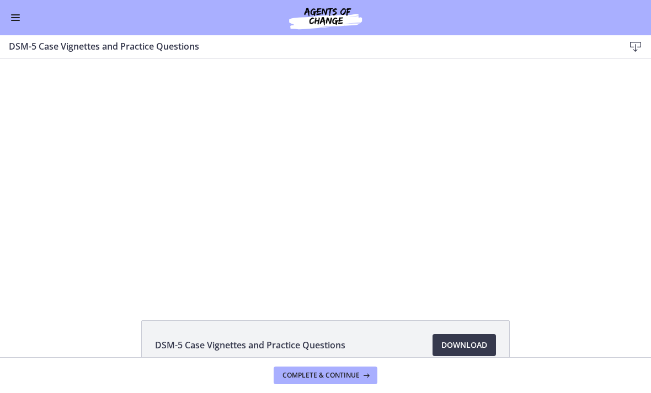
click at [413, 177] on div at bounding box center [325, 176] width 421 height 237
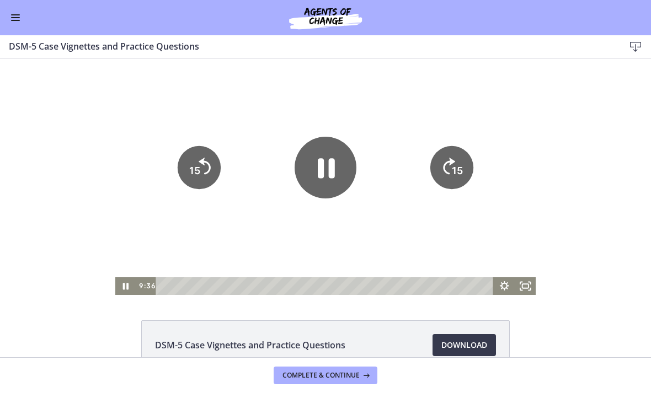
click at [410, 168] on div at bounding box center [325, 176] width 421 height 237
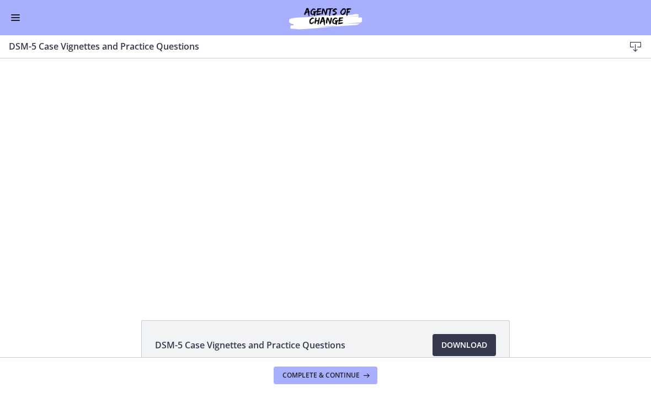
click at [402, 180] on div at bounding box center [325, 176] width 421 height 237
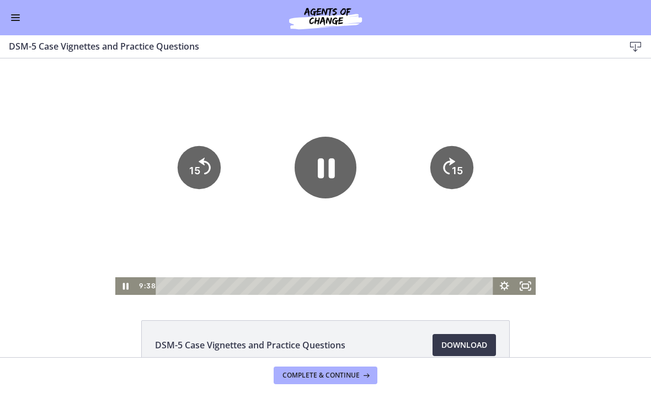
click at [449, 171] on icon "15" at bounding box center [451, 167] width 43 height 43
click at [449, 161] on icon "Skip ahead 15 seconds" at bounding box center [449, 166] width 14 height 19
click at [448, 163] on icon "Skip ahead 15 seconds" at bounding box center [449, 166] width 12 height 17
click at [447, 168] on icon "15" at bounding box center [451, 167] width 43 height 43
click at [452, 163] on icon "Skip ahead 15 seconds" at bounding box center [449, 166] width 12 height 17
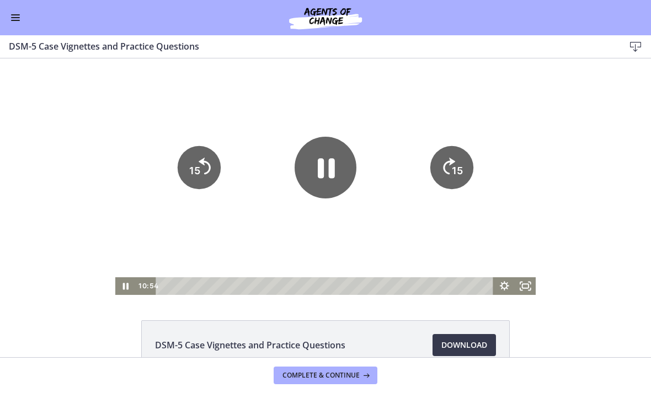
click at [450, 165] on icon "Skip ahead 15 seconds" at bounding box center [449, 166] width 12 height 17
click at [444, 168] on icon "Skip ahead 15 seconds" at bounding box center [449, 166] width 14 height 19
click at [339, 163] on icon "Pause" at bounding box center [326, 168] width 70 height 70
click at [371, 236] on div at bounding box center [325, 176] width 421 height 237
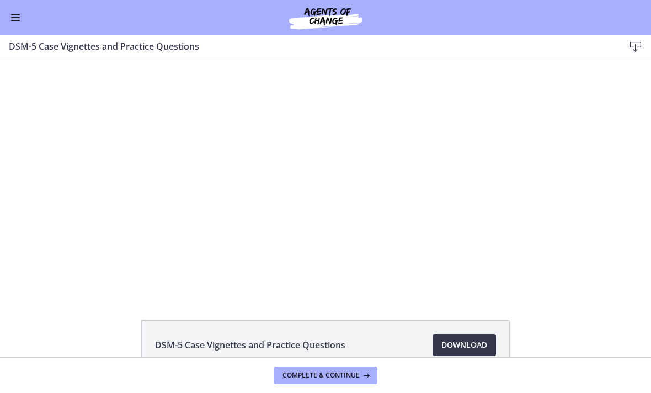
click at [350, 226] on div at bounding box center [325, 176] width 421 height 237
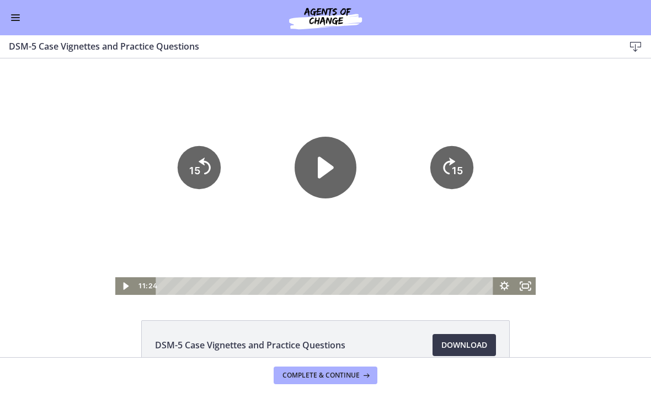
click at [331, 159] on icon "Play Video" at bounding box center [326, 168] width 62 height 62
click at [450, 164] on icon "Skip ahead 15 seconds" at bounding box center [449, 166] width 12 height 17
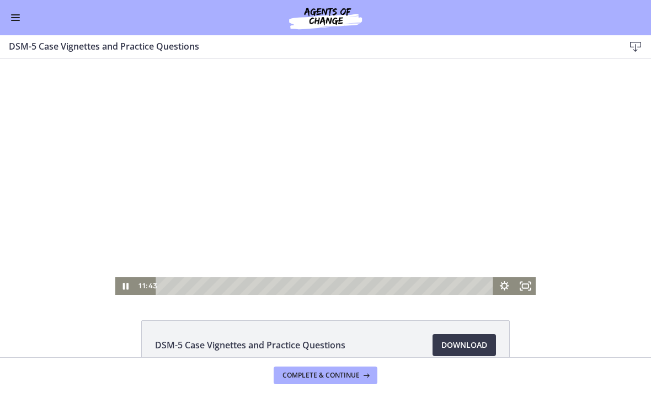
click at [462, 176] on div at bounding box center [325, 176] width 421 height 237
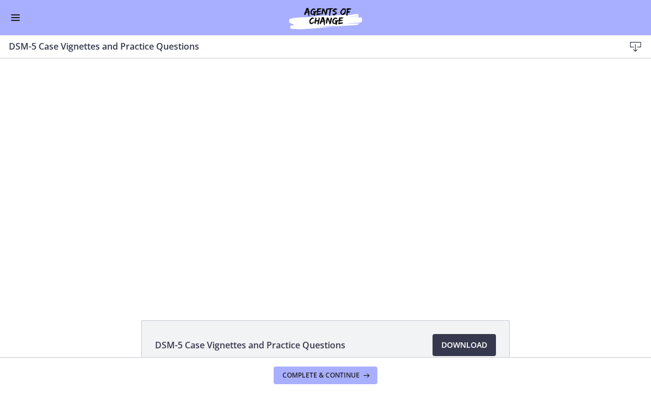
click at [430, 221] on div at bounding box center [325, 176] width 421 height 237
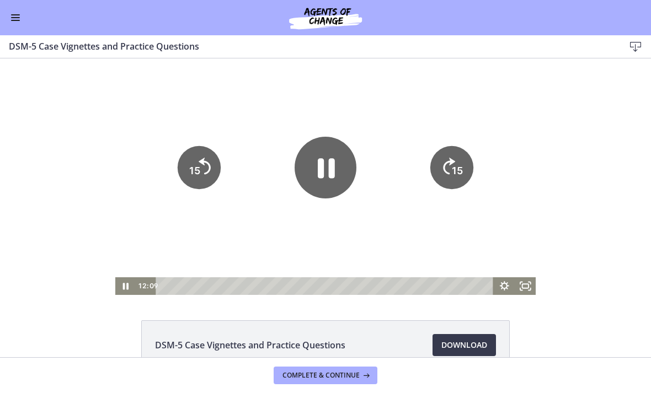
click at [456, 165] on tspan "15" at bounding box center [457, 171] width 11 height 12
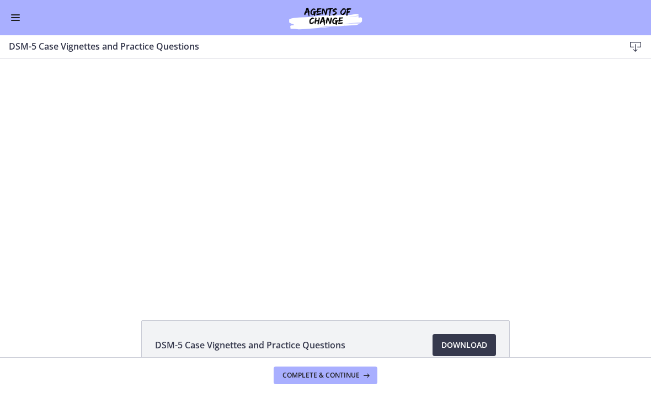
click at [396, 183] on div at bounding box center [325, 176] width 421 height 237
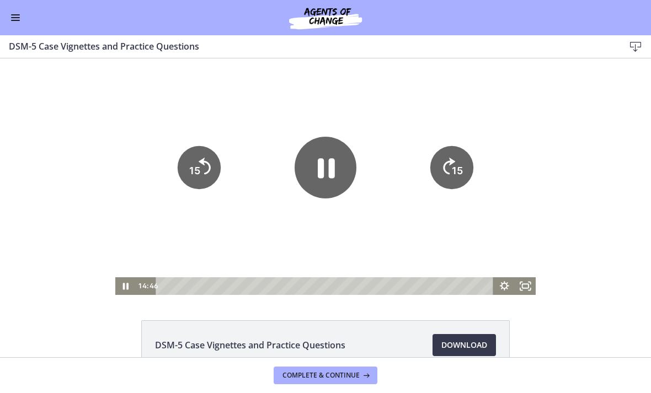
click at [456, 166] on tspan "15" at bounding box center [457, 171] width 11 height 12
click at [459, 170] on tspan "15" at bounding box center [457, 171] width 11 height 12
click at [459, 169] on tspan "15" at bounding box center [457, 171] width 11 height 12
click at [452, 167] on text "15" at bounding box center [457, 171] width 11 height 12
click at [451, 168] on icon "15" at bounding box center [451, 167] width 43 height 43
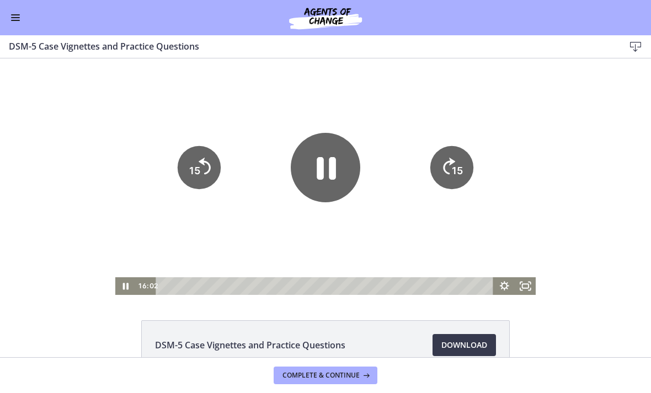
click at [316, 162] on icon "Pause" at bounding box center [326, 168] width 70 height 70
click at [312, 226] on div at bounding box center [325, 176] width 421 height 237
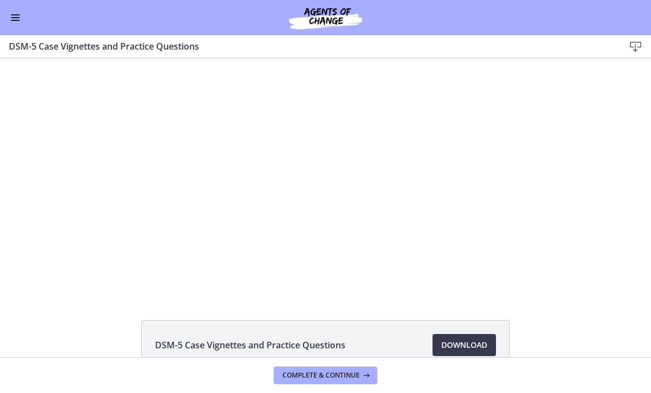
click at [274, 151] on div at bounding box center [325, 176] width 421 height 237
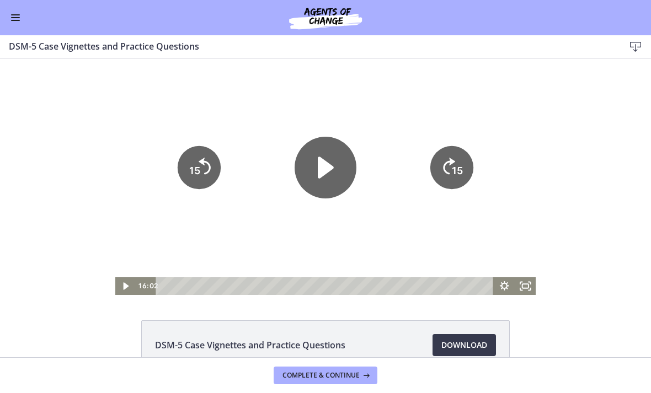
click at [321, 164] on icon "Play Video" at bounding box center [326, 168] width 16 height 22
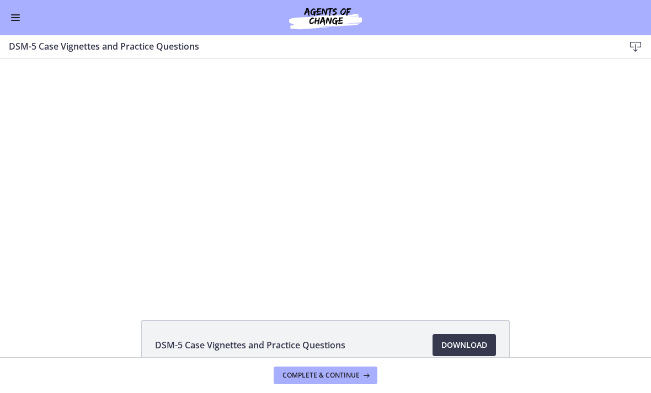
click at [449, 204] on div at bounding box center [325, 176] width 421 height 237
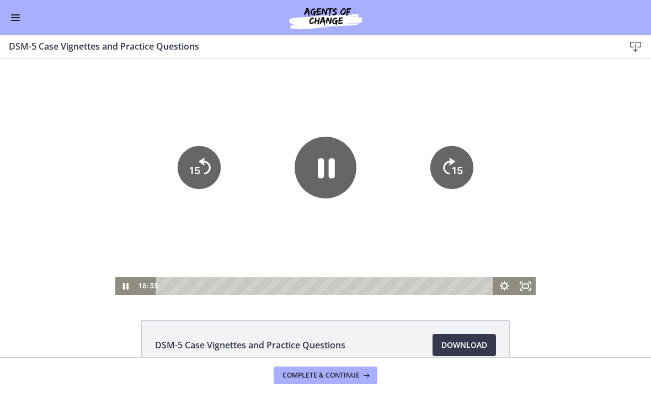
click at [457, 182] on icon "15" at bounding box center [451, 167] width 43 height 43
click at [456, 167] on tspan "15" at bounding box center [457, 171] width 11 height 12
click at [456, 167] on icon "15" at bounding box center [452, 167] width 49 height 49
click at [456, 167] on icon "15" at bounding box center [451, 167] width 43 height 43
click at [460, 164] on icon "15" at bounding box center [451, 167] width 43 height 43
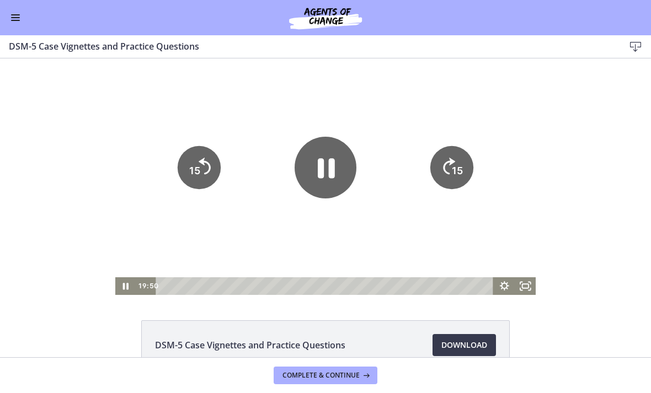
click at [466, 163] on icon "15" at bounding box center [451, 167] width 43 height 43
click at [460, 173] on tspan "15" at bounding box center [457, 171] width 11 height 12
click at [454, 177] on tspan "15" at bounding box center [457, 171] width 11 height 12
click at [458, 165] on tspan "15" at bounding box center [457, 171] width 11 height 12
click at [457, 164] on icon "15" at bounding box center [452, 167] width 49 height 49
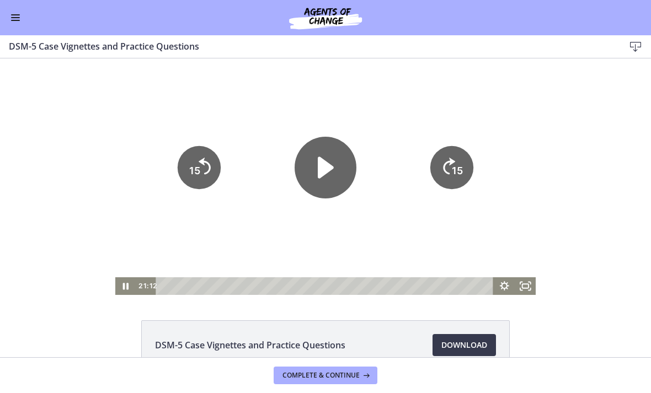
click at [458, 157] on icon "15" at bounding box center [452, 130] width 54 height 54
click at [456, 172] on tspan "15" at bounding box center [457, 171] width 11 height 12
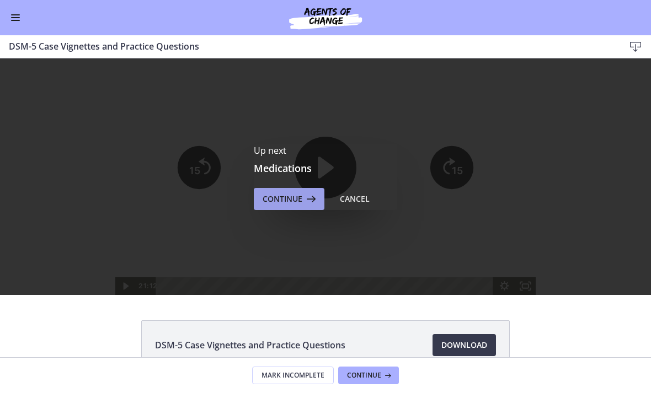
click at [308, 195] on icon at bounding box center [309, 199] width 15 height 13
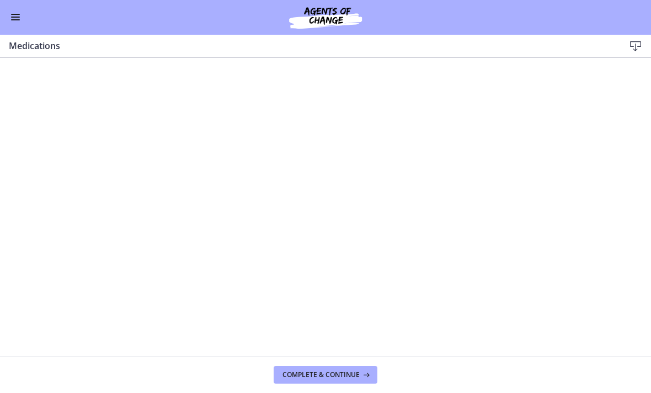
click at [22, 13] on button "Enable menu" at bounding box center [15, 17] width 13 height 13
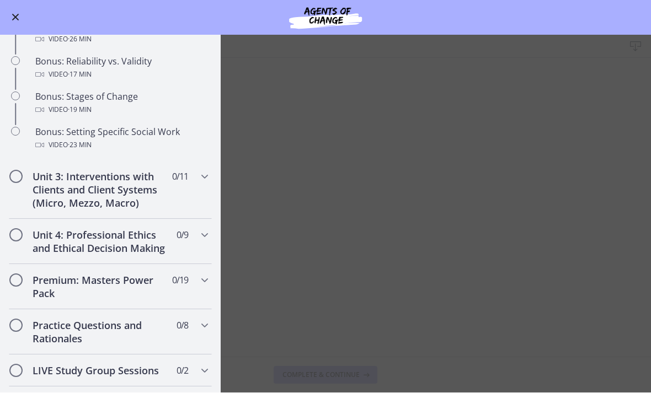
scroll to position [893, 0]
click at [365, 236] on main "Medications Download Enable fullscreen Complete & continue" at bounding box center [325, 214] width 651 height 358
click at [358, 227] on main "Medications Download Enable fullscreen Complete & continue" at bounding box center [325, 214] width 651 height 358
click at [21, 15] on button "Enable menu" at bounding box center [15, 17] width 13 height 13
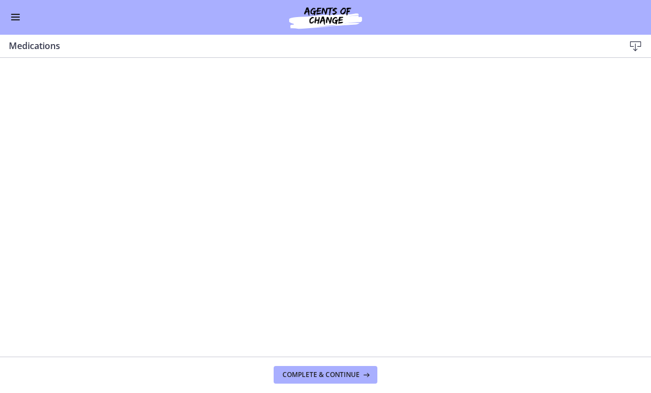
click at [354, 375] on span "Complete & continue" at bounding box center [321, 375] width 77 height 9
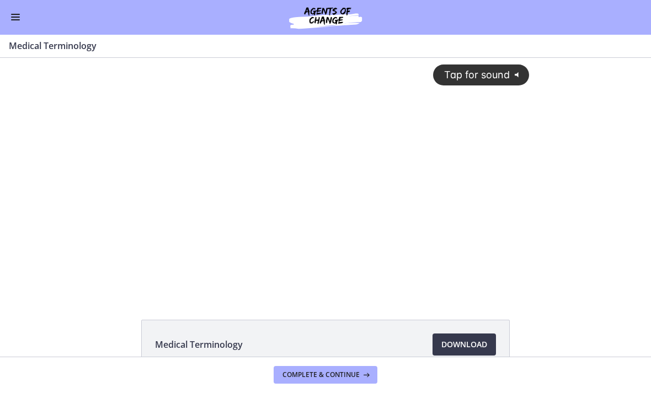
click at [515, 72] on icon "@keyframes VOLUME_SMALL_WAVE_FLASH { 0% { opacity: 0; } 33% { opacity: 1; } 66%…" at bounding box center [519, 75] width 18 height 18
click at [480, 233] on div at bounding box center [325, 176] width 421 height 237
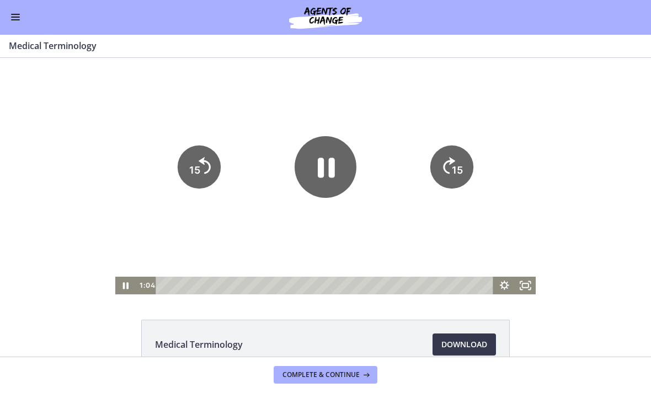
click at [457, 153] on icon "15" at bounding box center [451, 167] width 43 height 43
click at [459, 171] on tspan "15" at bounding box center [457, 170] width 11 height 12
click at [452, 167] on text "15" at bounding box center [457, 170] width 11 height 12
click at [457, 165] on text "15" at bounding box center [457, 170] width 11 height 12
click at [454, 171] on tspan "15" at bounding box center [457, 170] width 11 height 12
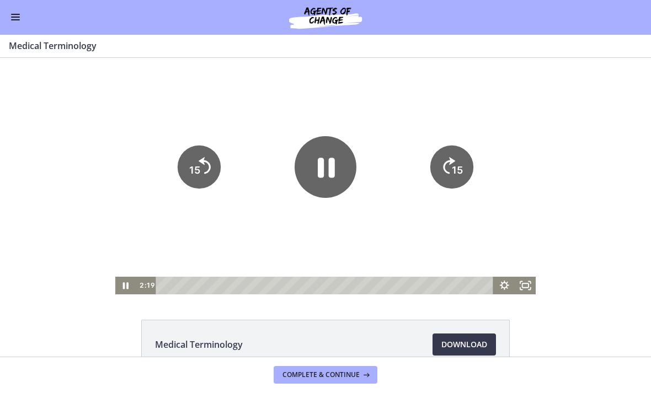
click at [454, 176] on tspan "15" at bounding box center [457, 170] width 11 height 12
click at [459, 167] on tspan "15" at bounding box center [457, 170] width 11 height 12
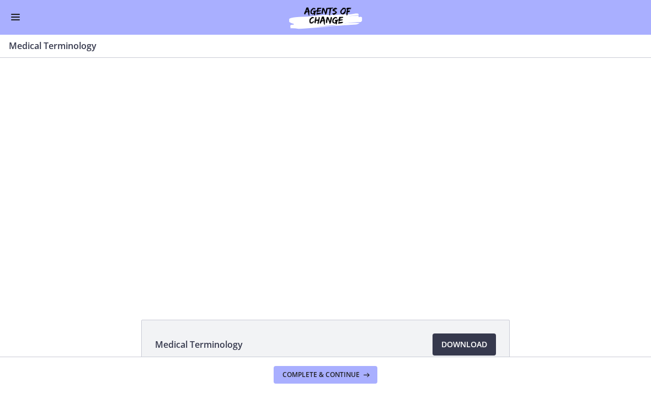
click at [494, 214] on div at bounding box center [325, 176] width 421 height 237
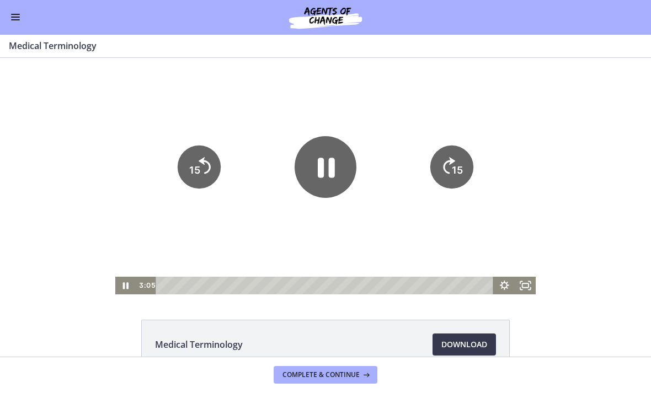
click at [450, 166] on icon "15" at bounding box center [451, 167] width 43 height 43
click at [457, 168] on tspan "15" at bounding box center [457, 170] width 11 height 12
click at [483, 163] on div at bounding box center [325, 176] width 421 height 237
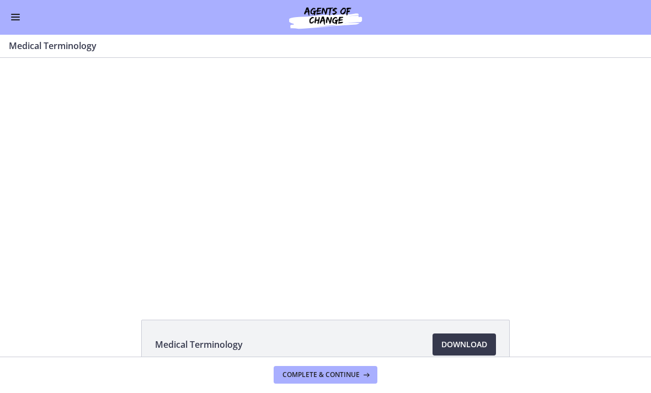
click at [461, 188] on div at bounding box center [325, 176] width 421 height 237
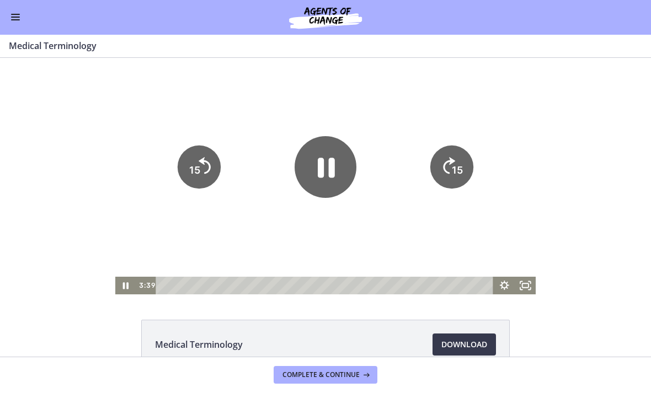
click at [468, 173] on icon "15" at bounding box center [451, 167] width 43 height 43
click at [468, 173] on icon "15" at bounding box center [452, 167] width 49 height 49
click at [456, 173] on tspan "15" at bounding box center [457, 170] width 11 height 12
click at [456, 172] on icon "15" at bounding box center [452, 167] width 49 height 49
click at [454, 204] on tspan "15" at bounding box center [455, 207] width 6 height 6
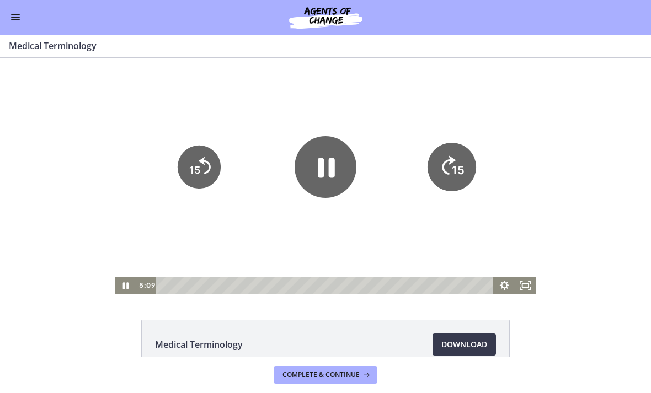
click at [453, 170] on icon "15" at bounding box center [452, 167] width 49 height 49
click at [452, 170] on icon "15" at bounding box center [452, 167] width 49 height 49
click at [465, 176] on icon "15" at bounding box center [451, 167] width 43 height 43
click at [446, 174] on icon "Skip ahead 15 seconds" at bounding box center [449, 166] width 12 height 17
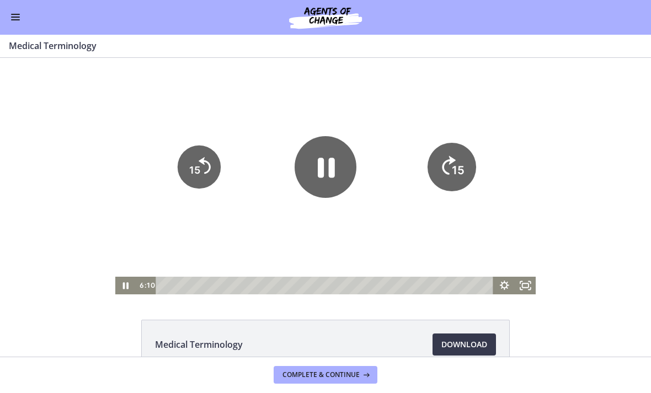
click at [445, 184] on icon "15" at bounding box center [452, 167] width 49 height 49
click at [382, 238] on div at bounding box center [325, 176] width 421 height 237
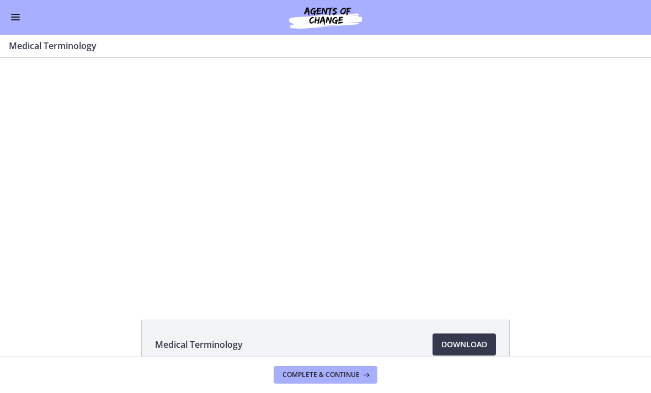
click at [341, 223] on div at bounding box center [325, 176] width 421 height 237
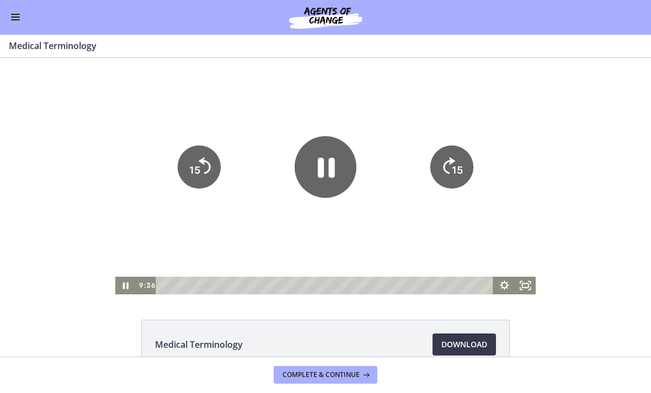
click at [332, 160] on icon "Pause" at bounding box center [326, 168] width 17 height 20
click at [449, 162] on icon "Skip ahead 15 seconds" at bounding box center [449, 166] width 12 height 17
click at [455, 175] on tspan "15" at bounding box center [457, 170] width 11 height 12
click at [454, 175] on tspan "15" at bounding box center [457, 170] width 11 height 12
click at [452, 170] on text "15" at bounding box center [458, 171] width 13 height 14
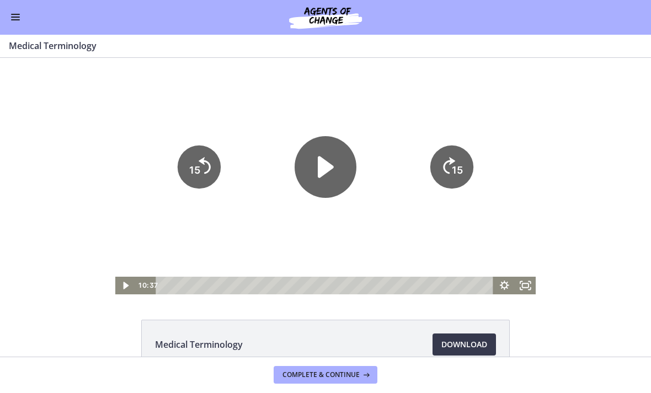
click at [457, 167] on tspan "15" at bounding box center [457, 170] width 11 height 12
click at [455, 167] on tspan "15" at bounding box center [457, 170] width 11 height 12
click at [454, 166] on tspan "15" at bounding box center [457, 170] width 11 height 12
click at [454, 157] on icon "15" at bounding box center [452, 130] width 54 height 54
click at [450, 170] on icon "15" at bounding box center [452, 167] width 49 height 49
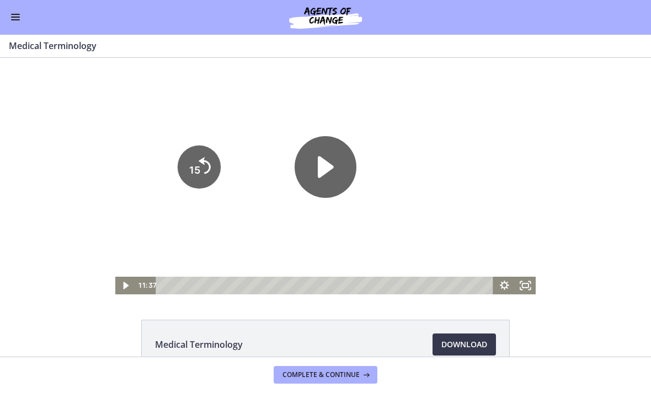
click at [449, 157] on icon "15" at bounding box center [452, 130] width 54 height 54
click at [450, 167] on icon "15" at bounding box center [451, 167] width 43 height 43
click at [453, 164] on icon "15" at bounding box center [452, 167] width 49 height 49
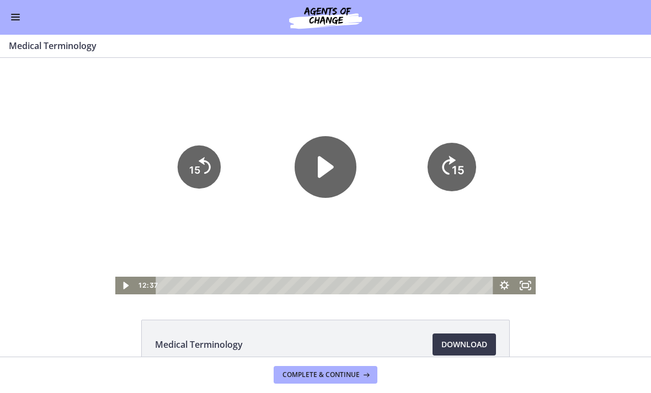
click at [456, 164] on icon "15" at bounding box center [452, 167] width 49 height 49
click at [458, 164] on icon "15" at bounding box center [452, 167] width 49 height 49
click at [459, 141] on tspan "15" at bounding box center [459, 133] width 14 height 15
click at [459, 166] on icon "15" at bounding box center [452, 167] width 49 height 49
click at [455, 194] on icon "15" at bounding box center [452, 205] width 22 height 22
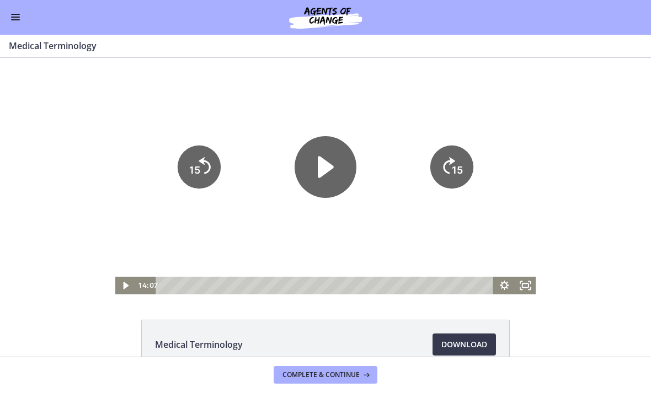
click at [452, 209] on div at bounding box center [325, 176] width 421 height 237
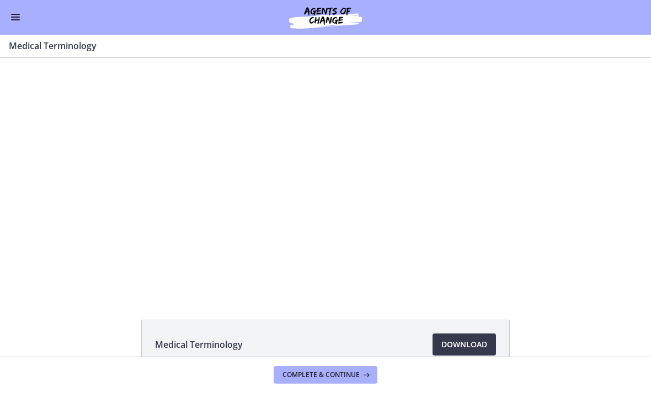
click at [401, 173] on div at bounding box center [325, 176] width 421 height 237
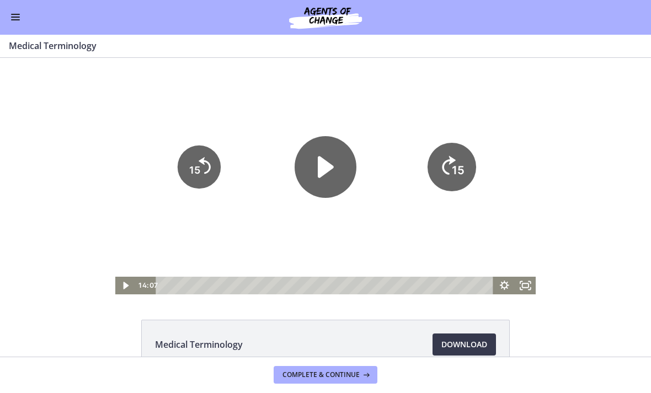
click at [452, 163] on icon "15" at bounding box center [452, 167] width 49 height 49
click at [457, 166] on tspan "15" at bounding box center [457, 170] width 11 height 12
click at [482, 236] on div at bounding box center [325, 176] width 421 height 237
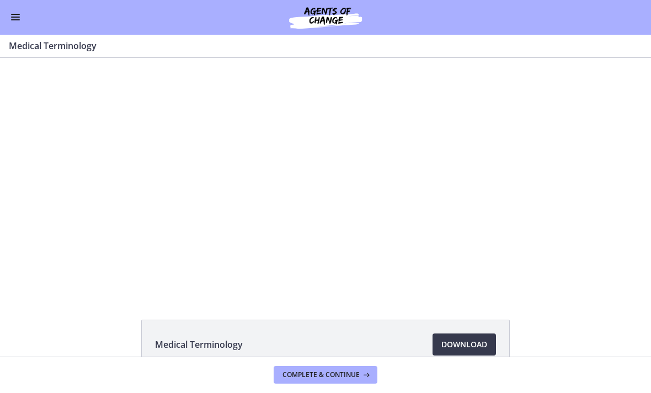
click at [518, 185] on div at bounding box center [325, 176] width 421 height 237
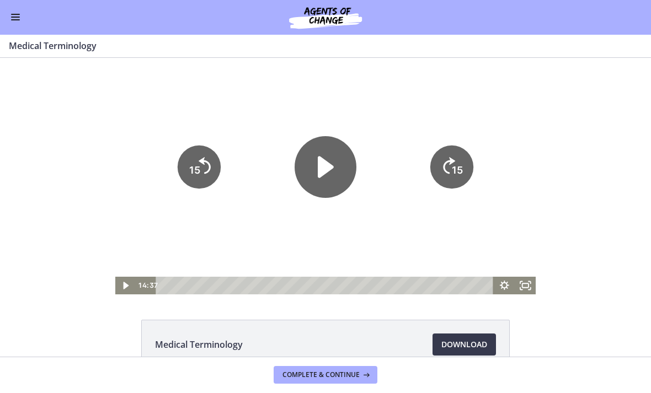
click at [442, 178] on icon "15" at bounding box center [451, 167] width 43 height 43
click at [446, 174] on icon "15" at bounding box center [451, 167] width 43 height 43
click at [446, 174] on icon "15" at bounding box center [452, 167] width 49 height 49
click at [455, 169] on icon "15" at bounding box center [451, 167] width 43 height 43
click at [456, 170] on icon "15" at bounding box center [452, 167] width 49 height 49
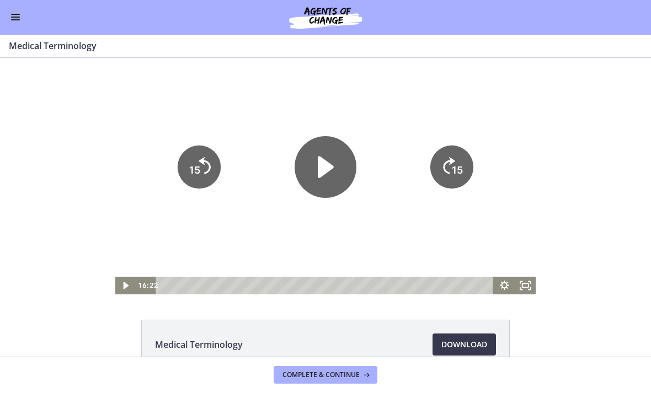
click at [455, 141] on tspan "15" at bounding box center [459, 133] width 14 height 15
click at [455, 167] on icon "15" at bounding box center [451, 167] width 43 height 43
click at [449, 157] on icon "15" at bounding box center [452, 167] width 49 height 49
click at [449, 176] on icon "15" at bounding box center [452, 167] width 49 height 49
click at [451, 171] on icon "Skip ahead 15 seconds" at bounding box center [449, 166] width 12 height 17
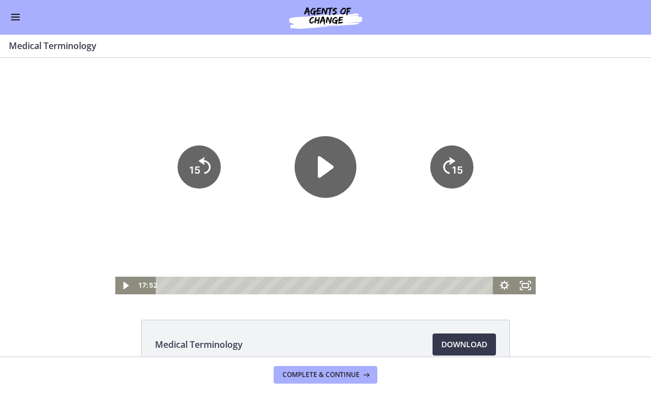
click at [450, 170] on icon "15" at bounding box center [451, 167] width 43 height 43
click at [456, 167] on tspan "15" at bounding box center [458, 171] width 13 height 14
click at [456, 167] on icon "15" at bounding box center [452, 167] width 49 height 49
click at [454, 170] on tspan "15" at bounding box center [458, 171] width 13 height 14
click at [451, 179] on icon "15" at bounding box center [451, 167] width 43 height 43
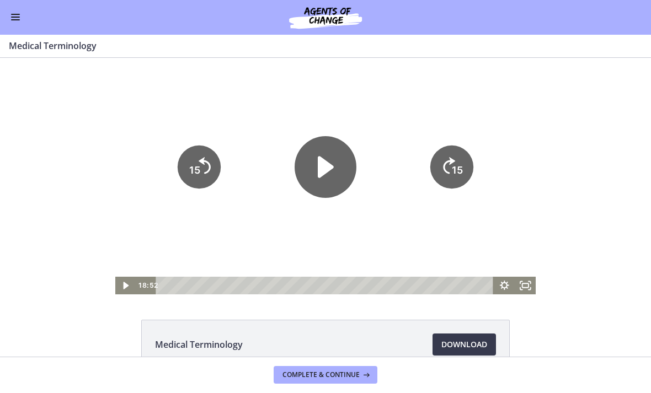
click at [456, 176] on tspan "15" at bounding box center [457, 170] width 11 height 12
click at [449, 173] on icon "15" at bounding box center [451, 167] width 43 height 43
click at [455, 169] on tspan "15" at bounding box center [457, 170] width 11 height 12
click at [455, 168] on icon "15" at bounding box center [451, 167] width 43 height 43
click at [455, 169] on tspan "15" at bounding box center [457, 170] width 11 height 12
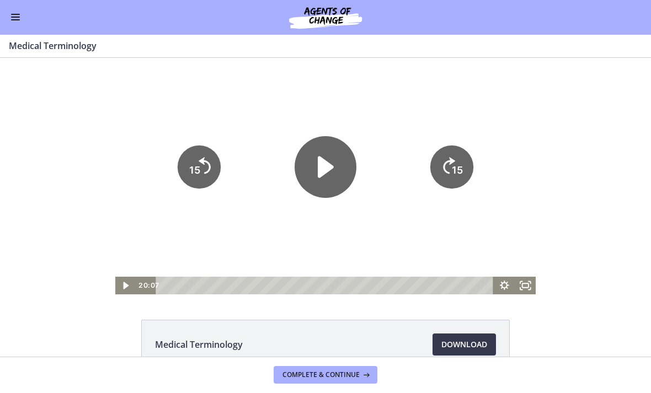
click at [455, 172] on tspan "15" at bounding box center [457, 170] width 11 height 12
click at [460, 169] on tspan "15" at bounding box center [457, 170] width 11 height 12
click at [456, 164] on text "15" at bounding box center [457, 170] width 11 height 12
click at [466, 167] on icon "15" at bounding box center [451, 167] width 43 height 43
click at [465, 157] on icon "15" at bounding box center [452, 130] width 54 height 54
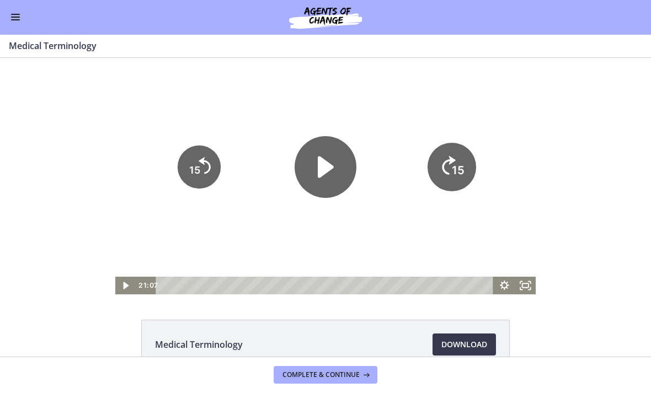
click at [464, 173] on icon "15" at bounding box center [452, 167] width 49 height 49
click at [294, 237] on div at bounding box center [325, 176] width 421 height 237
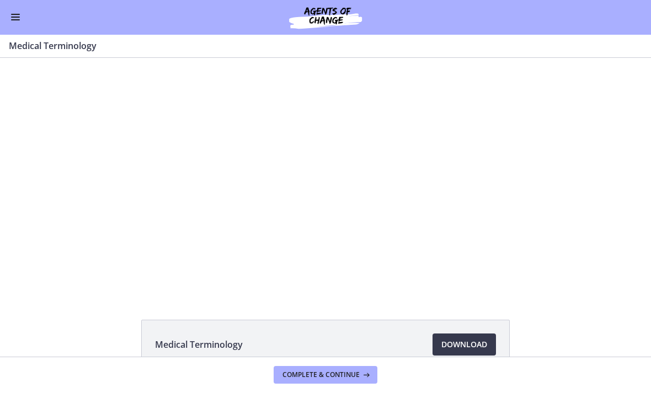
scroll to position [893, 0]
click at [282, 208] on div at bounding box center [325, 176] width 421 height 237
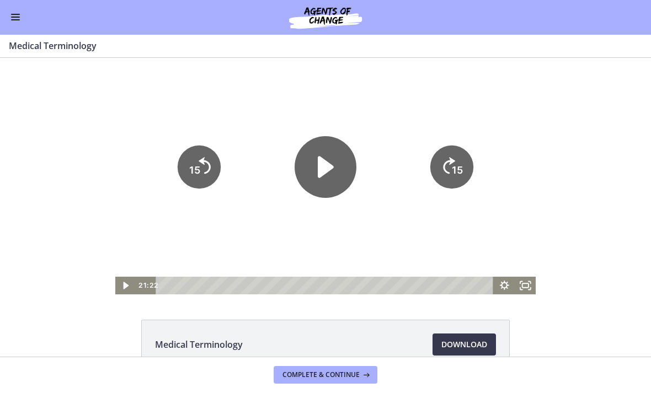
click at [435, 167] on icon "15" at bounding box center [451, 167] width 43 height 43
click at [443, 177] on icon "15" at bounding box center [451, 167] width 43 height 43
click at [440, 169] on icon "15" at bounding box center [451, 167] width 43 height 43
click at [446, 170] on icon "15" at bounding box center [451, 167] width 43 height 43
click at [447, 172] on icon "15" at bounding box center [451, 167] width 43 height 43
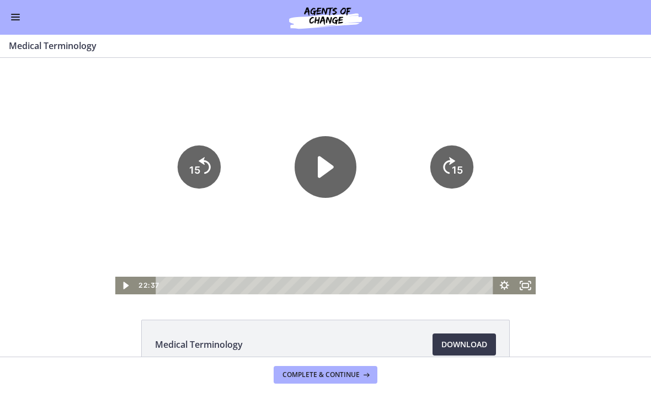
click at [445, 174] on icon "Skip ahead 15 seconds" at bounding box center [449, 166] width 12 height 17
click at [445, 174] on icon "Skip ahead 15 seconds" at bounding box center [449, 165] width 14 height 19
click at [448, 171] on icon "15" at bounding box center [451, 167] width 43 height 43
click at [448, 171] on icon "15" at bounding box center [452, 167] width 49 height 49
click at [444, 170] on icon "15" at bounding box center [451, 167] width 43 height 43
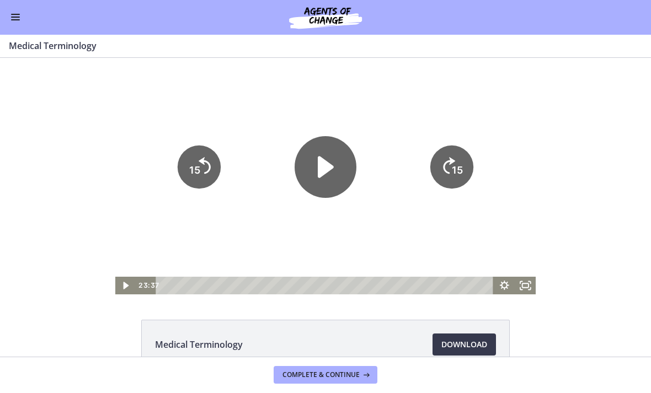
click at [321, 174] on icon "Play Video" at bounding box center [326, 168] width 16 height 22
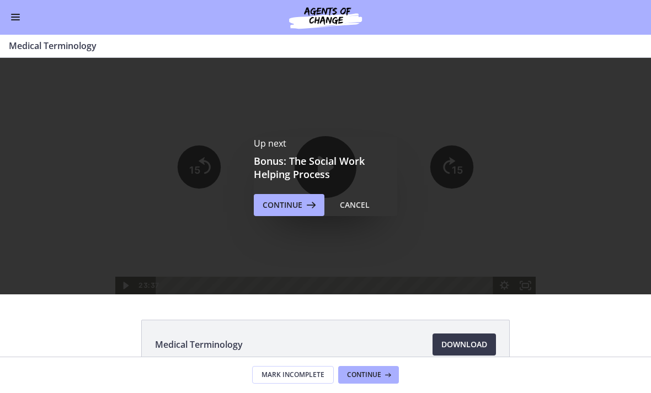
click at [285, 209] on span "Continue" at bounding box center [283, 205] width 40 height 13
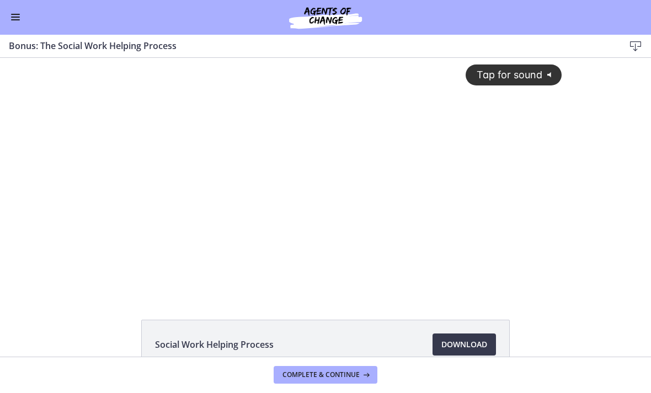
click at [44, 275] on div "Tap for sound @keyframes VOLUME_SMALL_WAVE_FLASH { 0% { opacity: 0; } 33% { opa…" at bounding box center [325, 176] width 651 height 237
click at [14, 19] on button "Enable menu" at bounding box center [15, 17] width 13 height 13
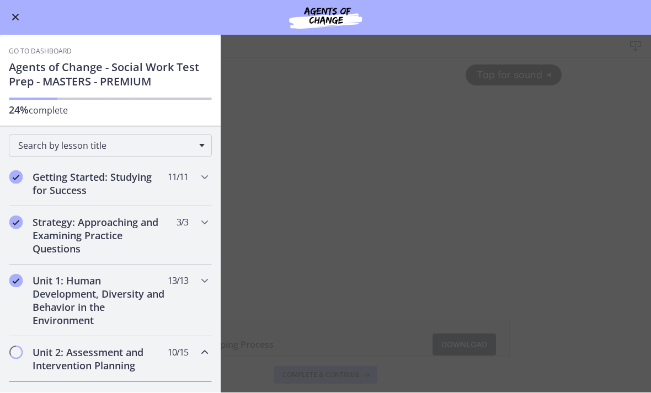
scroll to position [-1, 0]
click at [12, 13] on button "Enable menu" at bounding box center [15, 17] width 13 height 13
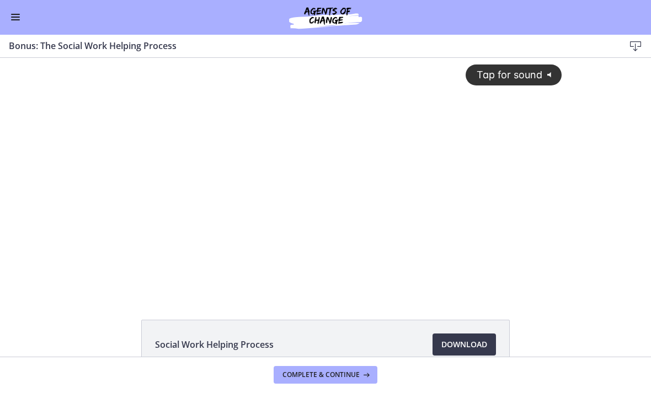
click at [331, 25] on img at bounding box center [325, 17] width 132 height 26
click at [74, 244] on div "Tap for sound @keyframes VOLUME_SMALL_WAVE_FLASH { 0% { opacity: 0; } 33% { opa…" at bounding box center [325, 176] width 651 height 237
click at [192, 215] on div "Tap for sound @keyframes VOLUME_SMALL_WAVE_FLASH { 0% { opacity: 0; } 33% { opa…" at bounding box center [326, 167] width 486 height 219
click at [324, 185] on div at bounding box center [326, 176] width 486 height 237
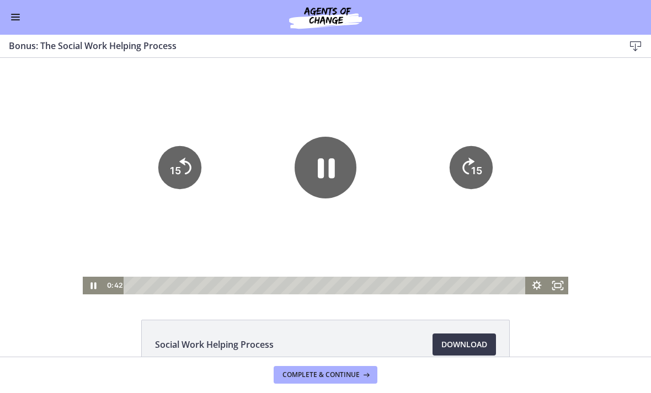
click at [335, 168] on icon "Pause" at bounding box center [326, 168] width 62 height 62
click at [261, 237] on div at bounding box center [326, 176] width 486 height 237
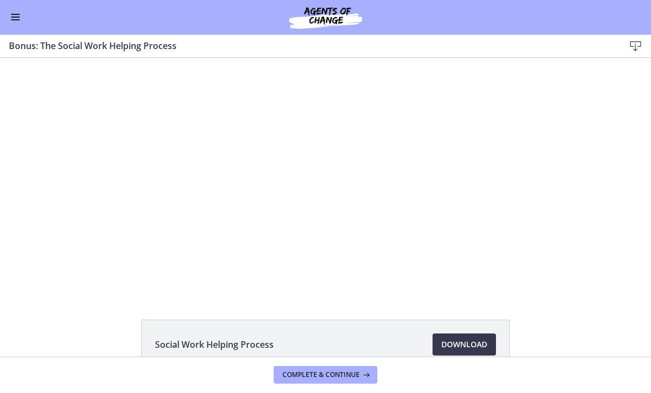
click at [414, 238] on div at bounding box center [326, 176] width 486 height 237
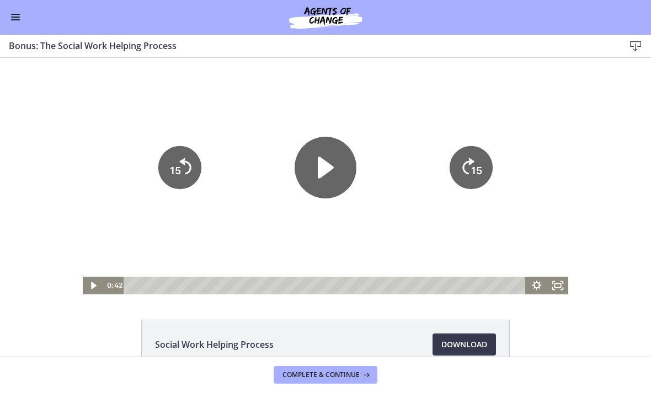
click at [332, 154] on icon "Play Video" at bounding box center [326, 168] width 62 height 62
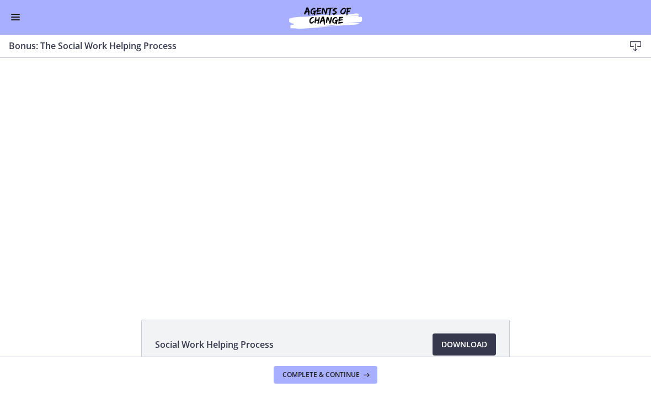
click at [289, 205] on div at bounding box center [326, 176] width 486 height 237
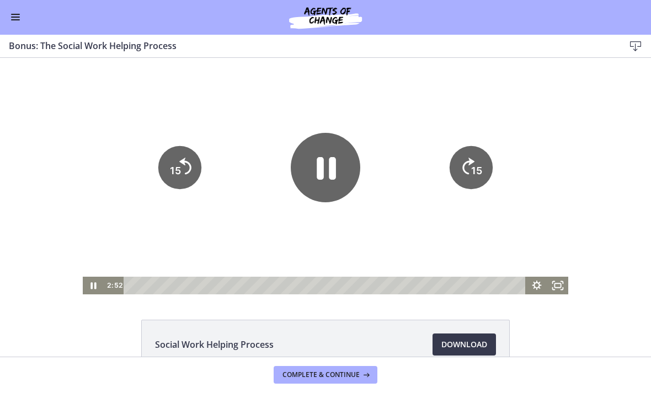
click at [326, 172] on icon "Pause" at bounding box center [326, 168] width 70 height 70
click at [115, 217] on div at bounding box center [326, 176] width 486 height 237
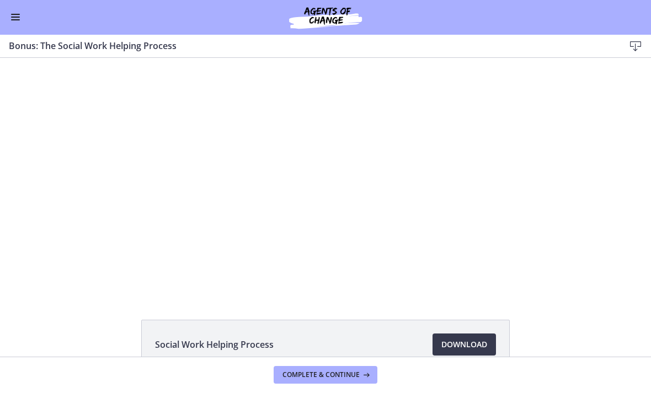
click at [231, 188] on div at bounding box center [326, 176] width 486 height 237
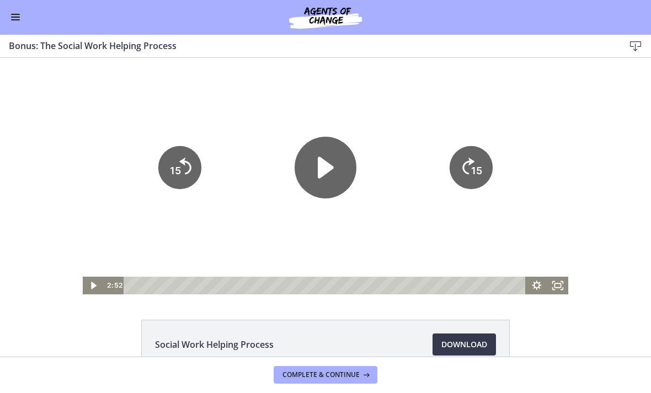
click at [315, 162] on icon "Play Video" at bounding box center [326, 168] width 62 height 62
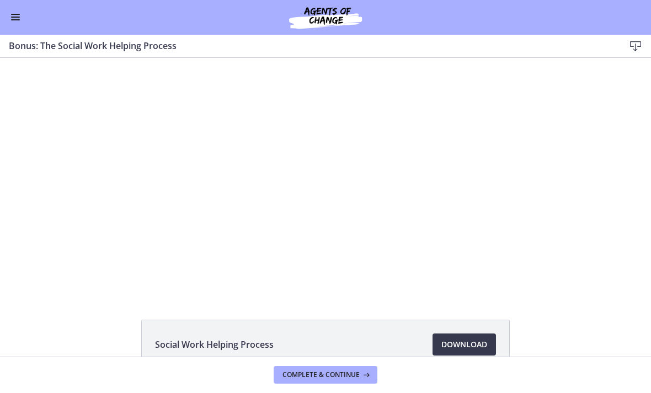
click at [359, 185] on div at bounding box center [326, 176] width 486 height 237
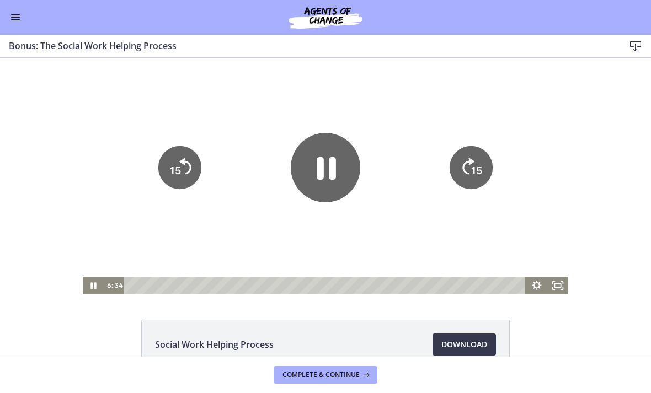
click at [337, 168] on icon "Pause" at bounding box center [326, 168] width 70 height 70
click at [323, 173] on icon "Play Video" at bounding box center [326, 168] width 16 height 22
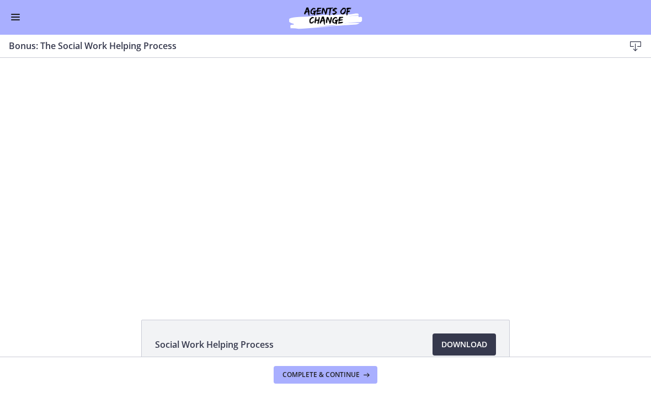
click at [297, 196] on div at bounding box center [326, 176] width 486 height 237
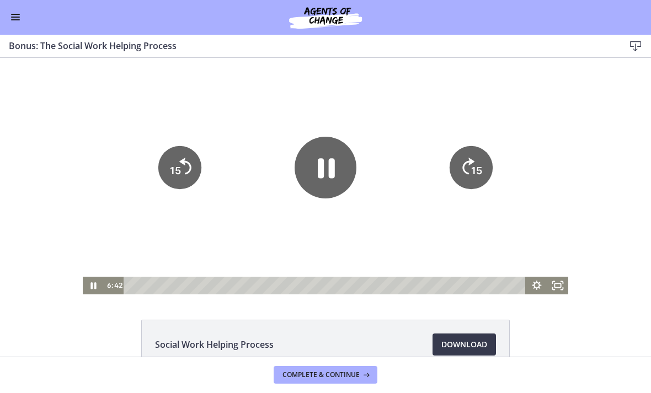
click at [313, 166] on icon "Pause" at bounding box center [326, 168] width 62 height 62
click at [322, 170] on icon "Play Video" at bounding box center [326, 168] width 16 height 22
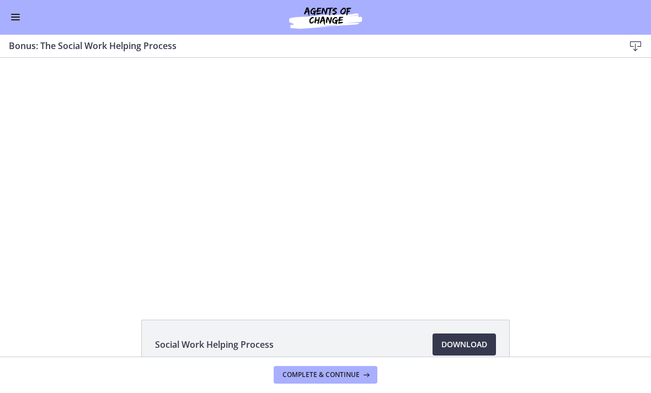
click at [225, 213] on div at bounding box center [326, 176] width 486 height 237
click at [464, 203] on div at bounding box center [326, 176] width 486 height 237
click at [484, 190] on div at bounding box center [326, 176] width 486 height 237
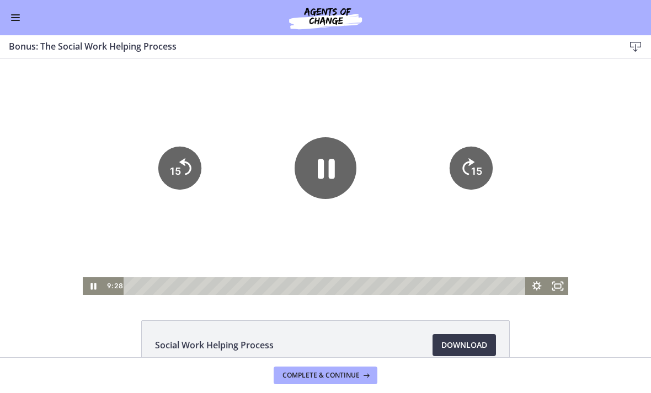
click at [479, 163] on icon "15" at bounding box center [471, 167] width 43 height 43
click at [478, 169] on tspan "15" at bounding box center [476, 171] width 11 height 12
click at [470, 168] on icon "15" at bounding box center [471, 167] width 43 height 43
click at [467, 169] on icon "15" at bounding box center [471, 167] width 43 height 43
click at [325, 175] on icon "Pause" at bounding box center [326, 168] width 62 height 62
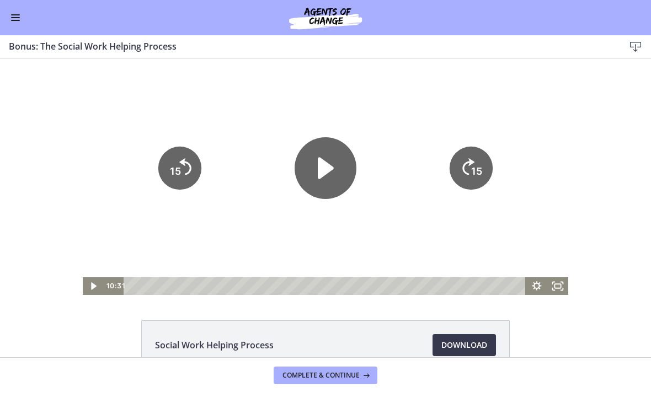
click at [273, 220] on div at bounding box center [326, 176] width 486 height 237
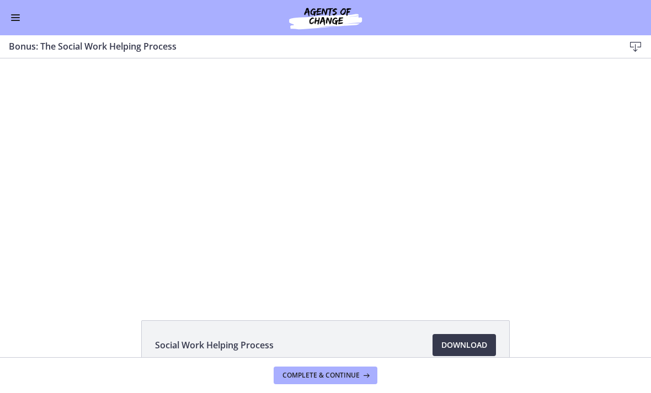
click at [316, 184] on div at bounding box center [326, 176] width 486 height 237
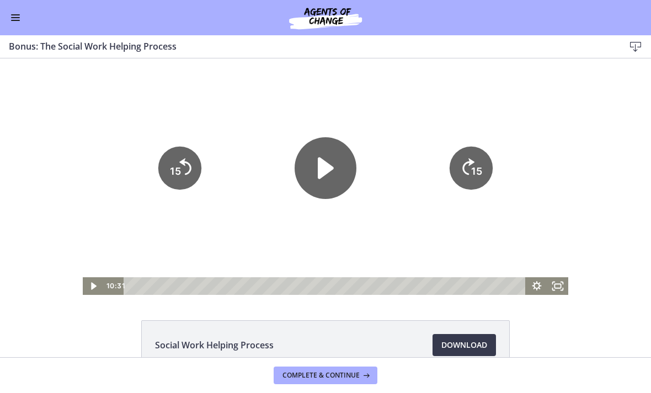
click at [332, 161] on icon "Play Video" at bounding box center [326, 168] width 62 height 62
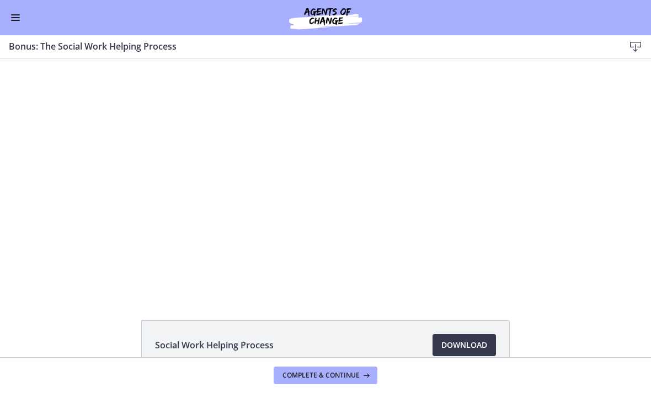
click at [477, 191] on div at bounding box center [326, 176] width 486 height 237
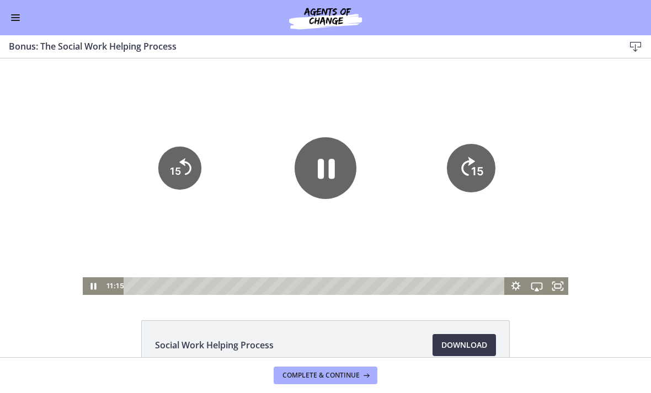
click at [475, 165] on tspan "15" at bounding box center [477, 171] width 13 height 14
click at [467, 166] on icon "15" at bounding box center [471, 167] width 49 height 49
click at [472, 173] on tspan "15" at bounding box center [477, 171] width 13 height 14
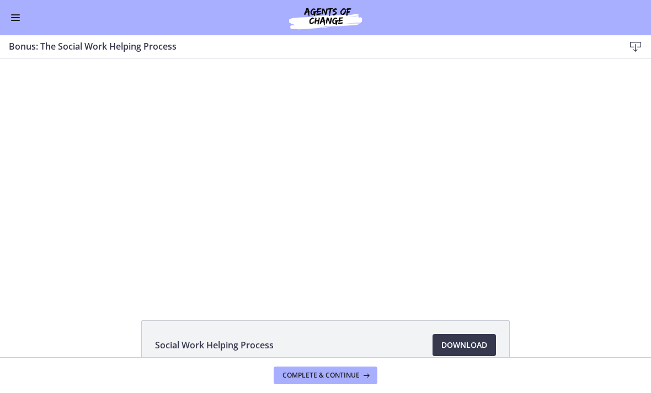
click at [315, 205] on div at bounding box center [326, 176] width 486 height 237
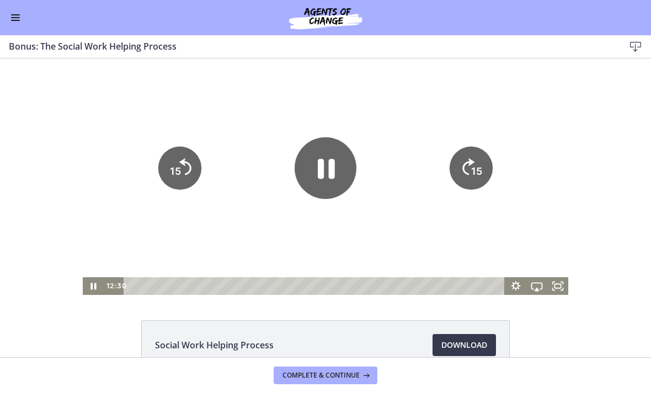
click at [342, 171] on icon "Pause" at bounding box center [326, 168] width 62 height 62
click at [446, 217] on div at bounding box center [326, 176] width 486 height 237
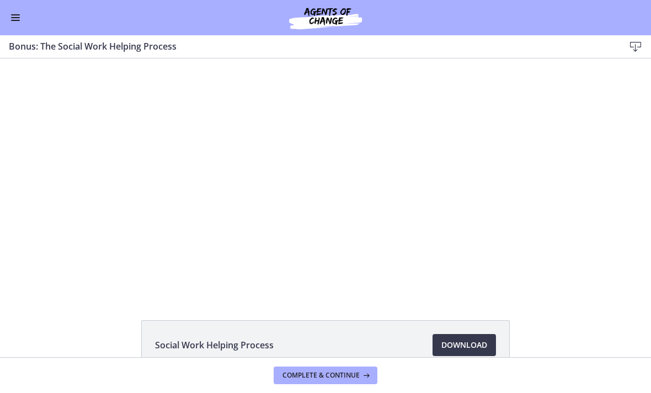
click at [472, 230] on div at bounding box center [326, 176] width 486 height 237
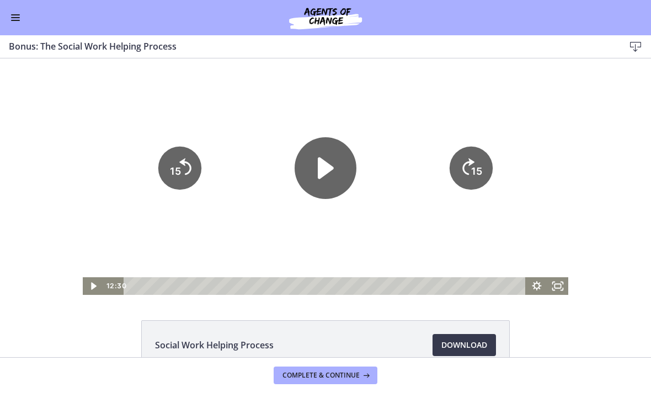
click at [472, 174] on text "15" at bounding box center [476, 171] width 11 height 12
click at [470, 175] on icon "15" at bounding box center [471, 167] width 43 height 43
click at [473, 169] on tspan "15" at bounding box center [476, 171] width 11 height 12
click at [473, 171] on tspan "15" at bounding box center [476, 171] width 11 height 12
click at [473, 175] on tspan "15" at bounding box center [476, 171] width 11 height 12
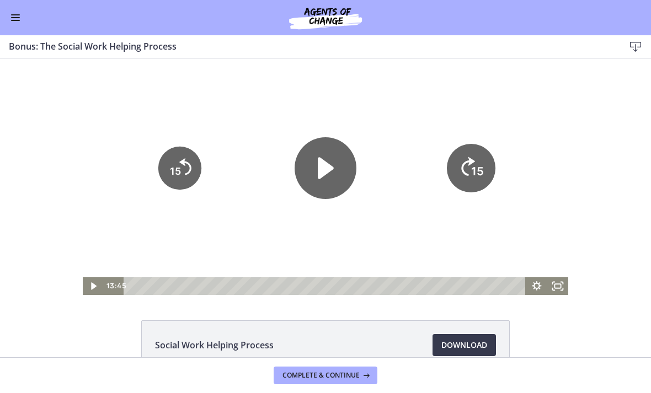
click at [475, 171] on tspan "15" at bounding box center [477, 171] width 13 height 14
click at [472, 174] on tspan "15" at bounding box center [476, 171] width 11 height 12
click at [349, 164] on icon "Play Video" at bounding box center [326, 168] width 62 height 62
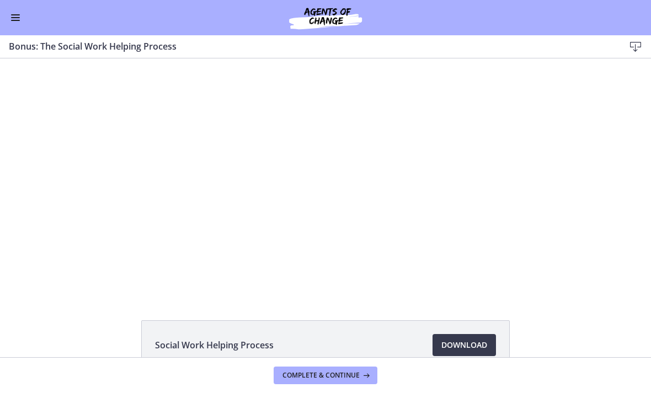
click at [277, 207] on div at bounding box center [326, 176] width 486 height 237
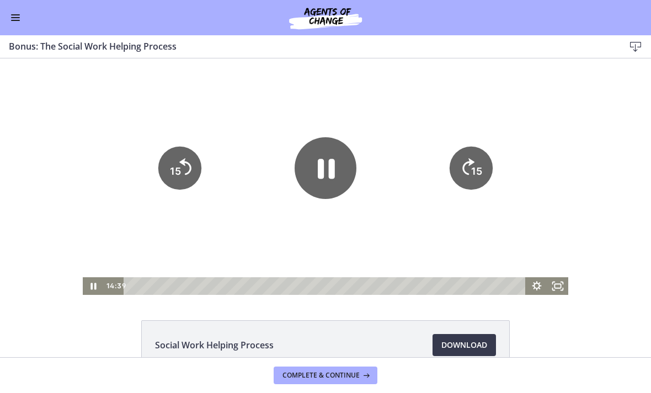
click at [308, 186] on icon "Pause" at bounding box center [326, 168] width 62 height 62
click at [480, 167] on tspan "15" at bounding box center [477, 171] width 13 height 14
click at [444, 206] on div at bounding box center [326, 176] width 486 height 237
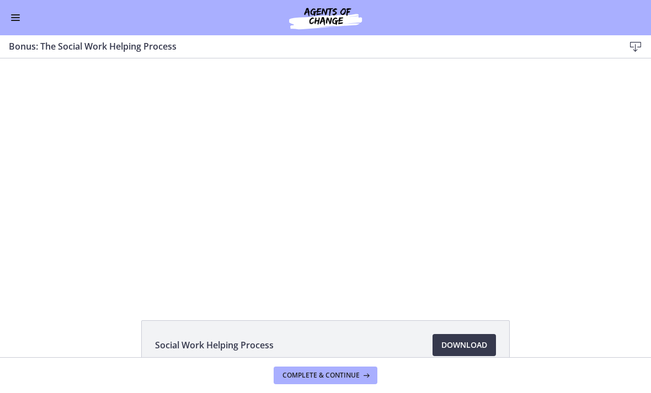
click at [467, 201] on div at bounding box center [326, 176] width 486 height 237
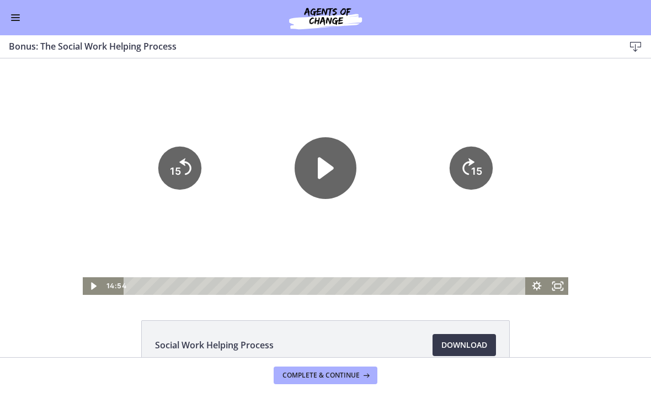
click at [471, 167] on text "15" at bounding box center [476, 171] width 11 height 12
click at [470, 161] on icon "Skip ahead 15 seconds" at bounding box center [468, 166] width 14 height 19
click at [470, 161] on icon "15" at bounding box center [471, 167] width 49 height 49
click at [472, 163] on icon "15" at bounding box center [471, 167] width 49 height 49
click at [471, 173] on icon "15" at bounding box center [471, 167] width 49 height 49
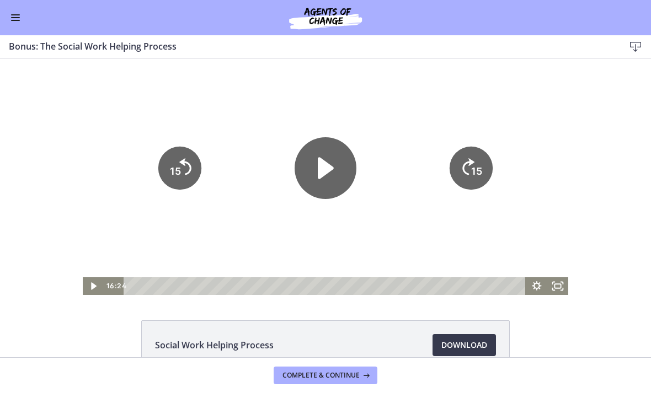
click at [480, 168] on tspan "15" at bounding box center [476, 171] width 11 height 12
click at [480, 167] on icon "15" at bounding box center [471, 167] width 49 height 49
click at [477, 168] on tspan "15" at bounding box center [477, 171] width 13 height 14
click at [474, 169] on tspan "15" at bounding box center [476, 171] width 11 height 12
click at [476, 164] on icon "15" at bounding box center [471, 167] width 43 height 43
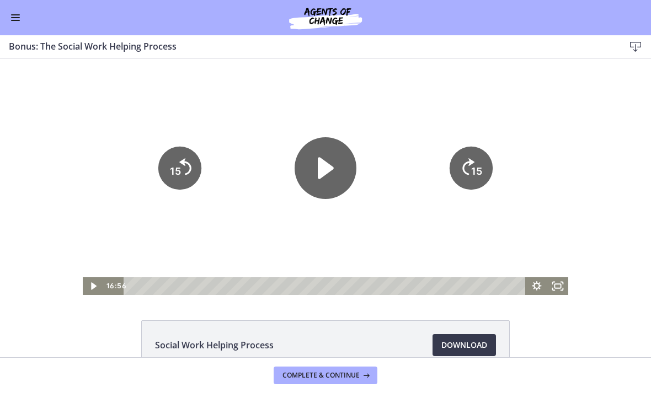
click at [476, 157] on icon "15" at bounding box center [471, 130] width 54 height 54
click at [473, 164] on text "15" at bounding box center [477, 171] width 13 height 14
click at [476, 165] on icon "15" at bounding box center [471, 167] width 43 height 43
click at [476, 164] on icon "15" at bounding box center [471, 167] width 49 height 49
click at [477, 168] on tspan "15" at bounding box center [477, 171] width 13 height 14
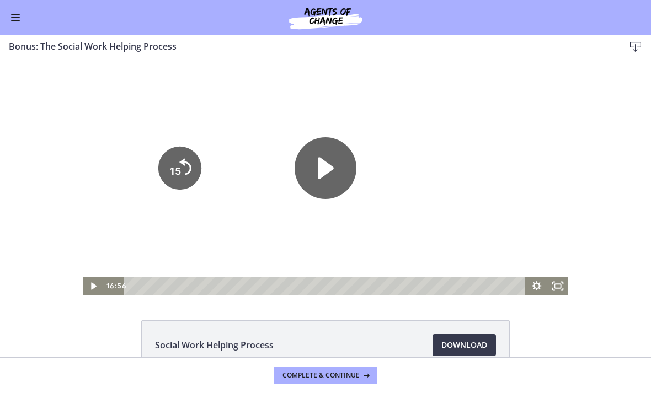
click at [480, 195] on icon "15" at bounding box center [471, 206] width 22 height 22
click at [480, 164] on icon "15" at bounding box center [471, 167] width 43 height 43
click at [482, 141] on tspan "15" at bounding box center [478, 133] width 14 height 15
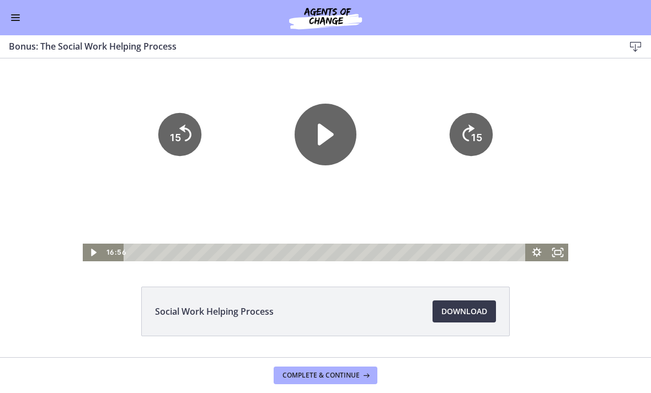
scroll to position [36, 0]
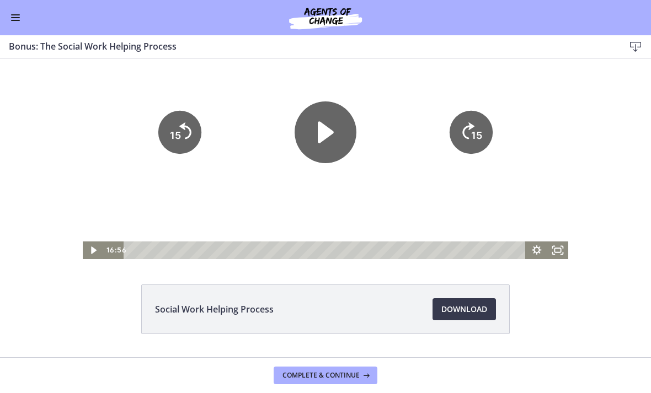
click at [475, 134] on tspan "15" at bounding box center [476, 135] width 11 height 12
click at [352, 129] on icon "Play Video" at bounding box center [326, 133] width 62 height 62
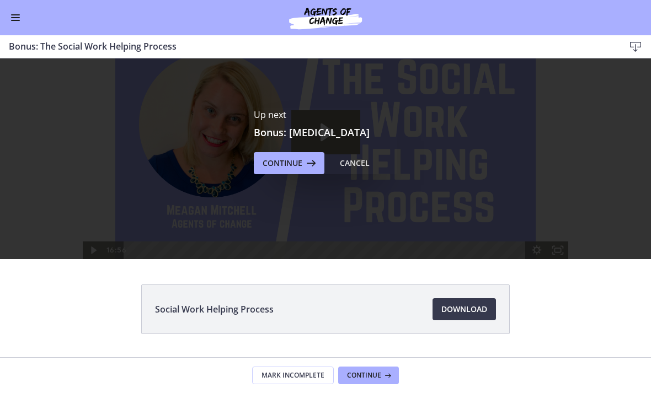
scroll to position [0, 0]
click at [307, 159] on icon at bounding box center [309, 163] width 15 height 13
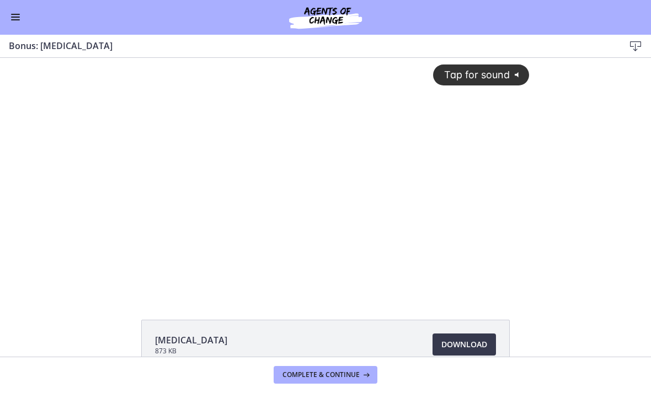
click at [494, 79] on span "Tap for sound" at bounding box center [472, 75] width 76 height 12
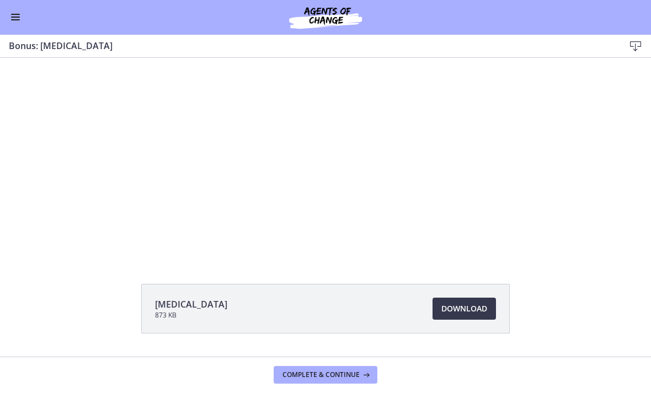
scroll to position [32, 0]
click at [18, 21] on button "Enable menu" at bounding box center [15, 17] width 13 height 13
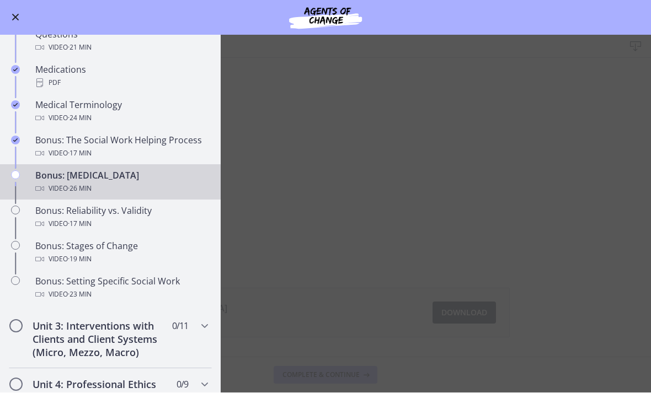
scroll to position [744, 0]
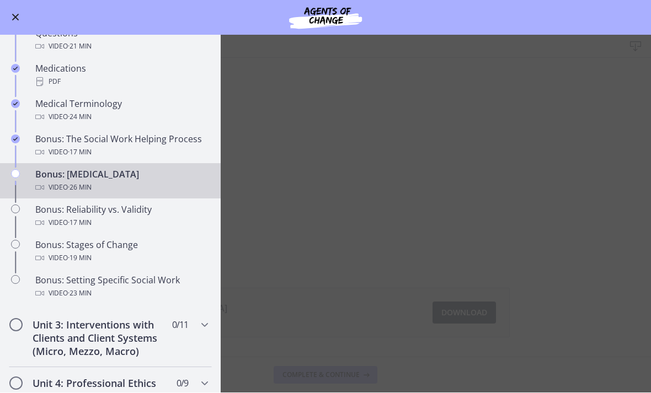
click at [598, 167] on main "Bonus: [MEDICAL_DATA] Download Enable fullscreen [MEDICAL_DATA] 873 KB Download…" at bounding box center [325, 214] width 651 height 358
click at [17, 21] on button "Enable menu" at bounding box center [15, 17] width 13 height 13
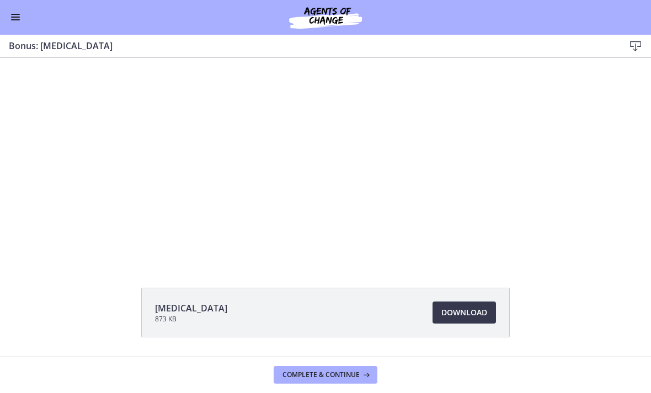
click at [290, 188] on div at bounding box center [325, 144] width 421 height 237
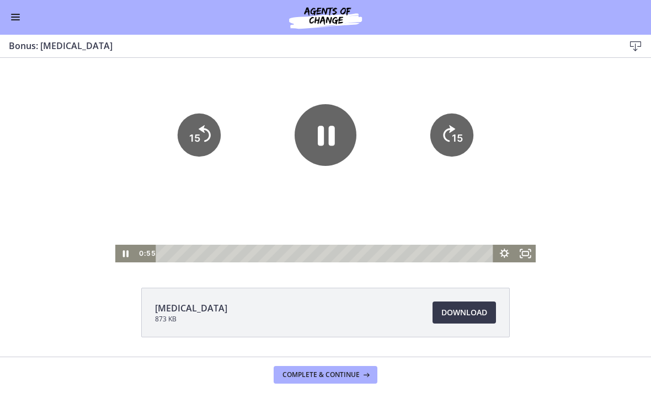
click at [334, 146] on icon "Pause" at bounding box center [326, 136] width 17 height 20
click at [321, 131] on icon "Play Video" at bounding box center [326, 135] width 18 height 24
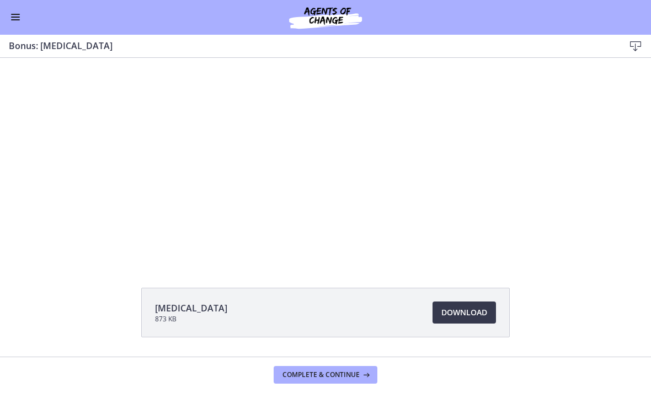
click at [358, 139] on div at bounding box center [325, 144] width 421 height 237
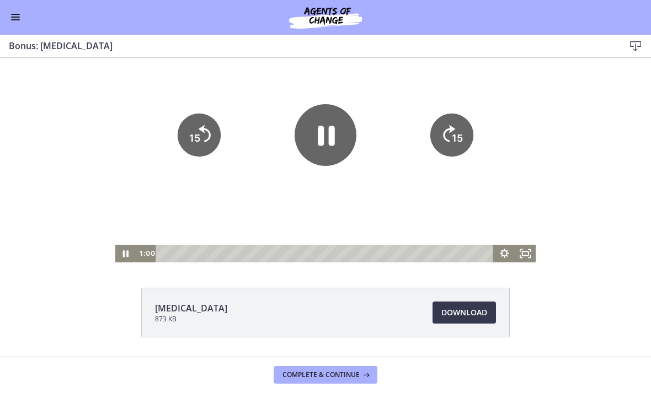
click at [324, 147] on icon "Pause" at bounding box center [326, 135] width 62 height 62
